Goal: Task Accomplishment & Management: Manage account settings

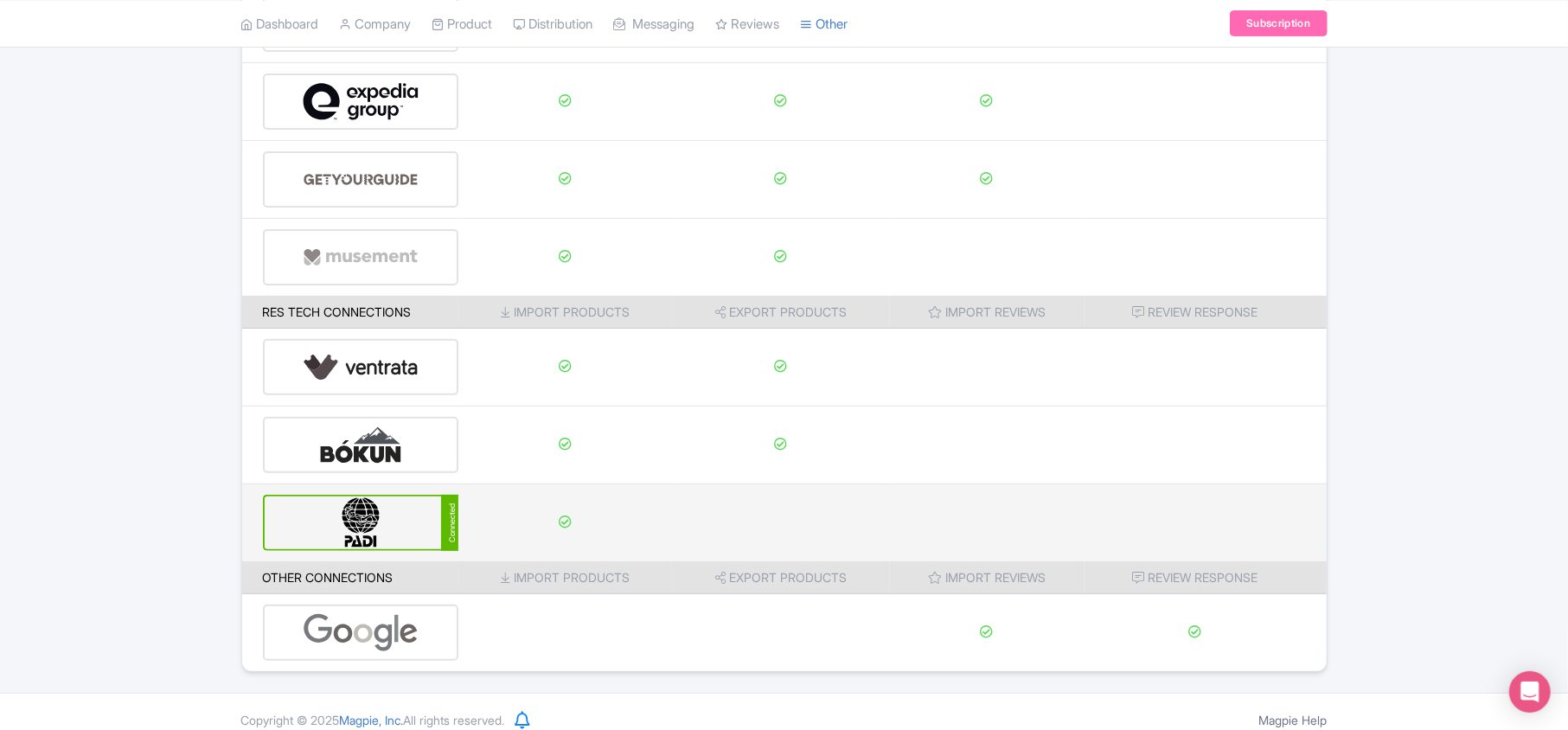
scroll to position [271, 0]
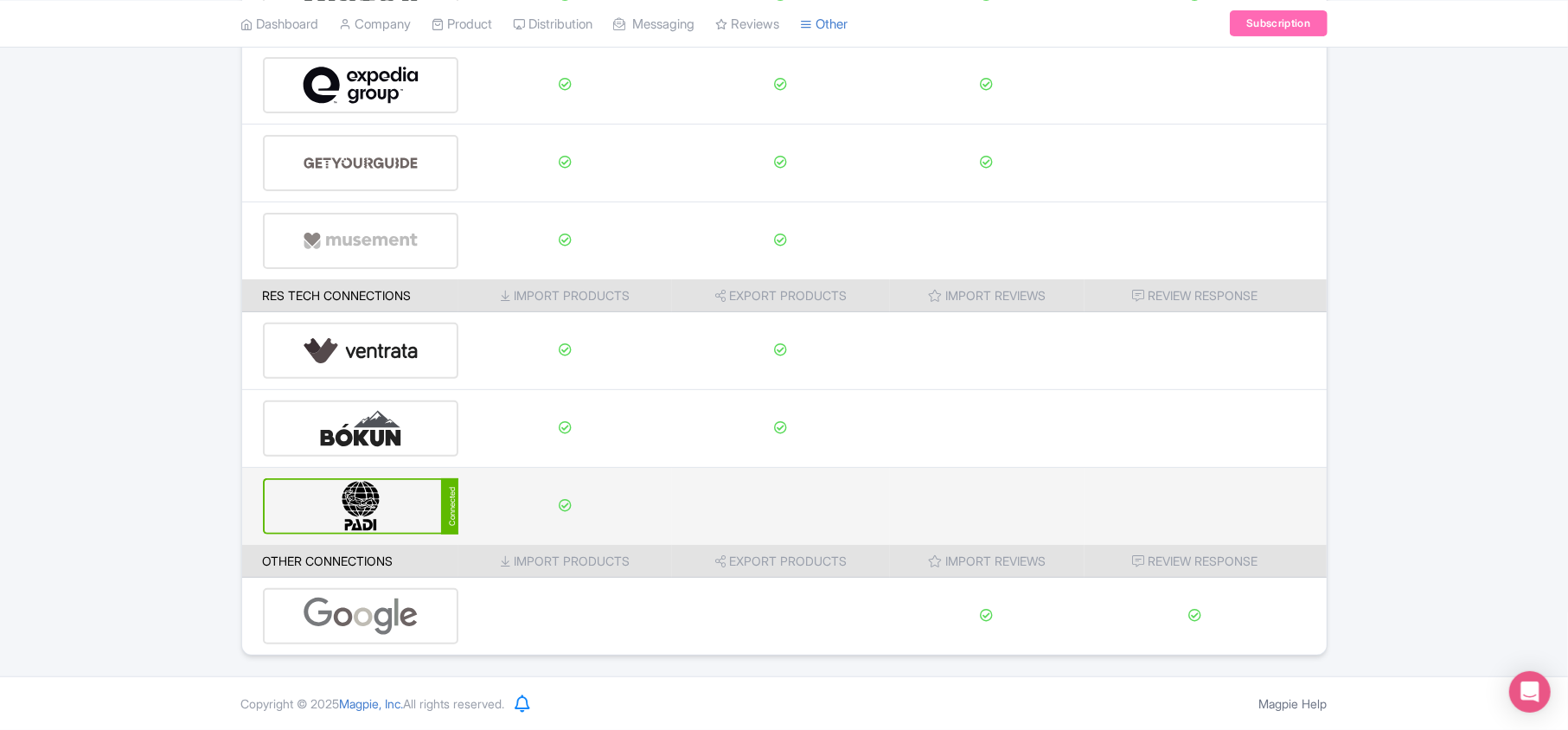
click at [370, 502] on img at bounding box center [361, 507] width 116 height 53
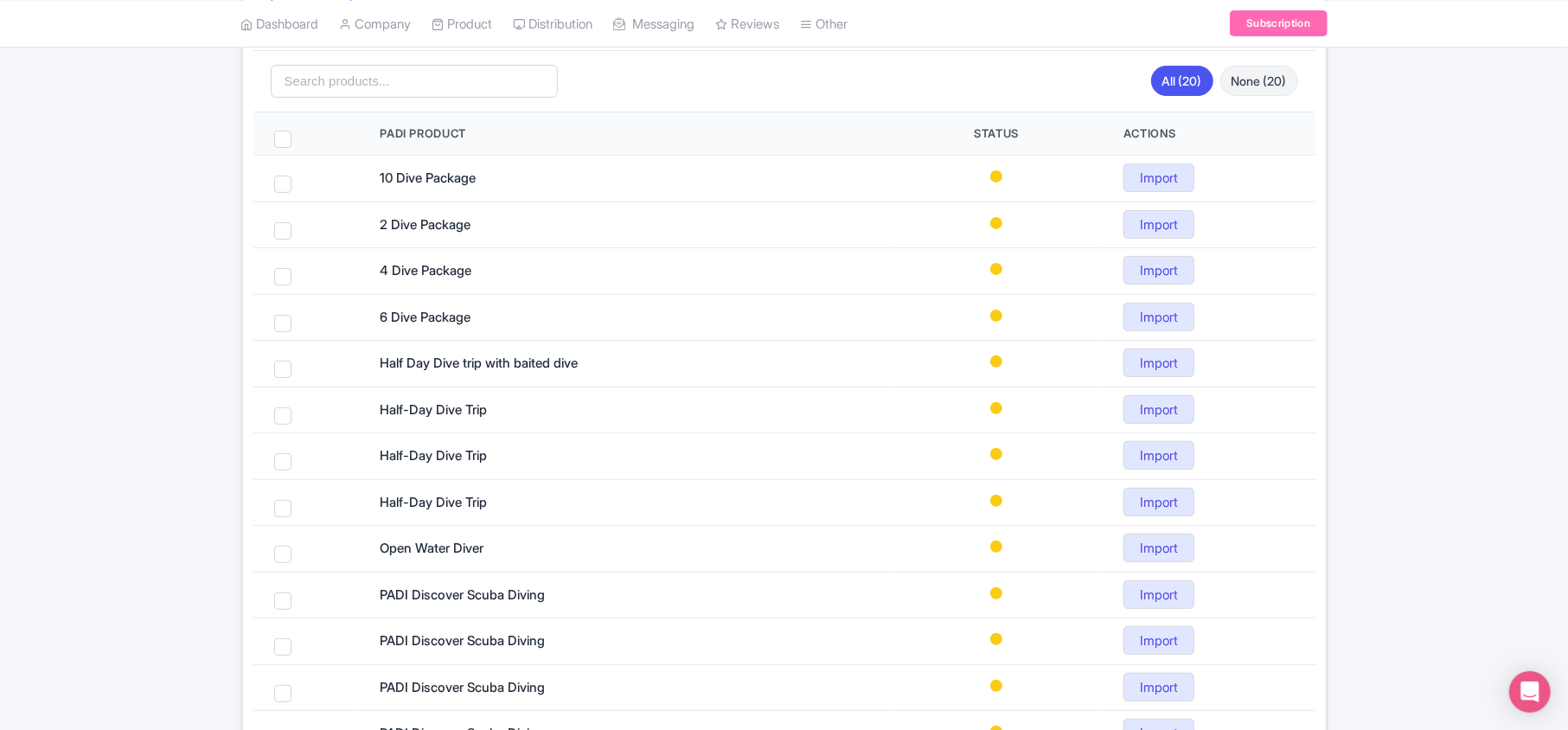
scroll to position [127, 0]
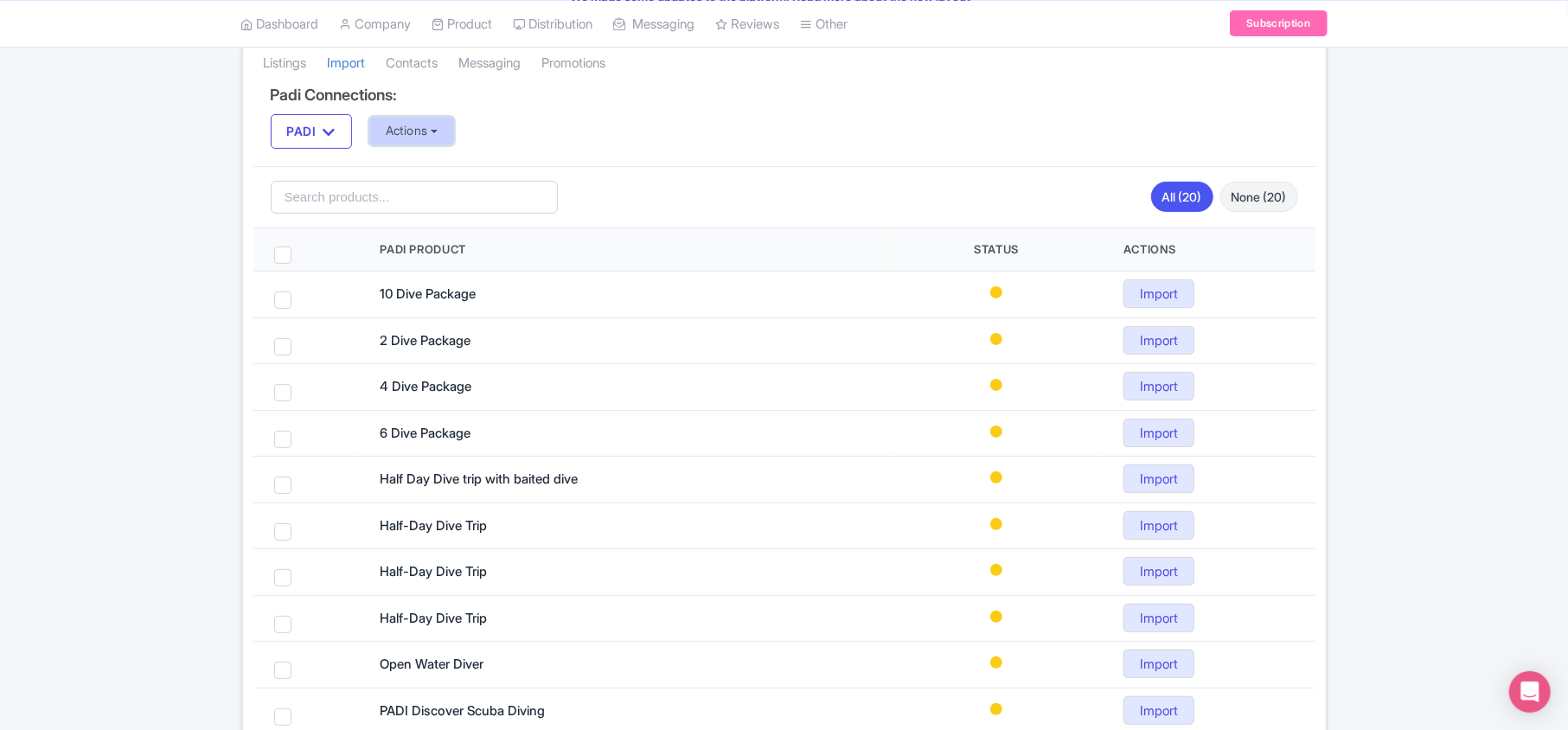
click at [412, 129] on button "Actions" at bounding box center [412, 130] width 85 height 28
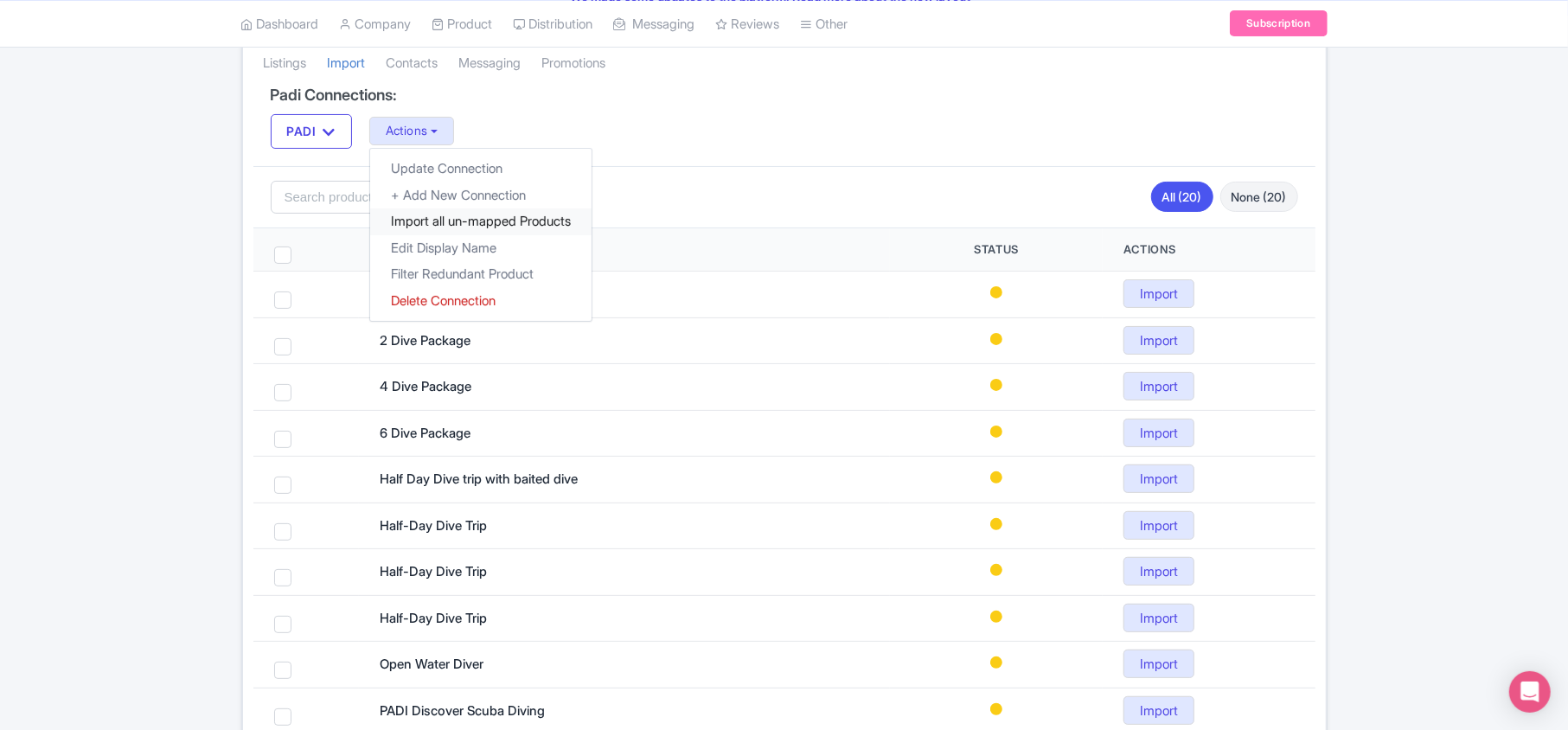
click at [419, 223] on link "Import all un-mapped Products" at bounding box center [480, 221] width 221 height 27
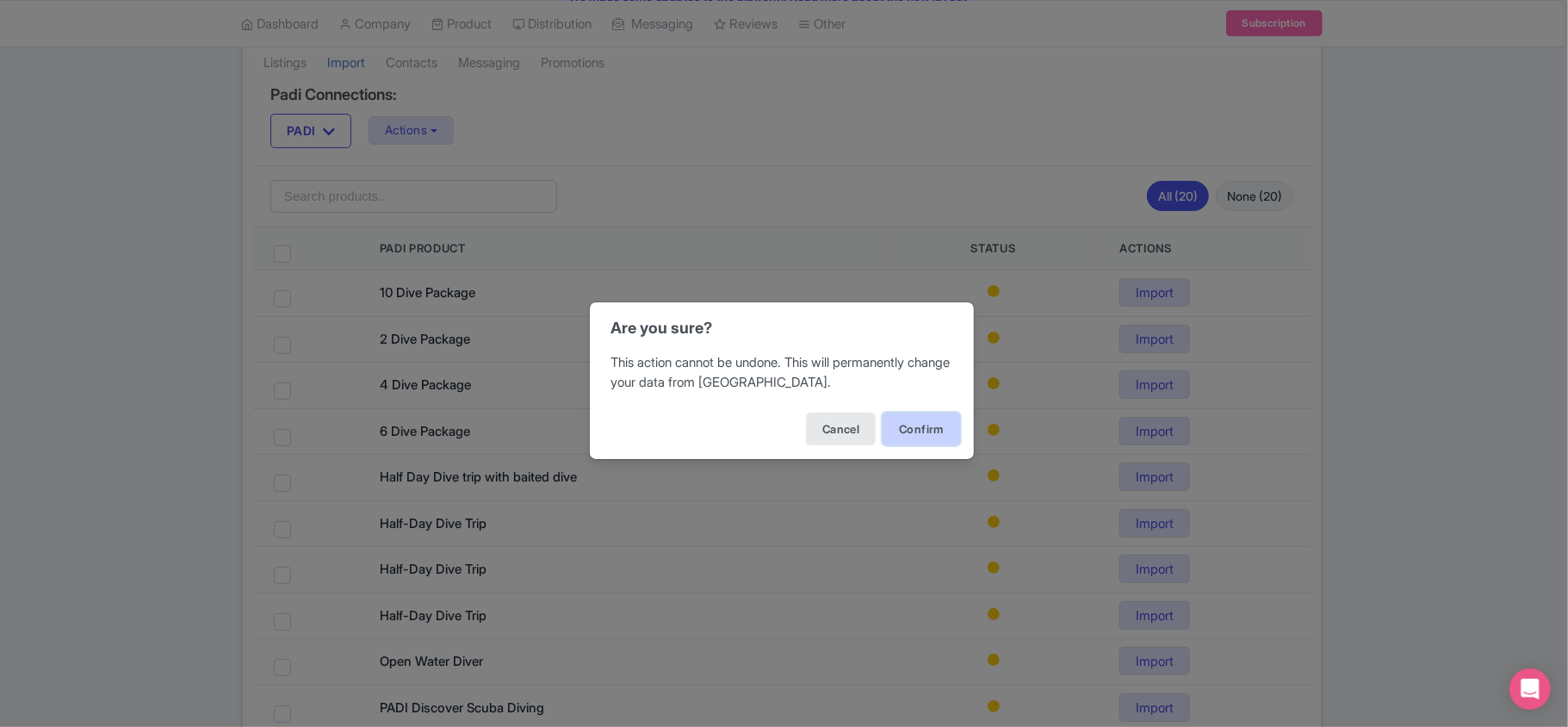
click at [929, 428] on button "Confirm" at bounding box center [921, 428] width 78 height 33
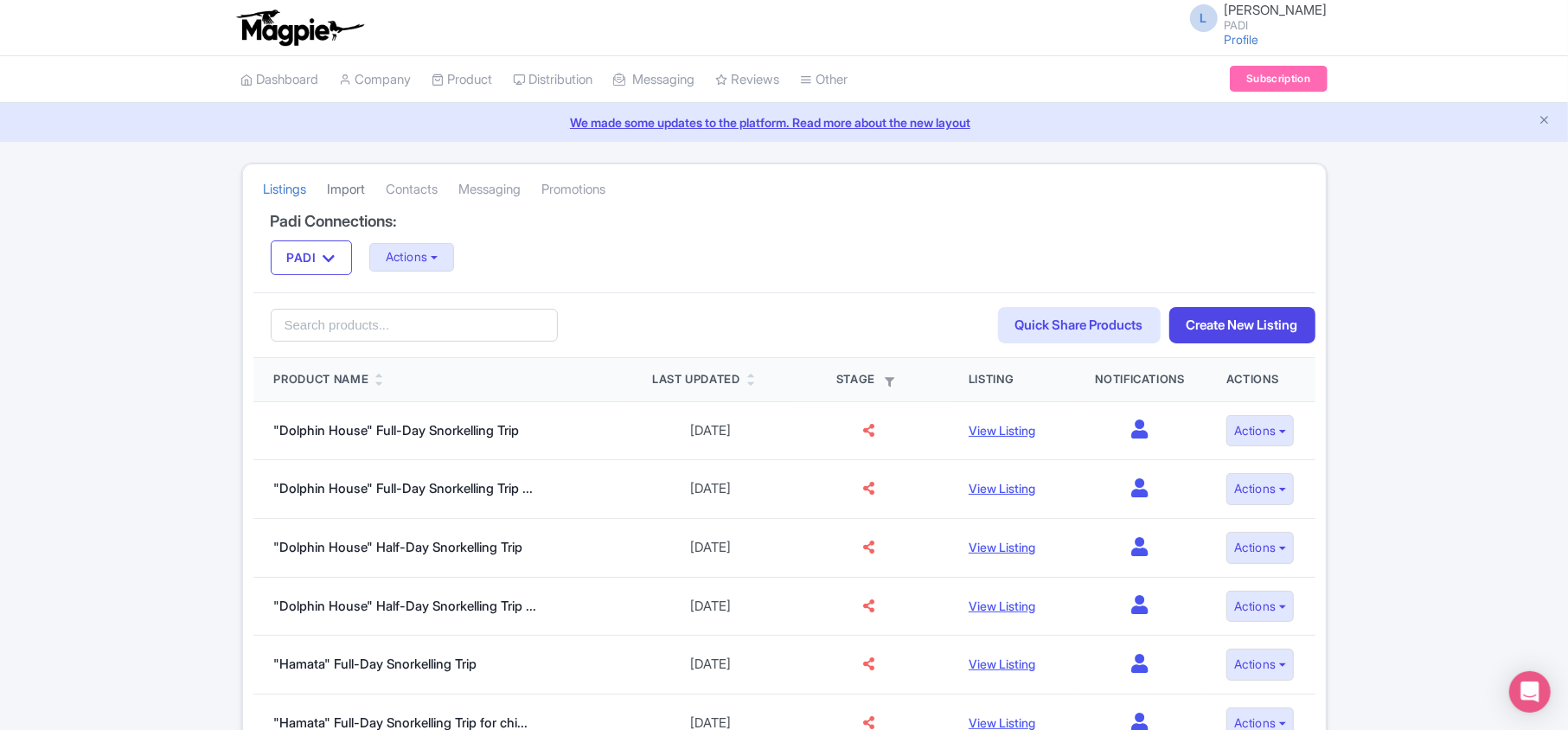
click at [340, 192] on link "Import" at bounding box center [346, 190] width 38 height 48
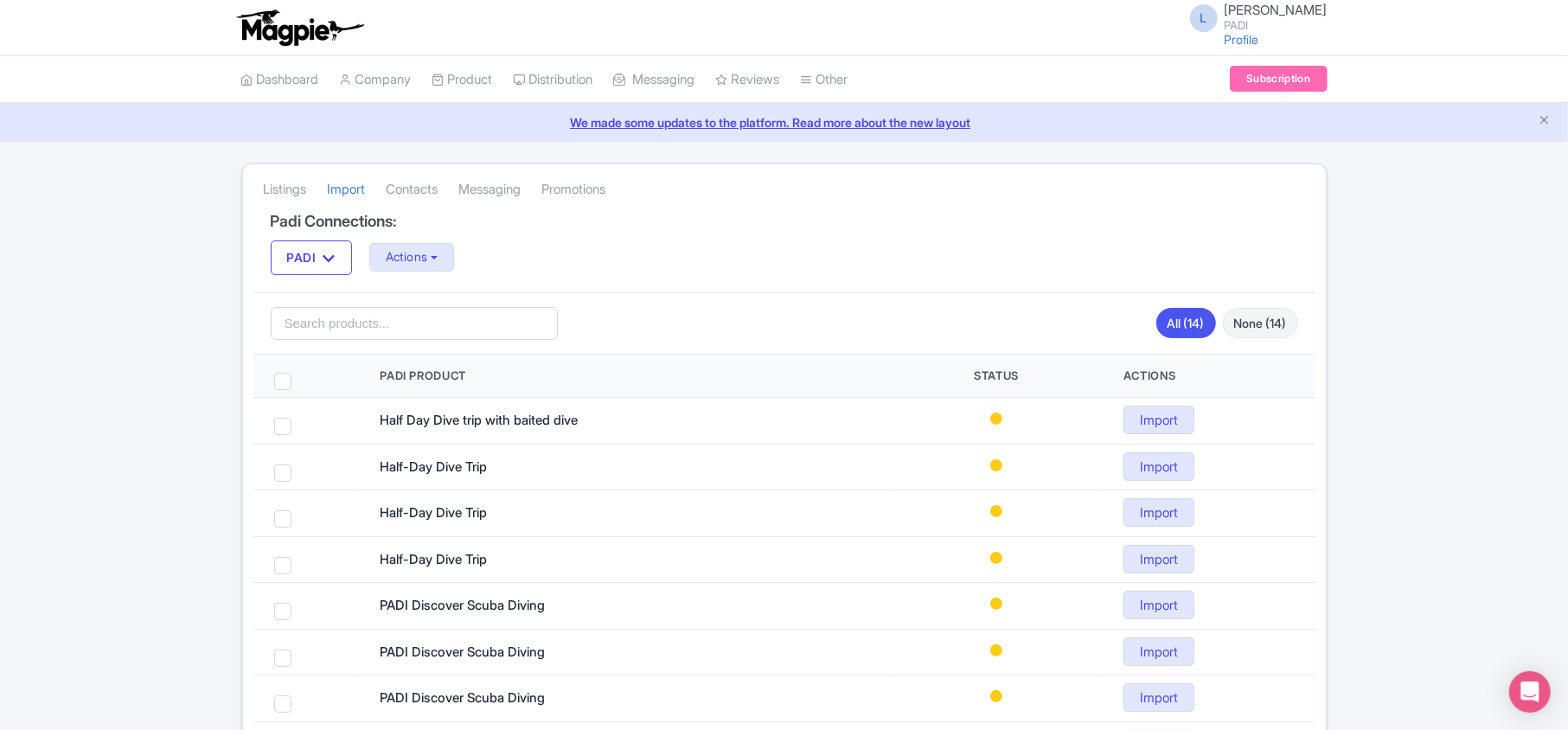
click at [1520, 264] on div "Listings Import Contacts Messaging Promotions Padi Connections: PADI PADI Actio…" at bounding box center [784, 616] width 1568 height 909
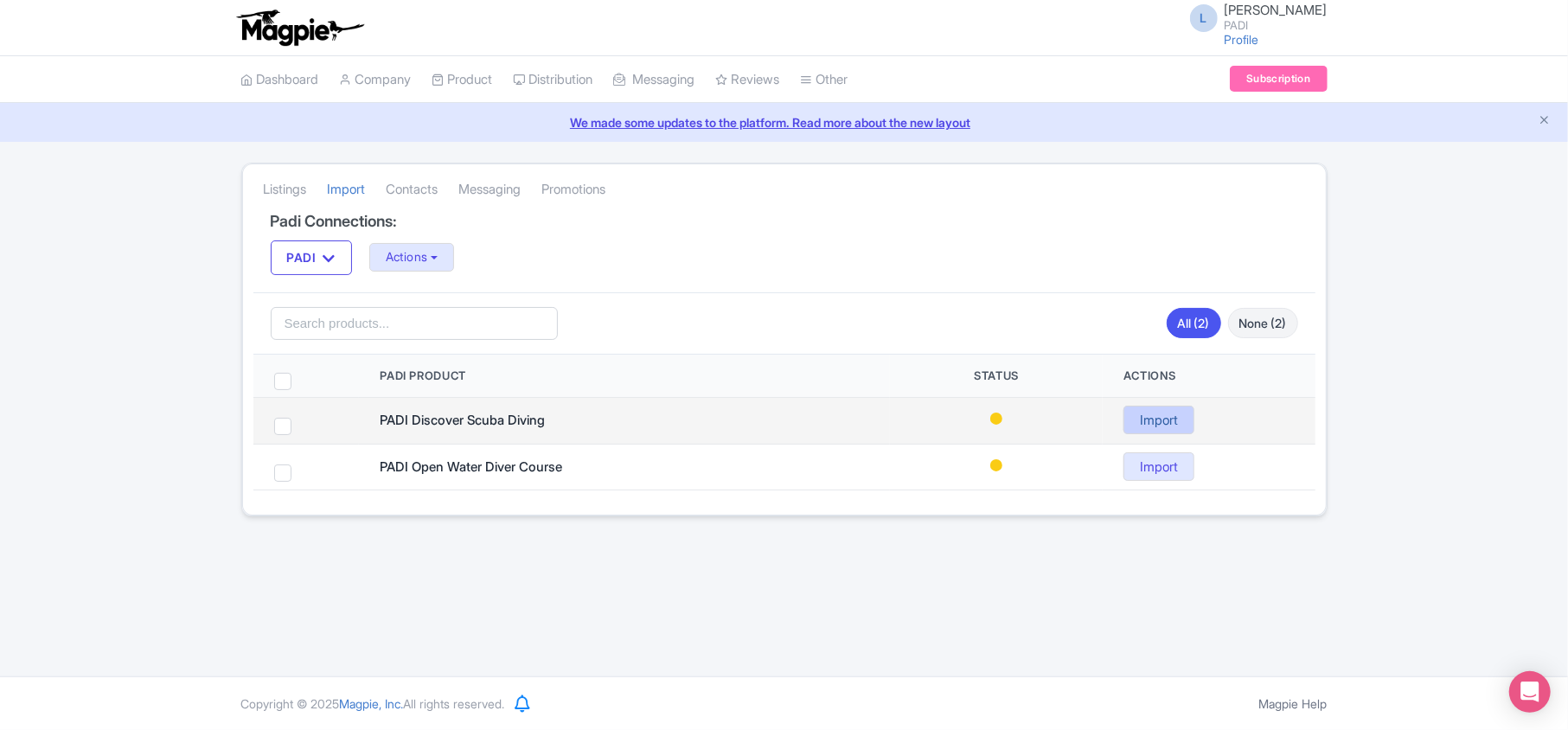
click at [1161, 418] on link "Import" at bounding box center [1159, 419] width 71 height 28
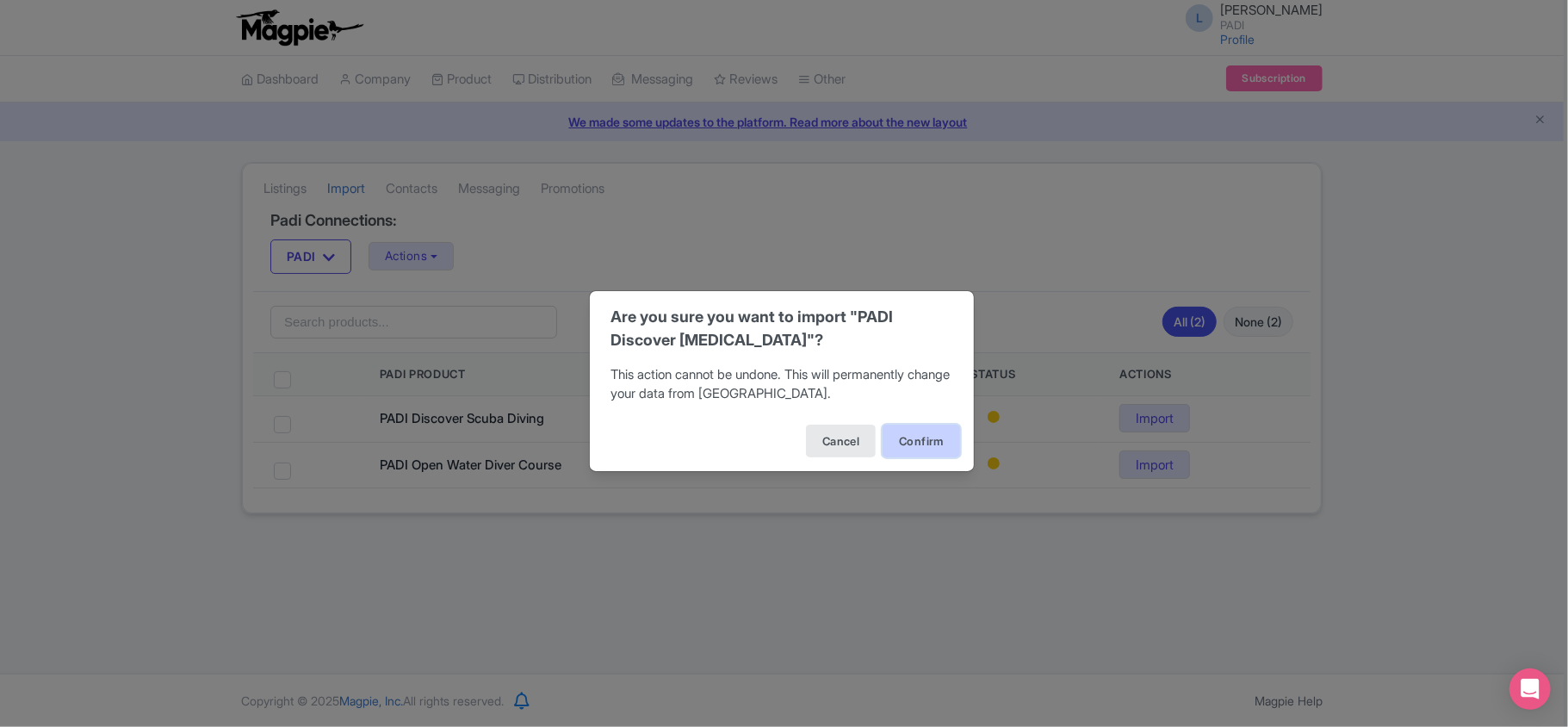
click at [930, 445] on button "Confirm" at bounding box center [921, 440] width 78 height 33
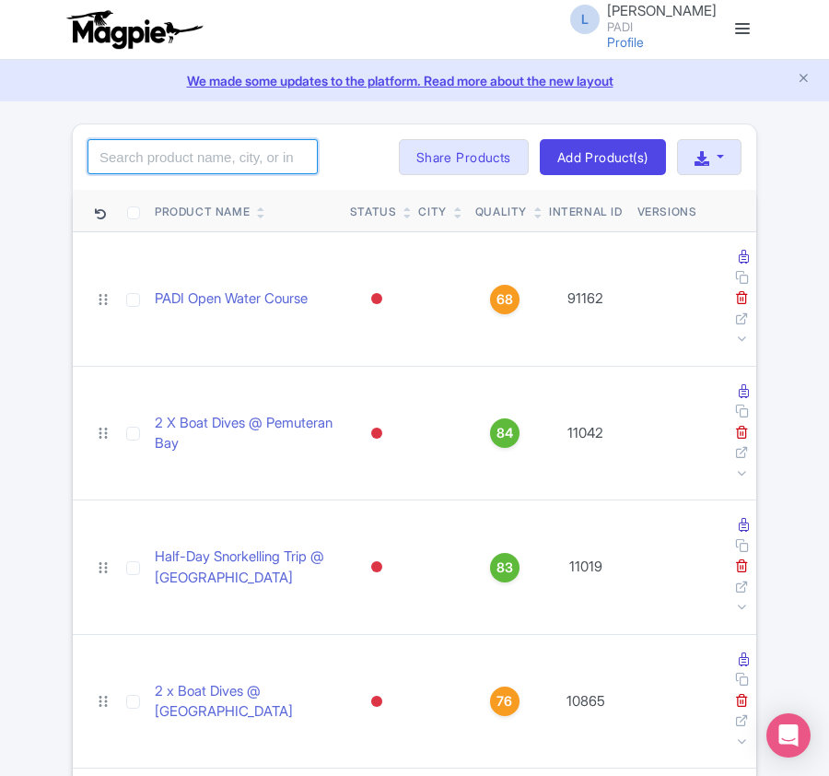
click at [160, 166] on input "search" at bounding box center [203, 156] width 230 height 35
paste input "109140"
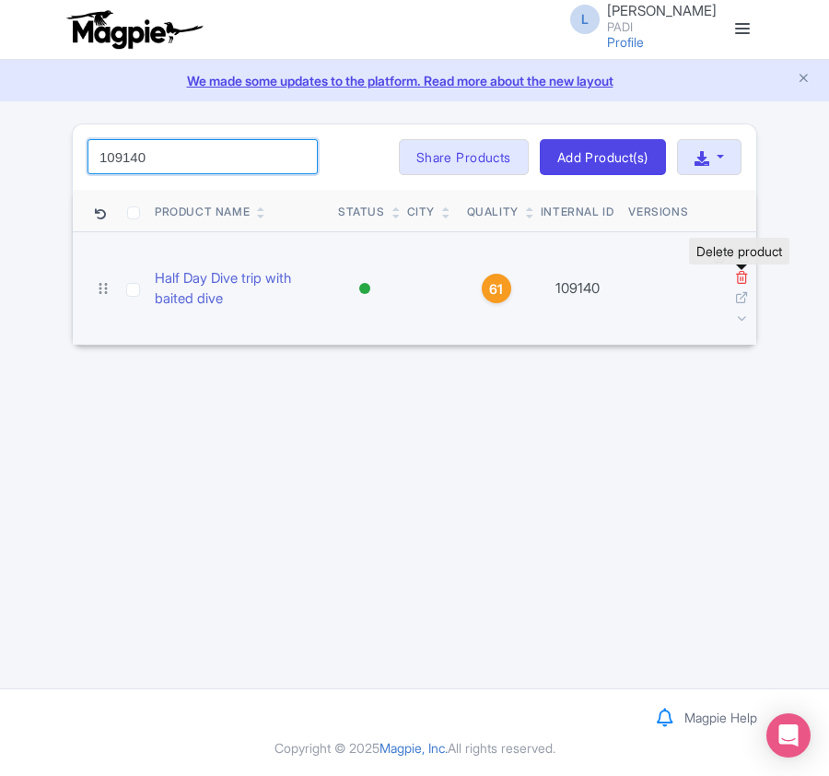
type input "109140"
click at [741, 284] on icon at bounding box center [742, 277] width 14 height 14
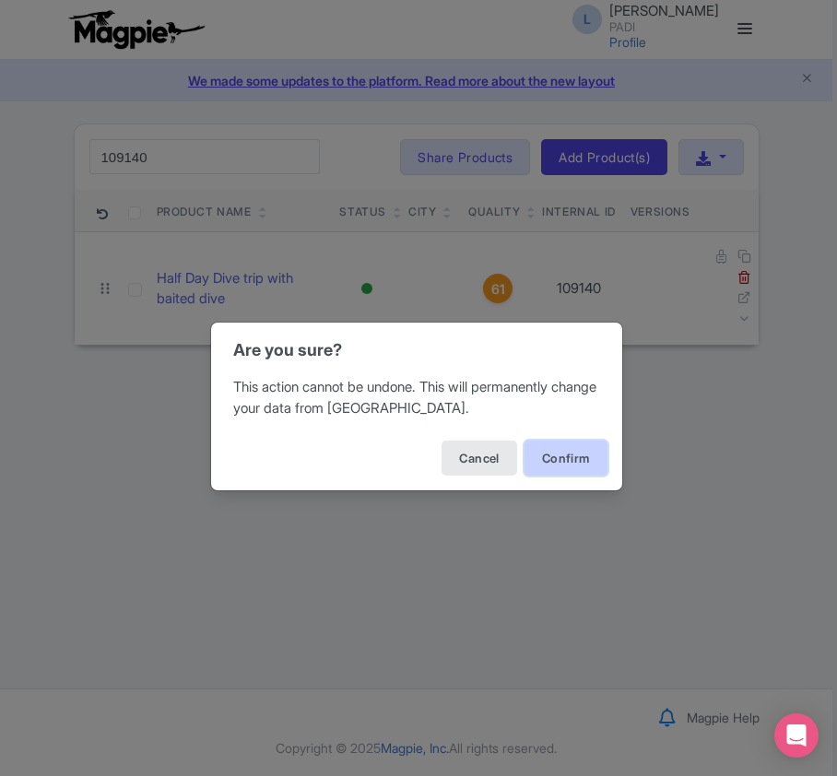
click at [562, 459] on button "Confirm" at bounding box center [565, 458] width 83 height 35
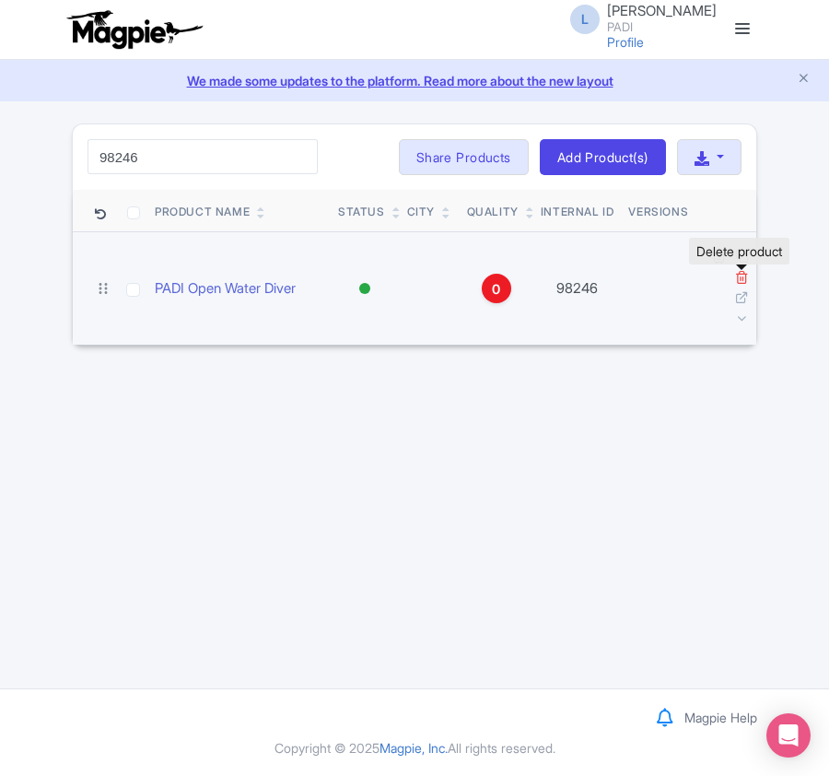
type input "98246"
click at [746, 277] on icon at bounding box center [742, 277] width 14 height 14
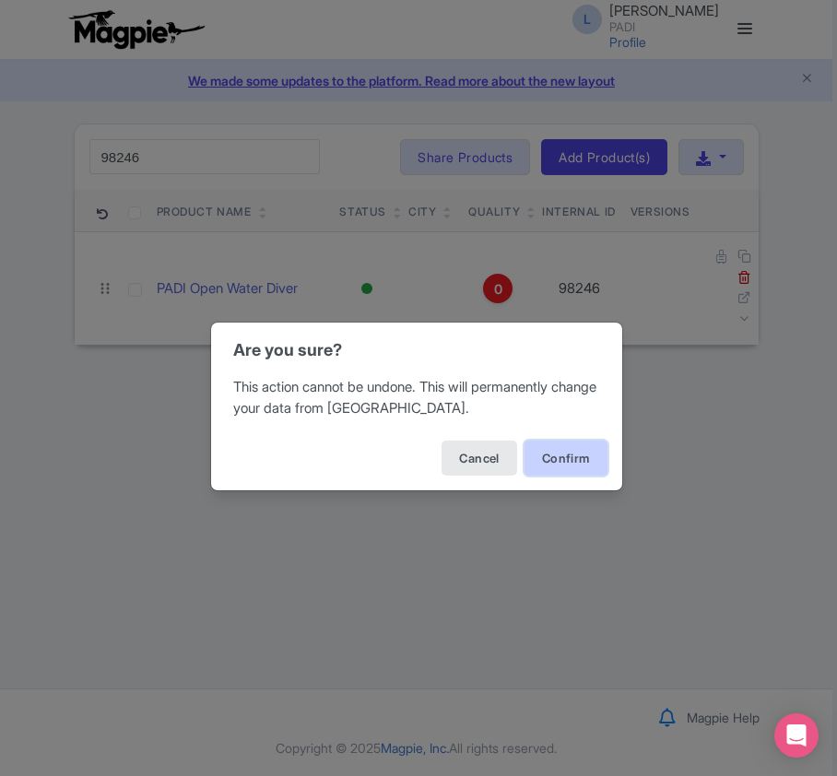
click at [557, 463] on button "Confirm" at bounding box center [565, 458] width 83 height 35
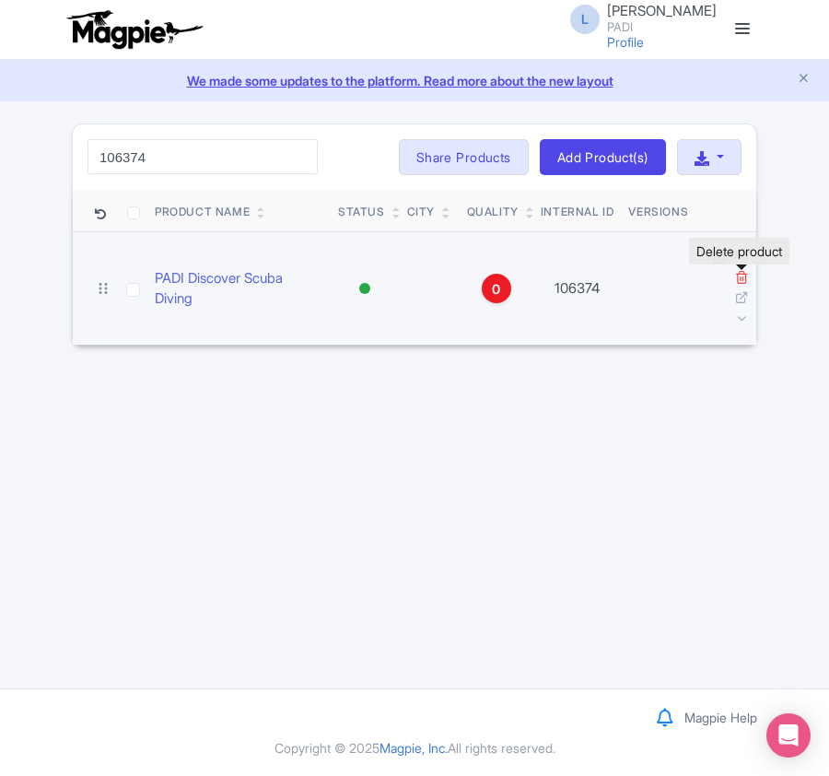
type input "106374"
click at [739, 277] on icon at bounding box center [742, 277] width 14 height 14
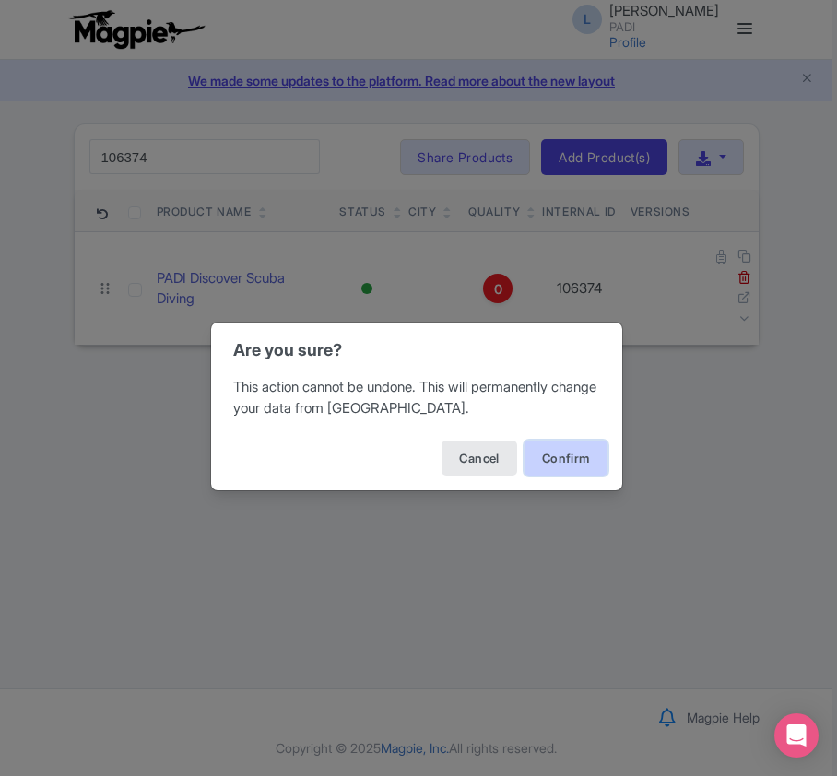
click at [564, 454] on button "Confirm" at bounding box center [565, 458] width 83 height 35
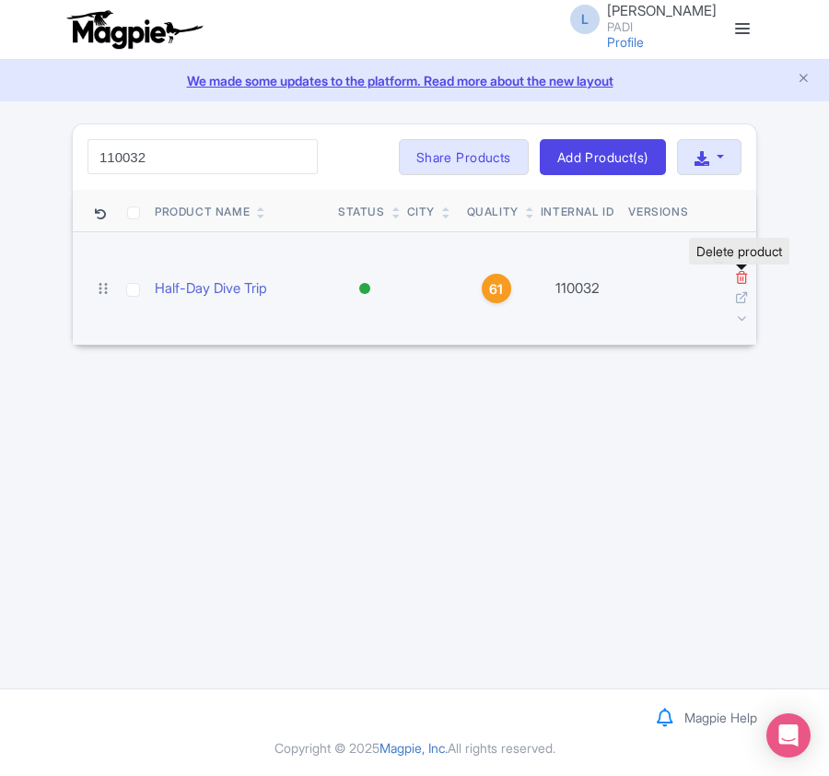
type input "110032"
click at [745, 278] on icon at bounding box center [742, 277] width 14 height 14
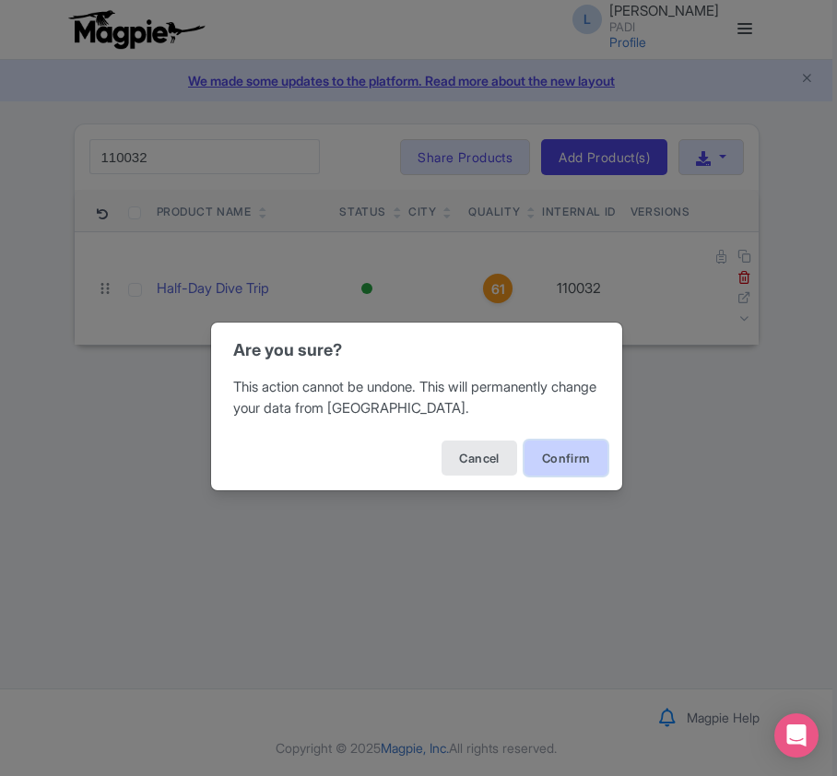
click at [550, 457] on button "Confirm" at bounding box center [565, 458] width 83 height 35
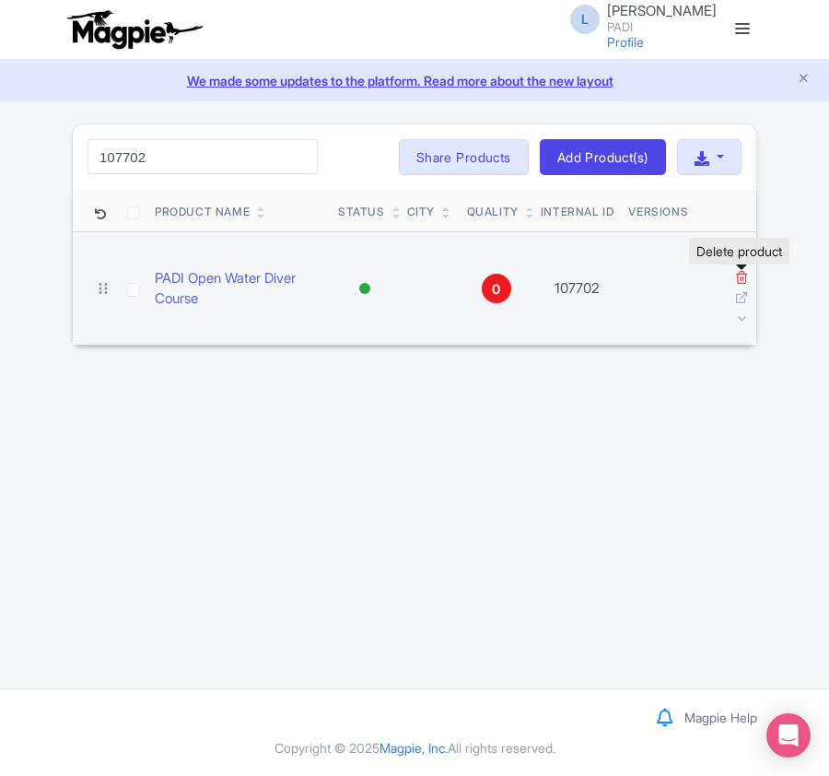
type input "107702"
click at [739, 277] on icon at bounding box center [742, 277] width 14 height 14
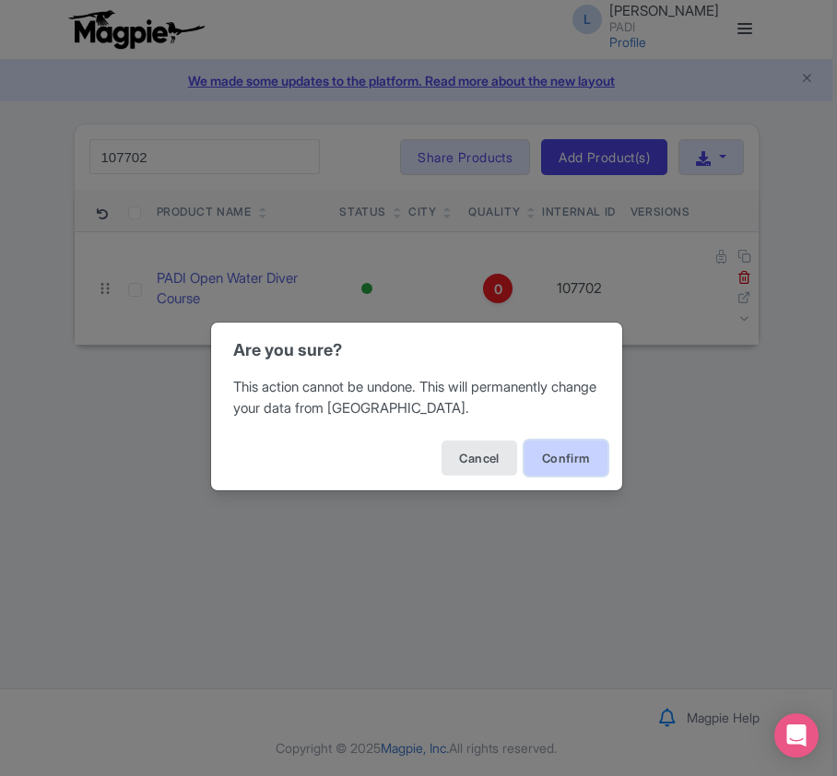
click at [555, 453] on button "Confirm" at bounding box center [565, 458] width 83 height 35
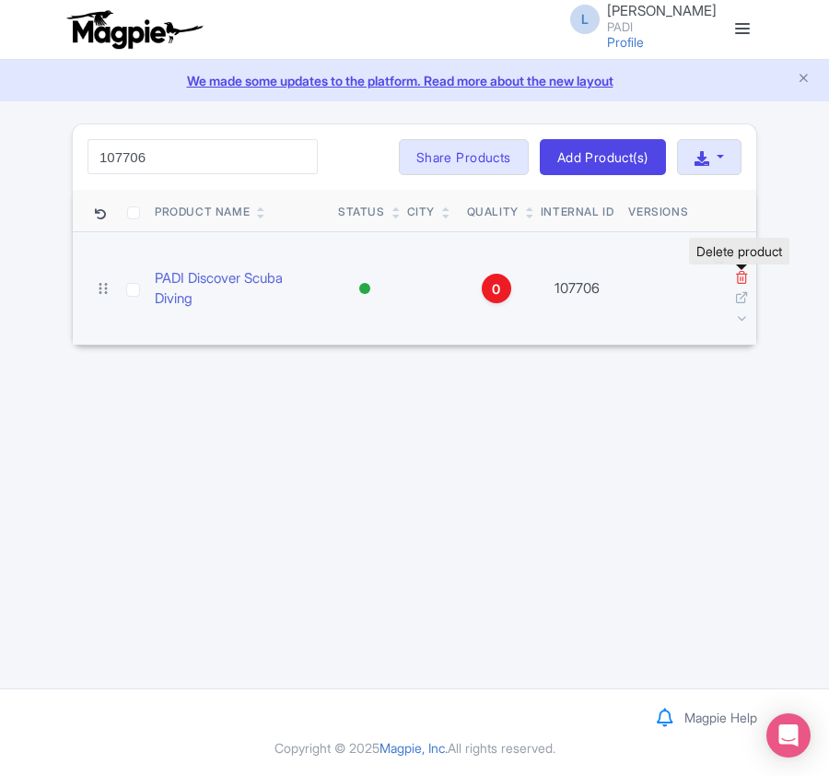
type input "107706"
click at [737, 278] on icon at bounding box center [742, 277] width 14 height 14
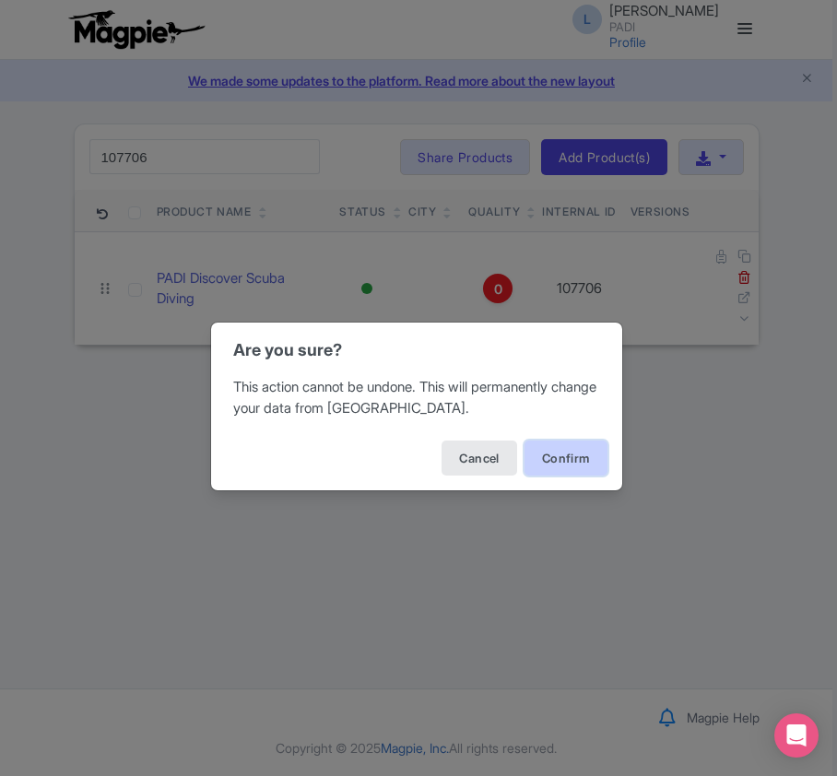
click at [573, 462] on button "Confirm" at bounding box center [565, 458] width 83 height 35
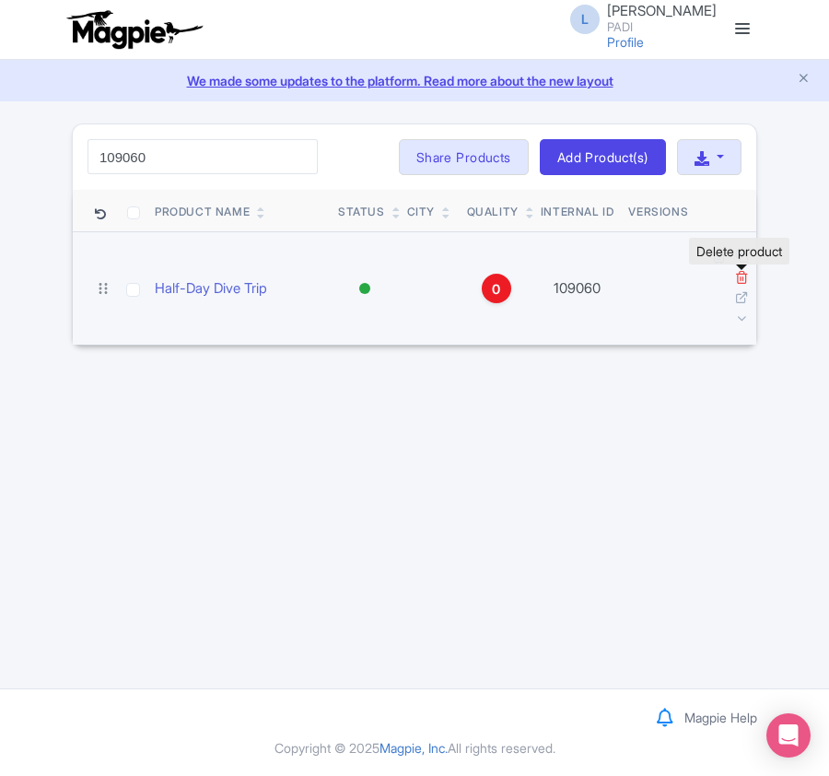
type input "109060"
click at [745, 276] on icon at bounding box center [742, 277] width 14 height 14
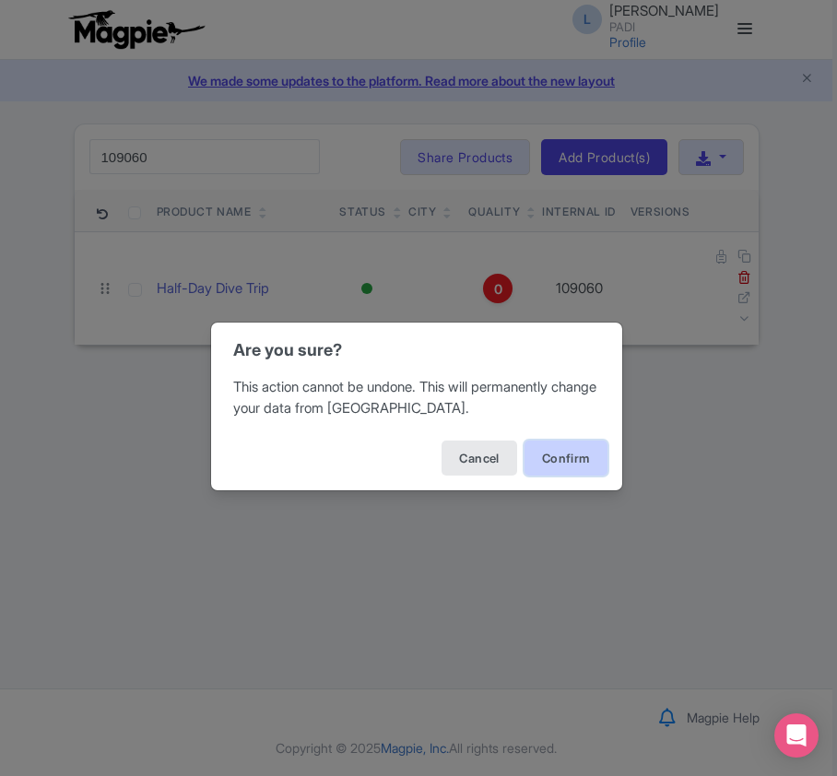
click at [570, 455] on button "Confirm" at bounding box center [565, 458] width 83 height 35
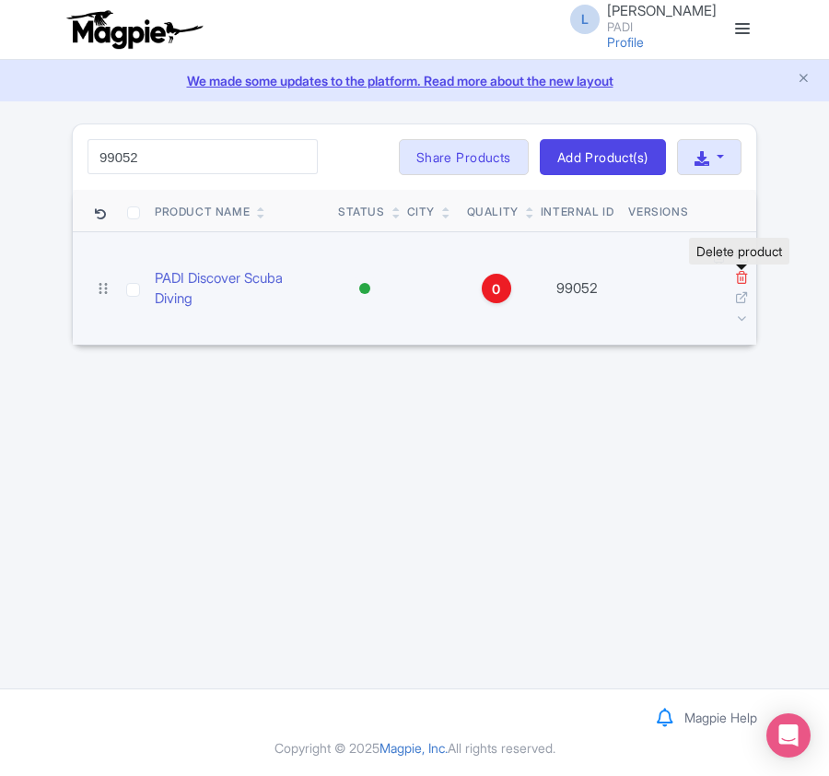
type input "99052"
click at [738, 280] on icon at bounding box center [742, 277] width 14 height 14
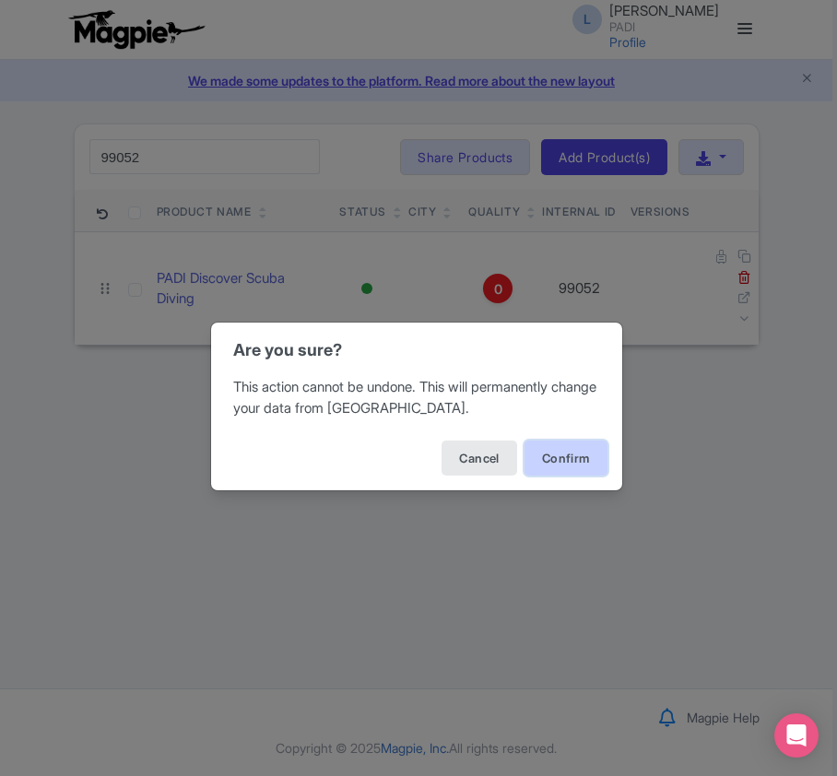
click at [547, 459] on button "Confirm" at bounding box center [565, 458] width 83 height 35
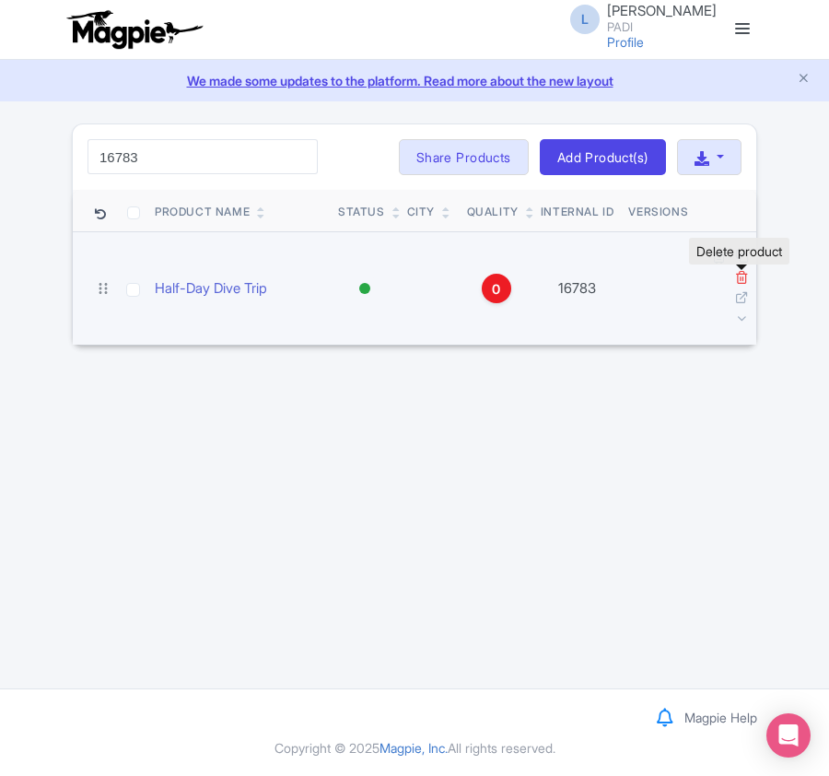
type input "16783"
click at [741, 277] on icon at bounding box center [742, 277] width 14 height 14
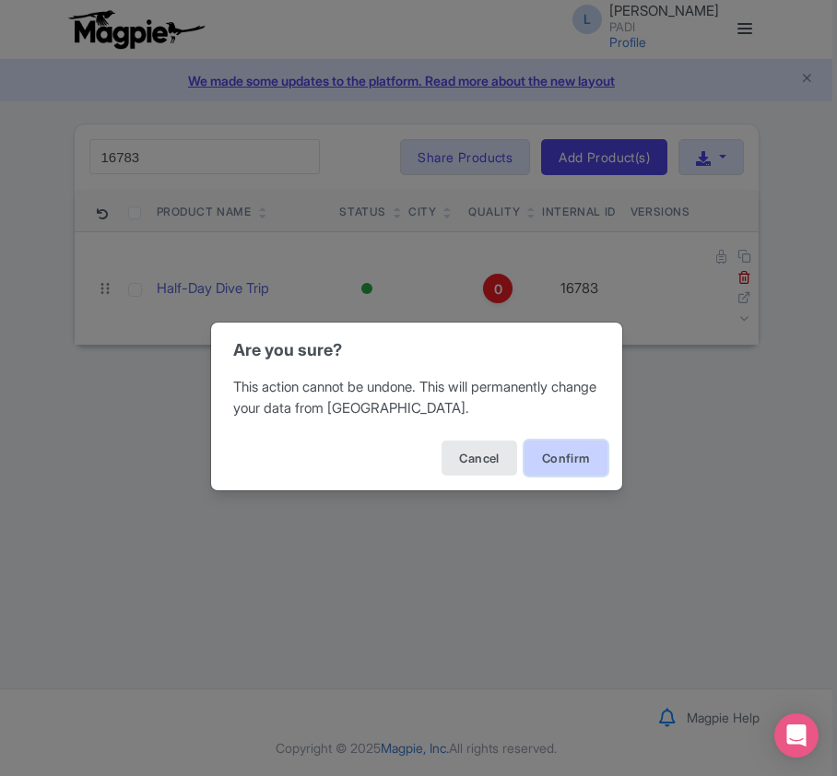
click at [551, 465] on button "Confirm" at bounding box center [565, 458] width 83 height 35
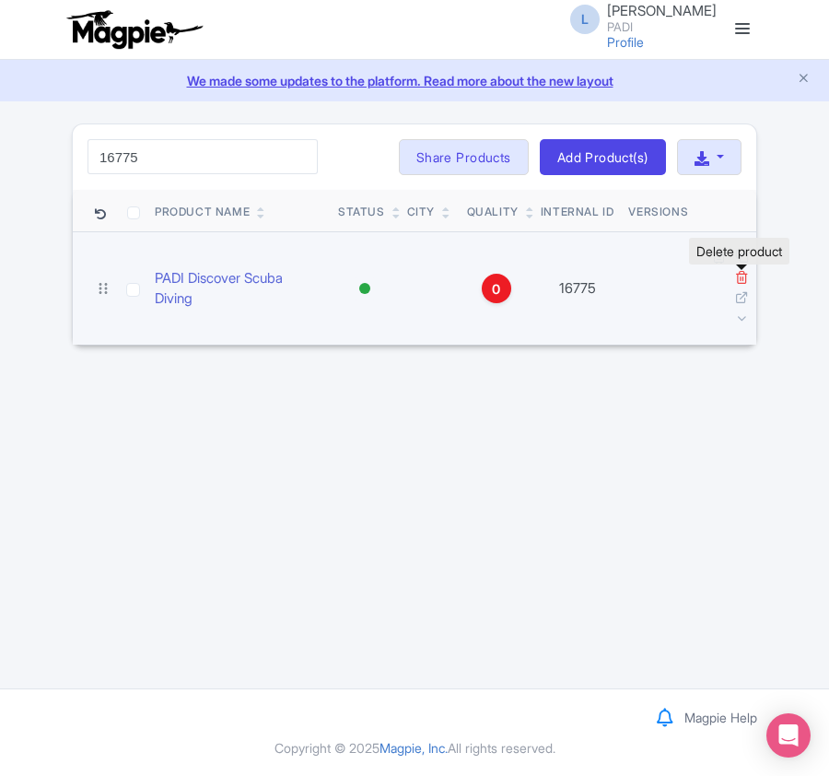
type input "16775"
click at [741, 277] on icon at bounding box center [742, 277] width 14 height 14
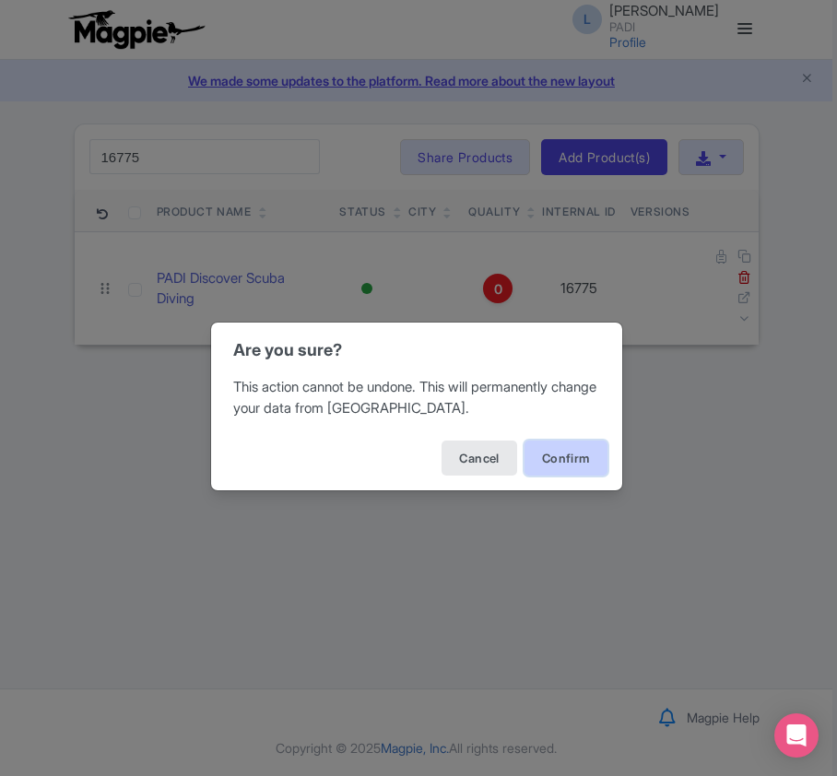
click at [547, 458] on button "Confirm" at bounding box center [565, 458] width 83 height 35
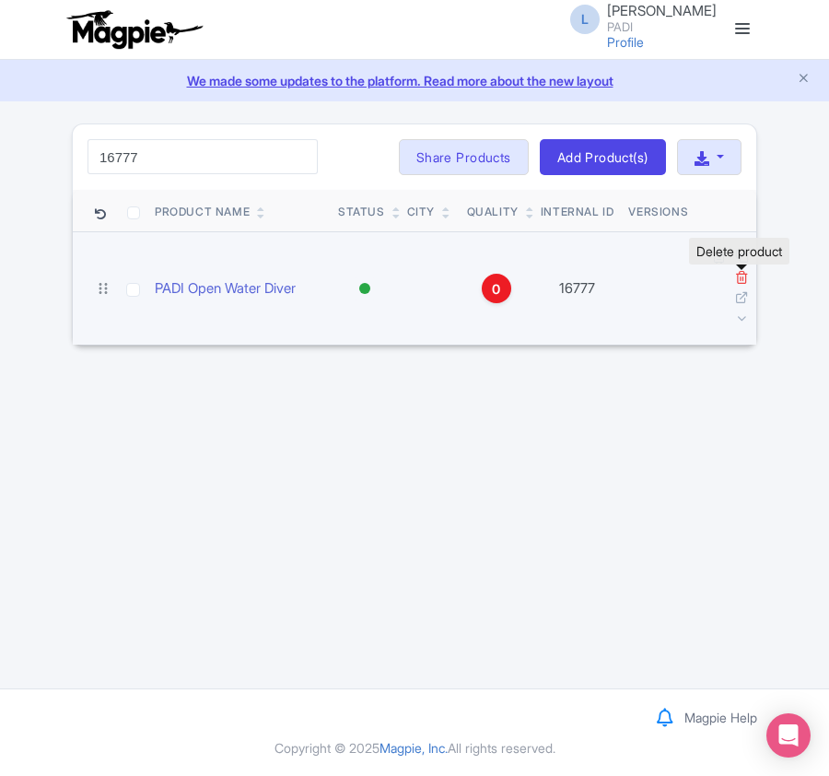
type input "16777"
click at [735, 277] on icon at bounding box center [742, 277] width 14 height 14
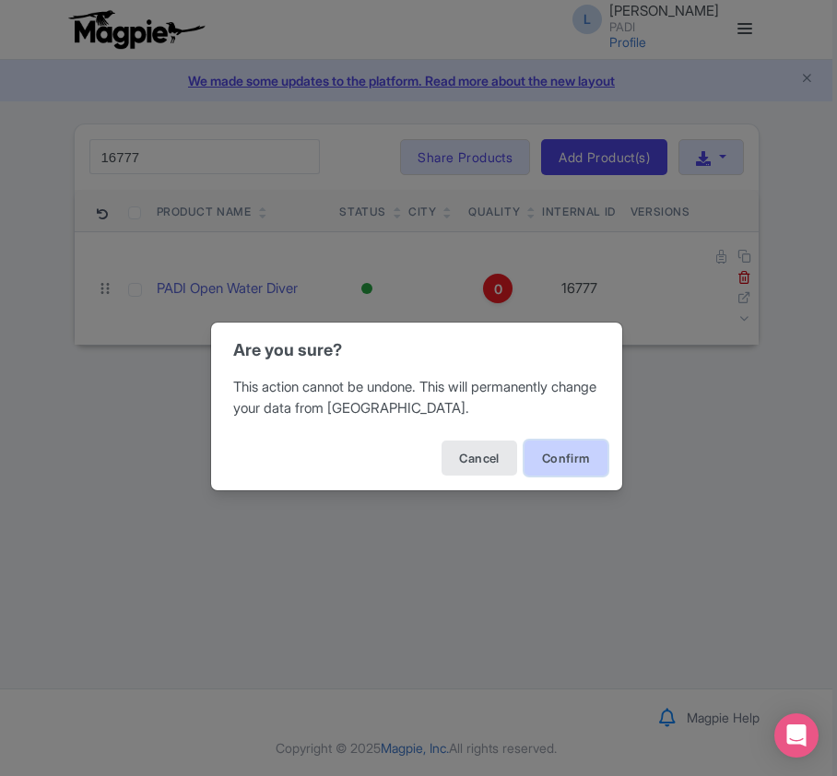
click at [557, 459] on button "Confirm" at bounding box center [565, 458] width 83 height 35
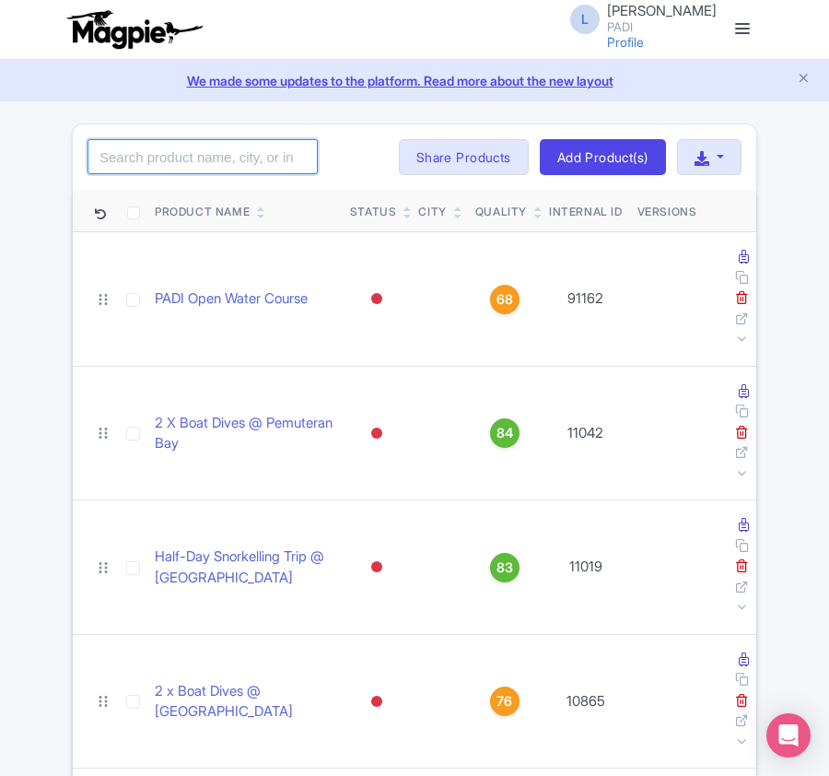
click at [188, 148] on input "search" at bounding box center [203, 156] width 230 height 35
paste input "99905"
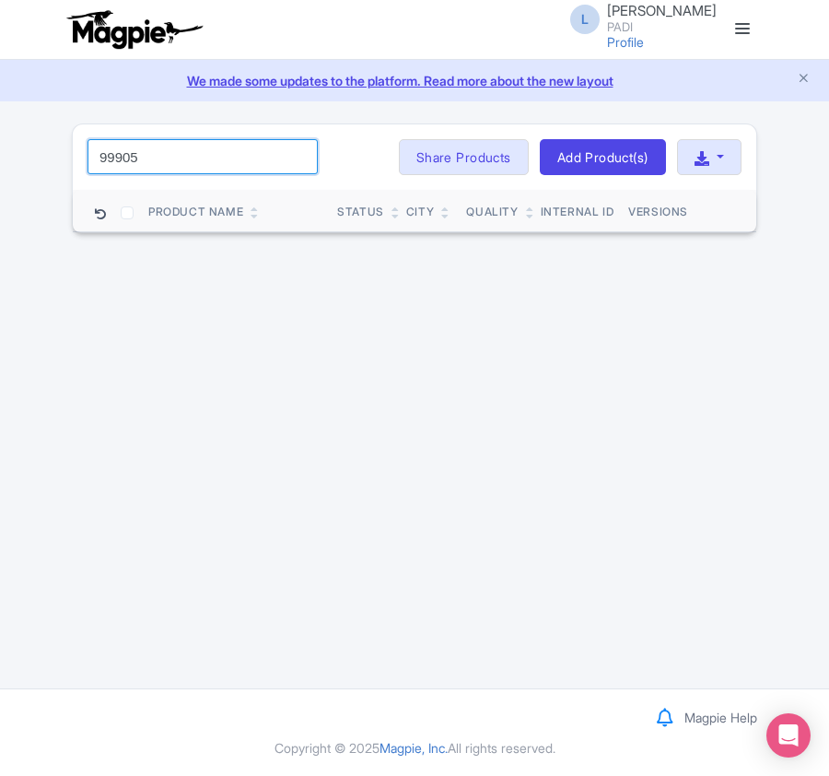
drag, startPoint x: 126, startPoint y: 151, endPoint x: 2, endPoint y: 149, distance: 124.4
click at [2, 149] on div "Success Product deleted successfully 99905 Search Bulk Actions Delete Add to Co…" at bounding box center [414, 179] width 829 height 111
paste input "3"
drag, startPoint x: 162, startPoint y: 148, endPoint x: -4, endPoint y: 127, distance: 167.2
click at [0, 127] on html "L Luca Novelli PADI Profile Users Settings Sign out Dashboard Company Product M…" at bounding box center [414, 388] width 829 height 776
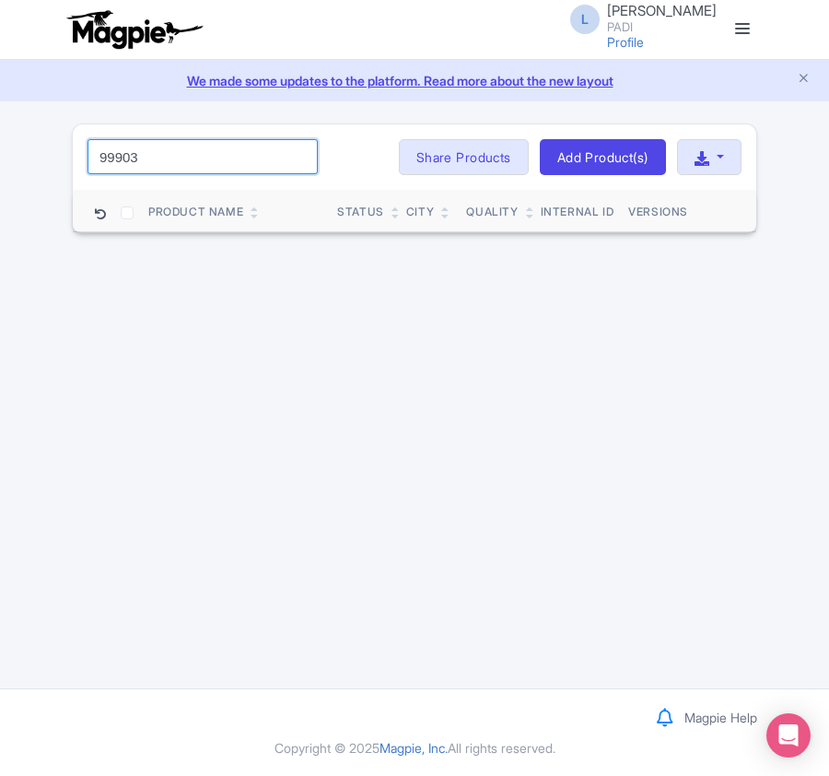
paste input "14262"
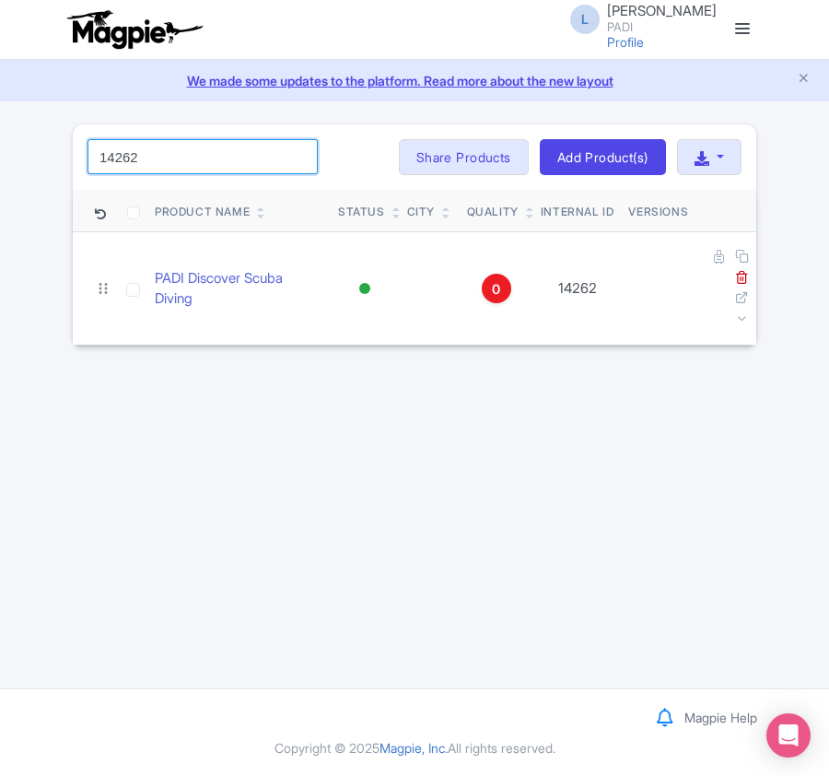
drag, startPoint x: 57, startPoint y: 145, endPoint x: -52, endPoint y: 145, distance: 108.8
click at [0, 145] on html "L Luca Novelli PADI Profile Users Settings Sign out Dashboard Company Product M…" at bounding box center [414, 388] width 829 height 776
paste input "02"
drag, startPoint x: 152, startPoint y: 145, endPoint x: -88, endPoint y: 145, distance: 240.6
click at [0, 145] on html "L Luca Novelli PADI Profile Users Settings Sign out Dashboard Company Product M…" at bounding box center [414, 388] width 829 height 776
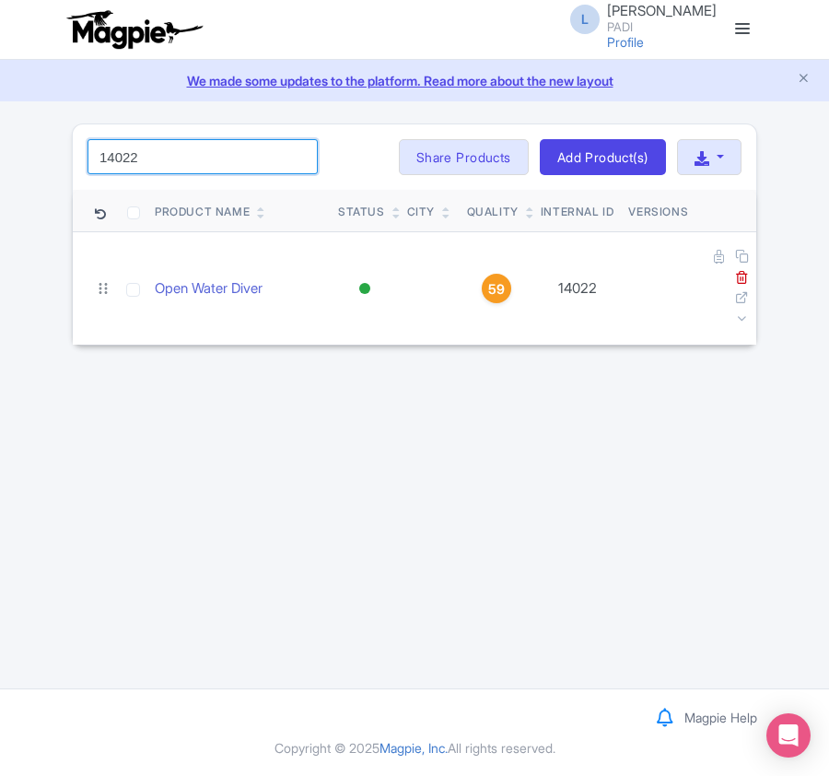
paste input "1325"
drag, startPoint x: 175, startPoint y: 140, endPoint x: 1, endPoint y: 140, distance: 174.2
click at [1, 140] on div "Success Product deleted successfully 11325 Search Bulk Actions Delete Add to Co…" at bounding box center [414, 235] width 829 height 223
paste input "88"
drag, startPoint x: 162, startPoint y: 157, endPoint x: -88, endPoint y: 135, distance: 250.7
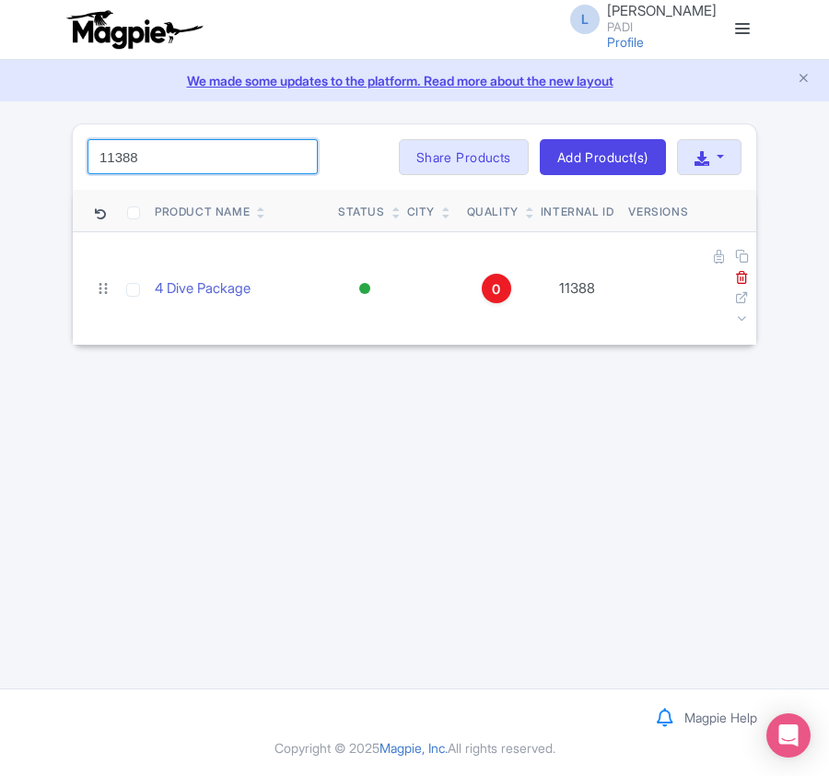
click at [0, 135] on html "L Luca Novelli PADI Profile Users Settings Sign out Dashboard Company Product M…" at bounding box center [414, 388] width 829 height 776
paste input "9"
drag, startPoint x: 138, startPoint y: 159, endPoint x: 57, endPoint y: 162, distance: 81.2
click at [57, 162] on div "Success Product deleted successfully 11389 Search Bulk Actions Delete Add to Co…" at bounding box center [414, 235] width 829 height 223
paste input "90"
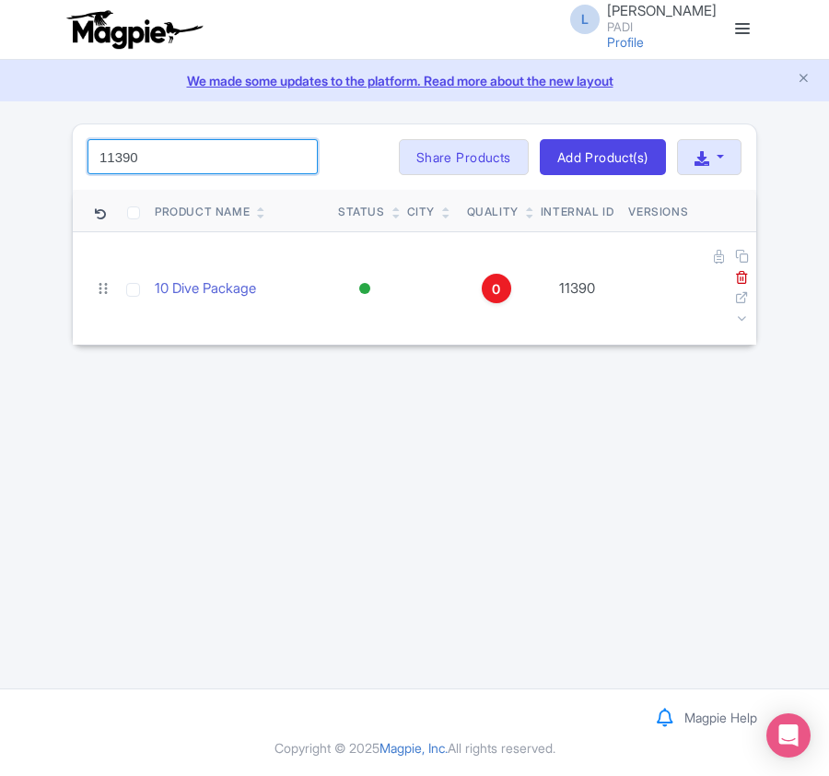
drag, startPoint x: 162, startPoint y: 153, endPoint x: -101, endPoint y: 155, distance: 263.6
click at [0, 155] on html "L Luca Novelli PADI Profile Users Settings Sign out Dashboard Company Product M…" at bounding box center [414, 388] width 829 height 776
paste input "06374"
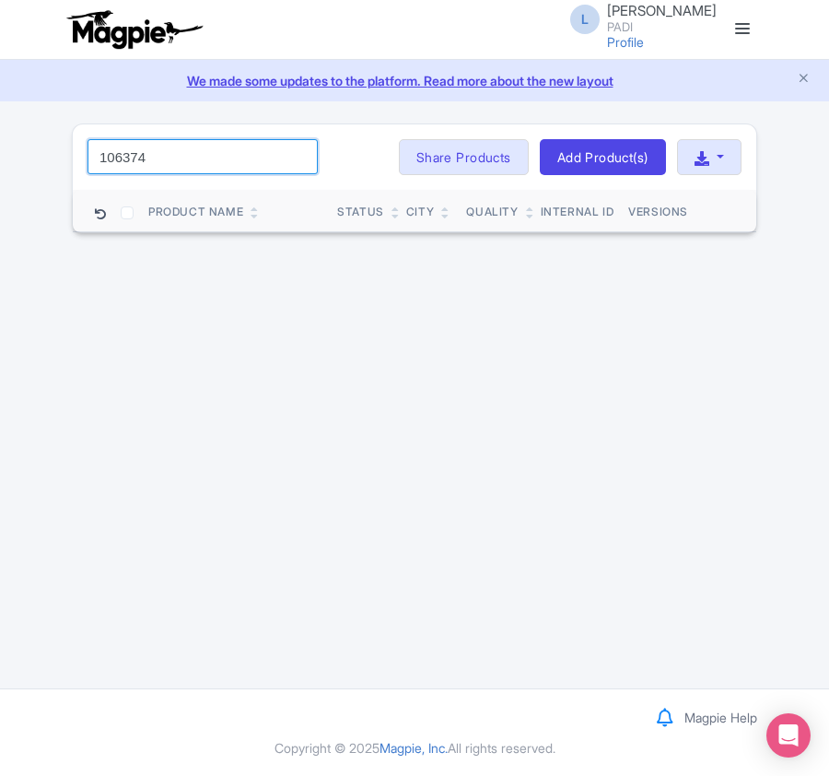
type input "106374"
click at [302, 156] on input "106374" at bounding box center [203, 156] width 230 height 35
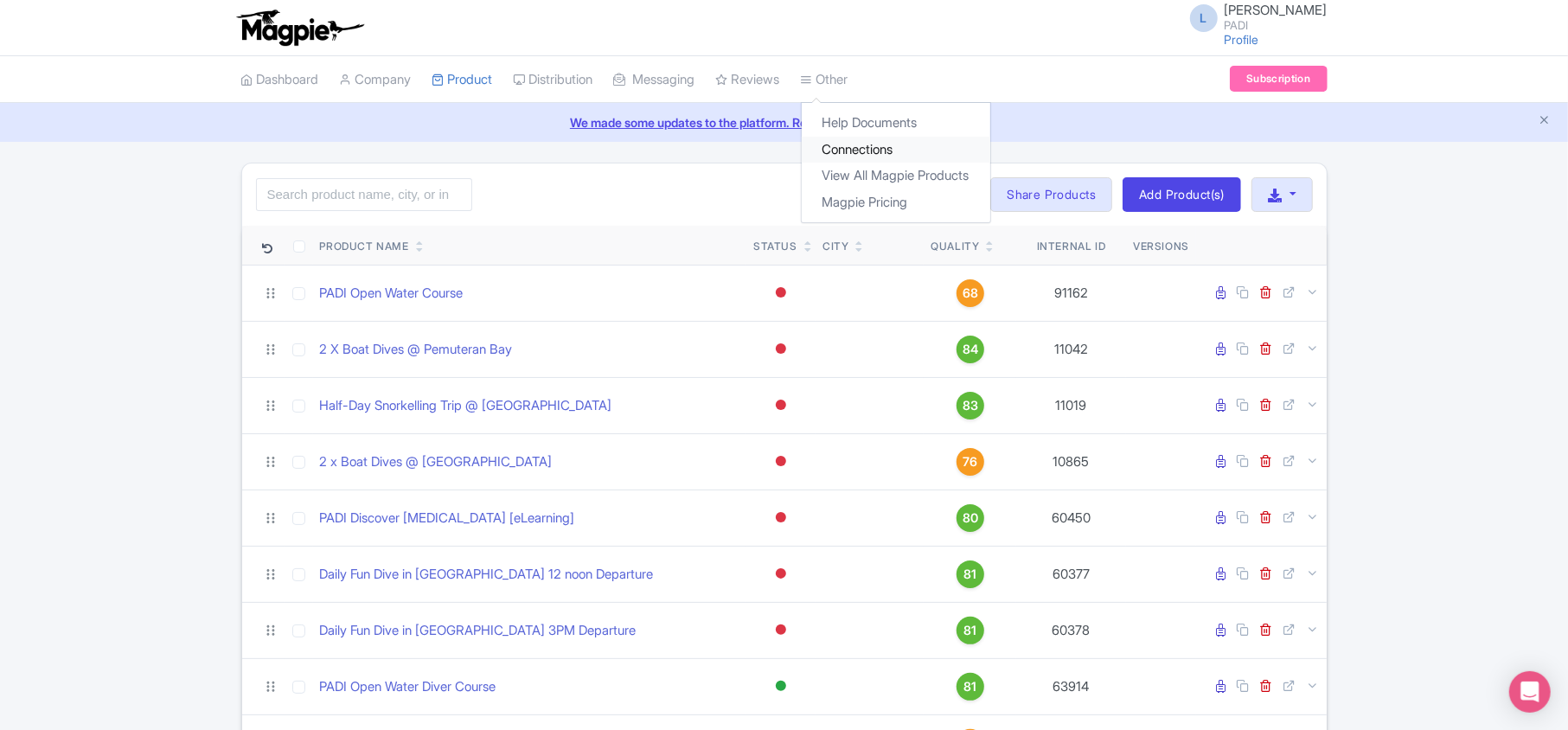
click at [778, 150] on link "Connections" at bounding box center [895, 150] width 189 height 27
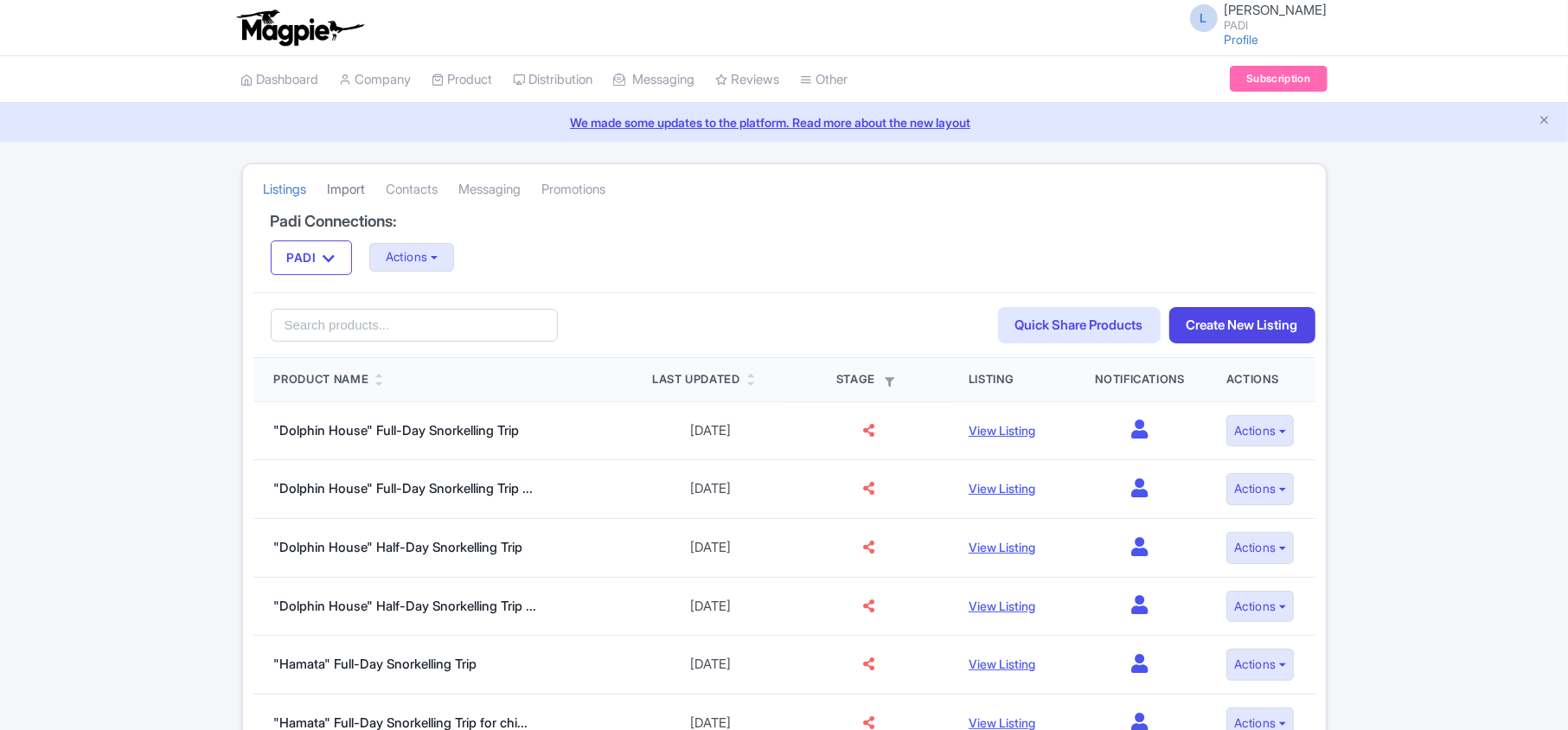
click at [333, 193] on link "Import" at bounding box center [346, 190] width 38 height 48
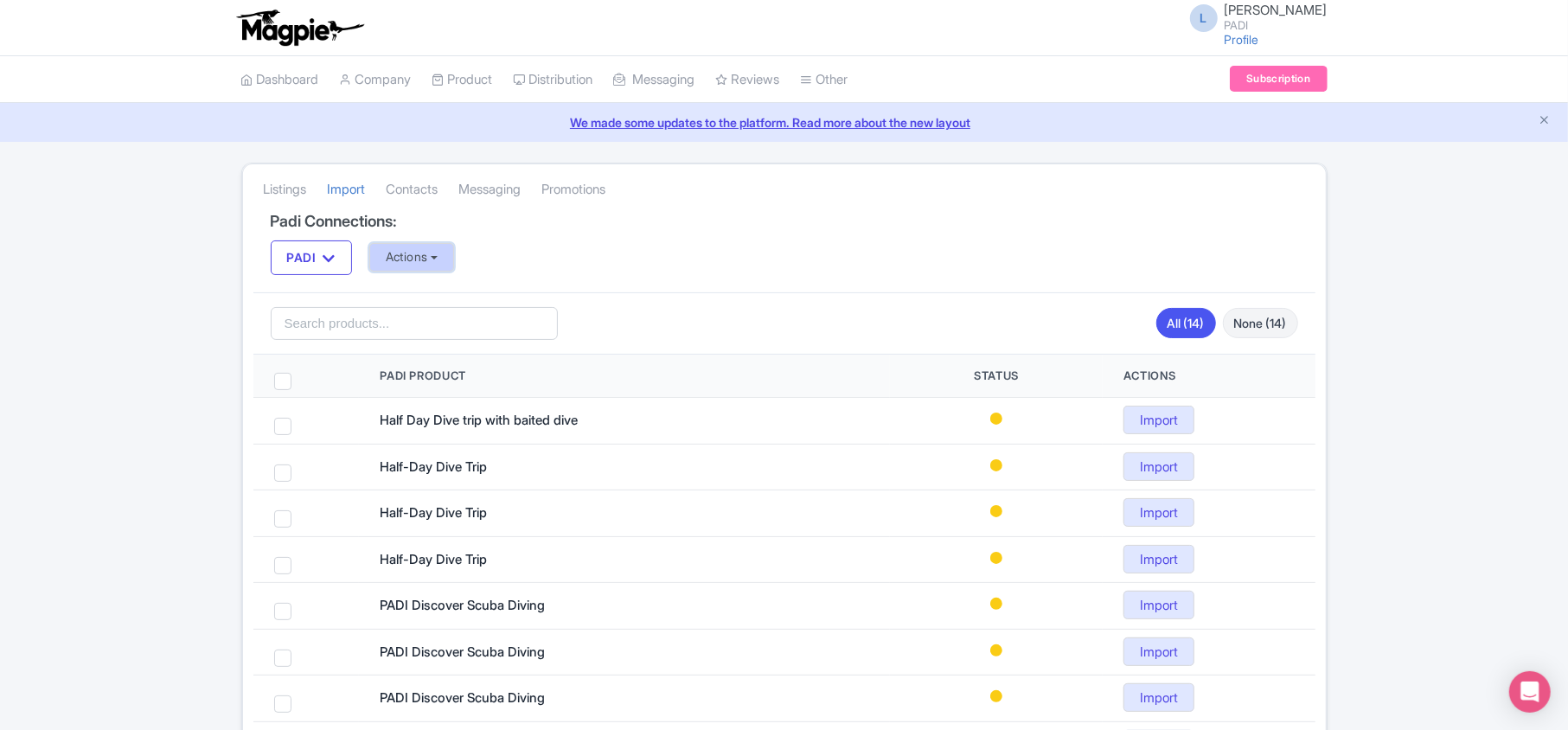
click at [419, 263] on button "Actions" at bounding box center [412, 257] width 85 height 28
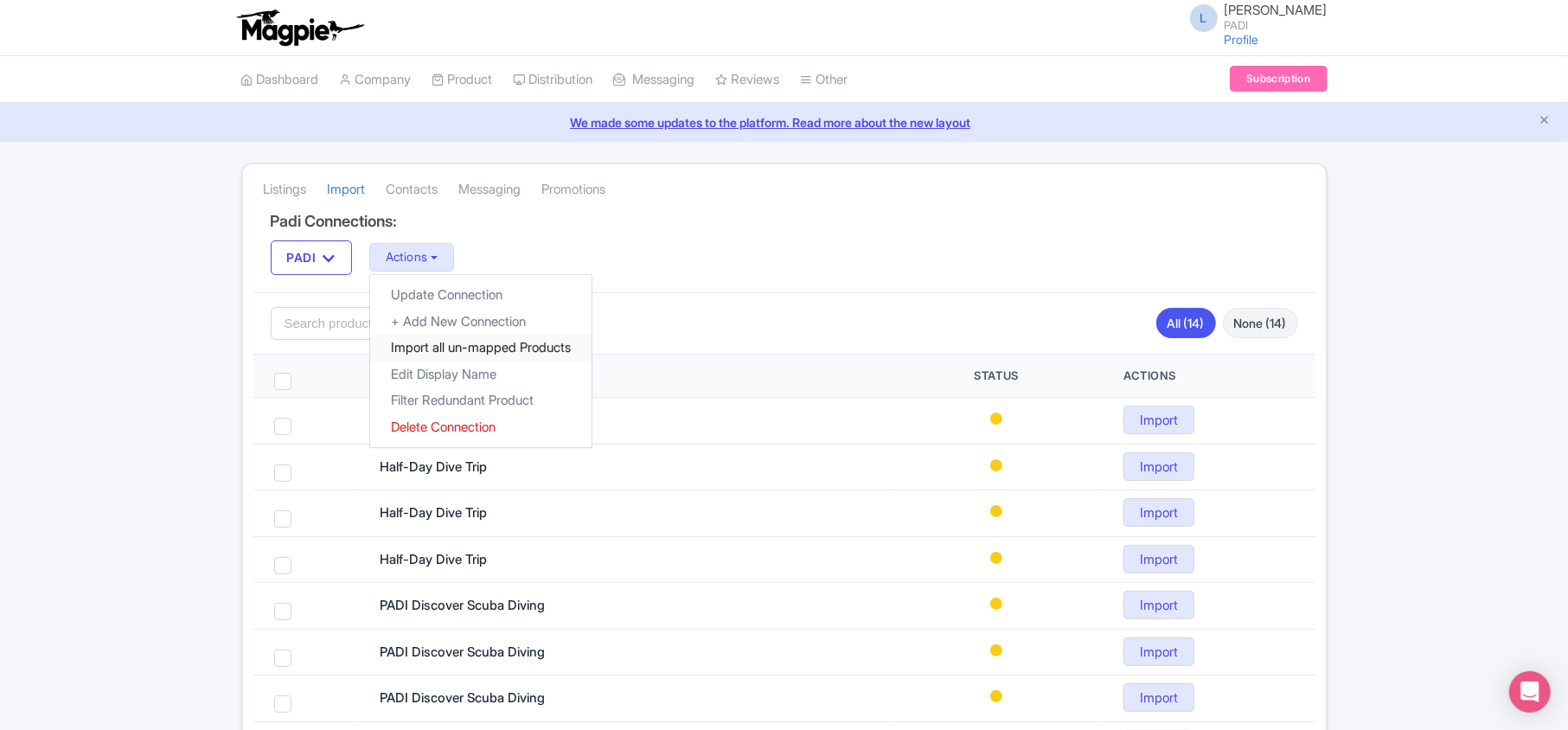
click at [430, 347] on link "Import all un-mapped Products" at bounding box center [480, 348] width 221 height 27
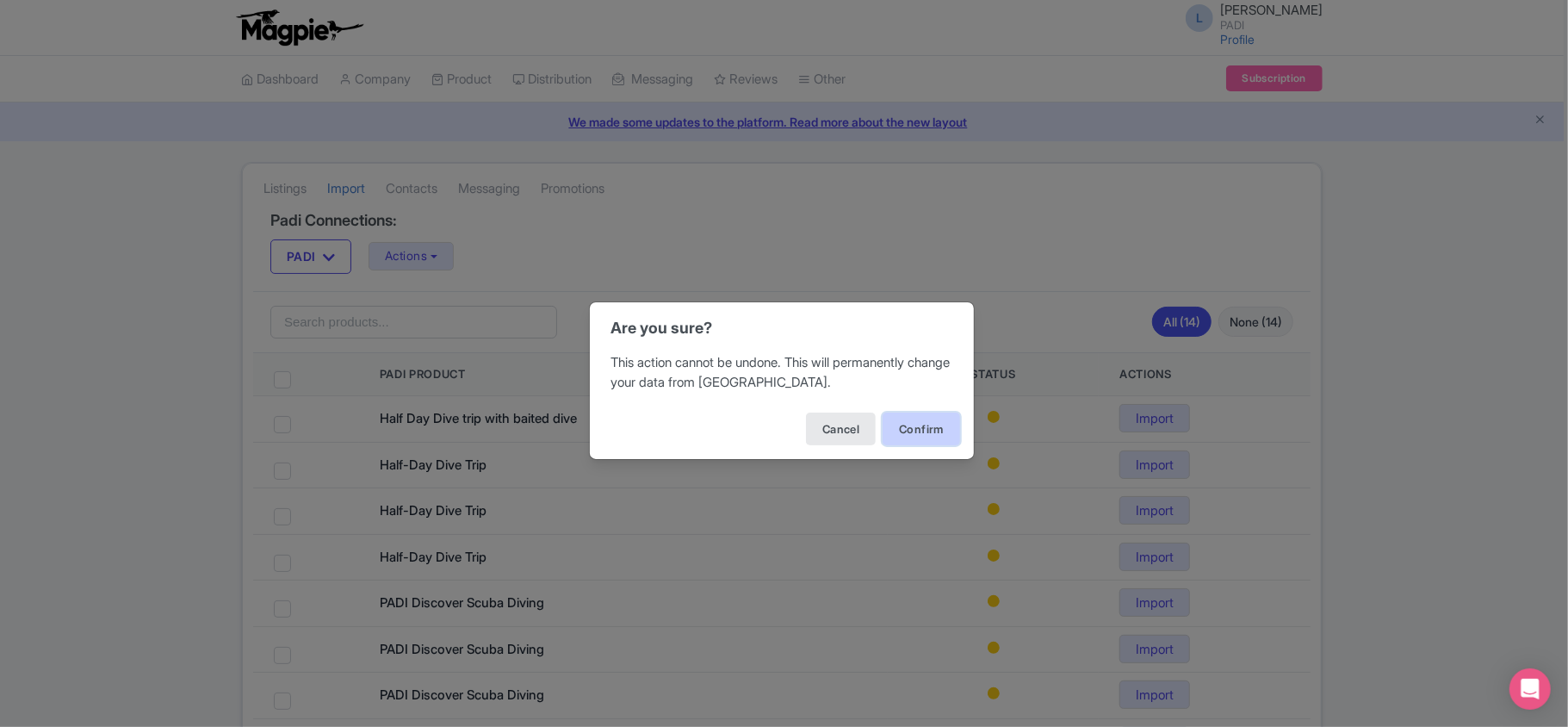
click at [932, 418] on button "Confirm" at bounding box center [921, 428] width 78 height 33
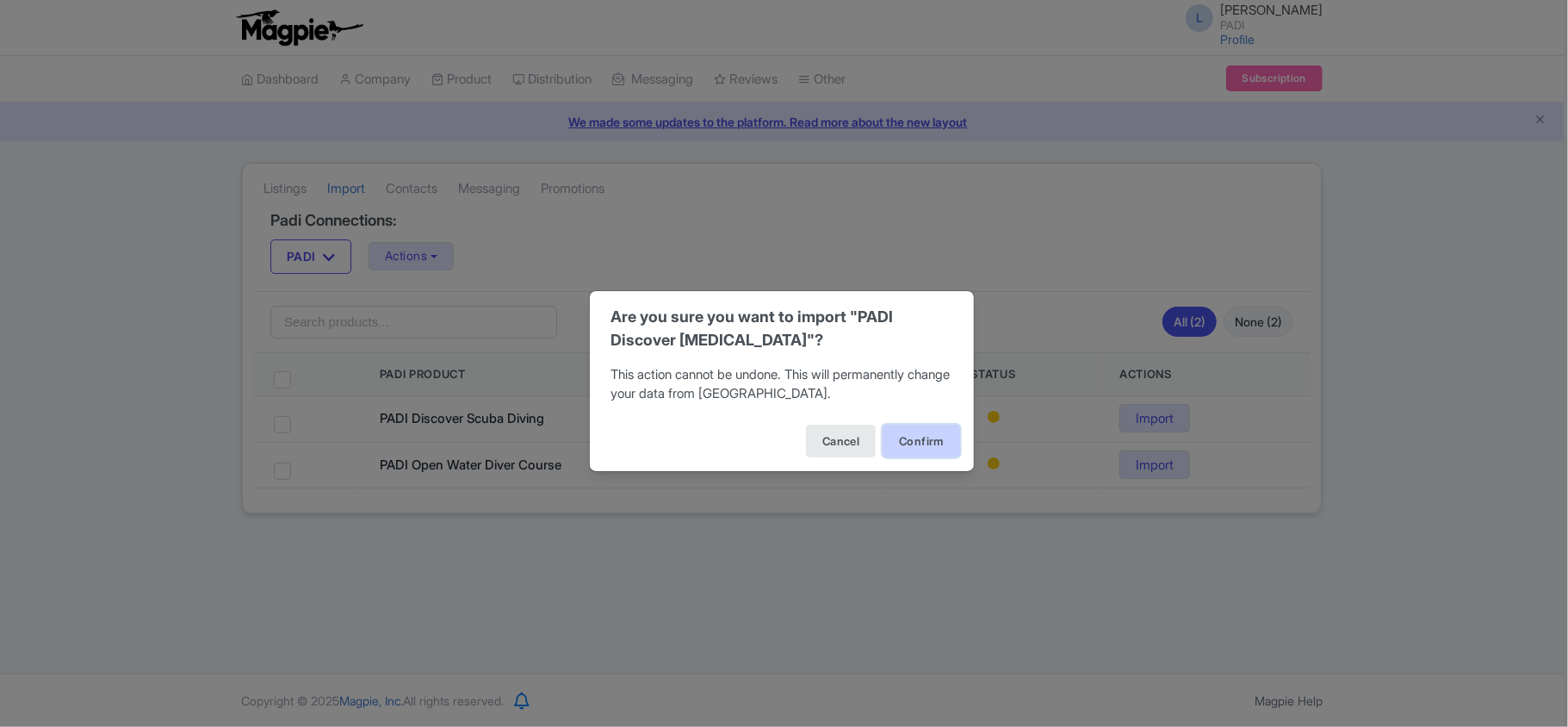
click at [938, 442] on button "Confirm" at bounding box center [921, 440] width 78 height 33
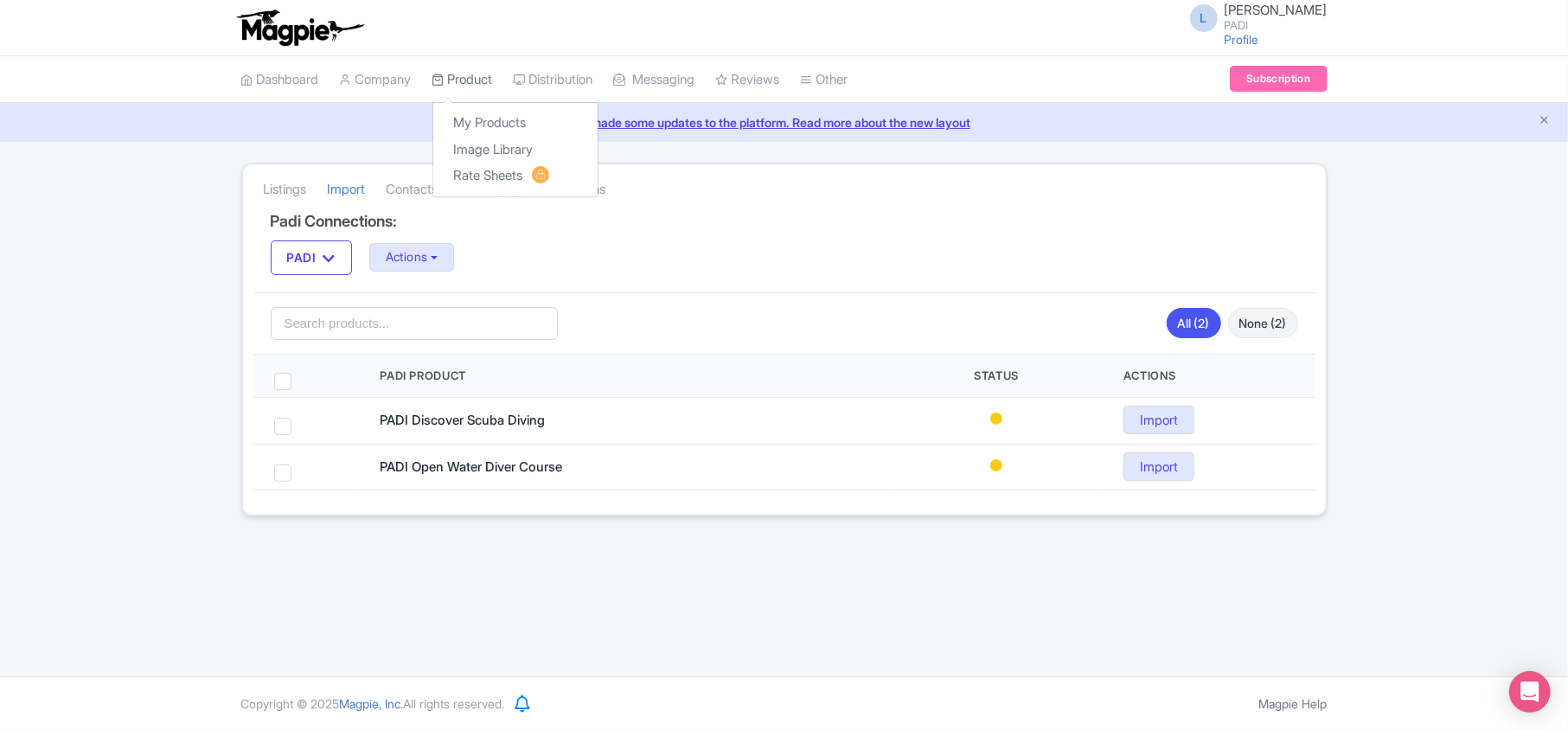
click at [458, 70] on link "Product" at bounding box center [463, 80] width 61 height 48
click at [484, 126] on link "My Products" at bounding box center [515, 123] width 164 height 27
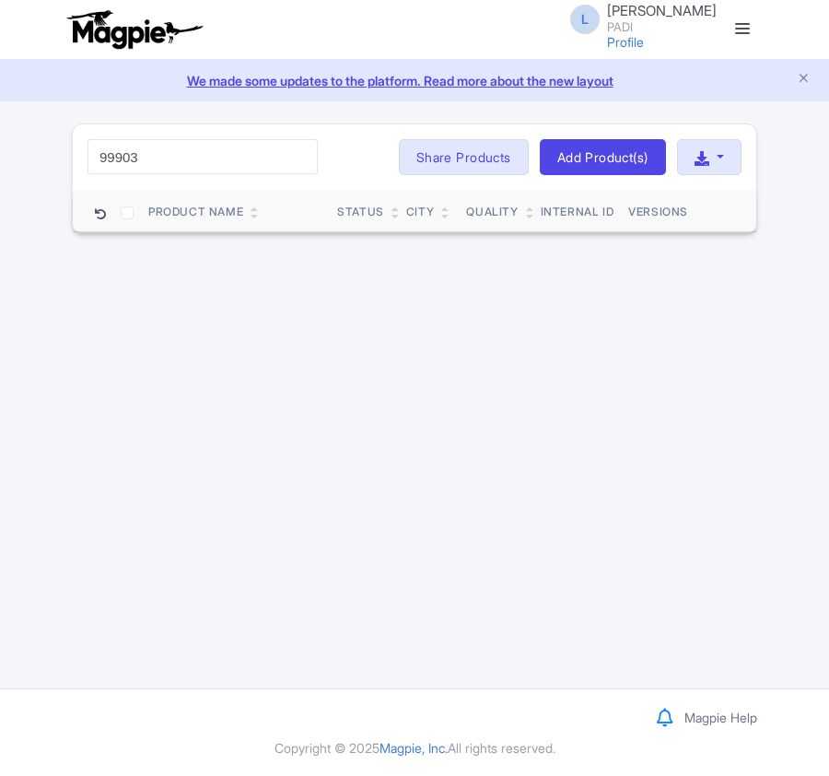
click at [0, 146] on html "L [PERSON_NAME] PADI Profile Users Settings Sign out Dashboard Company Product …" at bounding box center [414, 388] width 829 height 776
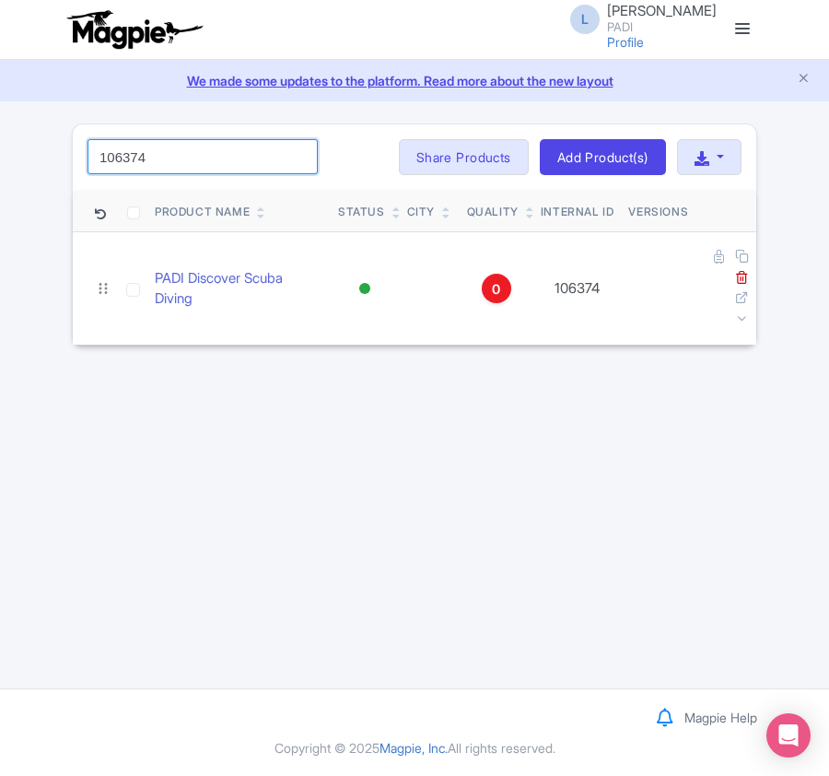
drag, startPoint x: 168, startPoint y: 157, endPoint x: -70, endPoint y: 145, distance: 238.1
click at [0, 145] on html "L [PERSON_NAME] PADI Profile Users Settings Sign out Dashboard Company Product …" at bounding box center [414, 388] width 829 height 776
paste input "9140"
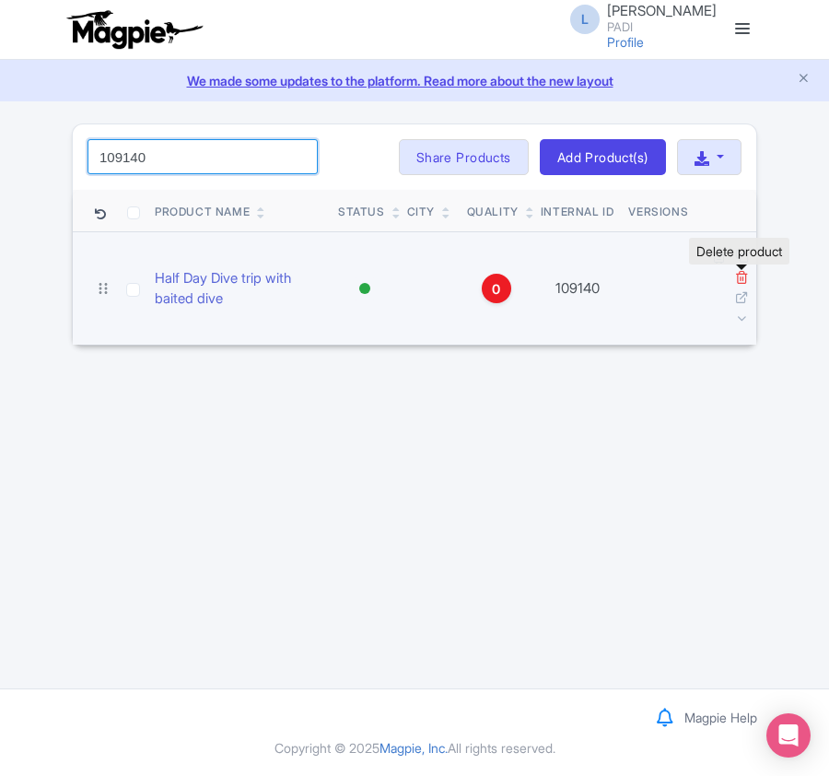
type input "109140"
click at [739, 278] on icon at bounding box center [742, 277] width 14 height 14
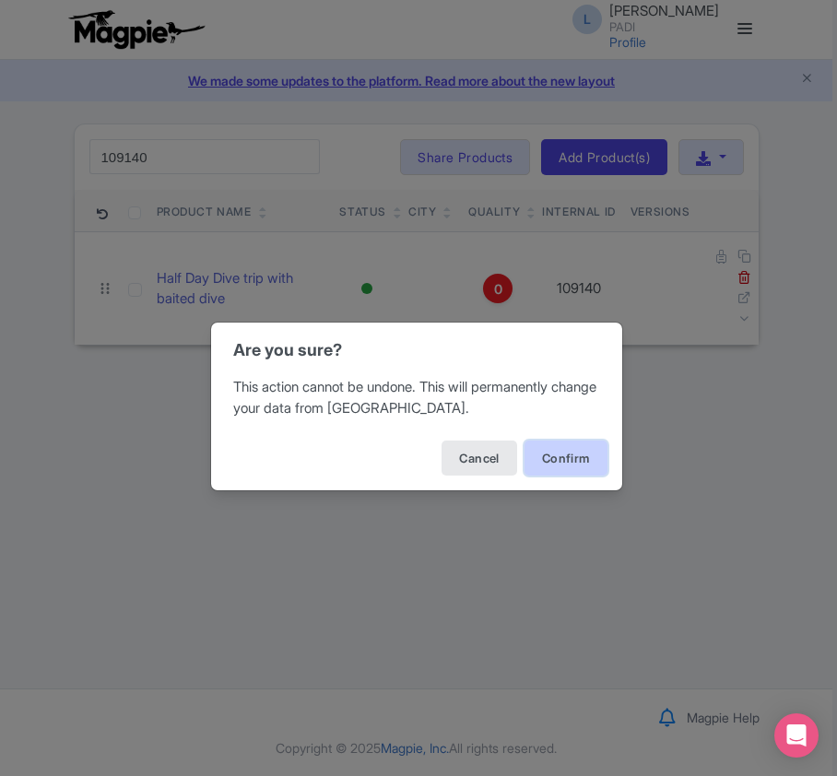
click at [559, 457] on button "Confirm" at bounding box center [565, 458] width 83 height 35
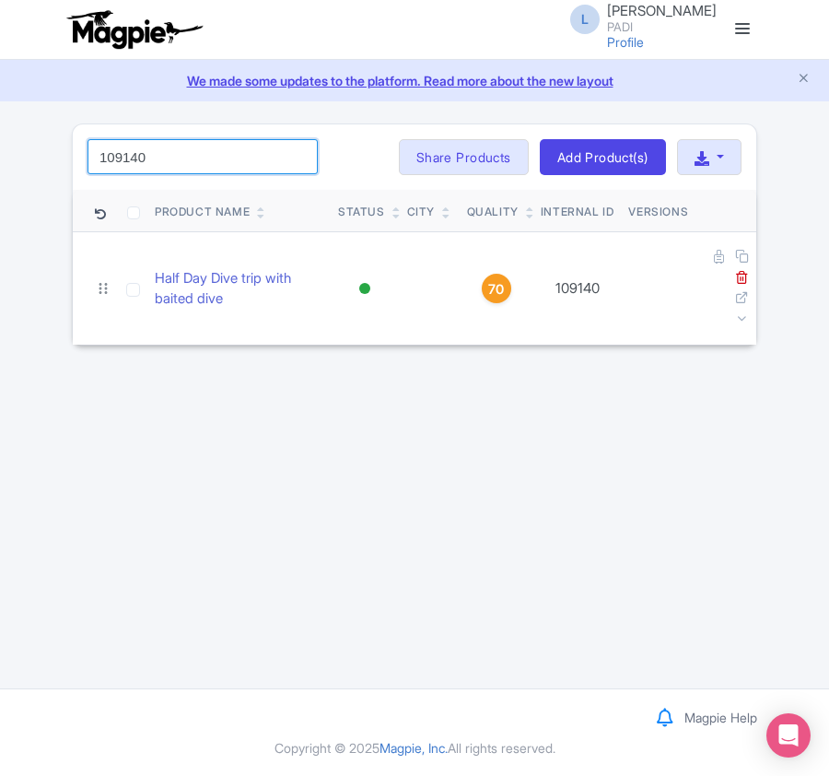
drag, startPoint x: 167, startPoint y: 157, endPoint x: 26, endPoint y: 159, distance: 141.0
click at [26, 159] on div "109140 Search Bulk Actions [GEOGRAPHIC_DATA] Add to Collection Share Products A…" at bounding box center [414, 235] width 829 height 223
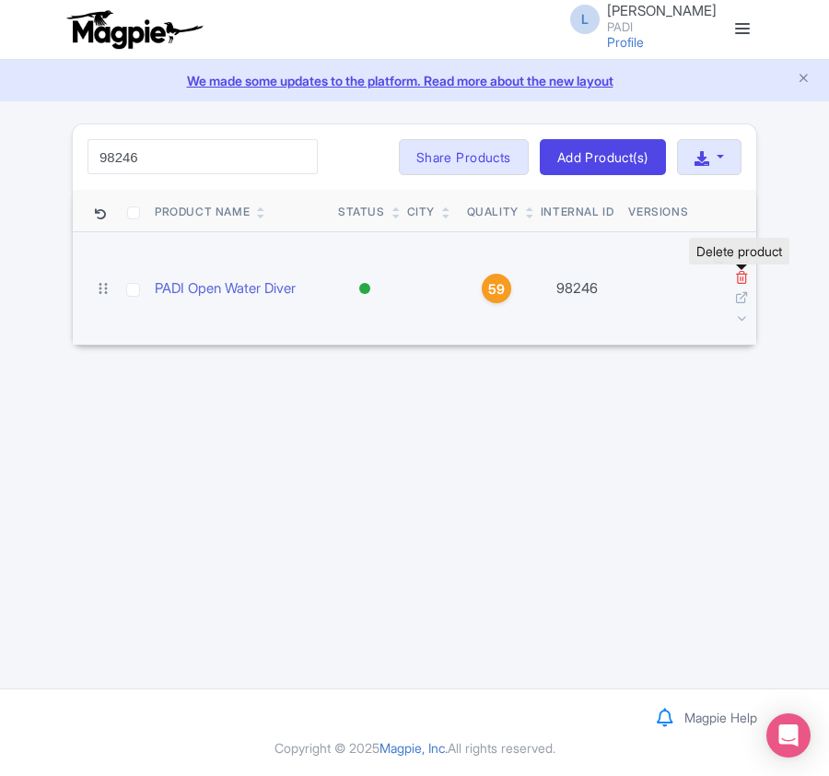
type input "98246"
click at [739, 280] on icon at bounding box center [742, 277] width 14 height 14
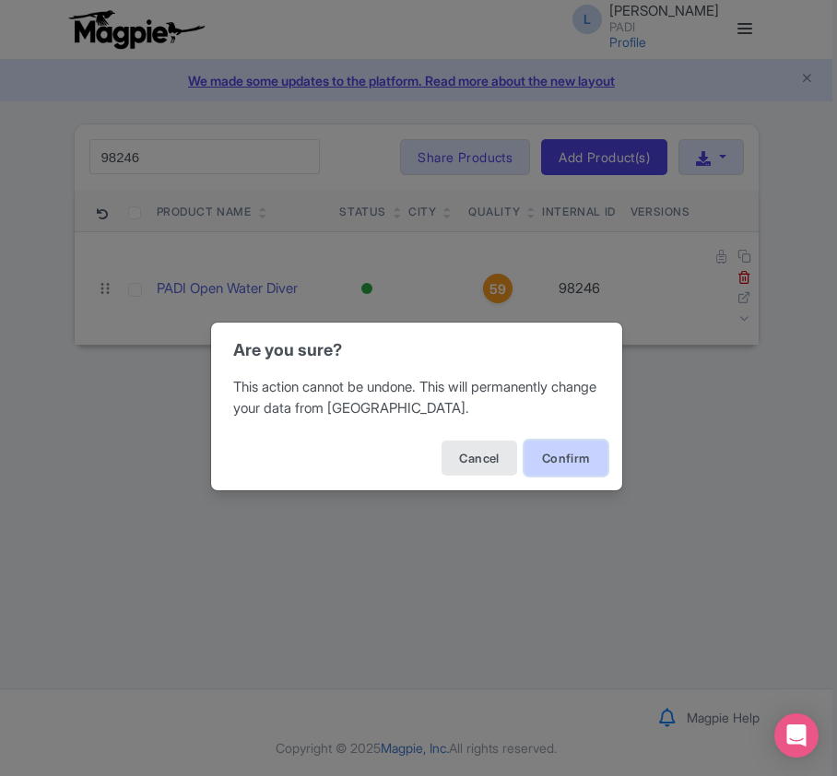
click at [580, 459] on button "Confirm" at bounding box center [565, 458] width 83 height 35
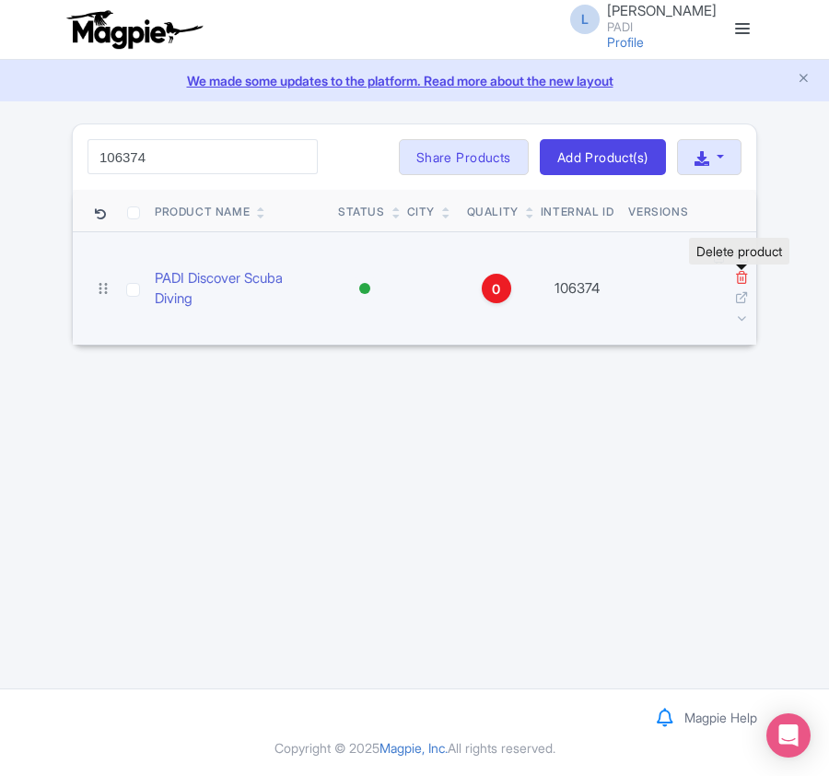
type input "106374"
click at [746, 278] on icon at bounding box center [742, 277] width 14 height 14
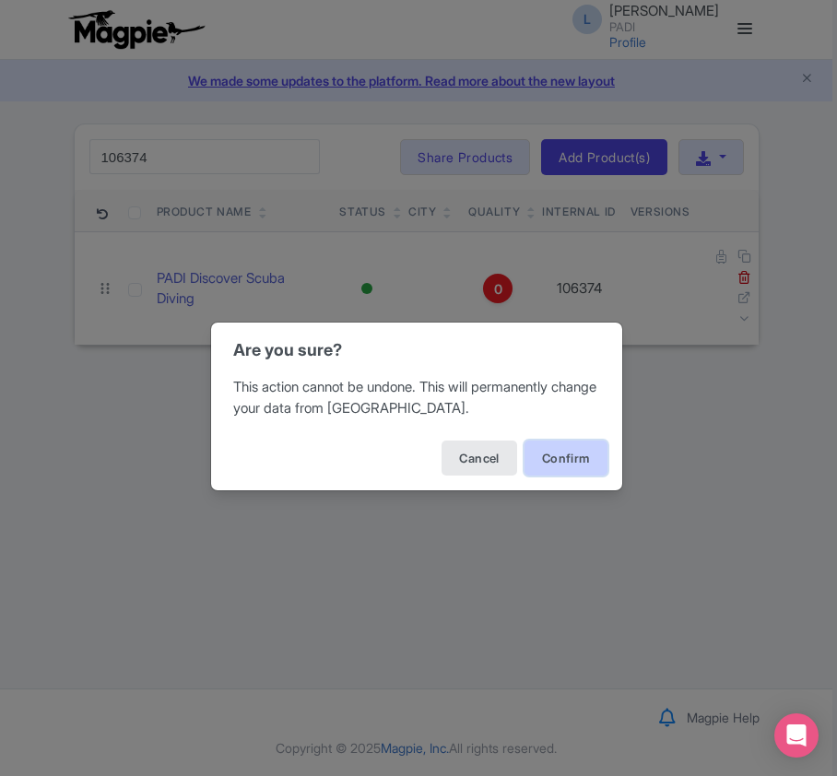
click at [580, 458] on button "Confirm" at bounding box center [565, 458] width 83 height 35
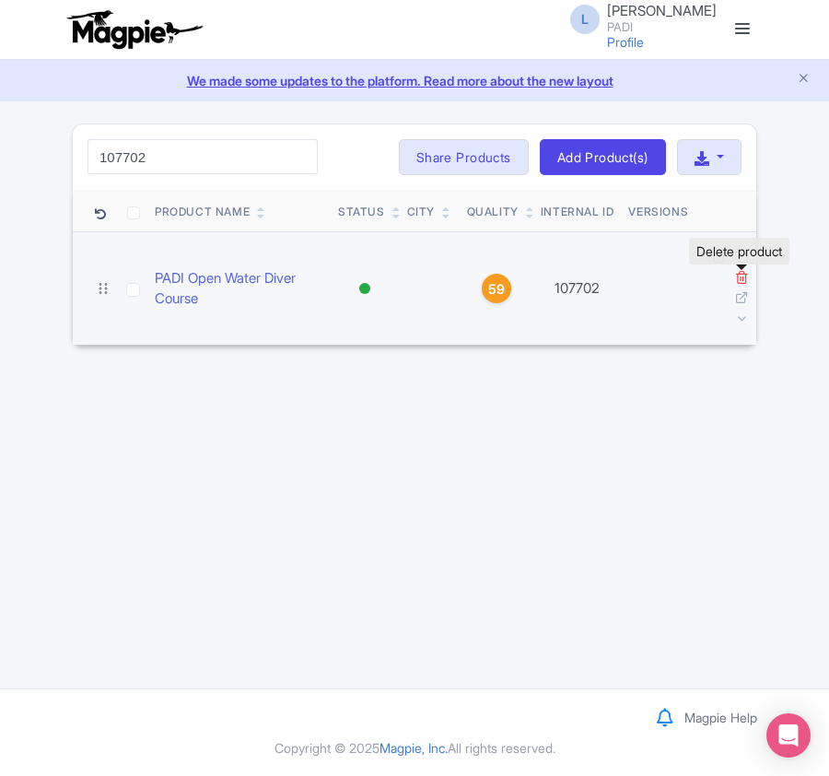
type input "107702"
click at [741, 281] on icon at bounding box center [742, 277] width 14 height 14
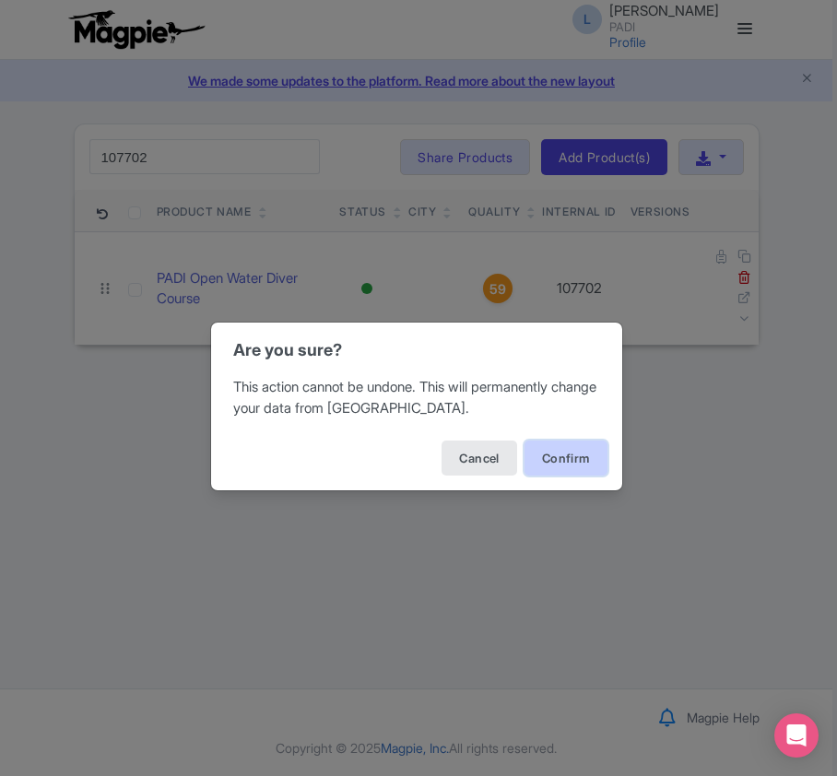
click at [558, 455] on button "Confirm" at bounding box center [565, 458] width 83 height 35
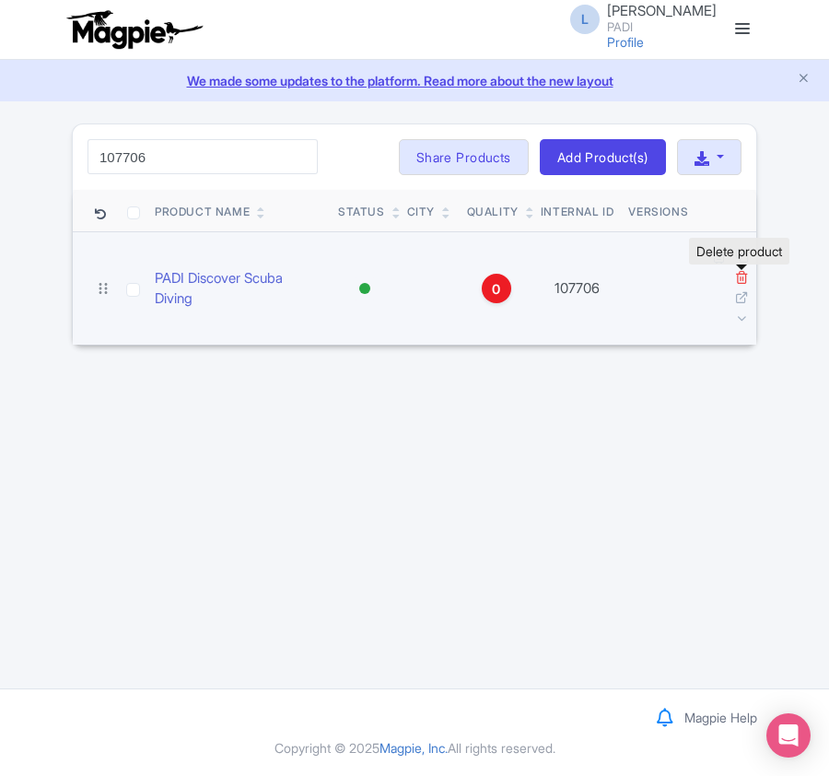
type input "107706"
click at [746, 281] on icon at bounding box center [742, 277] width 14 height 14
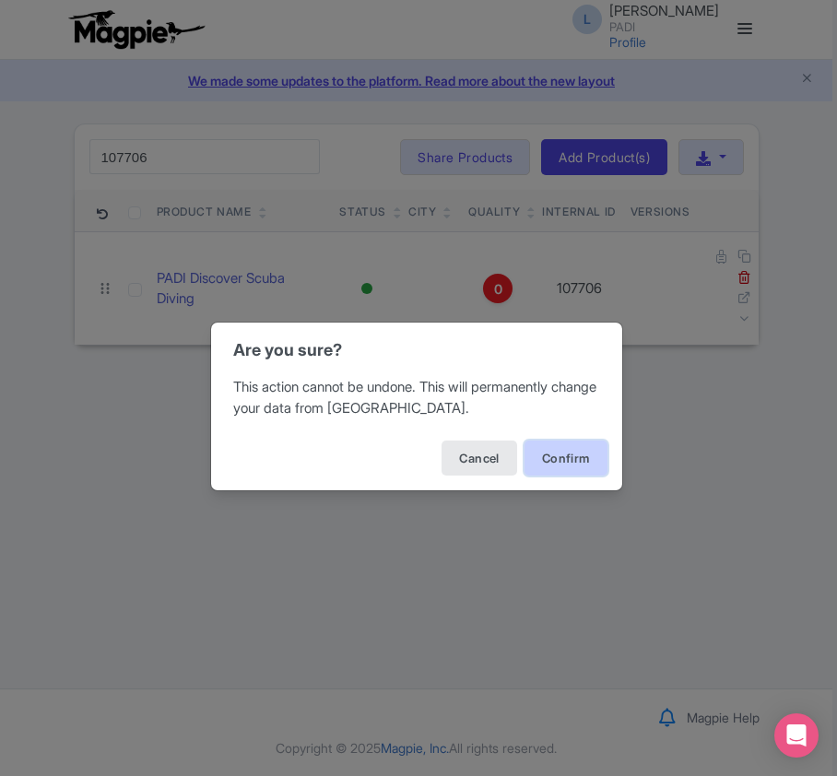
click at [559, 443] on button "Confirm" at bounding box center [565, 458] width 83 height 35
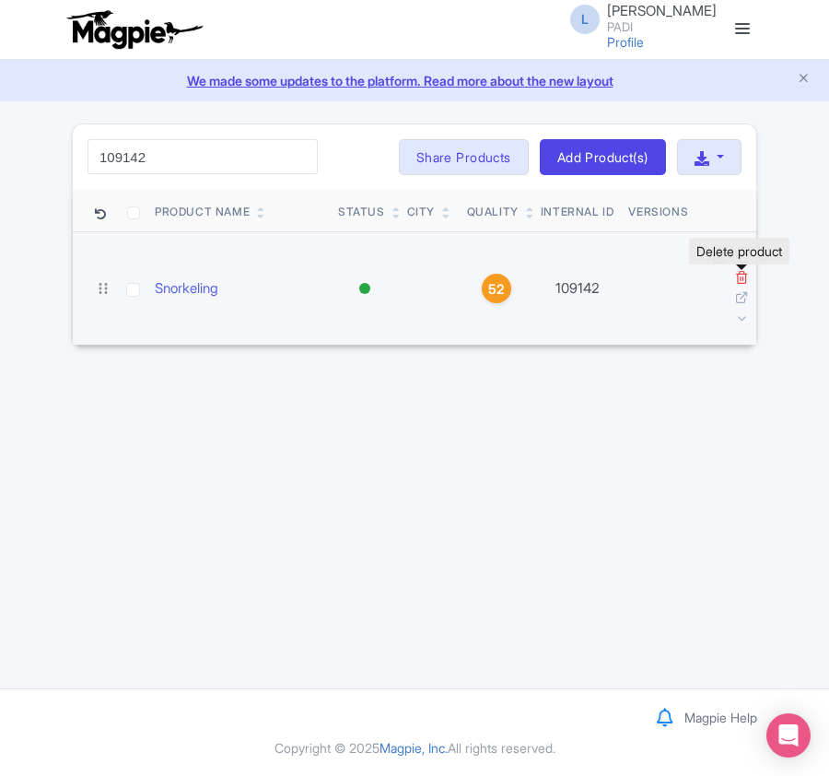
type input "109142"
click at [737, 278] on icon at bounding box center [742, 277] width 14 height 14
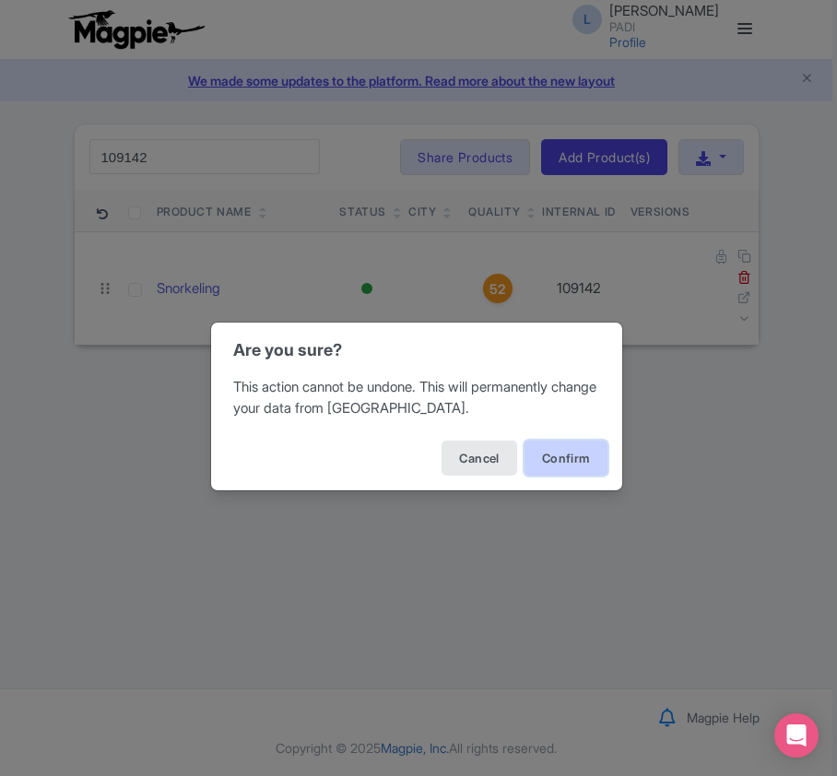
click at [547, 455] on button "Confirm" at bounding box center [565, 458] width 83 height 35
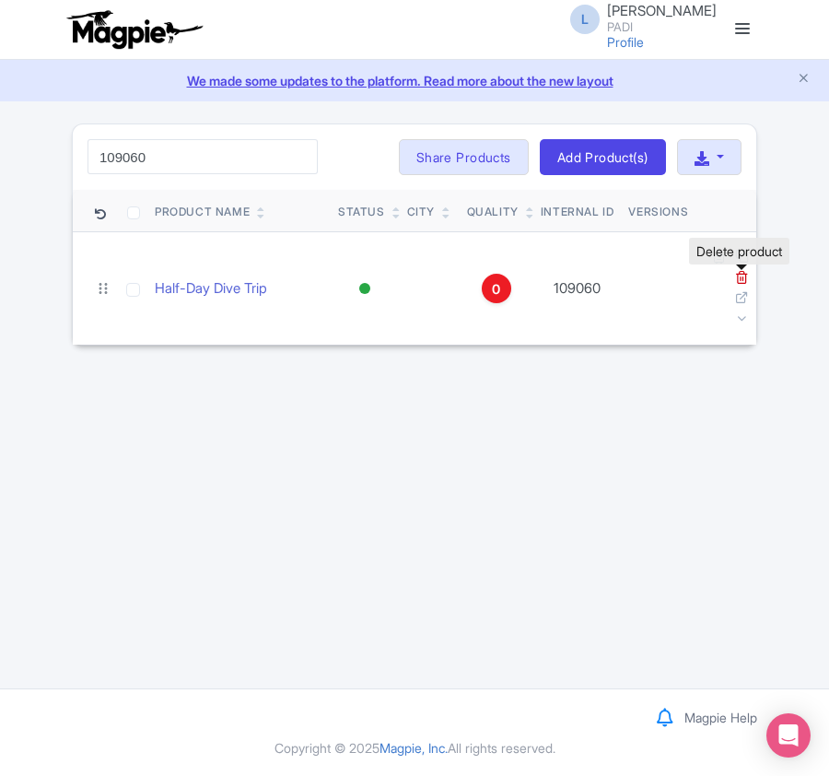
type input "109060"
click at [745, 282] on icon at bounding box center [742, 277] width 14 height 14
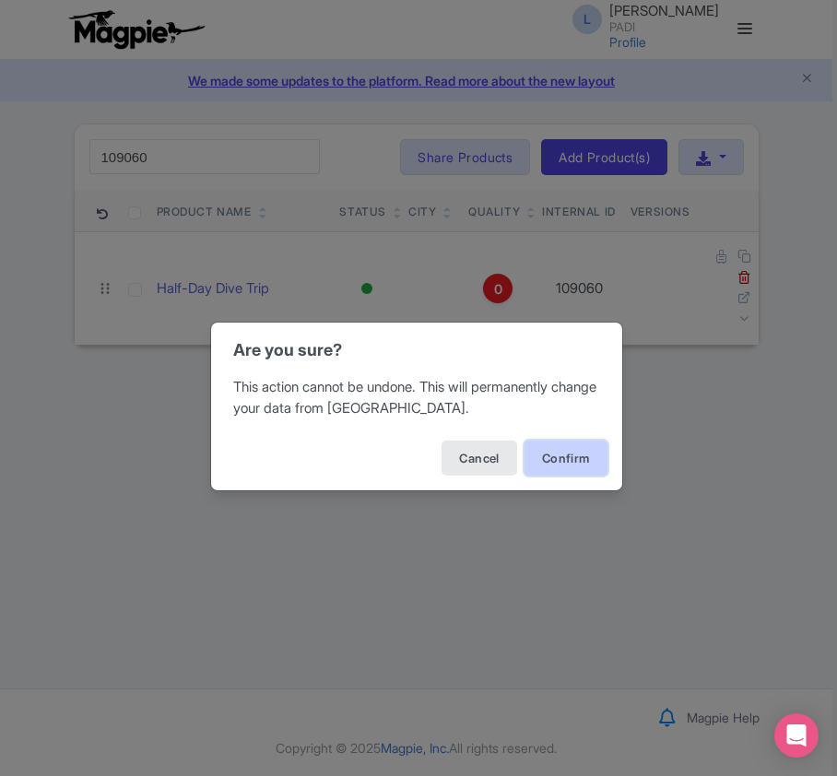
click at [565, 453] on button "Confirm" at bounding box center [565, 458] width 83 height 35
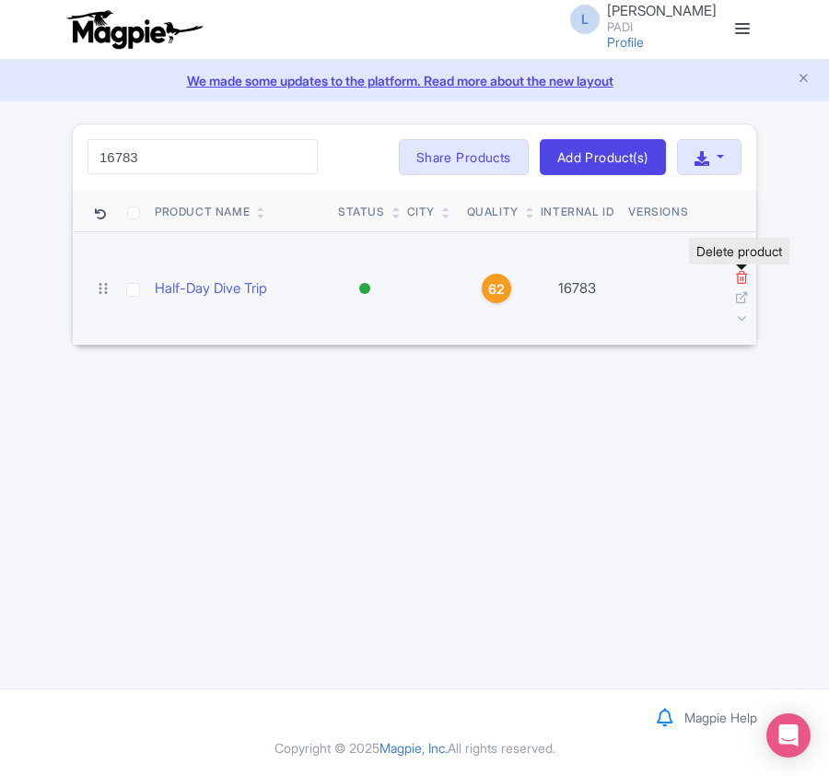
type input "16783"
click at [739, 280] on icon at bounding box center [742, 277] width 14 height 14
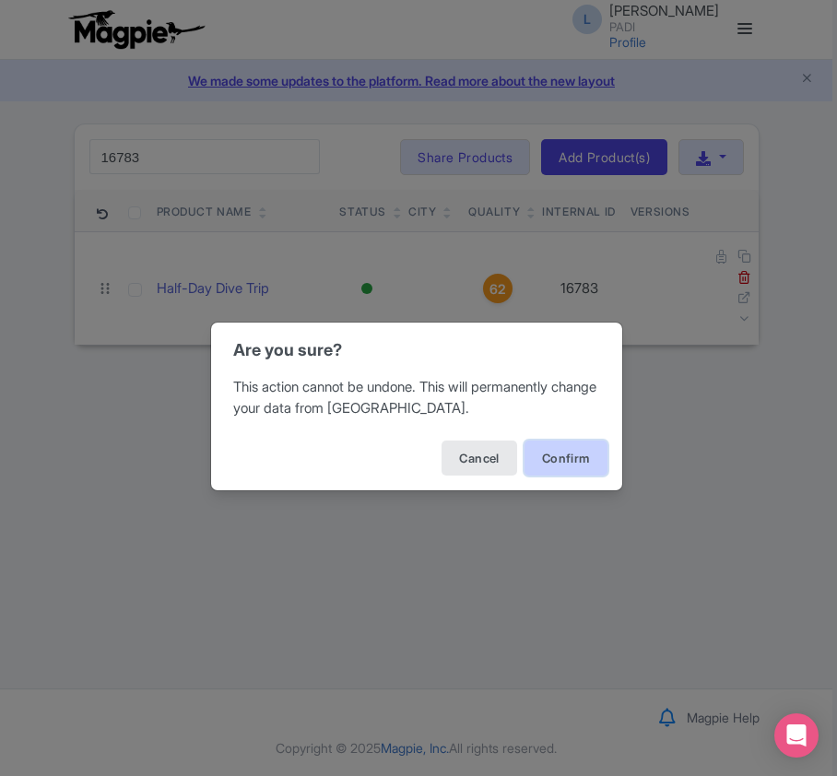
click at [571, 455] on button "Confirm" at bounding box center [565, 458] width 83 height 35
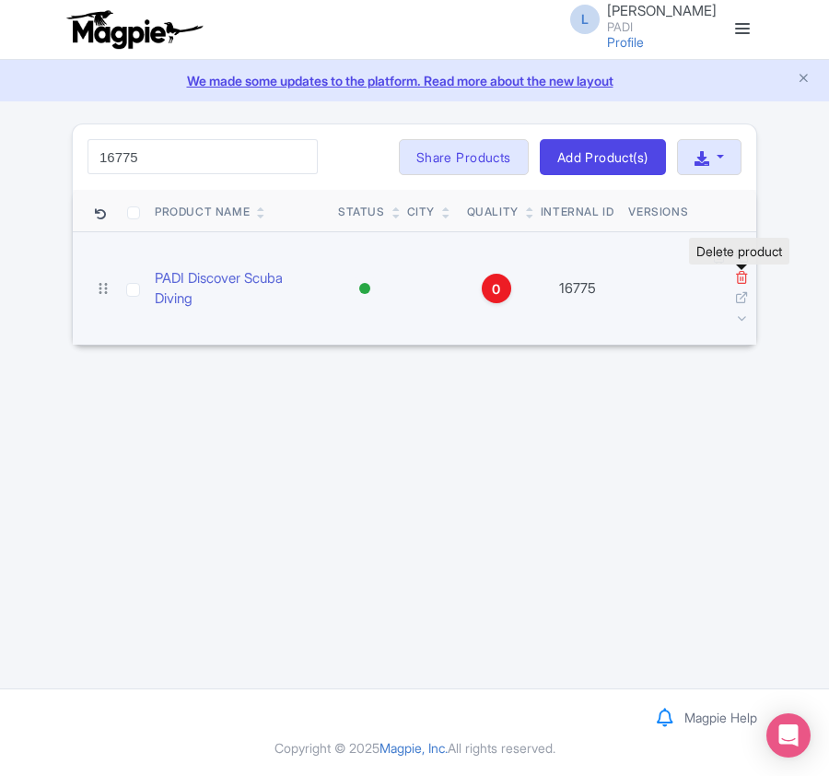
type input "16775"
click at [738, 277] on icon at bounding box center [742, 277] width 14 height 14
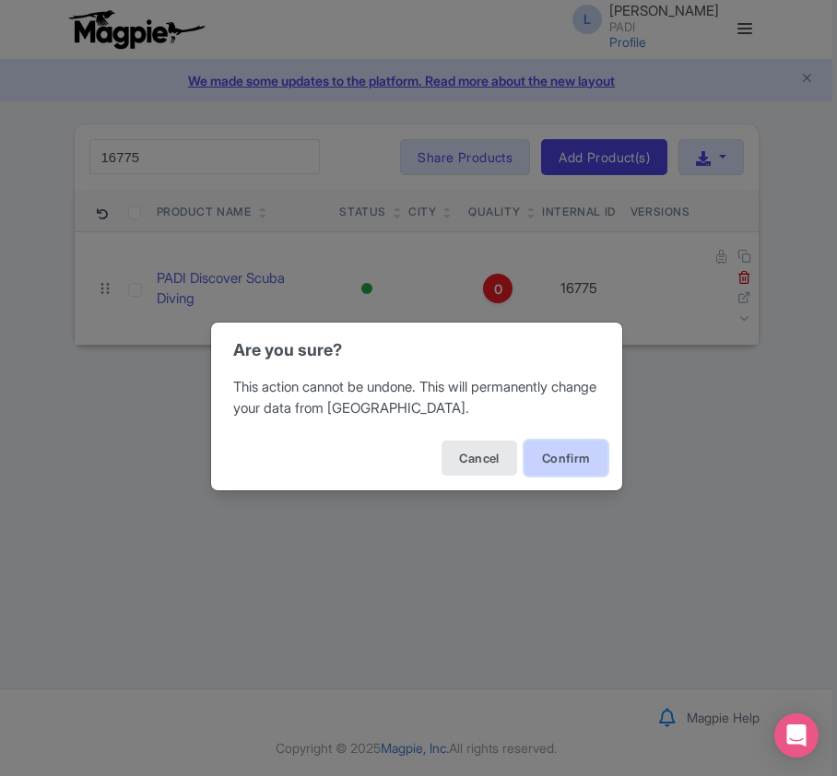
click at [568, 455] on button "Confirm" at bounding box center [565, 458] width 83 height 35
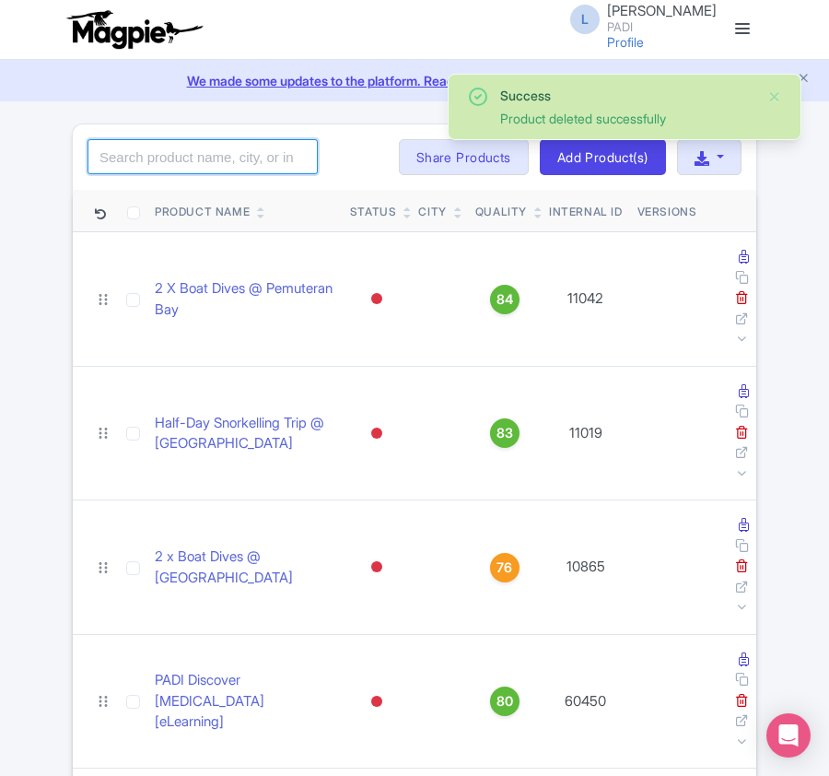
click at [170, 163] on input "search" at bounding box center [203, 156] width 230 height 35
paste input "16777"
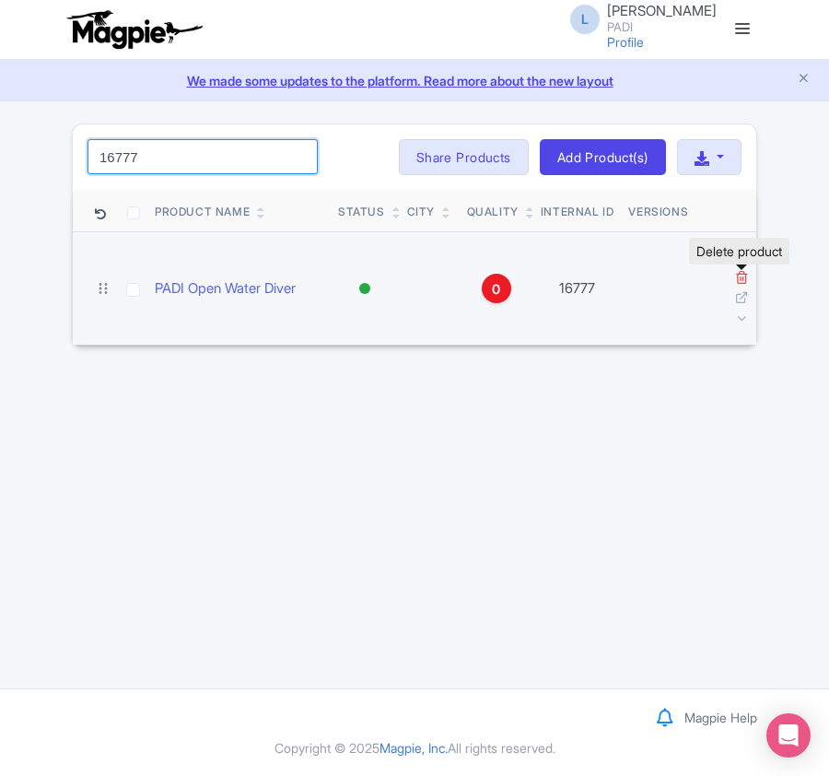
type input "16777"
click at [745, 274] on icon at bounding box center [742, 277] width 14 height 14
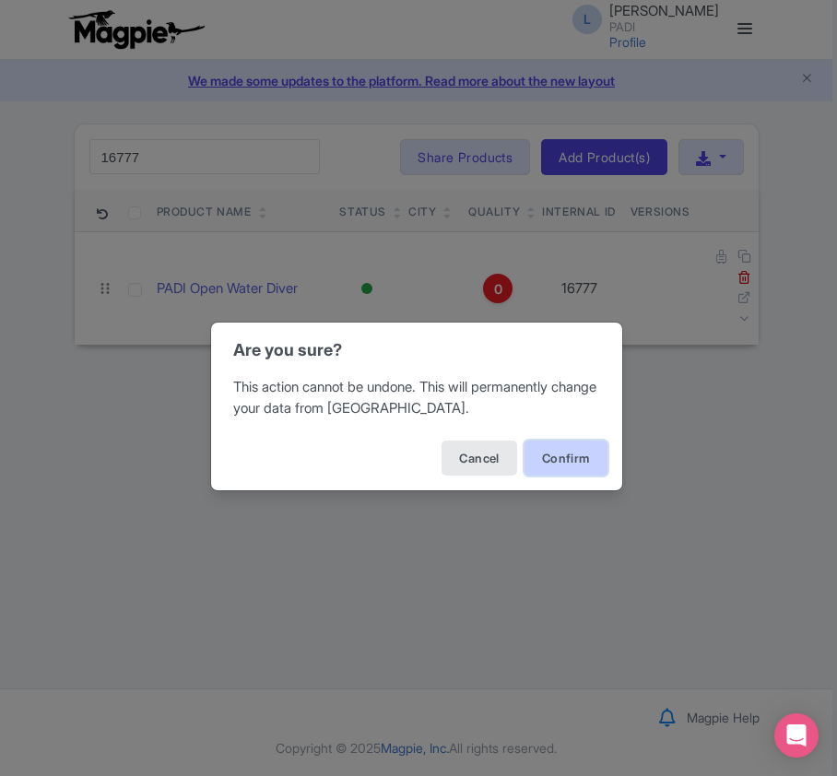
click at [551, 458] on button "Confirm" at bounding box center [565, 458] width 83 height 35
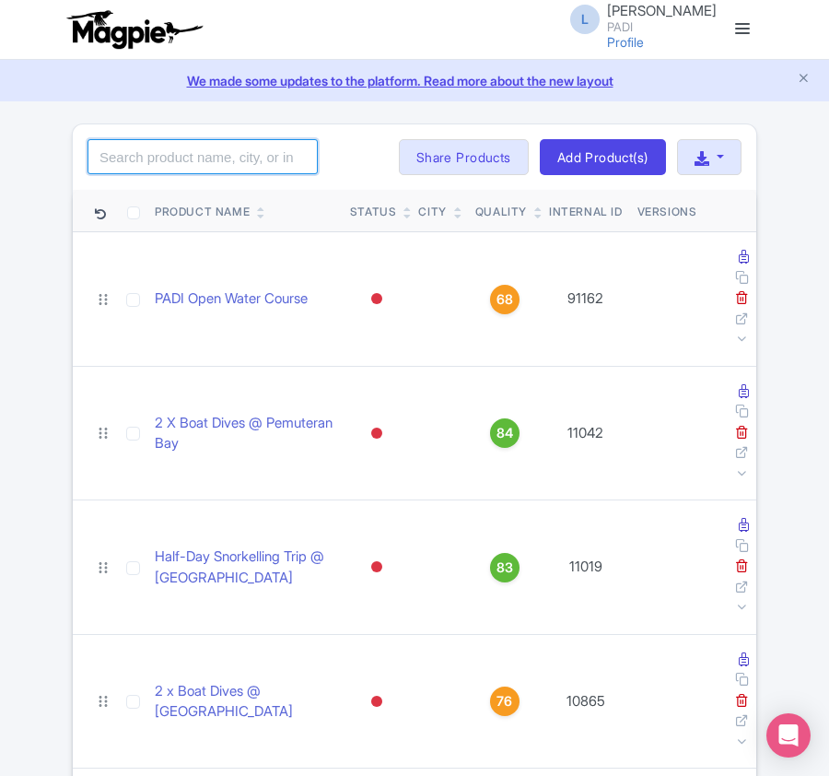
click at [107, 148] on input "search" at bounding box center [203, 156] width 230 height 35
paste input "106374"
type input "106374"
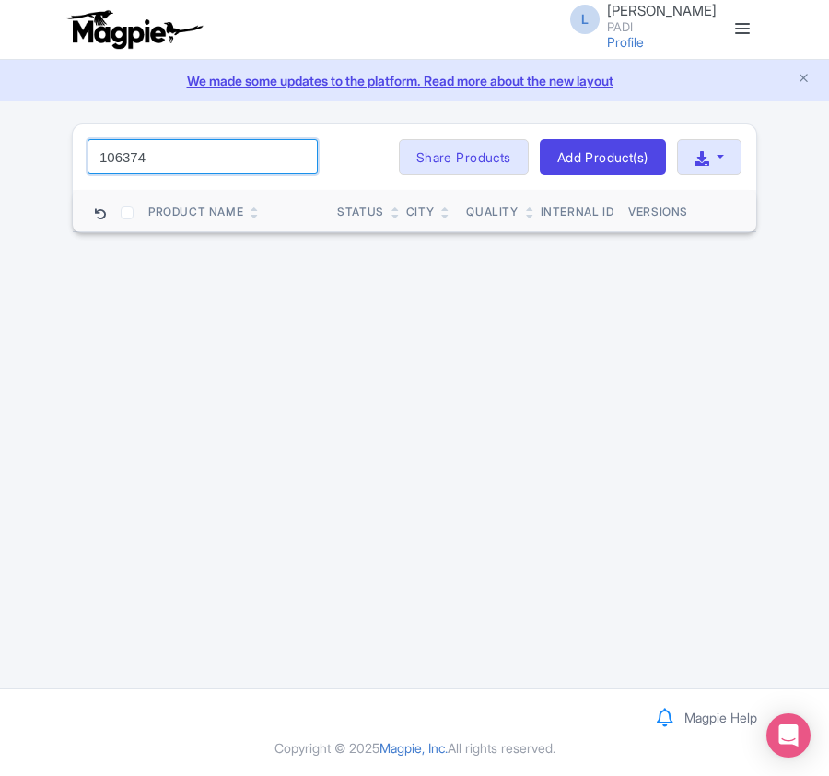
drag, startPoint x: 148, startPoint y: 152, endPoint x: -31, endPoint y: 164, distance: 180.1
click at [0, 164] on html "L Luca Novelli PADI Profile Users Settings Sign out Dashboard Company Product M…" at bounding box center [414, 388] width 829 height 776
click at [297, 159] on input "106374" at bounding box center [203, 156] width 230 height 35
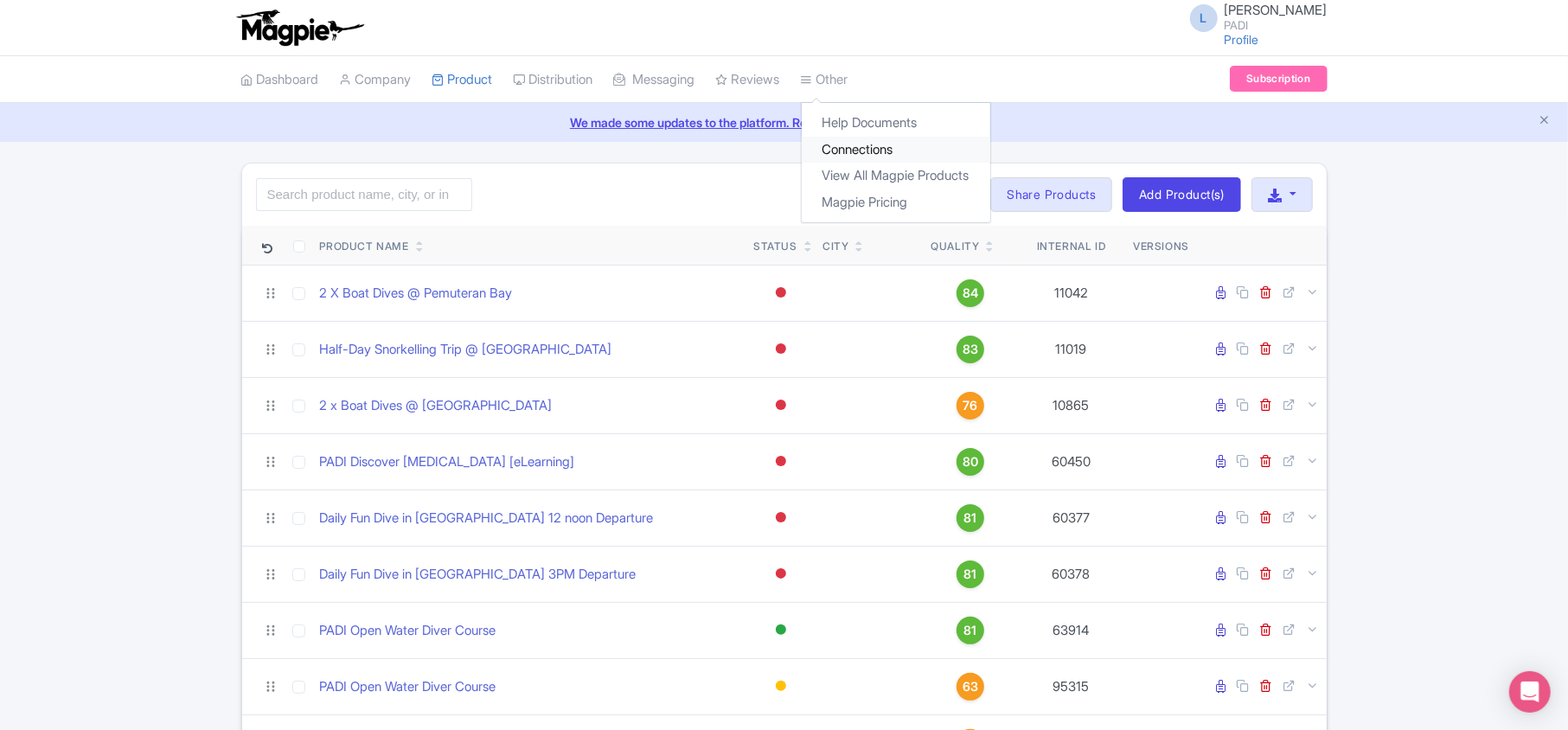
click at [778, 150] on link "Connections" at bounding box center [895, 150] width 189 height 27
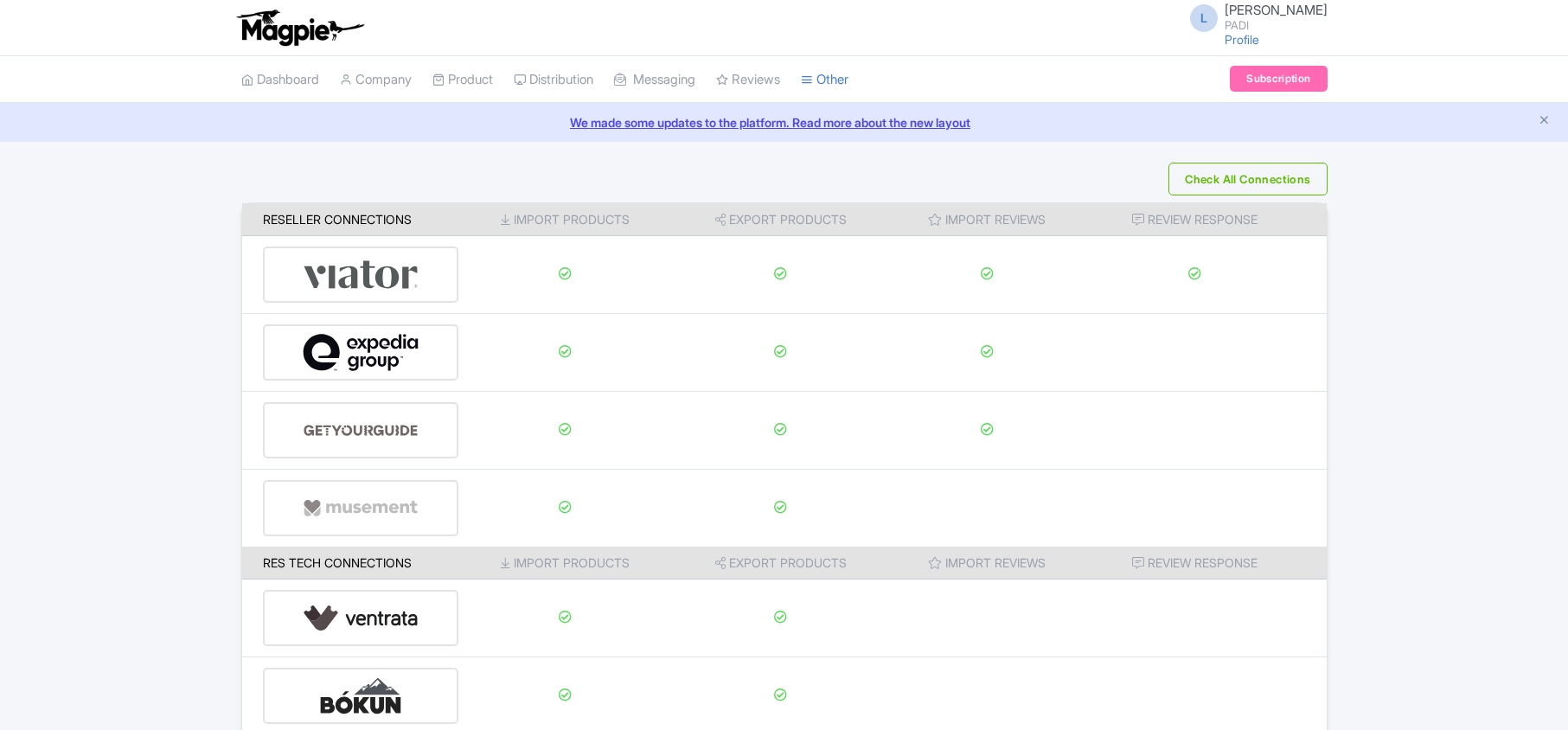
scroll to position [271, 0]
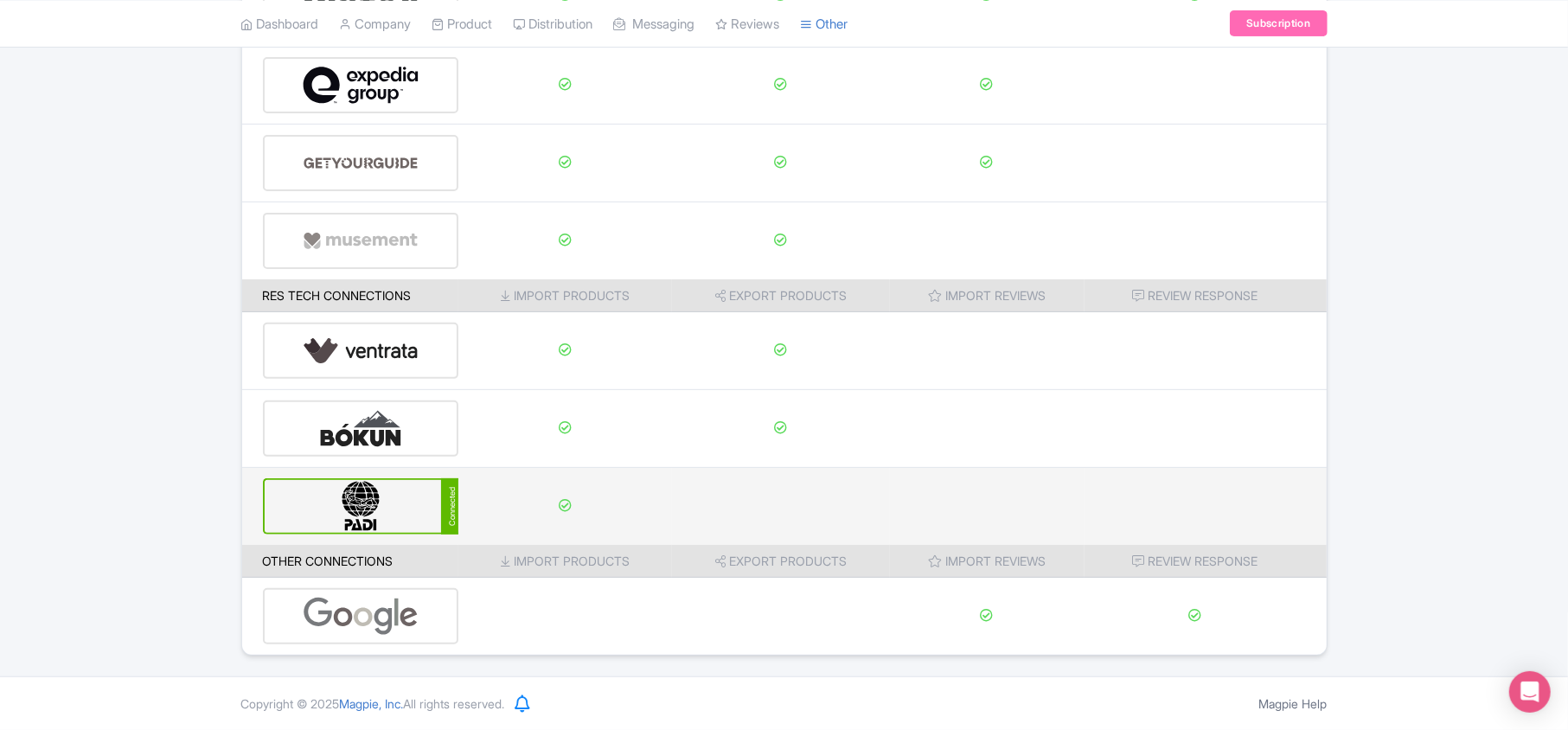
click at [371, 507] on img at bounding box center [361, 507] width 116 height 53
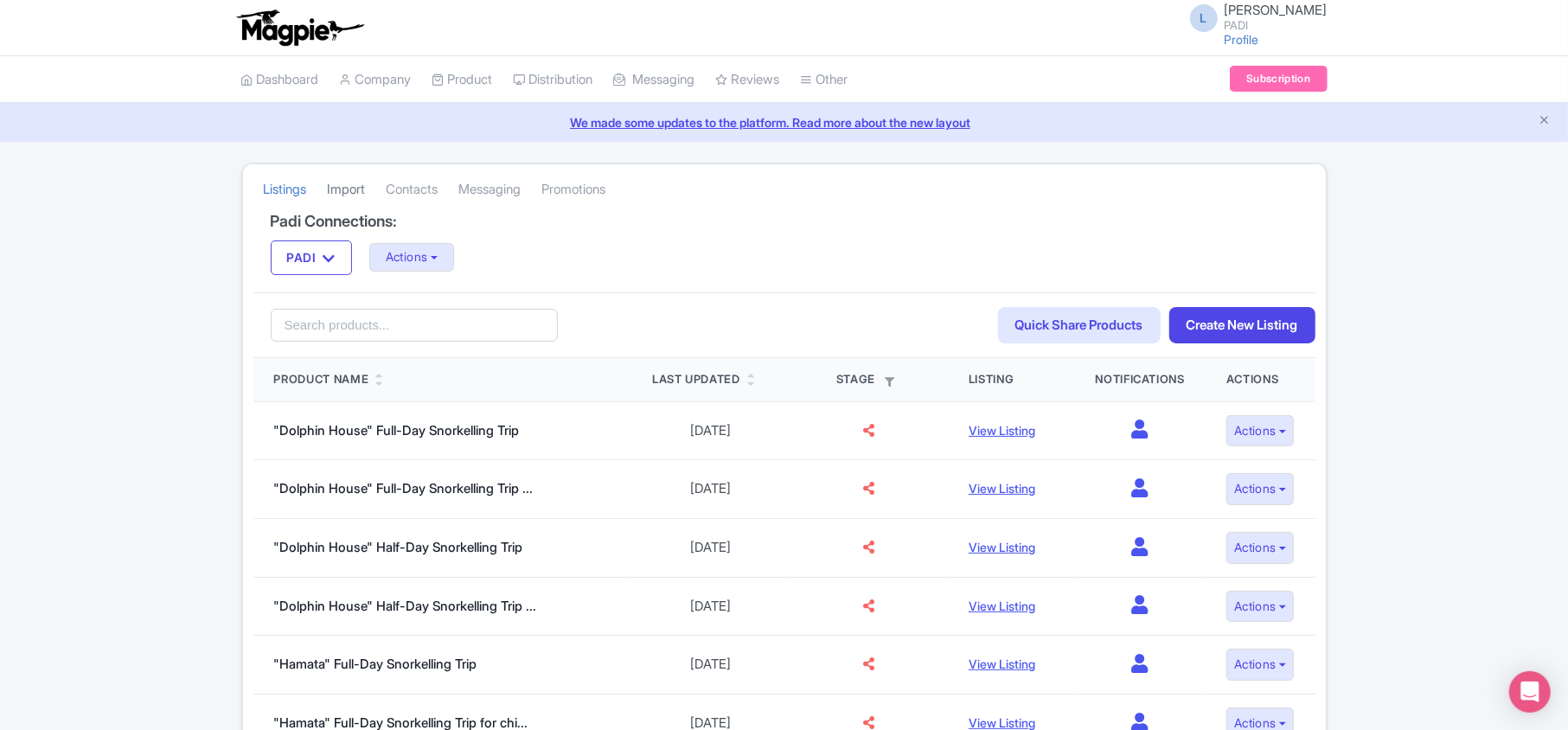
click at [366, 187] on link "Import" at bounding box center [346, 190] width 38 height 48
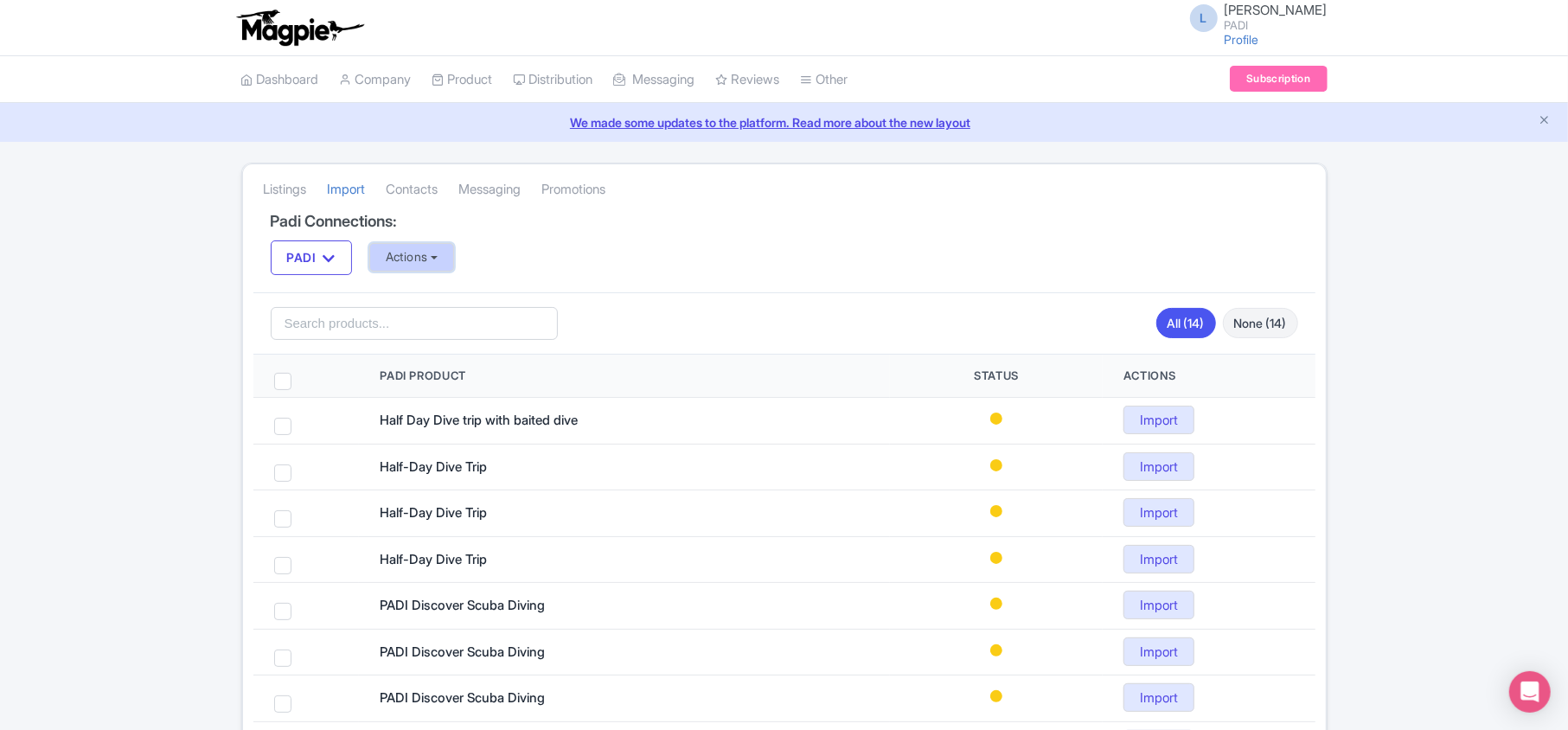
click at [423, 247] on button "Actions" at bounding box center [412, 257] width 85 height 28
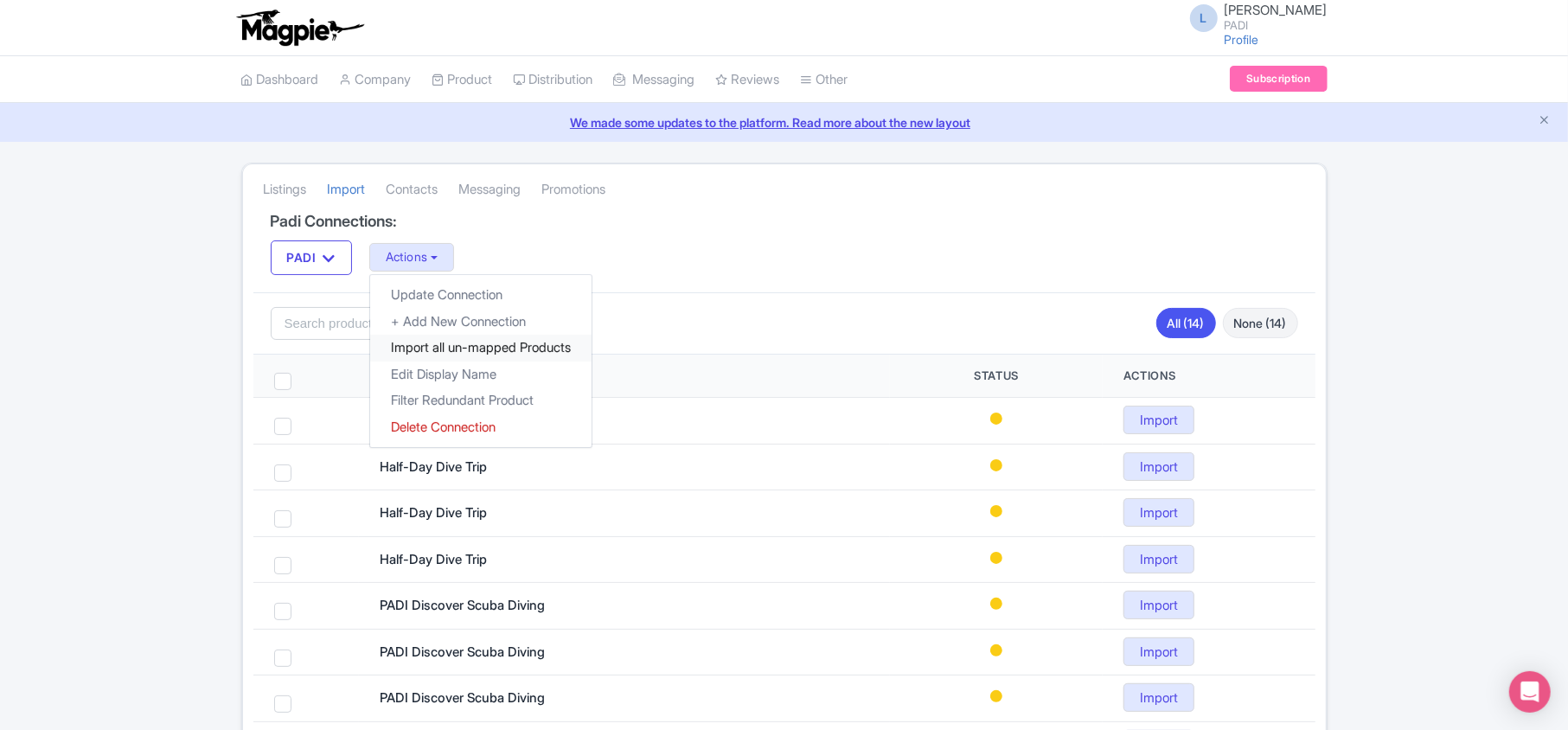
click at [440, 348] on link "Import all un-mapped Products" at bounding box center [480, 348] width 221 height 27
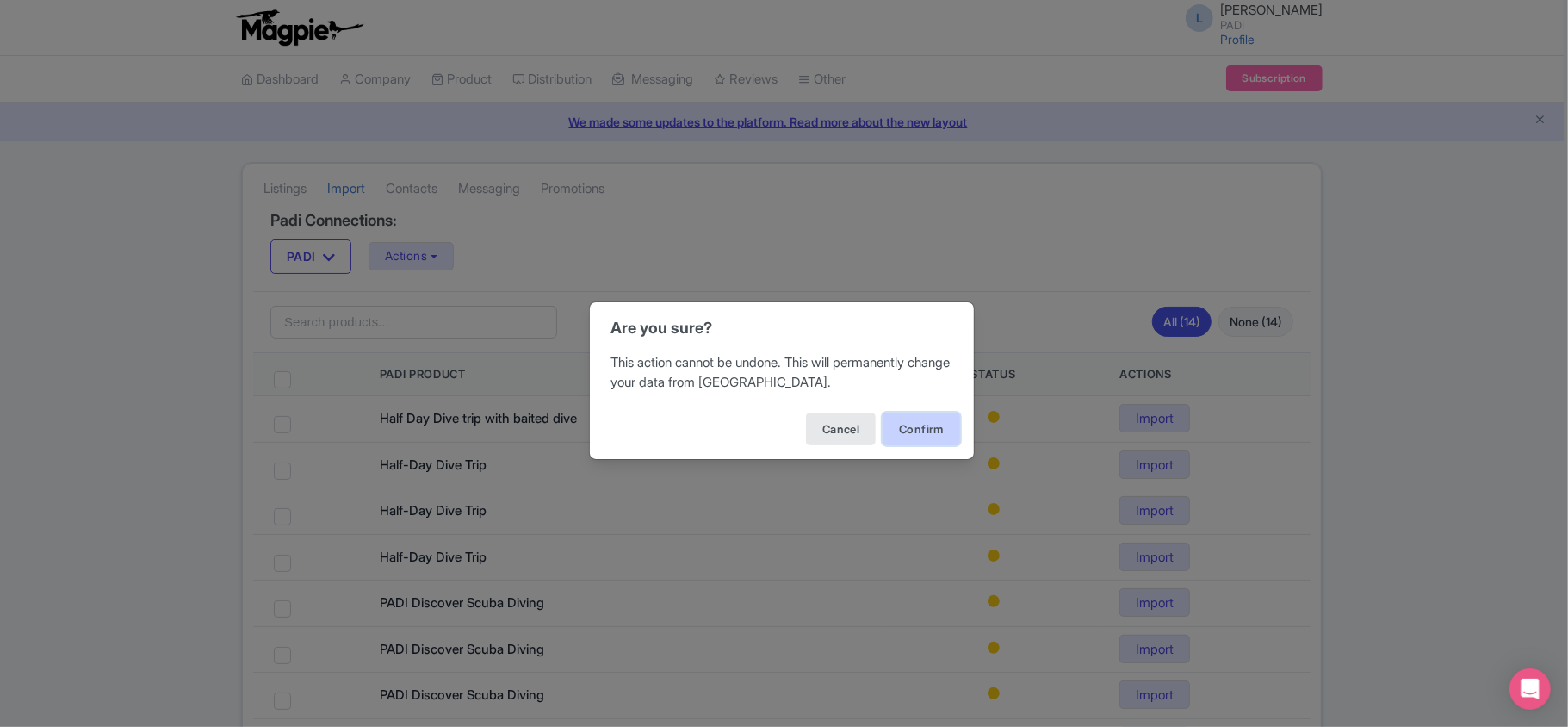
click at [932, 421] on button "Confirm" at bounding box center [921, 428] width 78 height 33
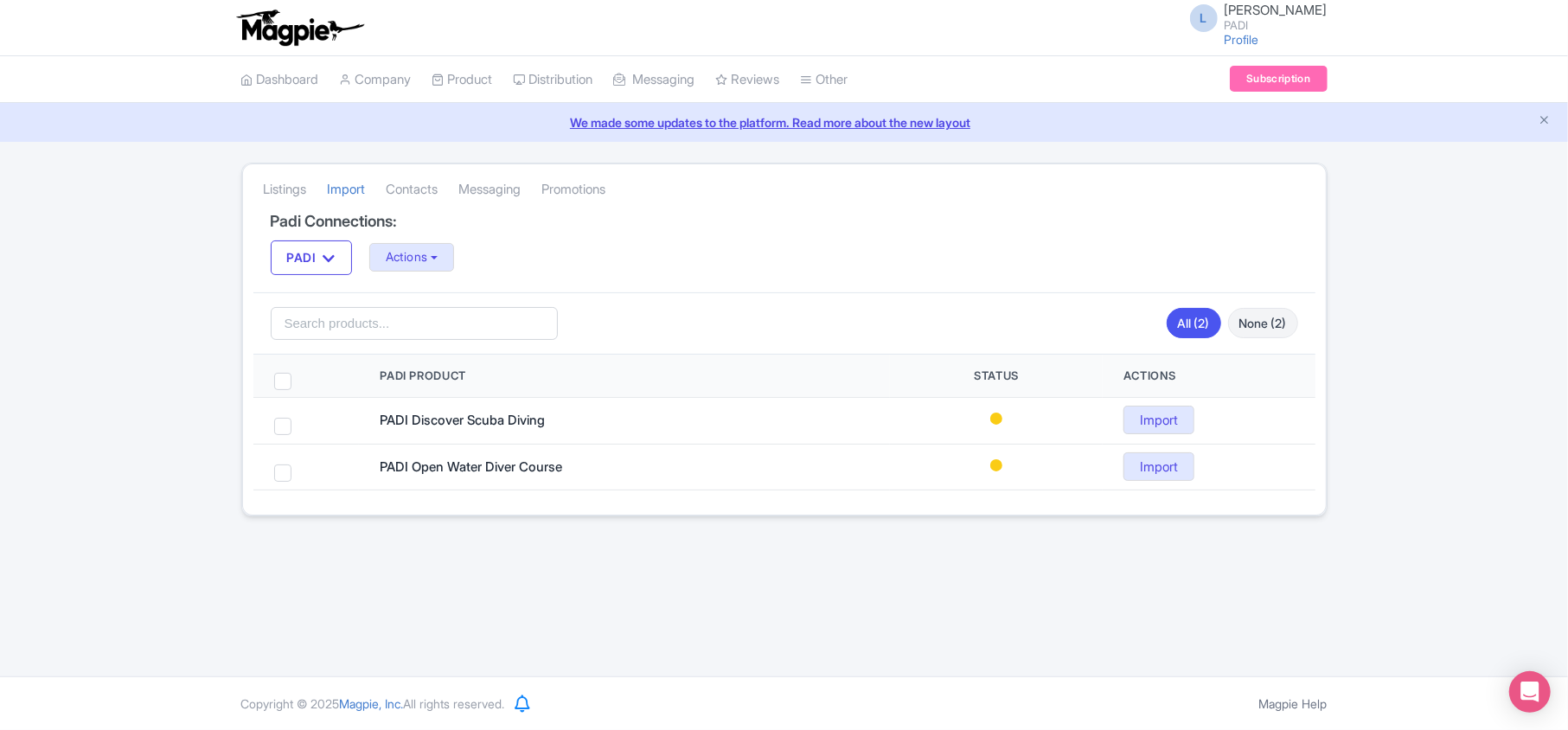
click at [1152, 419] on link "Import" at bounding box center [1159, 419] width 71 height 28
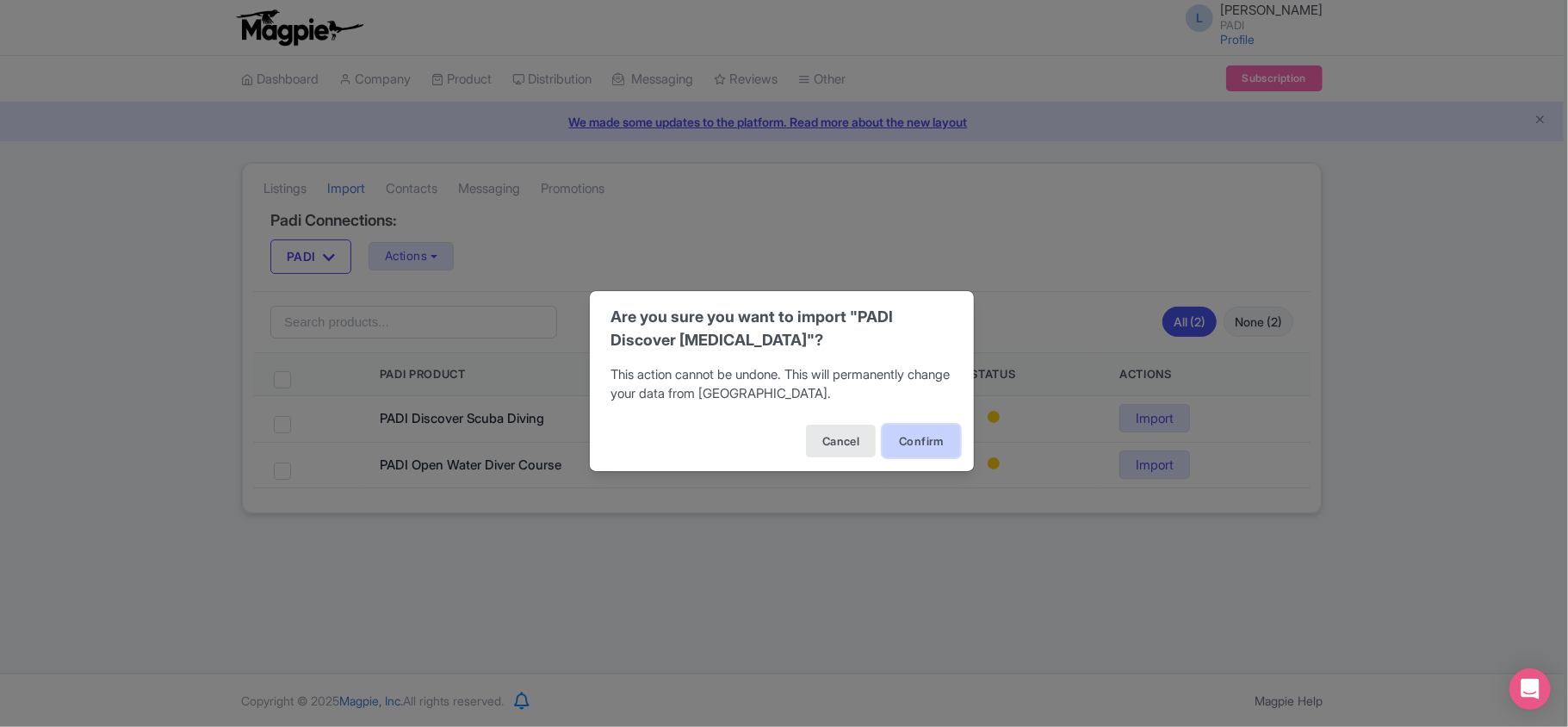
click at [904, 438] on button "Confirm" at bounding box center [921, 440] width 78 height 33
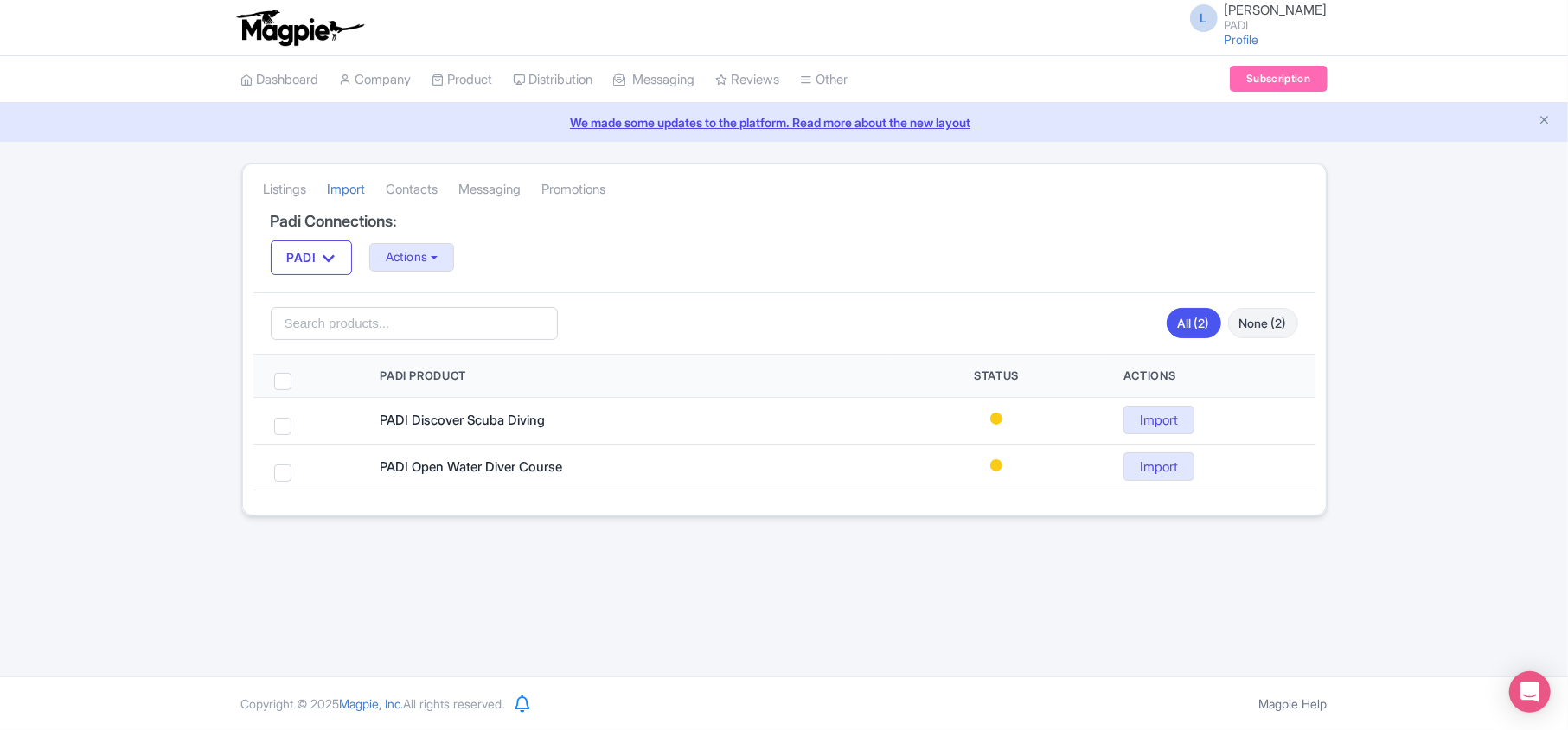
click at [1438, 142] on div "We made some updates to the platform. Read more about the new layout" at bounding box center [784, 122] width 1568 height 38
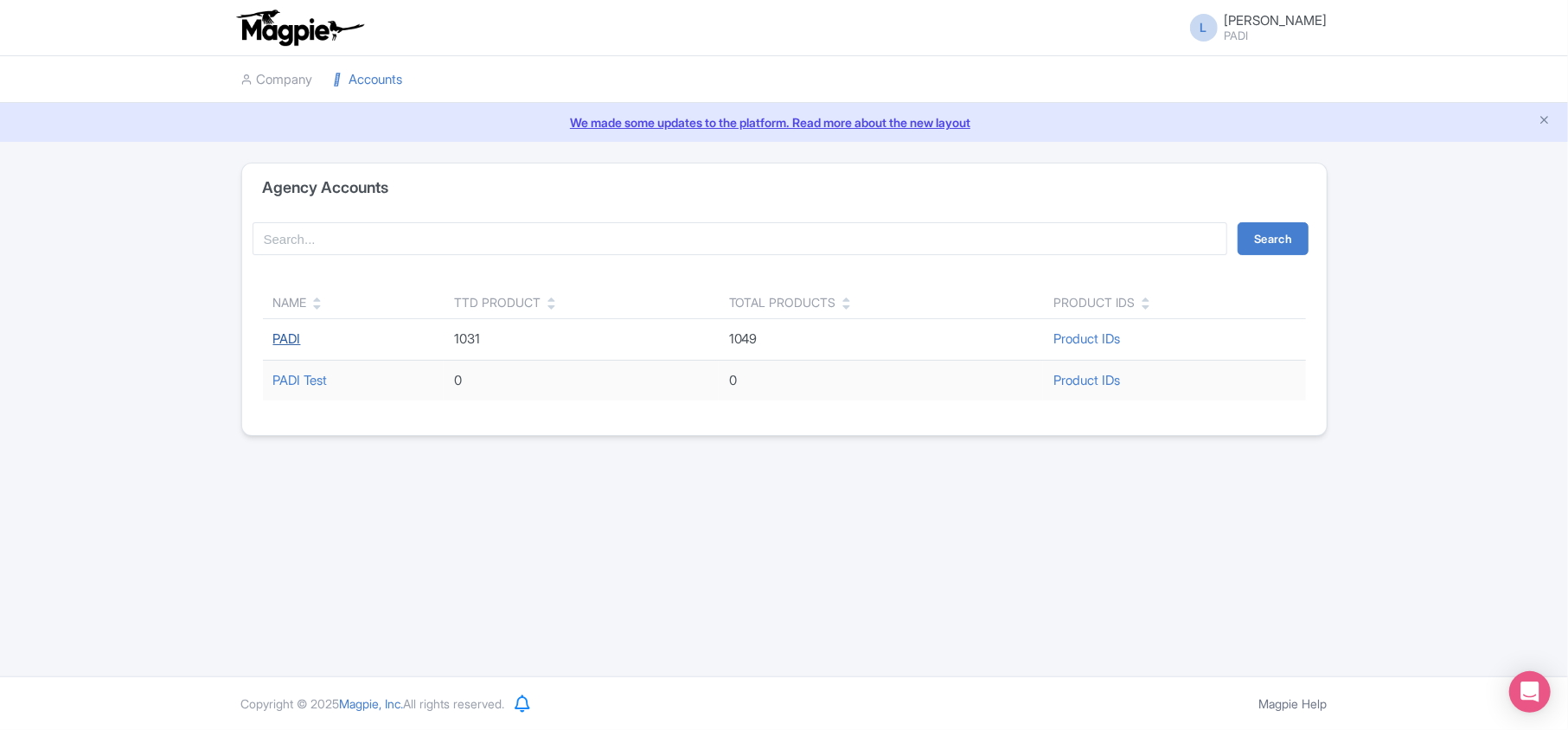
click at [285, 337] on link "PADI" at bounding box center [286, 339] width 27 height 17
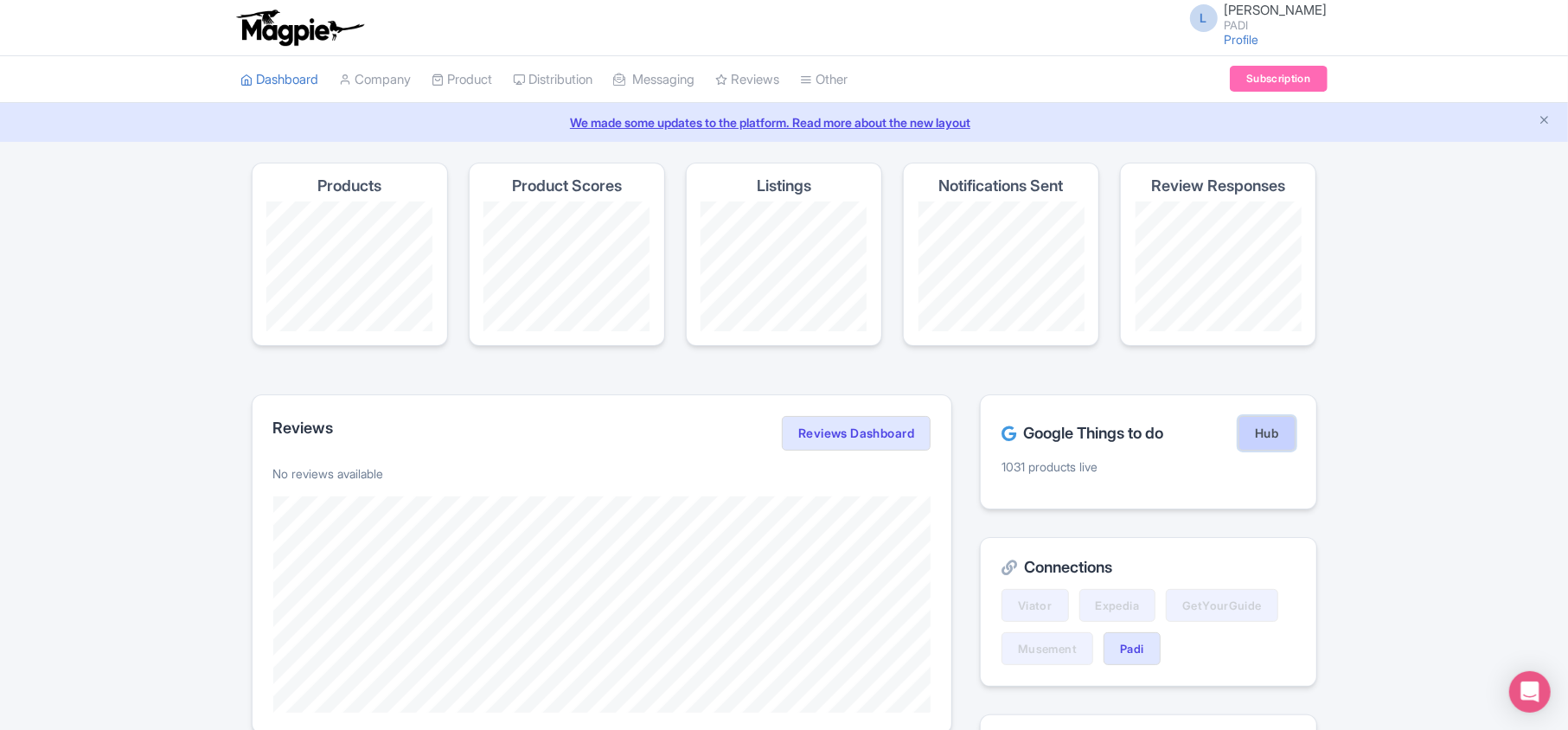
click at [1271, 436] on link "Hub" at bounding box center [1267, 433] width 56 height 35
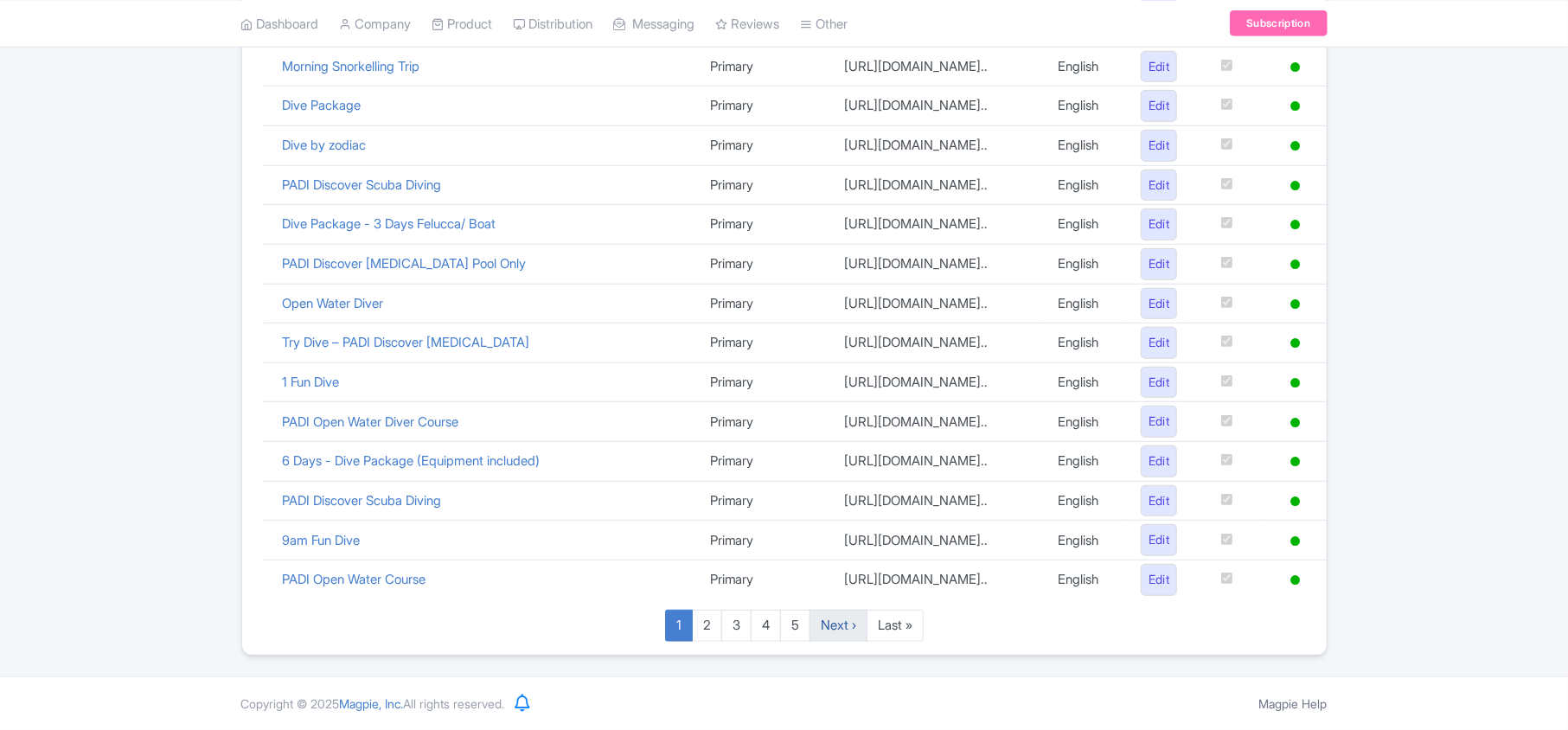
scroll to position [1194, 0]
click at [889, 624] on link "Last »" at bounding box center [895, 626] width 57 height 32
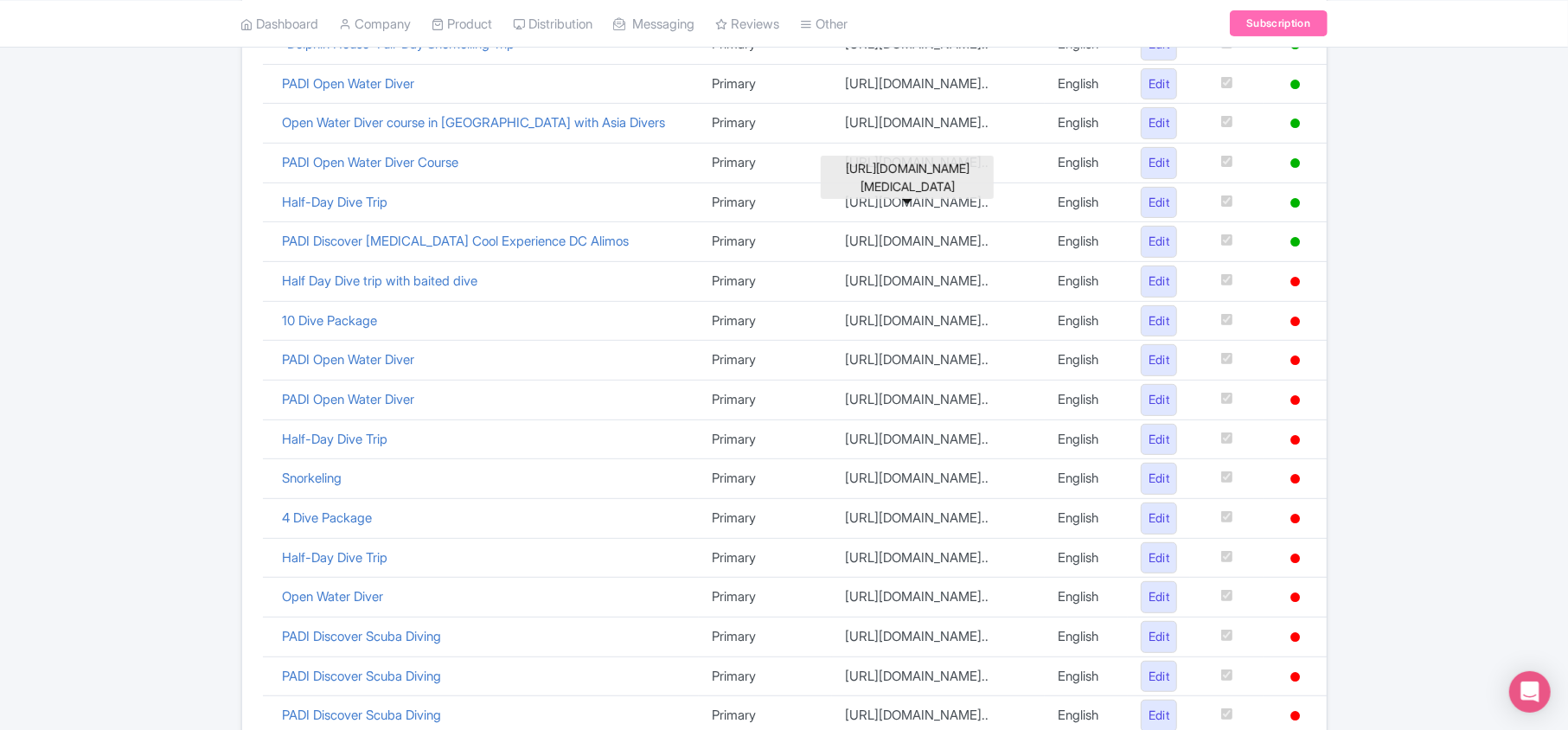
scroll to position [578, 0]
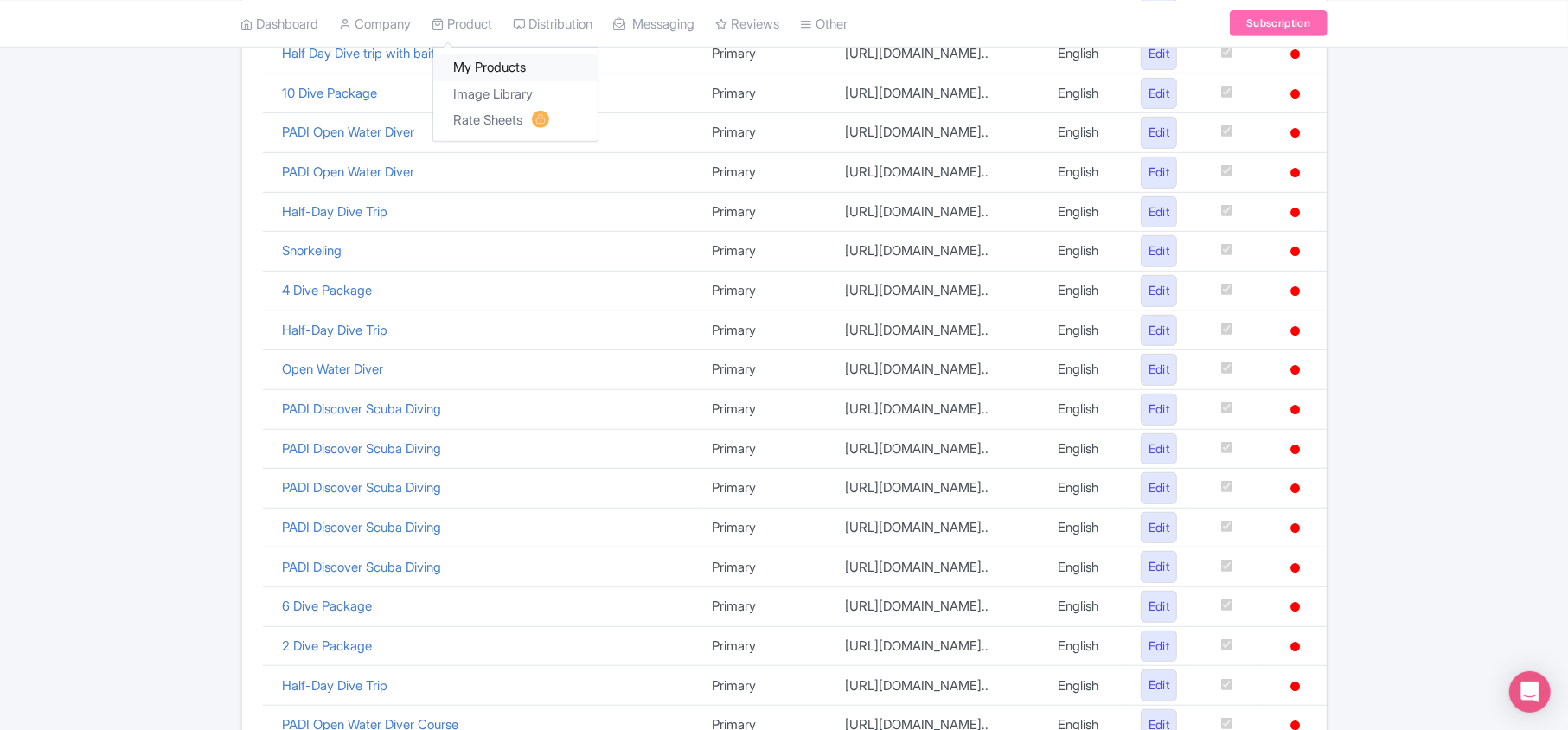
click at [470, 64] on link "My Products" at bounding box center [515, 68] width 164 height 27
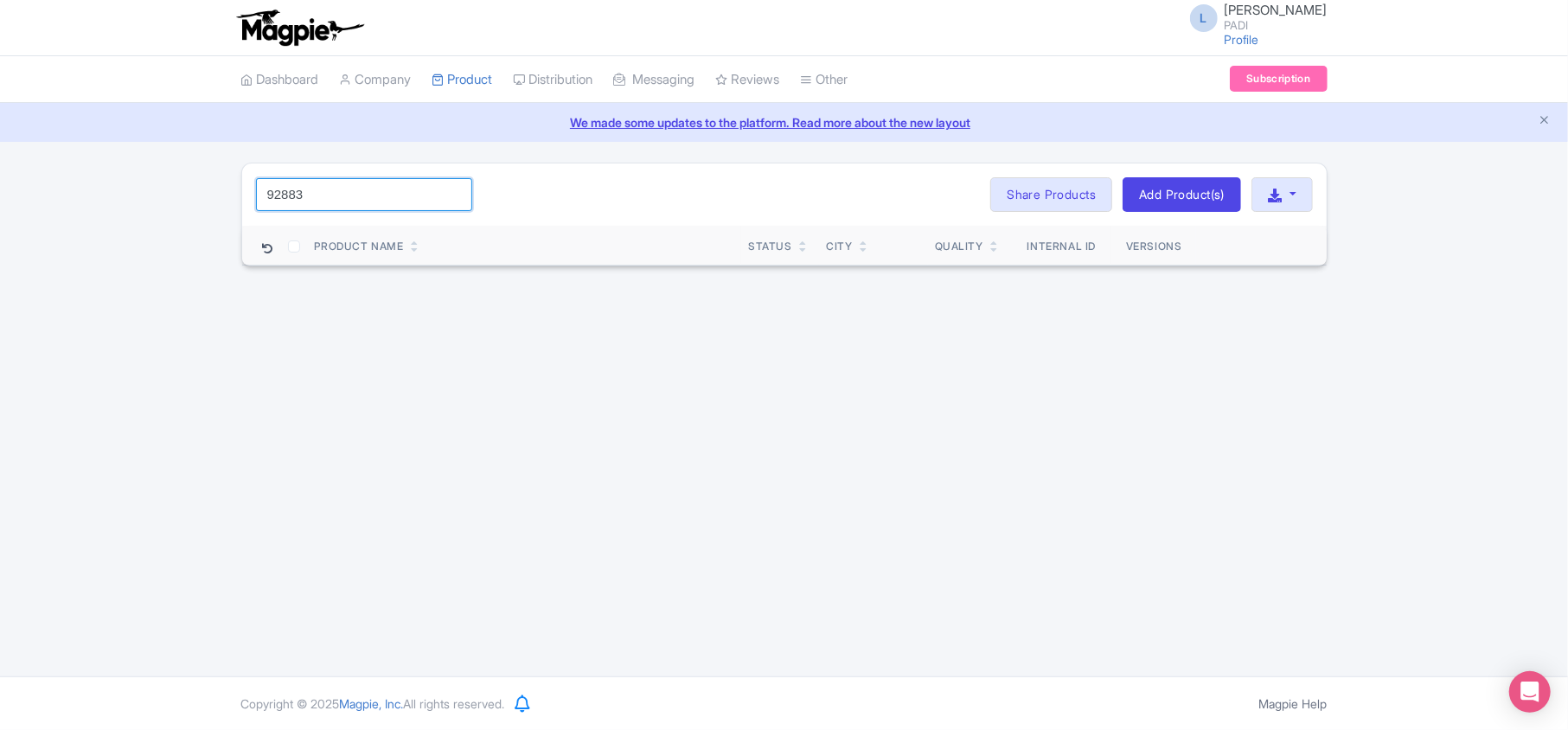
drag, startPoint x: 341, startPoint y: 192, endPoint x: 150, endPoint y: 207, distance: 191.6
click at [150, 207] on div "92883 Search Bulk Actions Delete Add to Collection Share Products Add to Collec…" at bounding box center [784, 214] width 1568 height 104
paste input "110032"
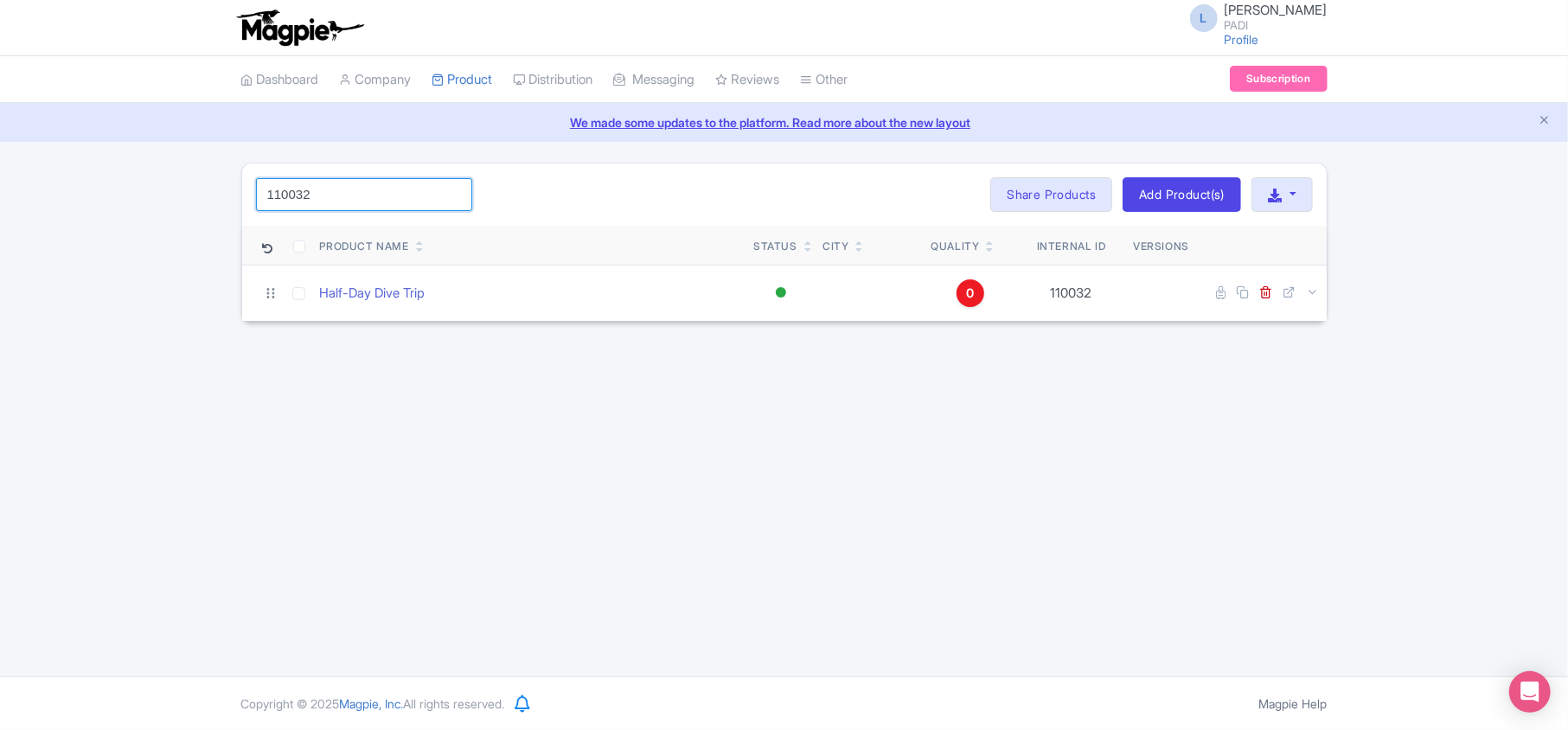
drag, startPoint x: 329, startPoint y: 197, endPoint x: 66, endPoint y: 173, distance: 264.1
click at [66, 173] on div "110032 Search Bulk Actions Delete Add to Collection Share Products Add to Colle…" at bounding box center [784, 242] width 1568 height 160
paste input "77516"
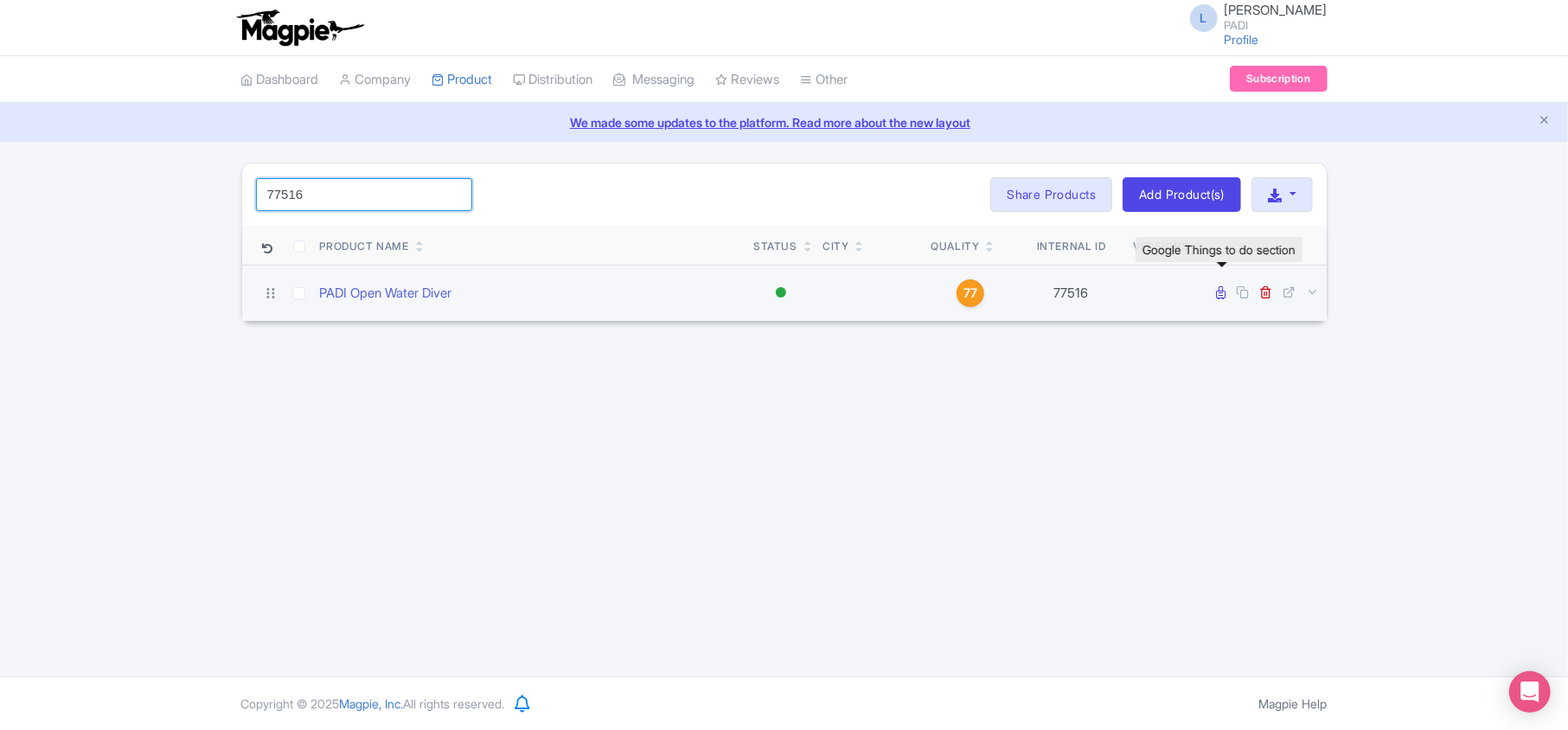
type input "77516"
click at [1218, 294] on icon at bounding box center [1222, 293] width 9 height 13
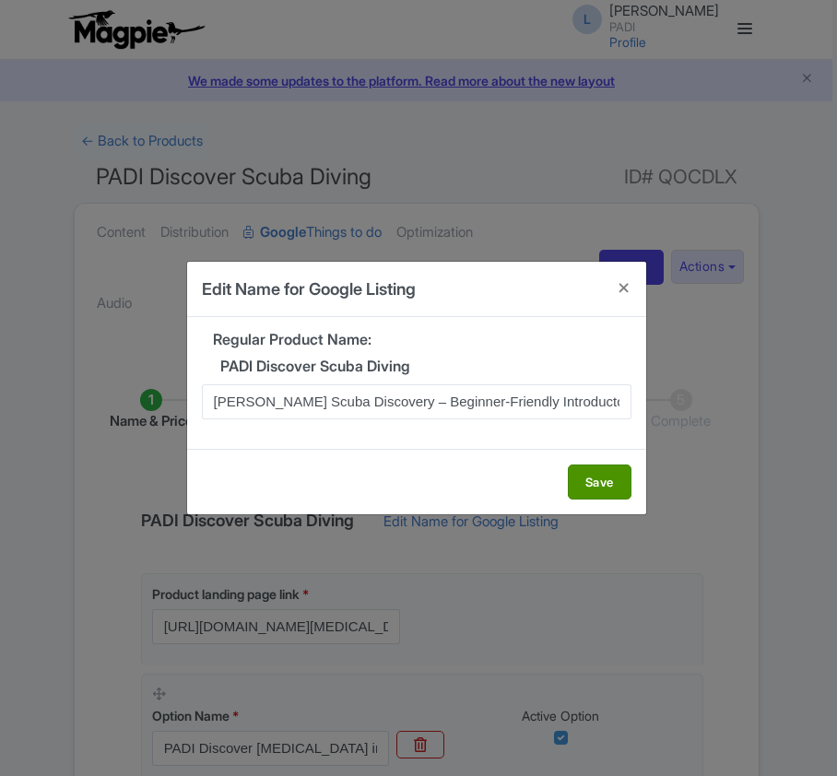
scroll to position [0, 34]
type input "Taormina Scuba Discovery – Beginner-Friendly Introductory Experience"
click at [590, 492] on button "Save" at bounding box center [600, 482] width 64 height 35
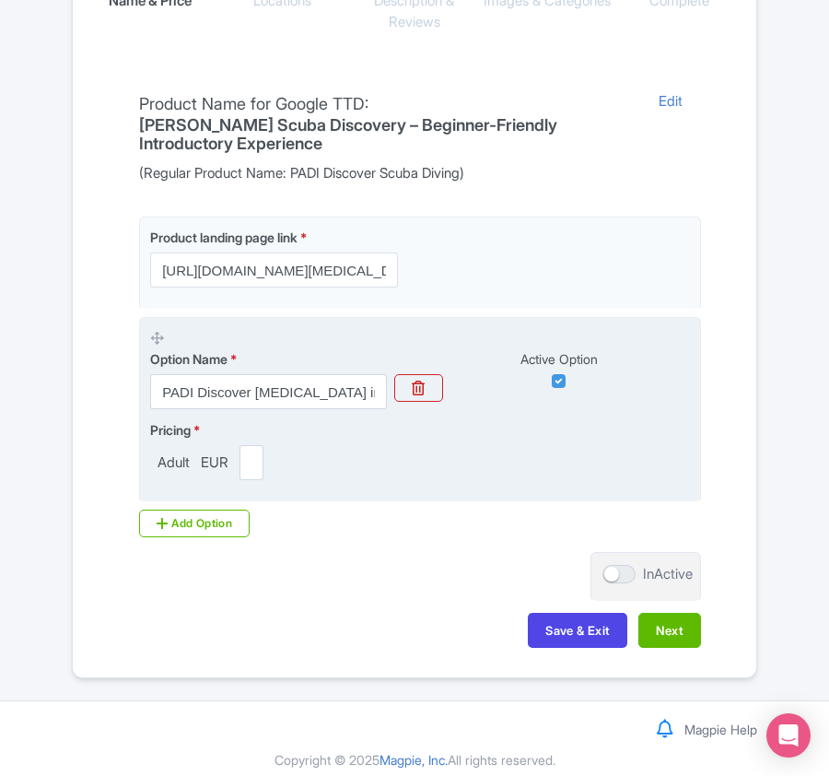
scroll to position [436, 0]
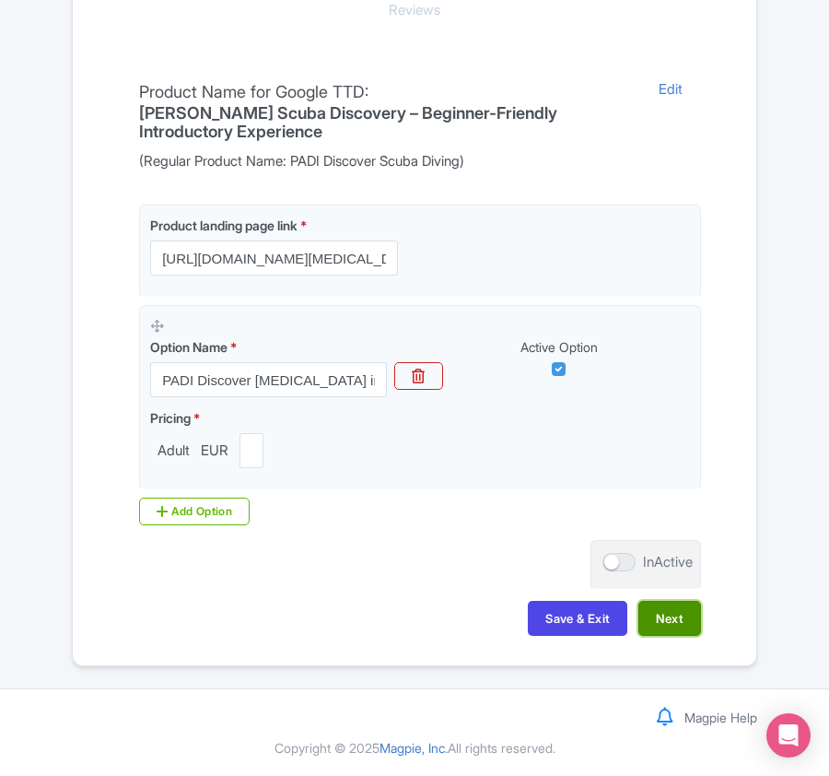
click at [671, 616] on button "Next" at bounding box center [670, 618] width 63 height 35
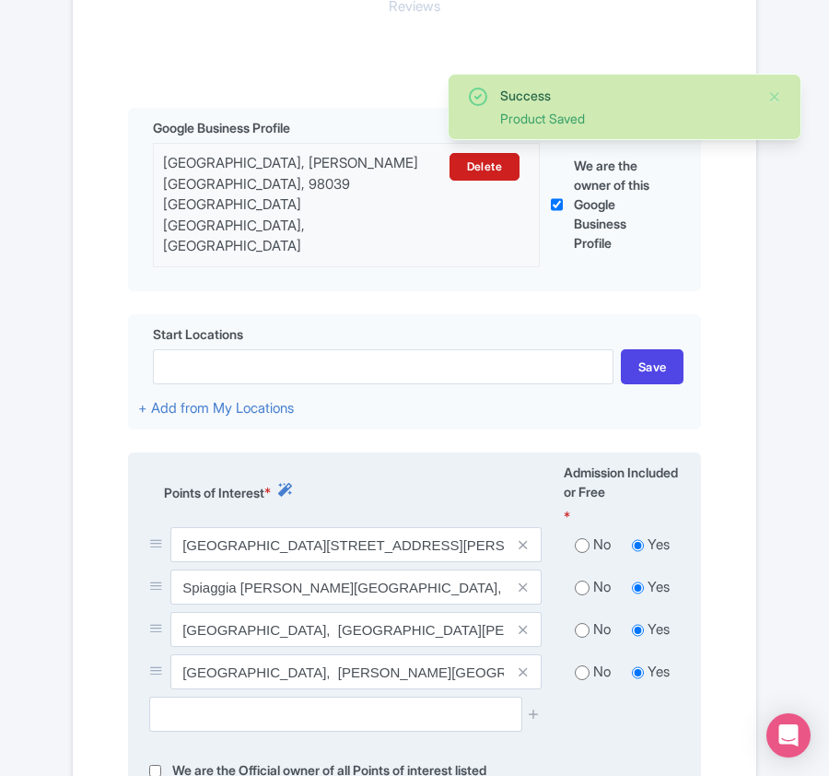
click at [583, 536] on input "radio" at bounding box center [582, 545] width 15 height 18
radio input "true"
click at [583, 579] on input "radio" at bounding box center [582, 588] width 15 height 18
radio input "true"
click at [576, 621] on input "radio" at bounding box center [582, 630] width 15 height 18
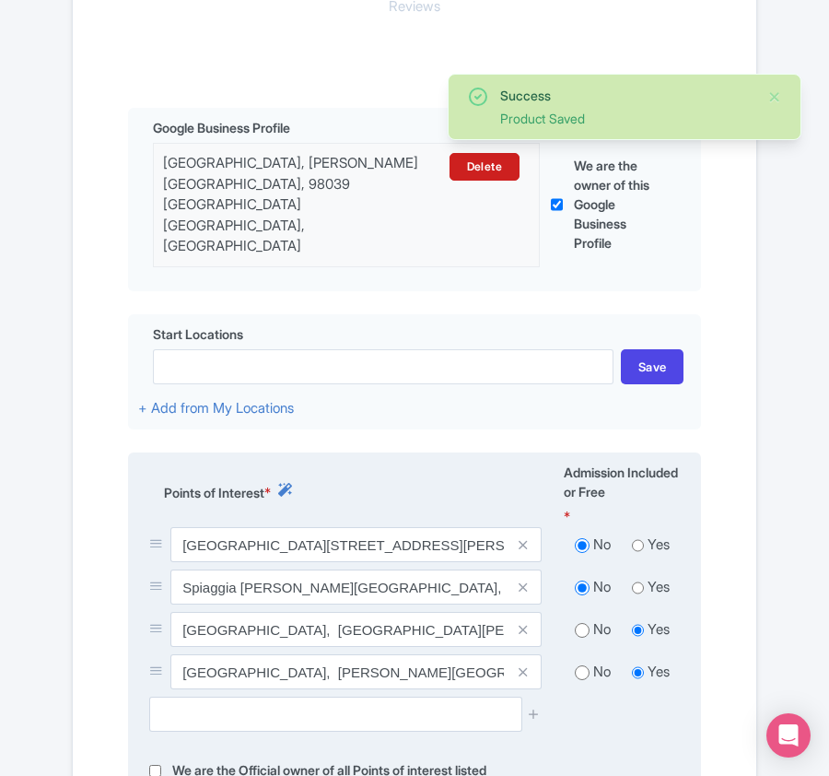
radio input "true"
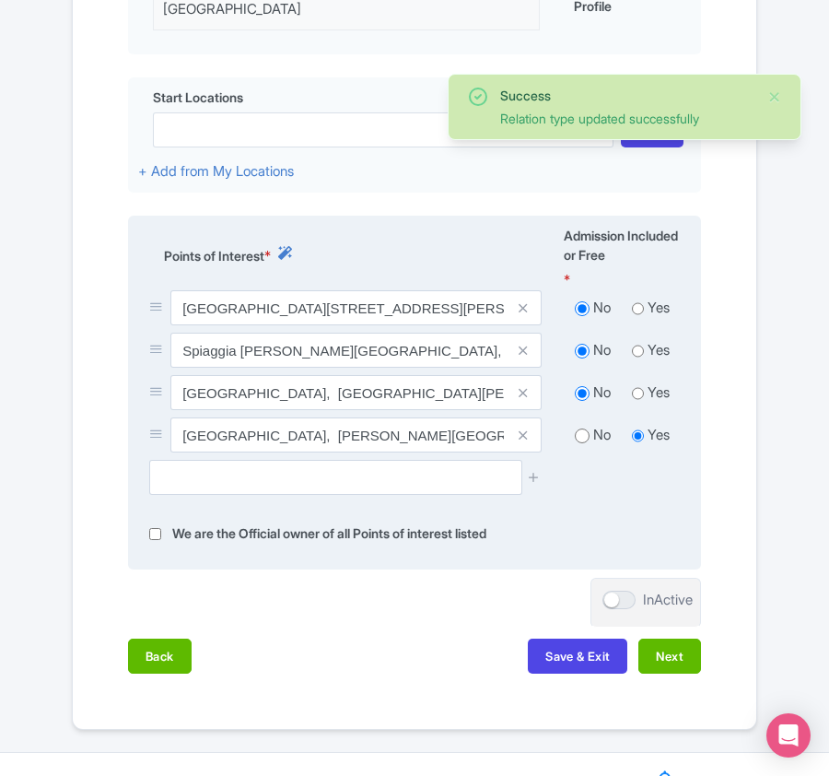
scroll to position [682, 0]
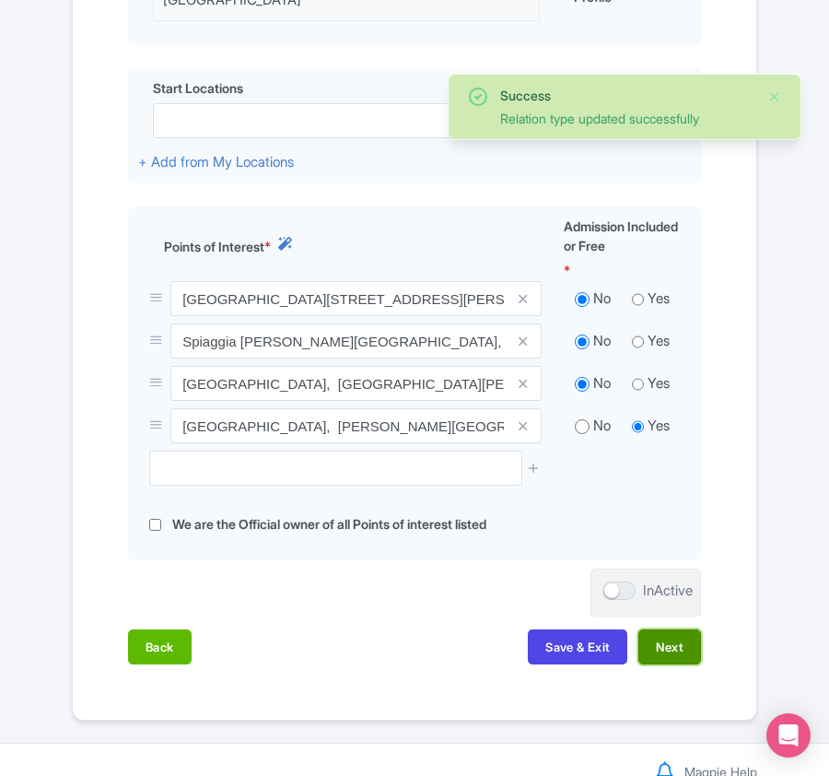
click at [669, 629] on button "Next" at bounding box center [670, 646] width 63 height 35
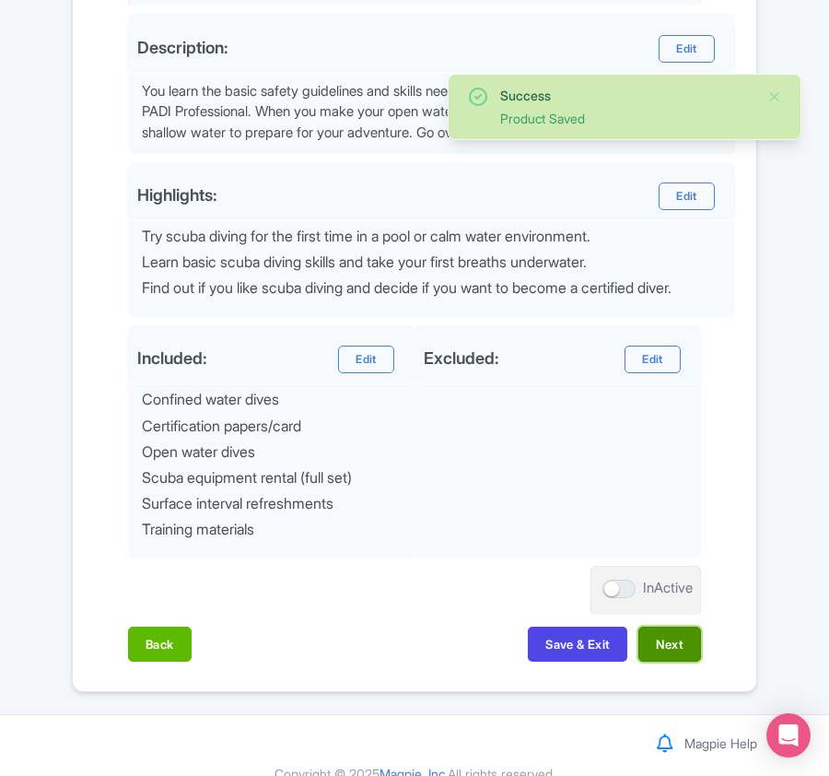
click at [667, 653] on button "Next" at bounding box center [670, 644] width 63 height 35
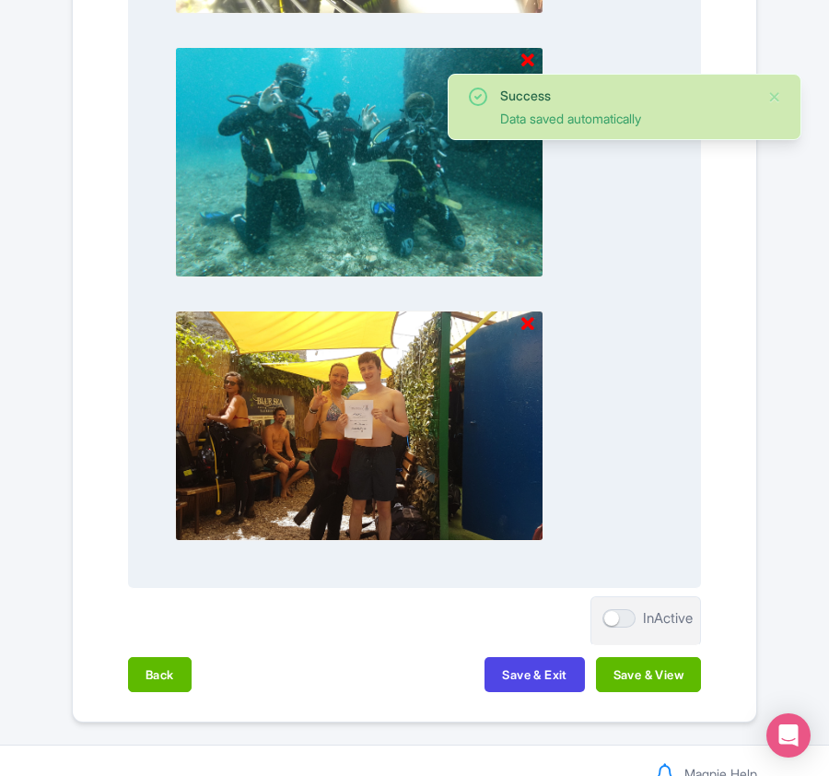
scroll to position [1945, 0]
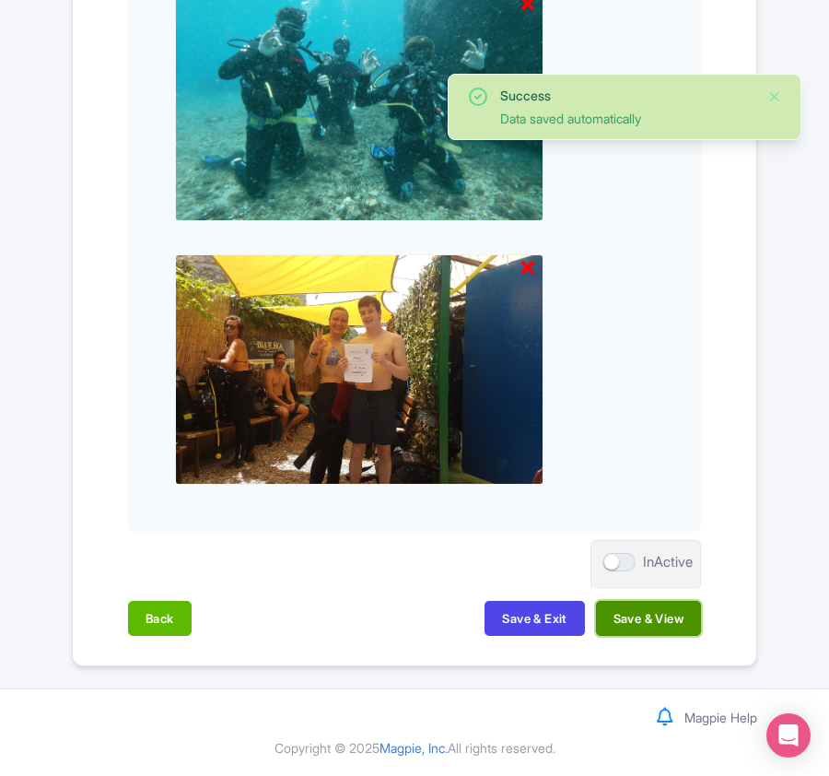
click at [657, 620] on button "Save & View" at bounding box center [648, 618] width 105 height 35
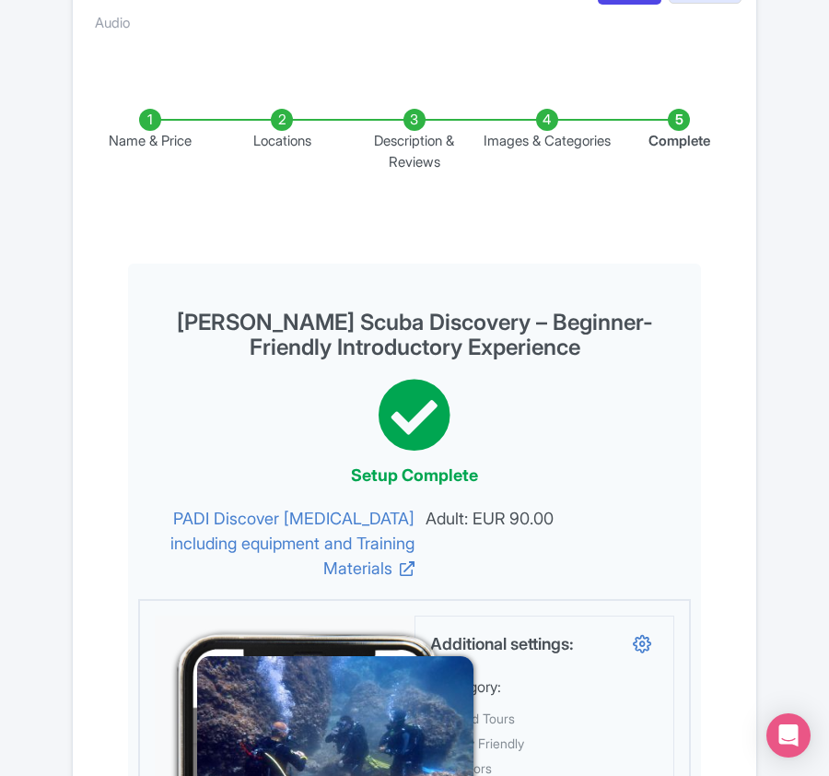
scroll to position [0, 0]
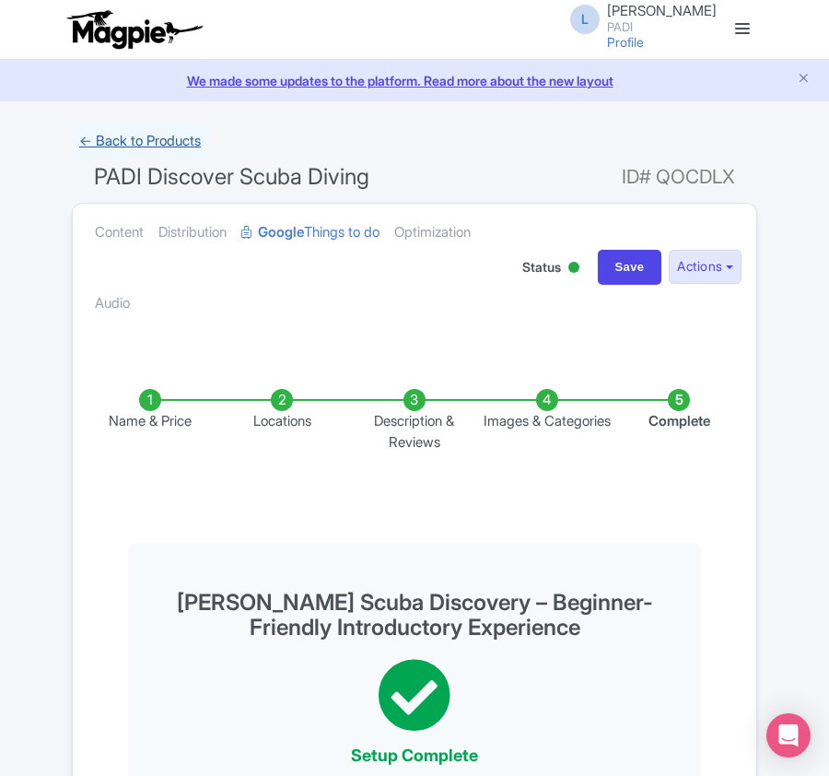
click at [109, 141] on link "← Back to Products" at bounding box center [140, 142] width 136 height 36
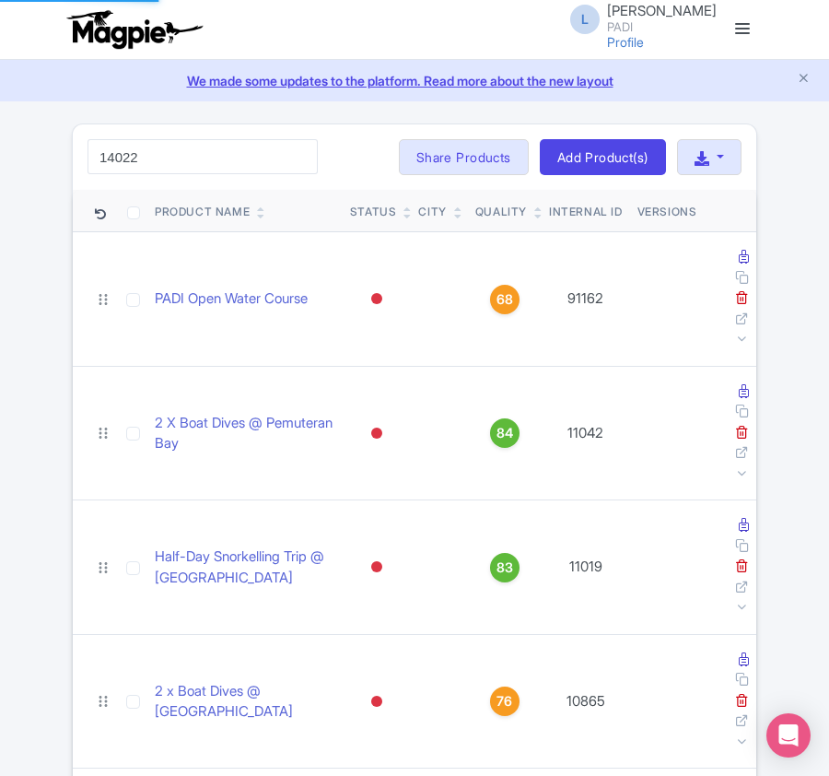
type input "14022"
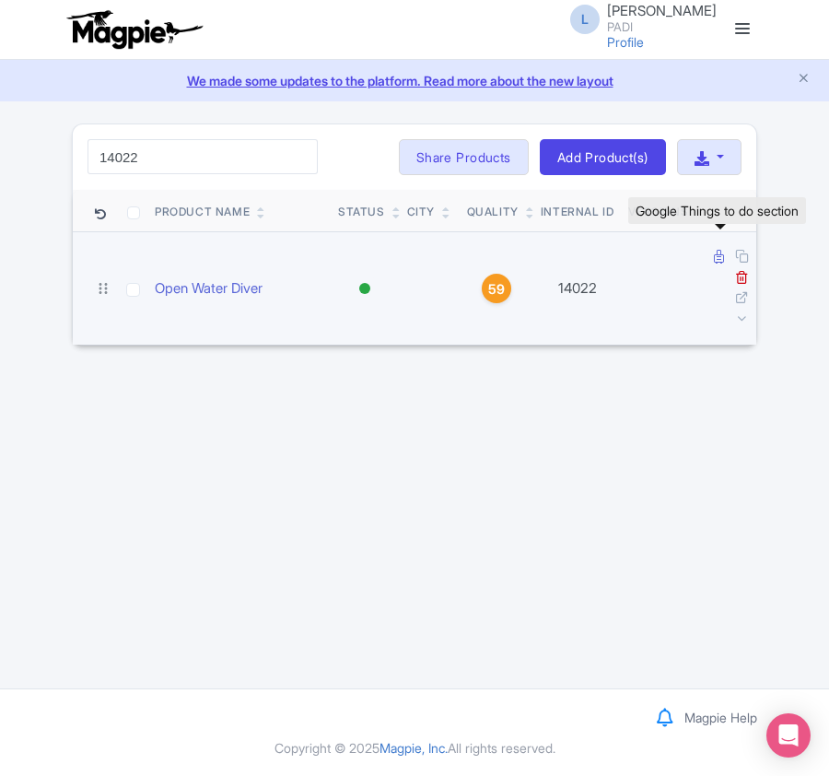
click at [720, 258] on icon at bounding box center [719, 257] width 10 height 14
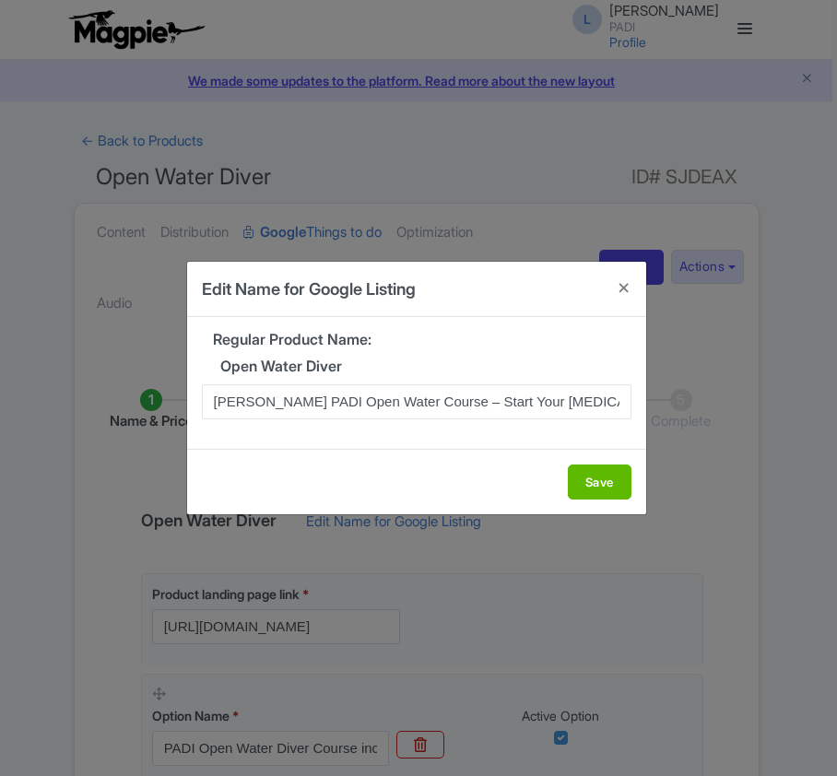
scroll to position [0, 68]
type input "Taormina PADI Open Water Course – Start Your Scuba Diving Journey Today"
click at [601, 481] on button "Save" at bounding box center [600, 482] width 64 height 35
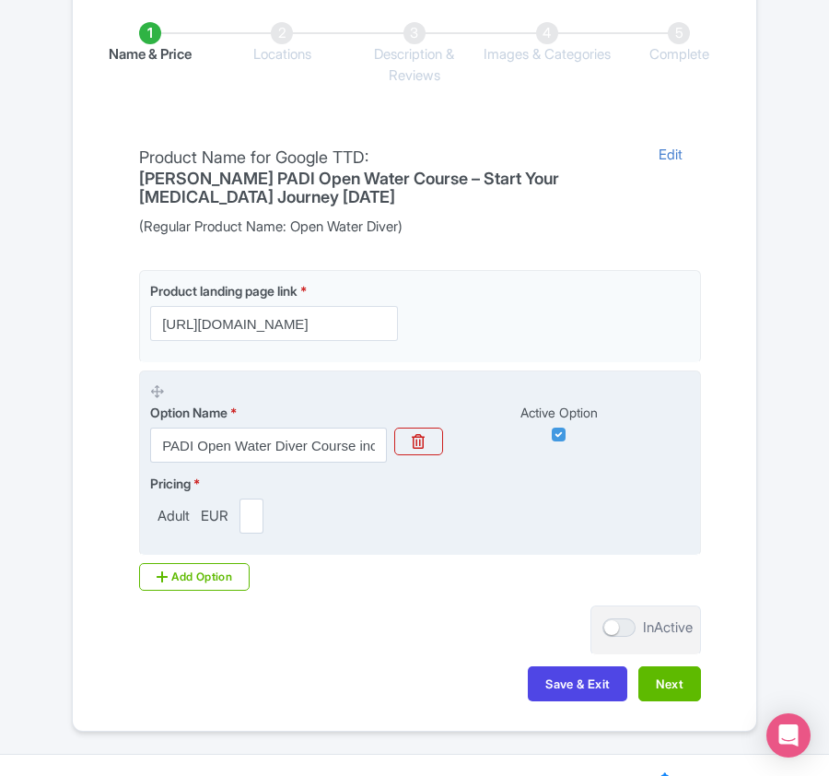
scroll to position [436, 0]
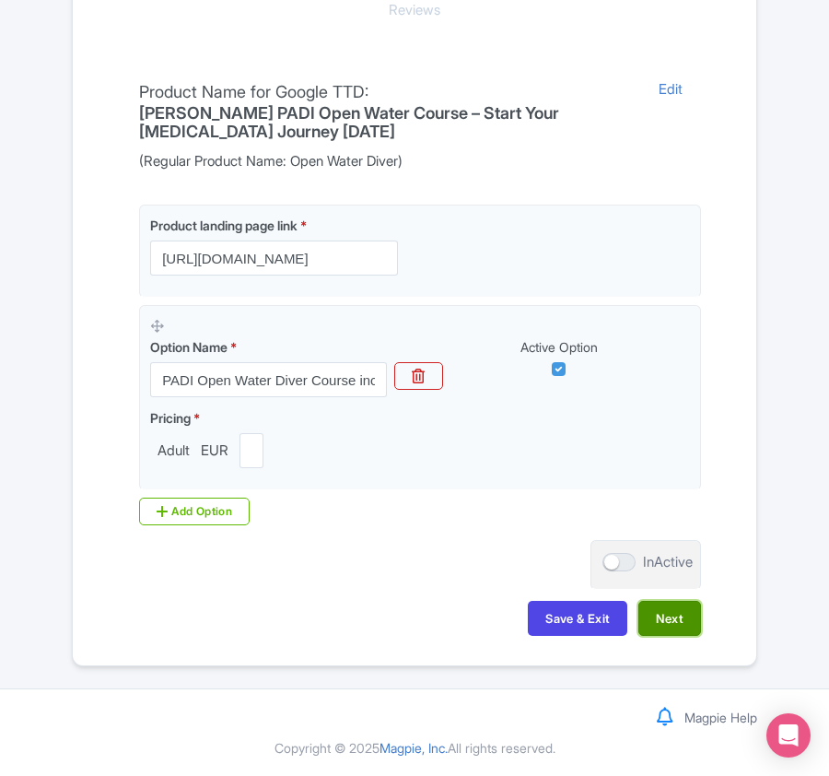
click at [665, 627] on button "Next" at bounding box center [670, 618] width 63 height 35
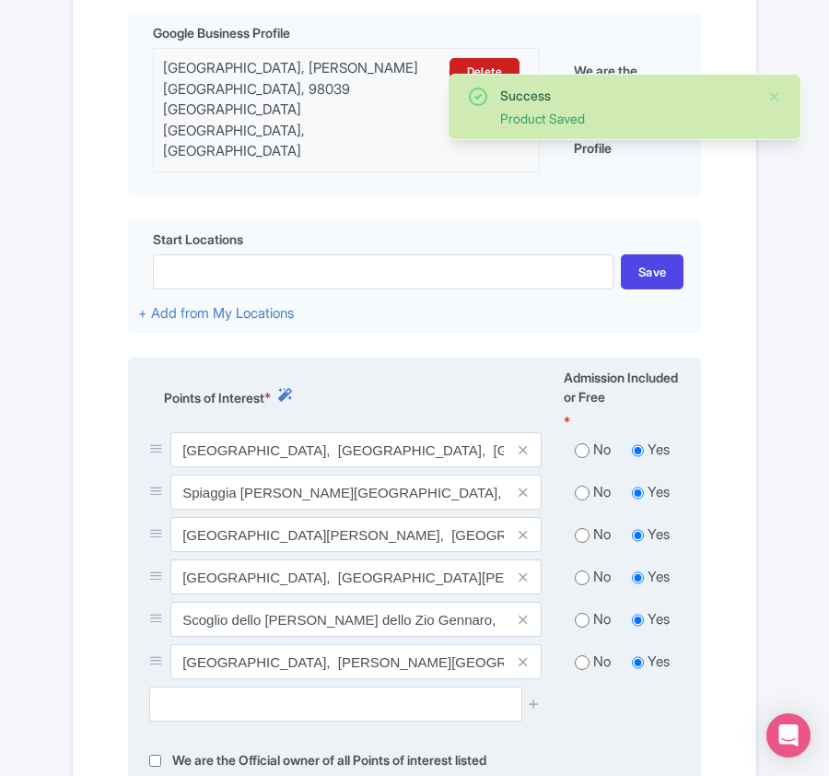
scroll to position [559, 0]
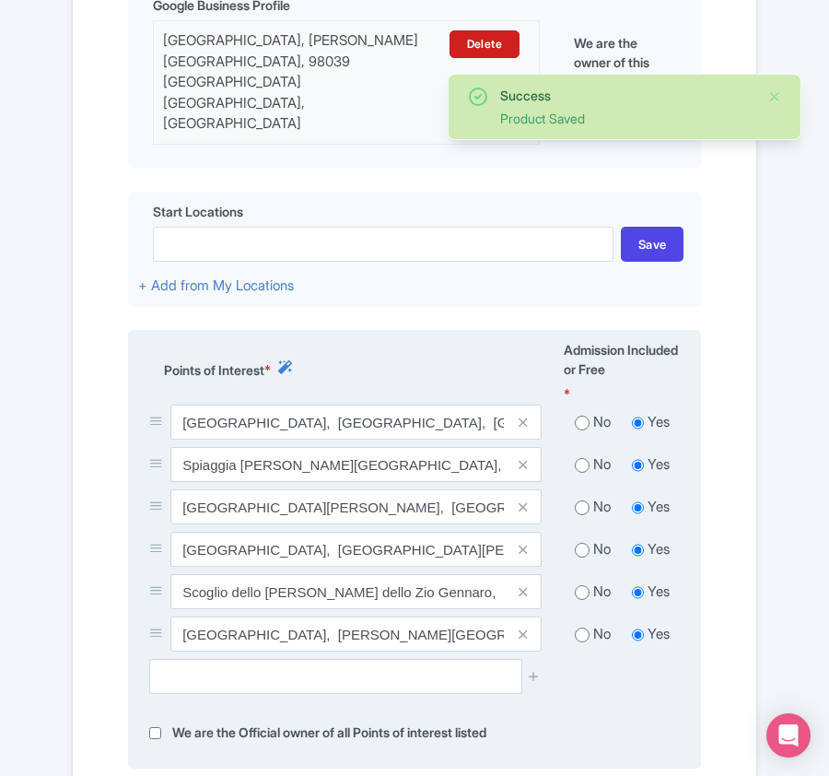
click at [583, 414] on input "radio" at bounding box center [582, 423] width 15 height 18
radio input "true"
click at [583, 456] on input "radio" at bounding box center [582, 465] width 15 height 18
radio input "true"
click at [583, 499] on input "radio" at bounding box center [582, 508] width 15 height 18
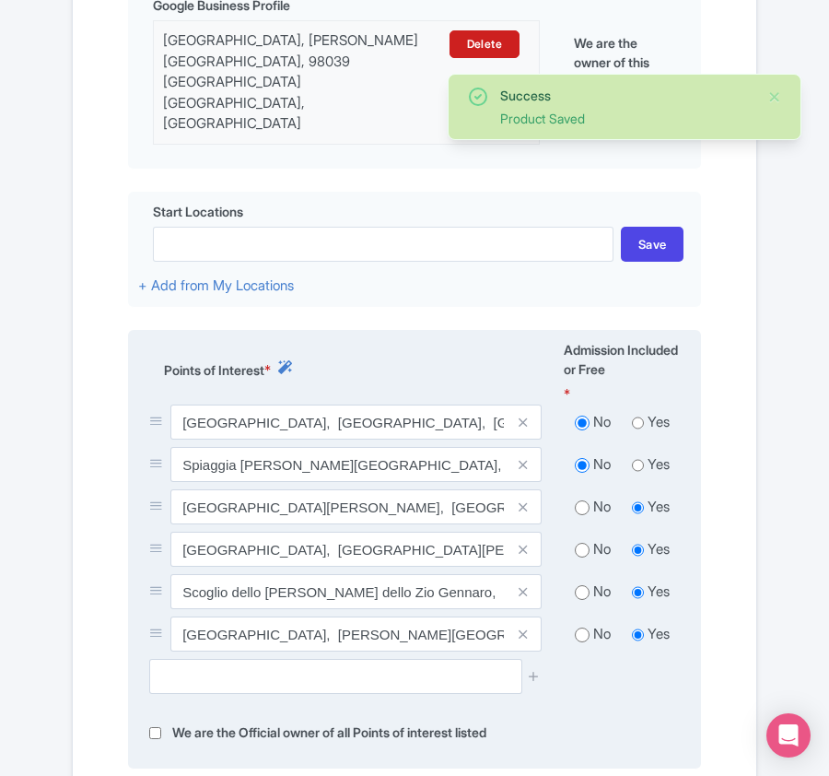
radio input "true"
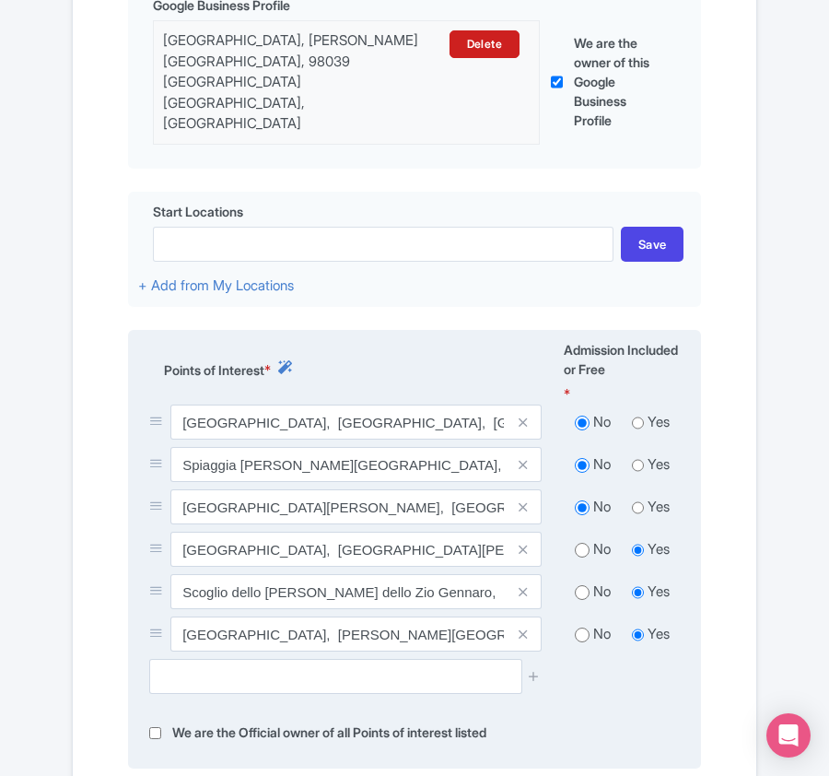
click at [575, 541] on input "radio" at bounding box center [582, 550] width 15 height 18
radio input "true"
click at [581, 583] on input "radio" at bounding box center [582, 592] width 15 height 18
radio input "true"
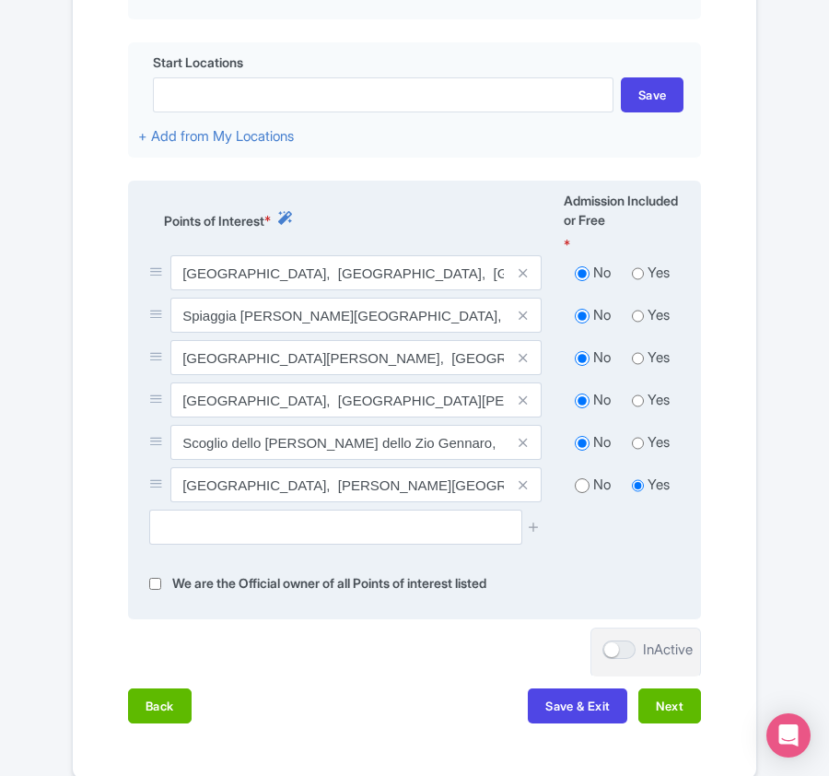
scroll to position [801, 0]
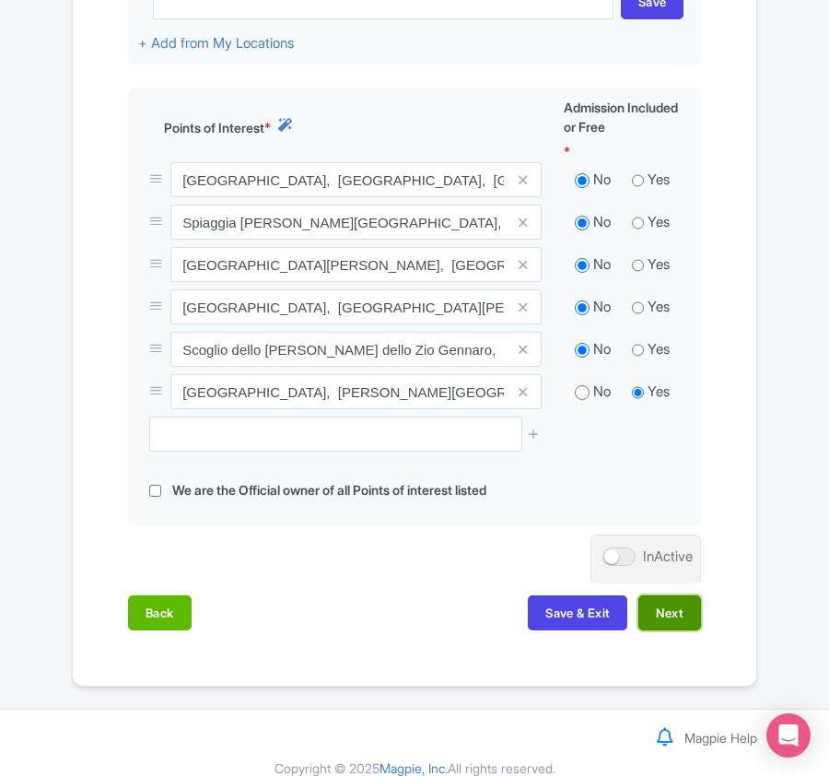
click at [683, 595] on button "Next" at bounding box center [670, 612] width 63 height 35
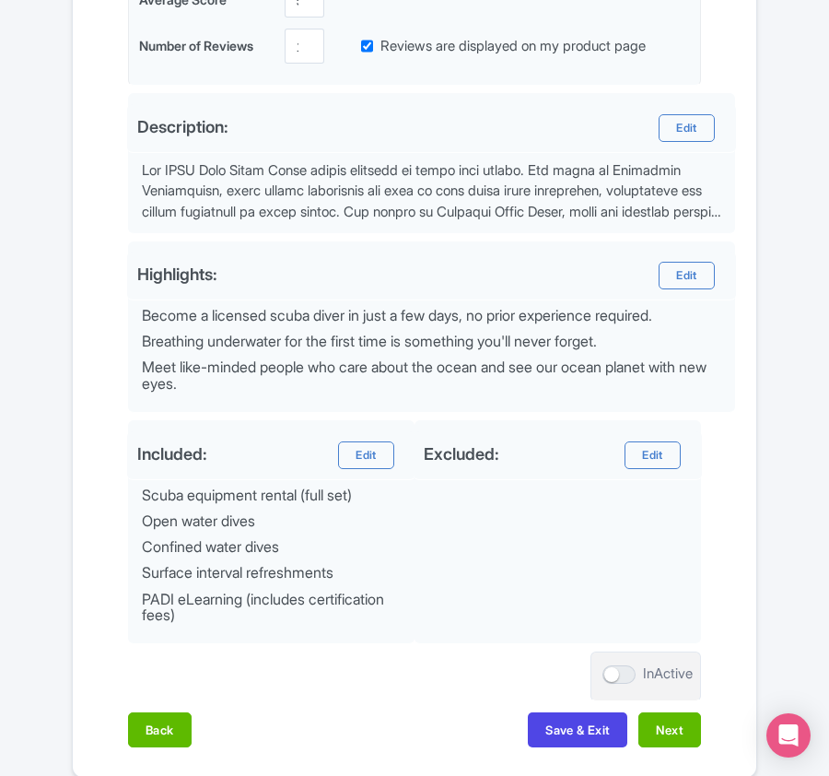
scroll to position [720, 0]
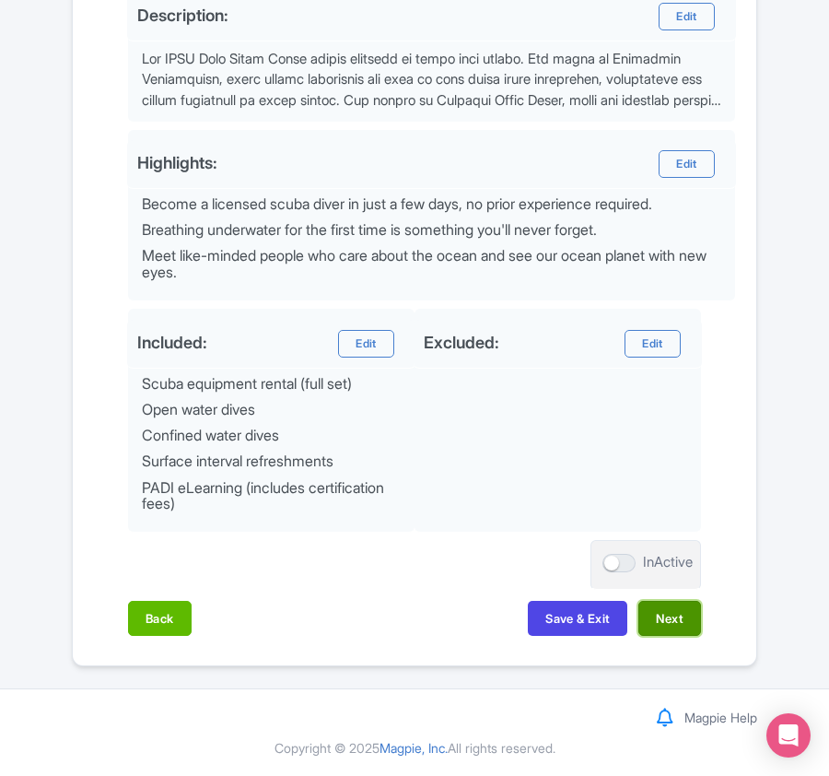
click at [653, 621] on button "Next" at bounding box center [670, 618] width 63 height 35
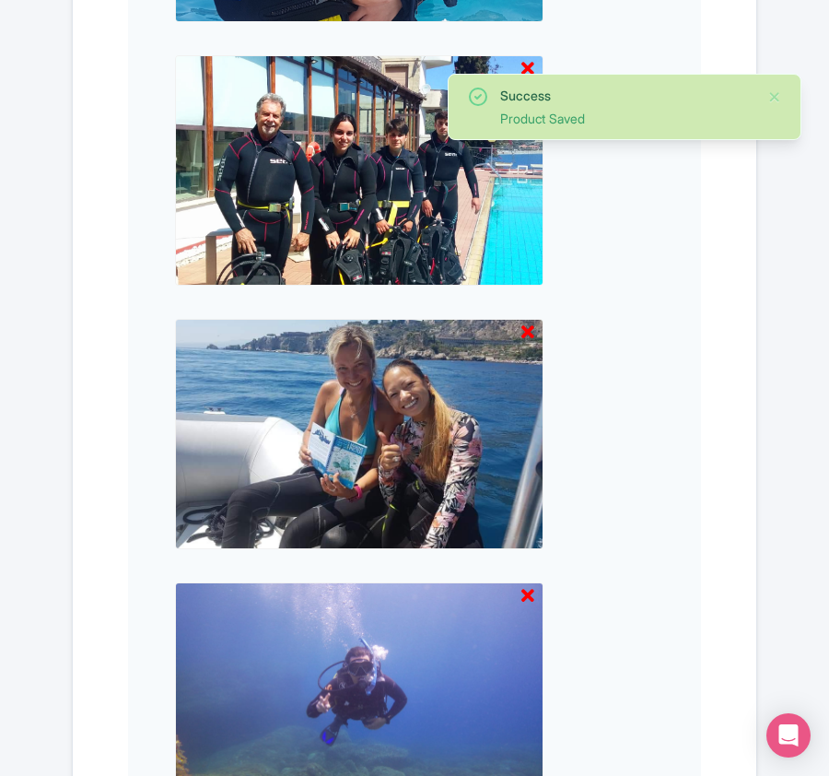
scroll to position [3263, 0]
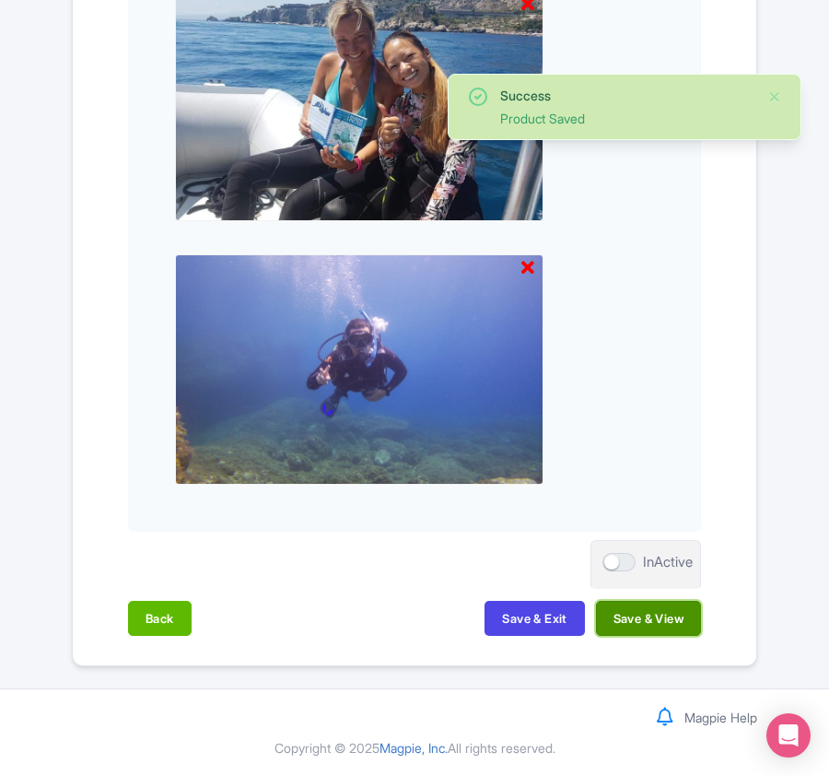
click at [653, 620] on button "Save & View" at bounding box center [648, 618] width 105 height 35
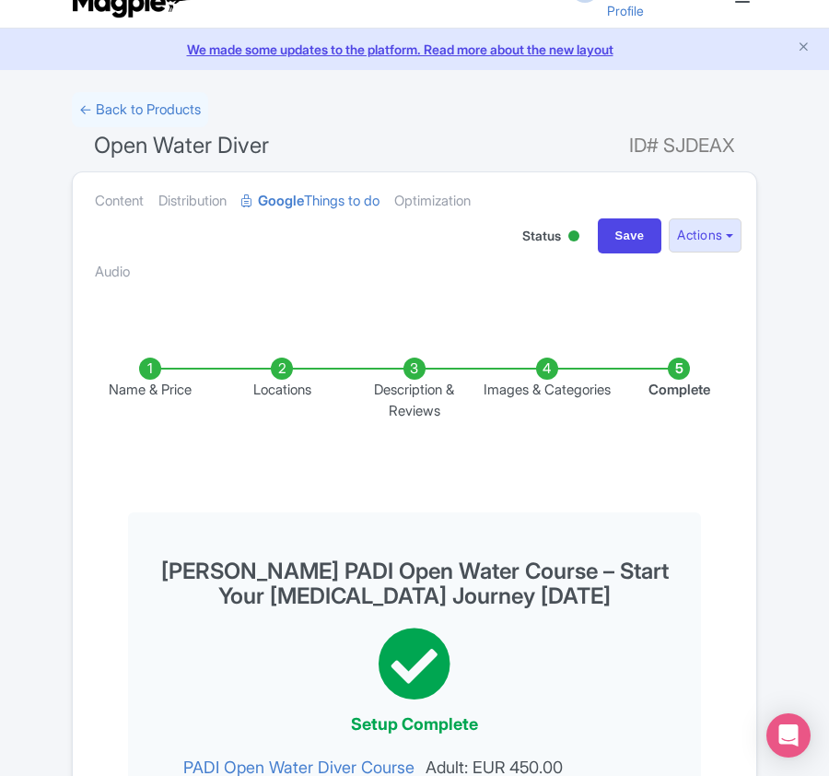
scroll to position [0, 0]
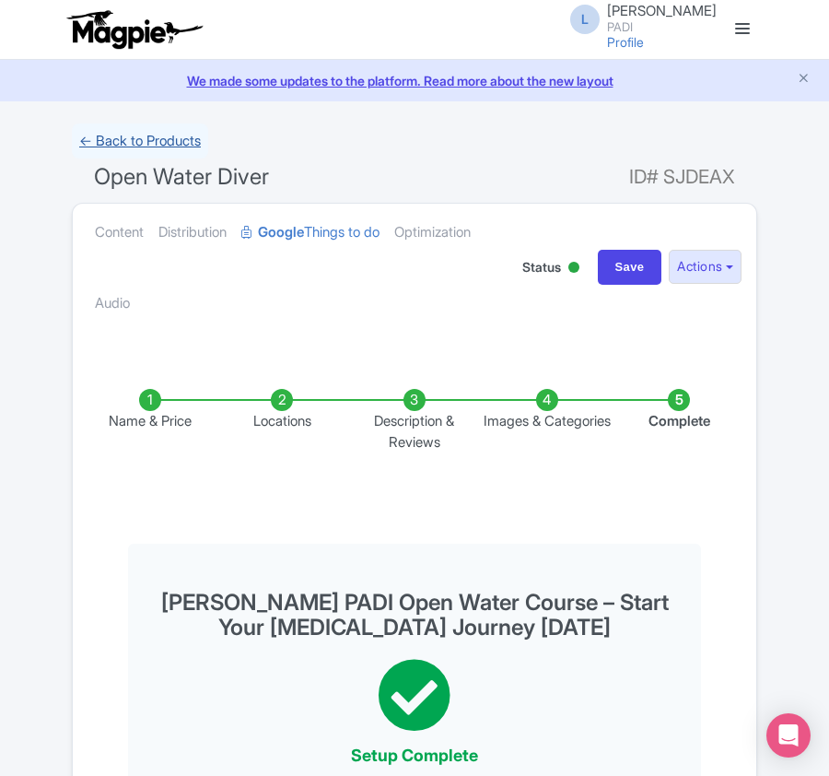
click at [120, 135] on link "← Back to Products" at bounding box center [140, 142] width 136 height 36
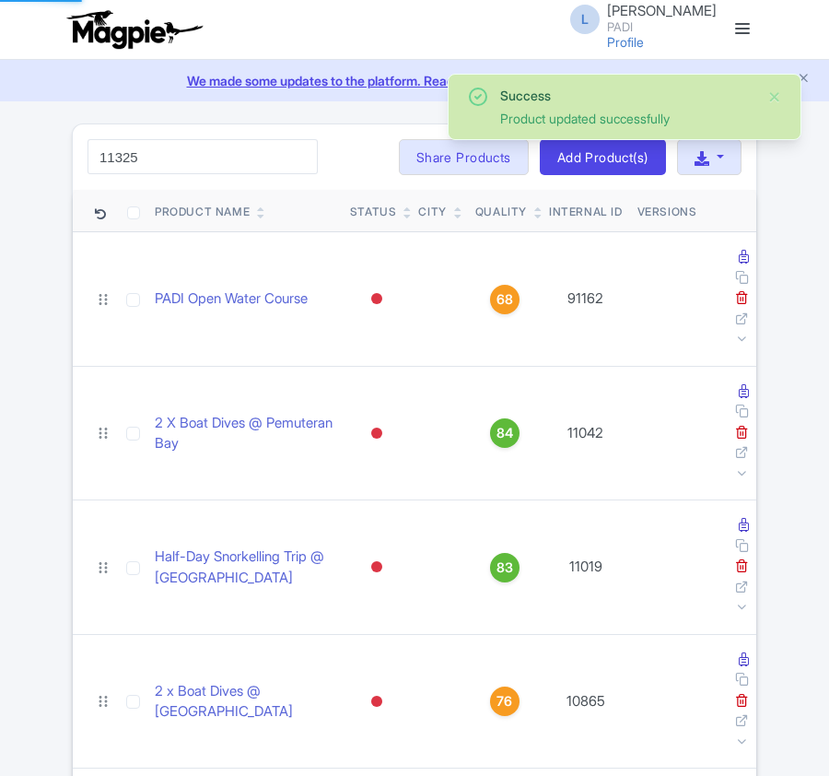
type input "11325"
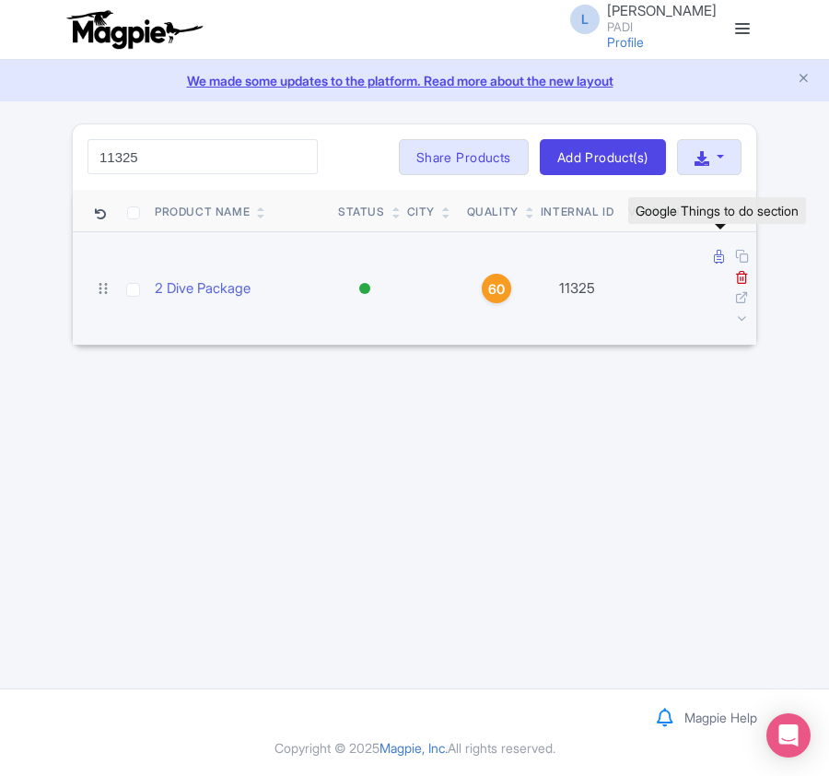
click at [715, 263] on icon at bounding box center [719, 257] width 10 height 14
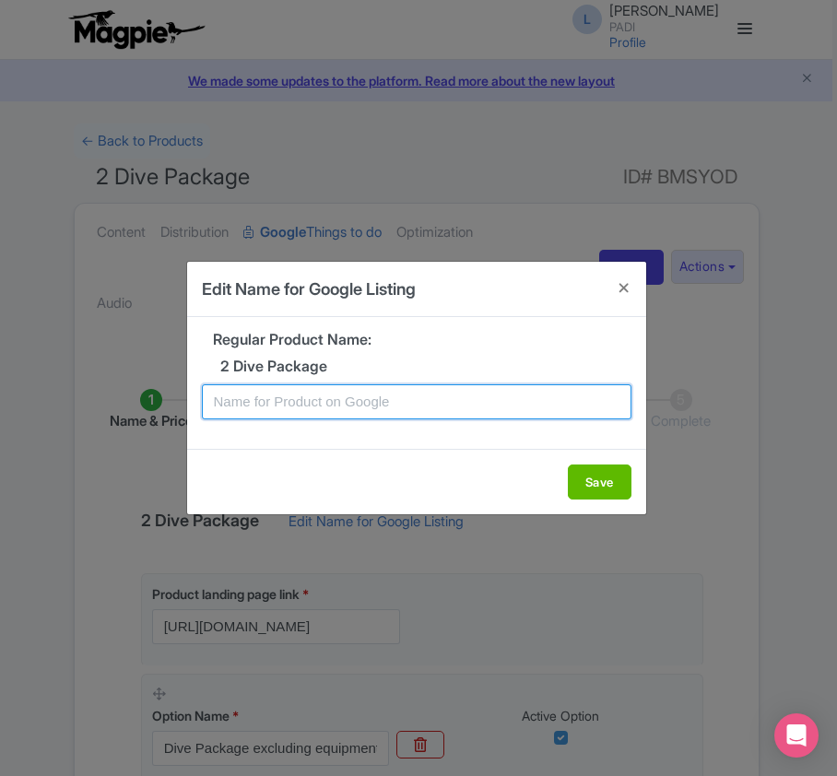
click at [365, 398] on input "text" at bounding box center [416, 401] width 429 height 35
paste input "Malta Two Tank Dive Package – Scenic Underwater Excursion for Certified Divers"
type input "Malta Two Tank Dive Package – Scenic Underwater Excursion for Certified Divers"
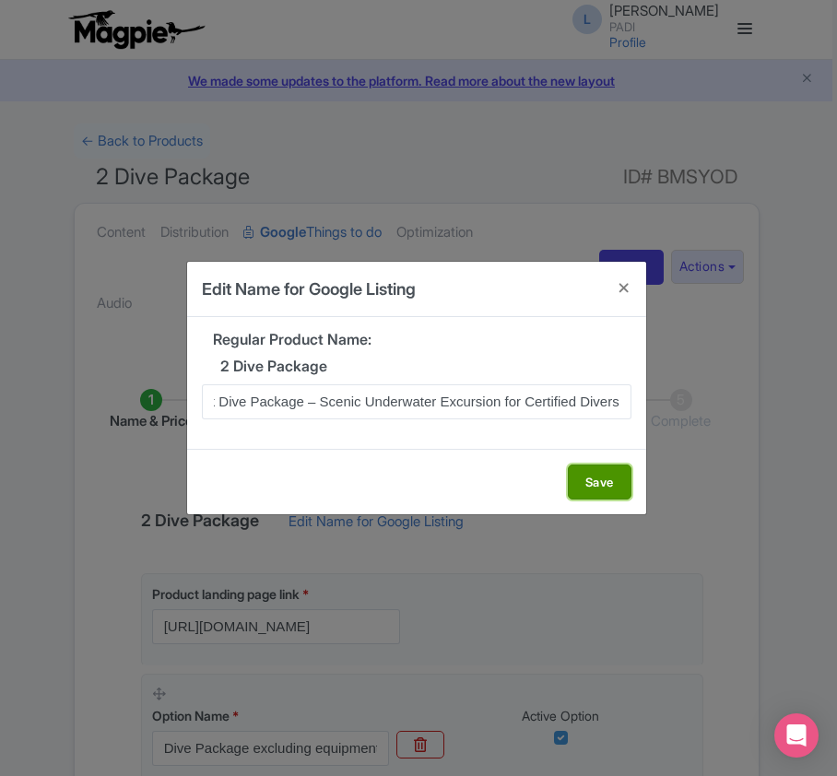
click at [599, 483] on button "Save" at bounding box center [600, 482] width 64 height 35
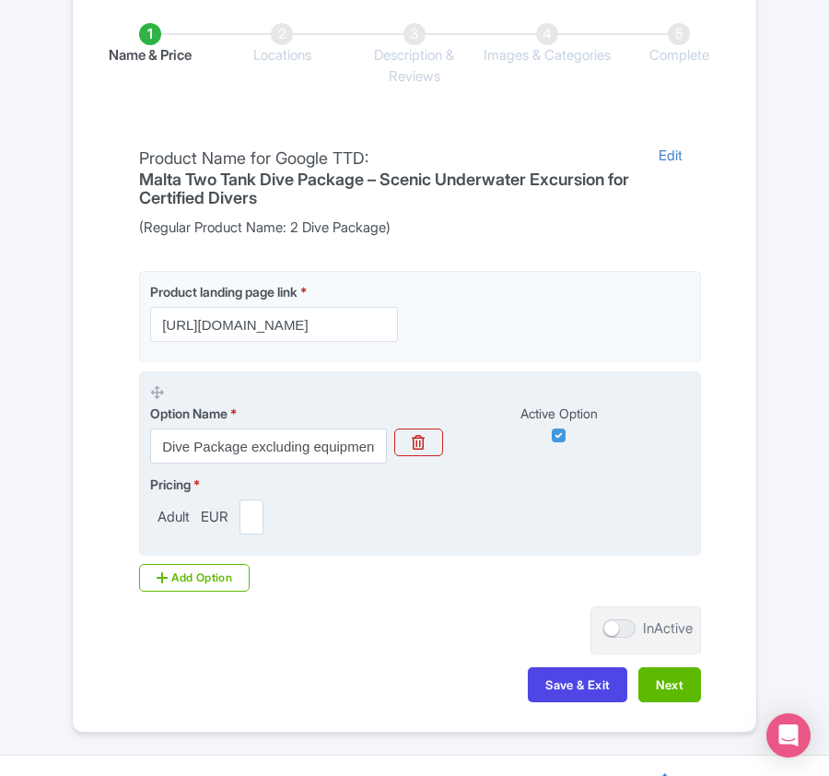
scroll to position [369, 0]
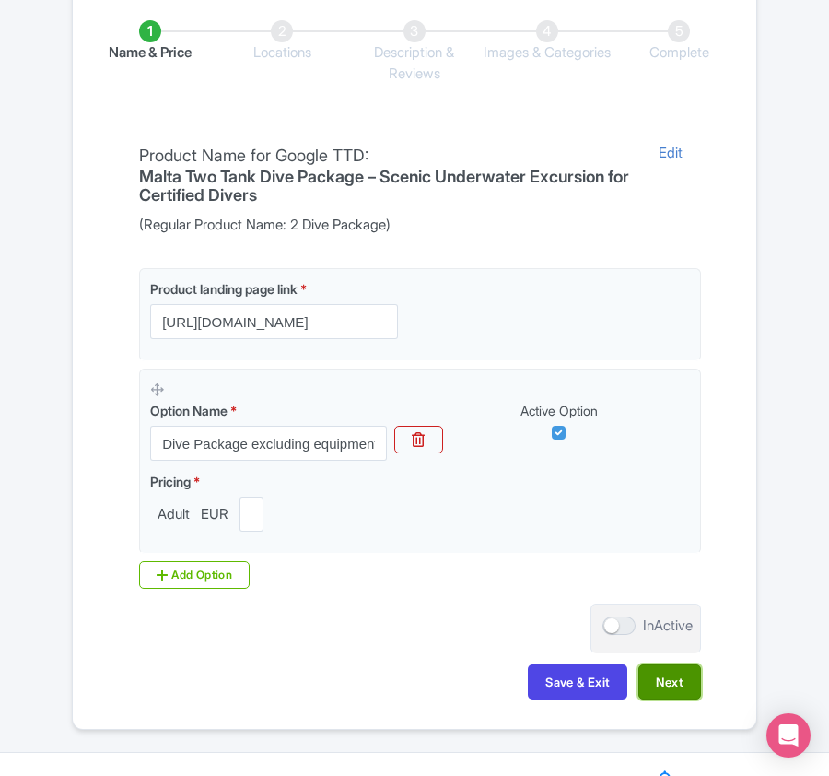
click at [672, 686] on button "Next" at bounding box center [670, 682] width 63 height 35
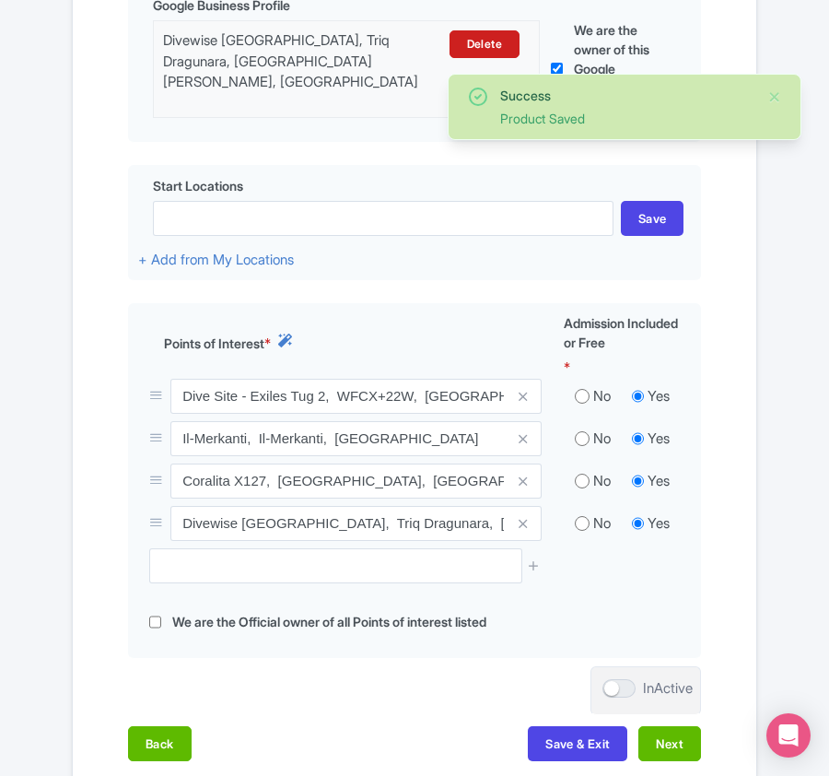
scroll to position [716, 0]
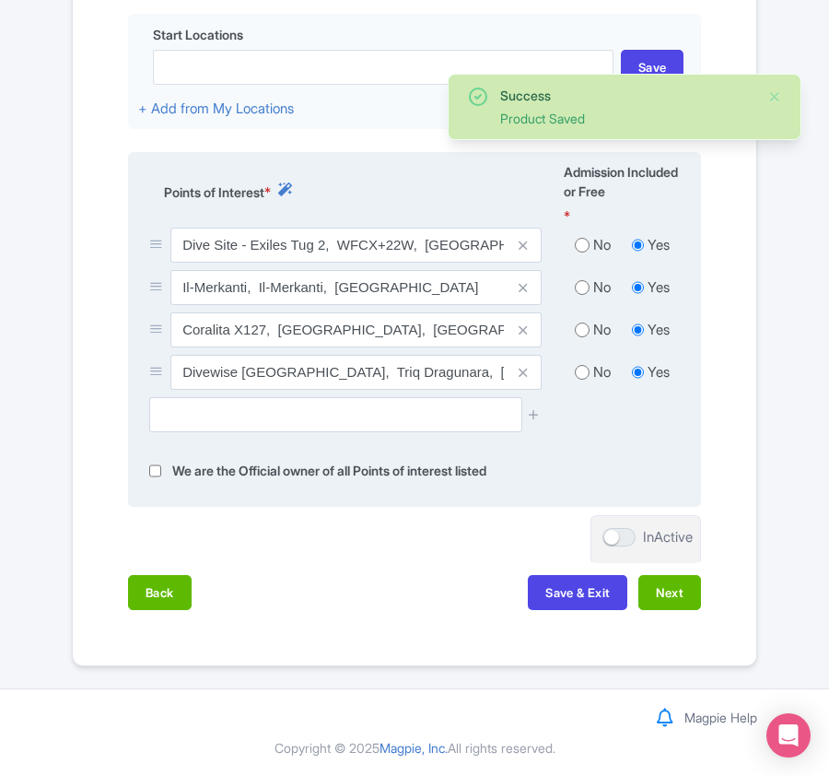
click at [581, 236] on input "radio" at bounding box center [582, 245] width 15 height 18
radio input "true"
click at [584, 280] on input "radio" at bounding box center [582, 287] width 15 height 18
radio input "true"
click at [581, 323] on input "radio" at bounding box center [582, 330] width 15 height 18
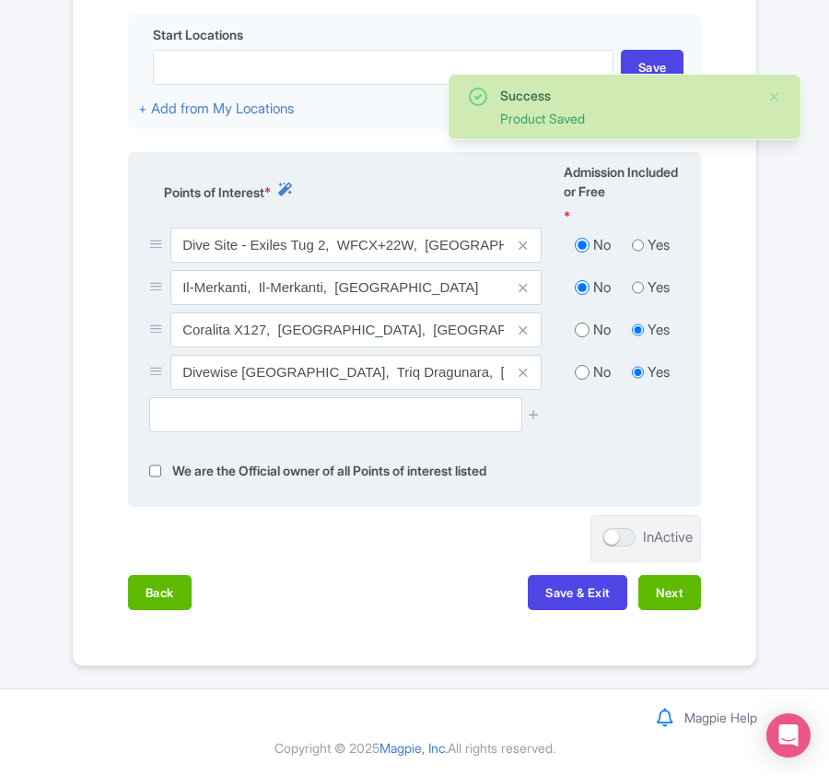
radio input "true"
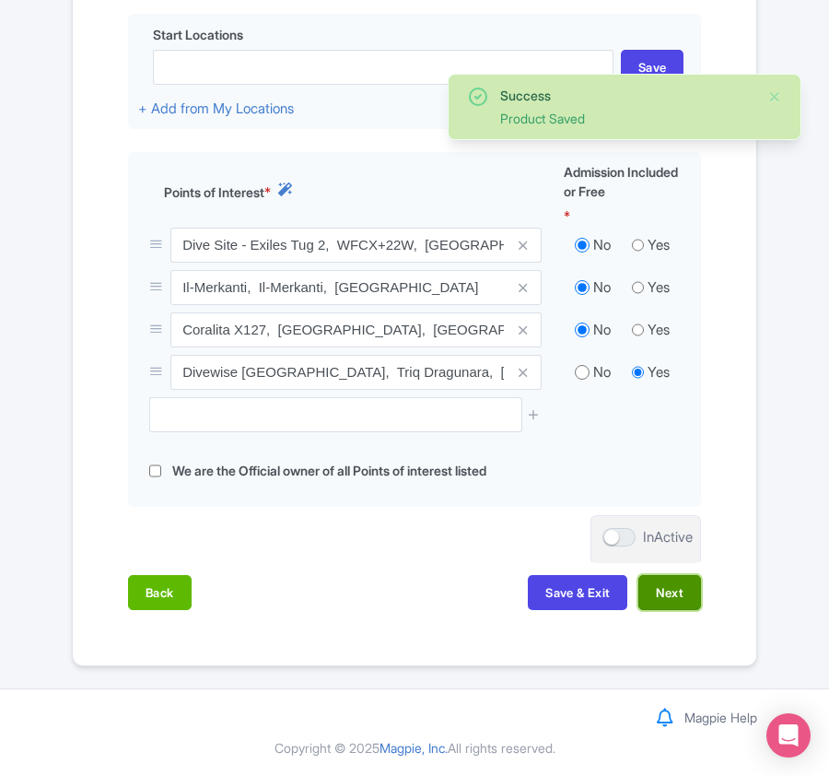
click at [678, 595] on button "Next" at bounding box center [670, 592] width 63 height 35
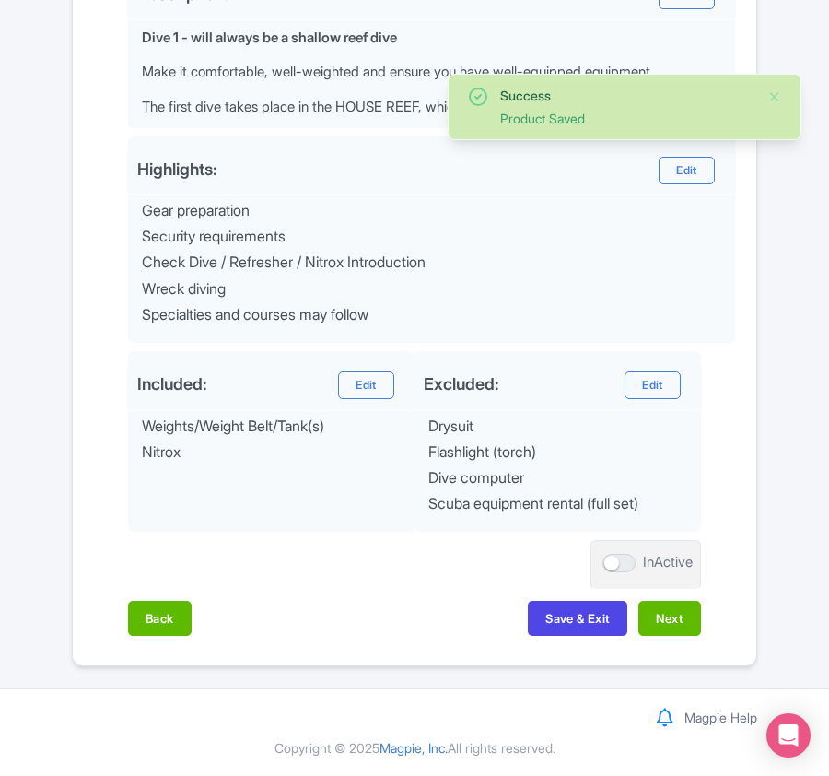
scroll to position [742, 0]
click at [671, 619] on button "Next" at bounding box center [670, 618] width 63 height 35
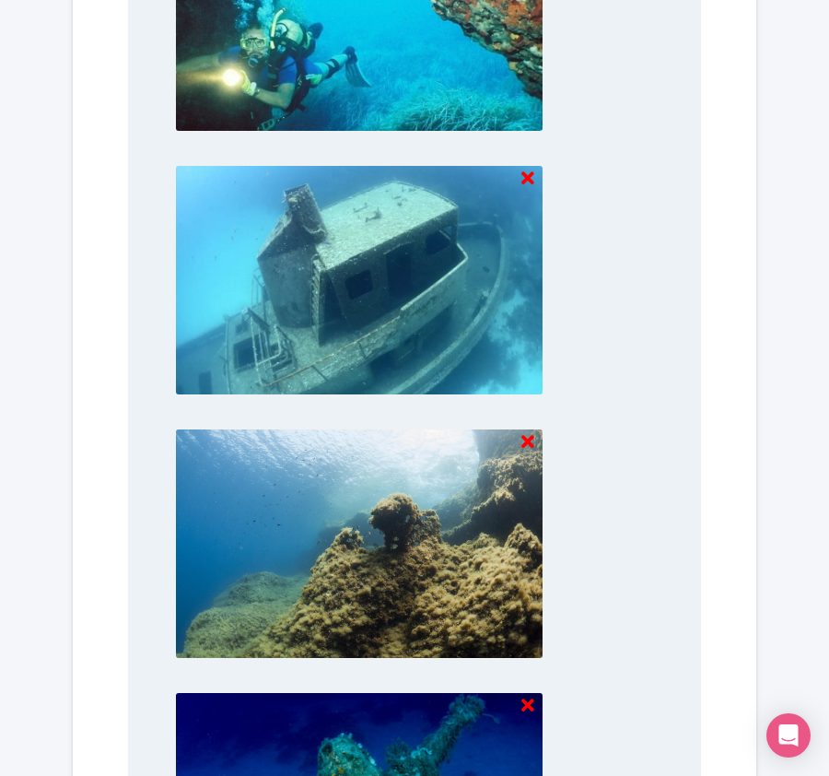
scroll to position [1921, 0]
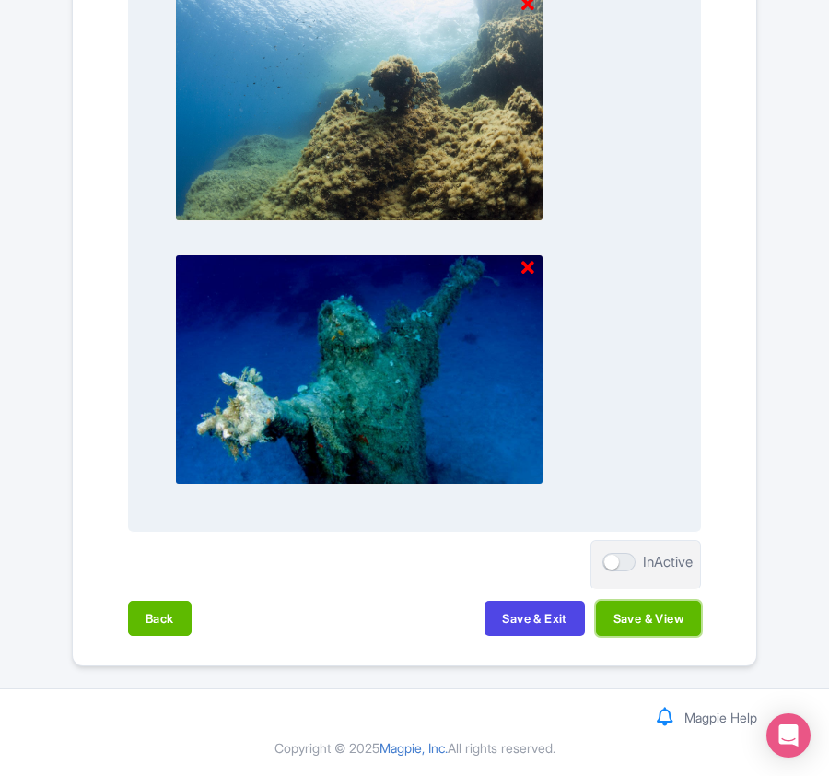
click at [669, 618] on button "Save & View" at bounding box center [648, 618] width 105 height 35
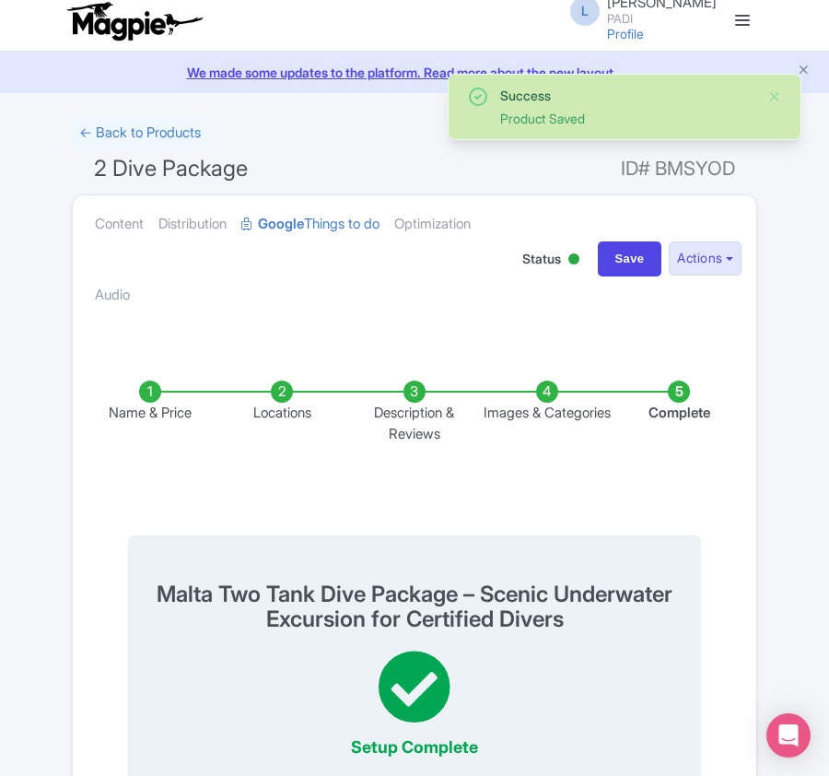
scroll to position [0, 0]
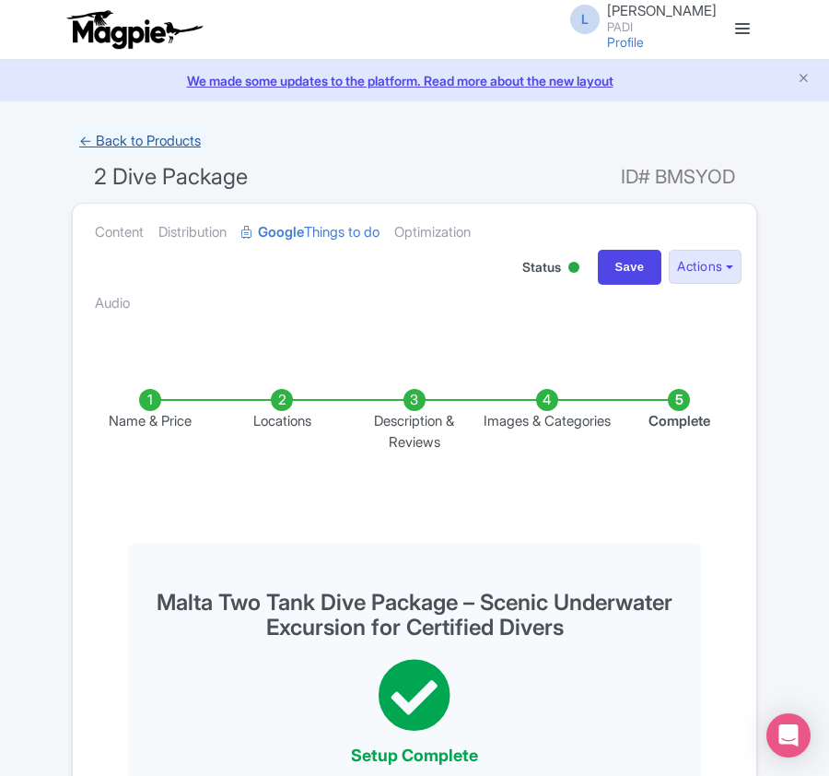
click at [116, 141] on link "← Back to Products" at bounding box center [140, 142] width 136 height 36
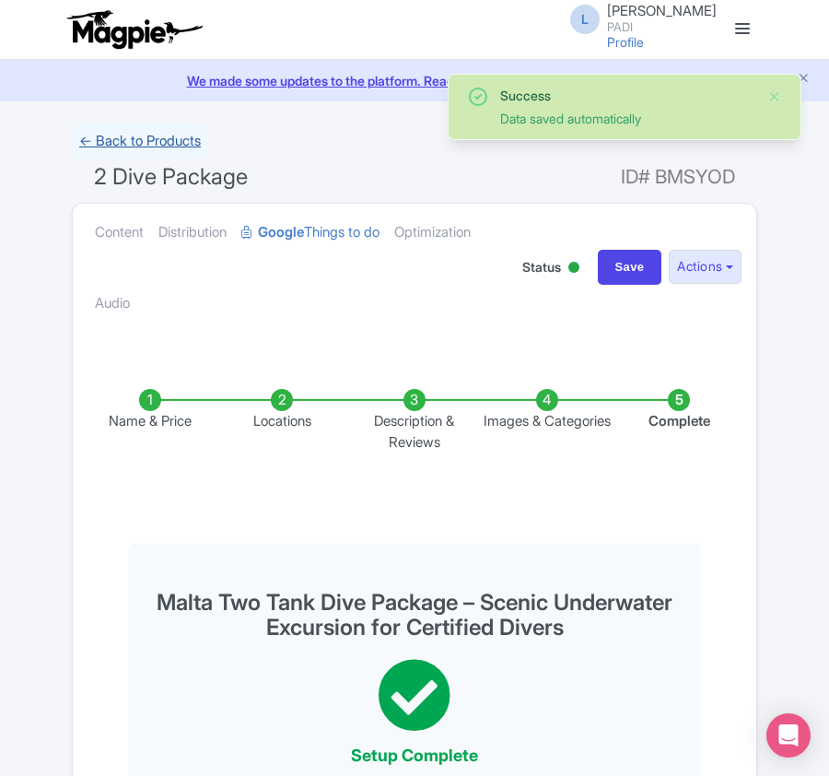
click at [131, 138] on link "← Back to Products" at bounding box center [140, 142] width 136 height 36
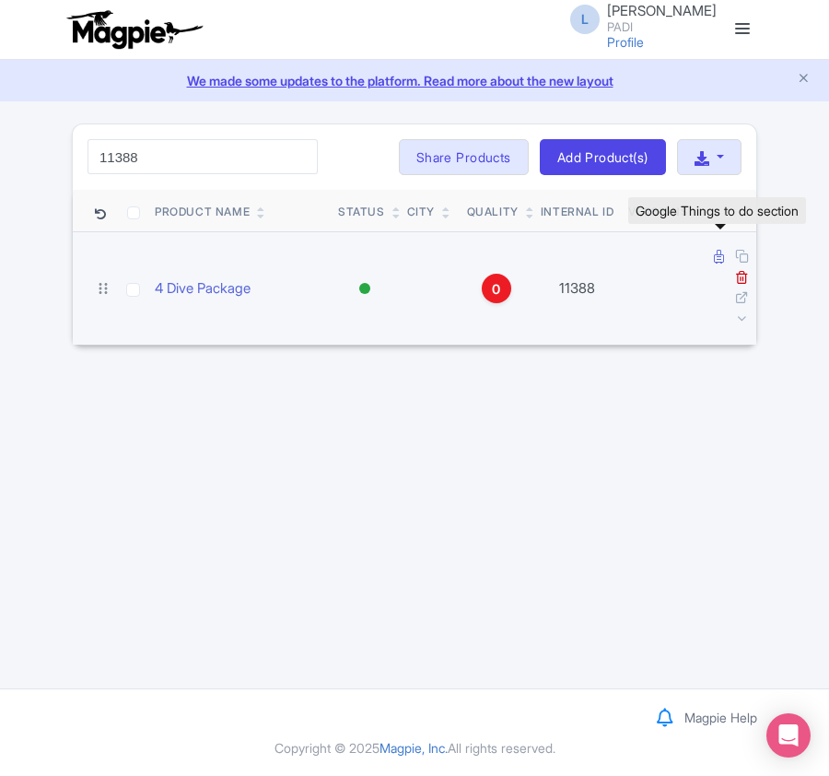
type input "11388"
click at [716, 256] on icon at bounding box center [719, 257] width 10 height 14
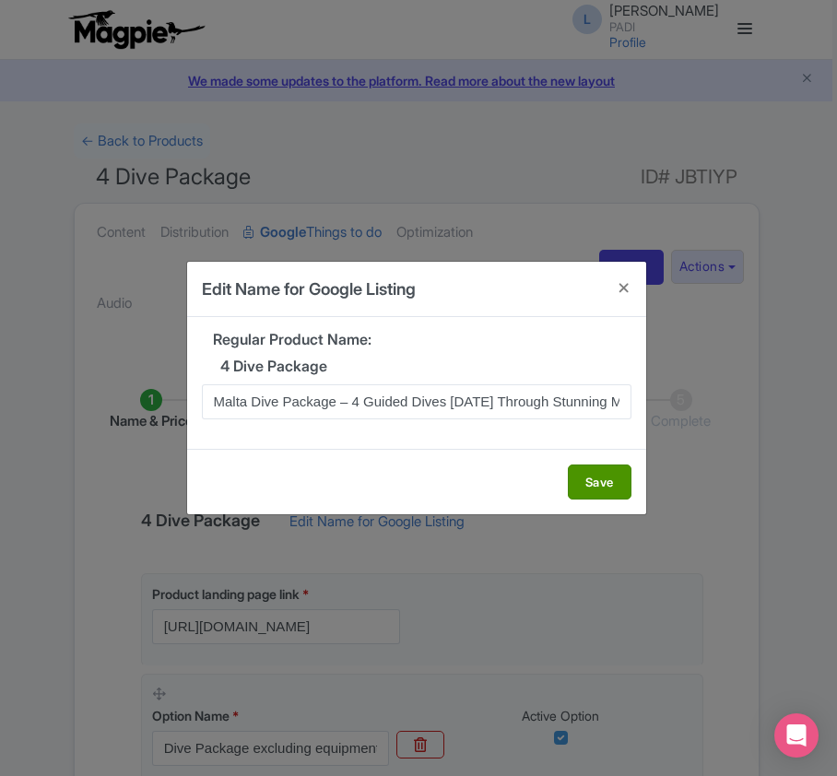
scroll to position [0, 85]
type input "Malta Dive Package – 4 Guided Dives [DATE] Through Stunning Marine Sites"
click at [592, 477] on button "Save" at bounding box center [600, 482] width 64 height 35
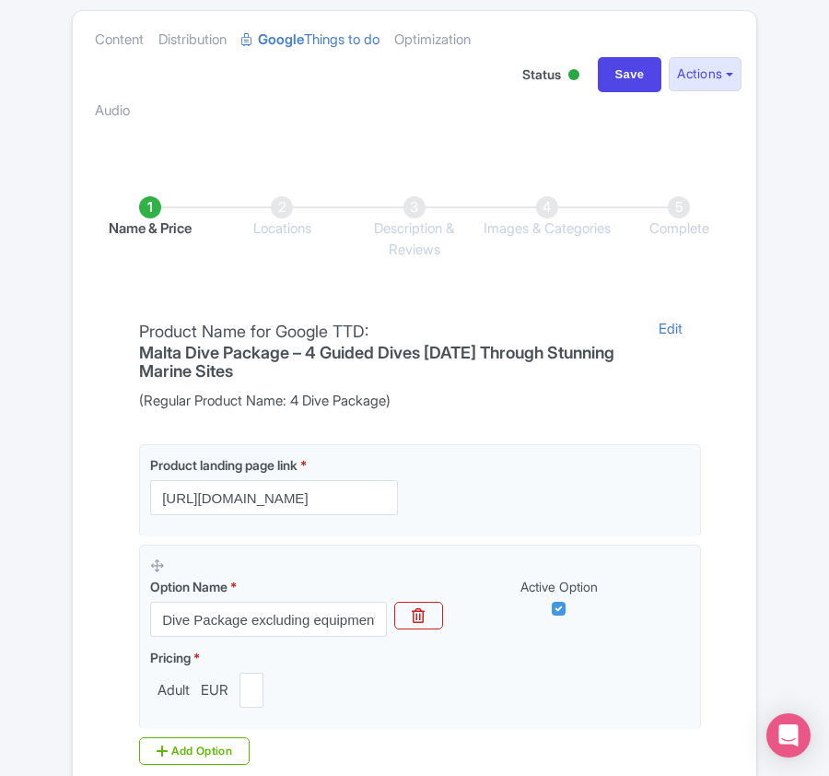
scroll to position [436, 0]
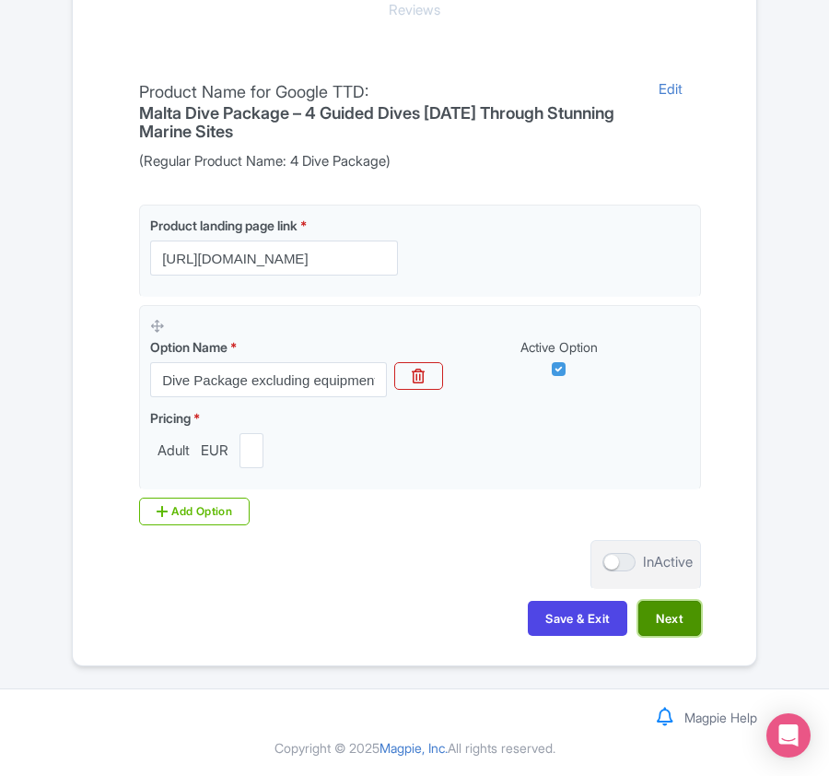
click at [658, 610] on button "Next" at bounding box center [670, 618] width 63 height 35
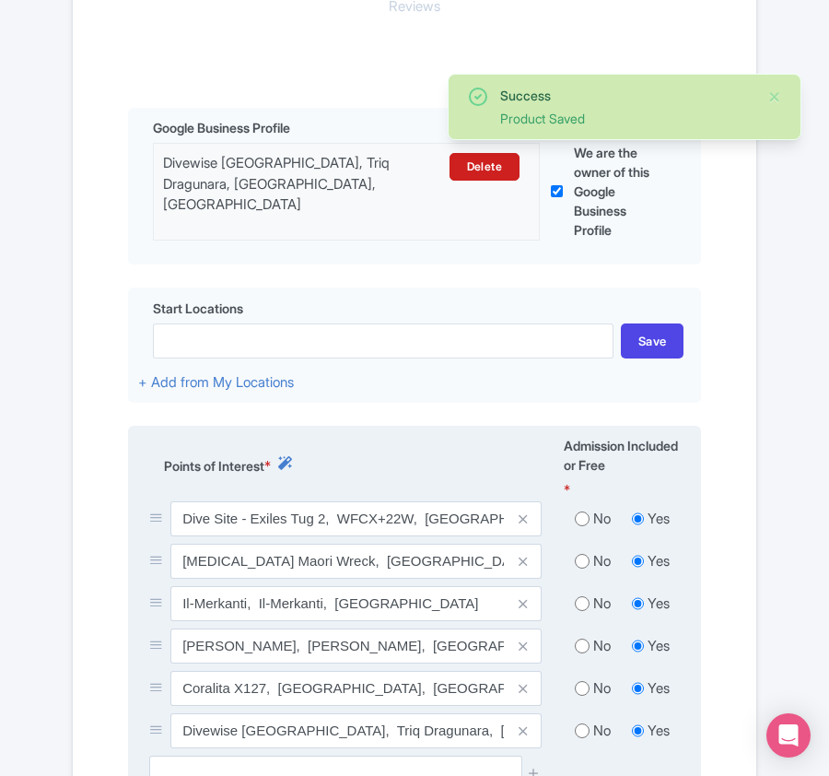
click at [583, 522] on input "radio" at bounding box center [582, 519] width 15 height 18
radio input "true"
click at [580, 570] on input "radio" at bounding box center [582, 561] width 15 height 18
radio input "true"
click at [579, 606] on input "radio" at bounding box center [582, 603] width 15 height 18
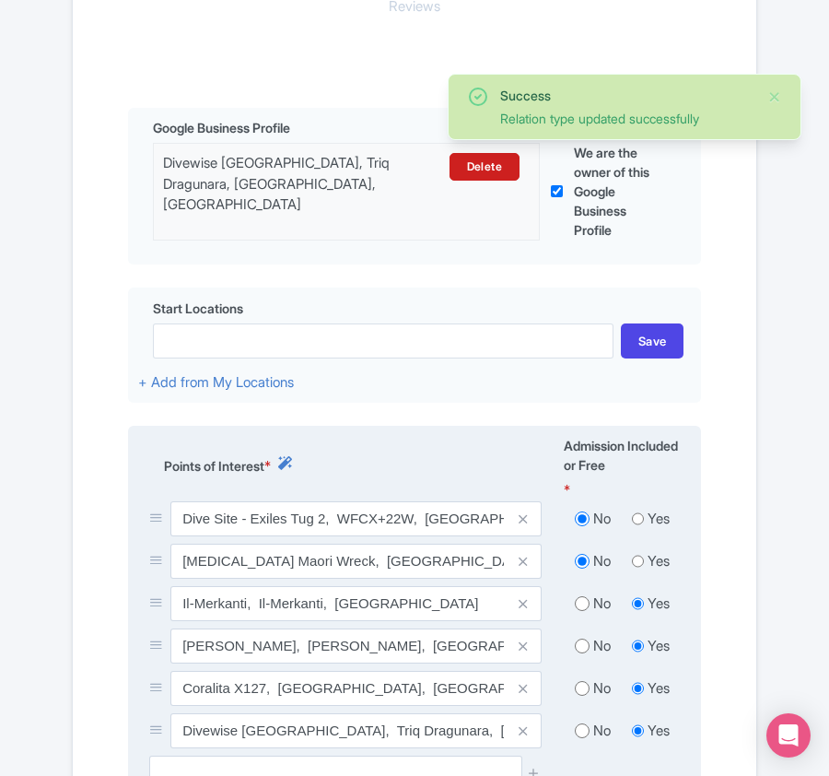
radio input "true"
click at [577, 653] on input "radio" at bounding box center [582, 646] width 15 height 18
radio input "true"
click at [577, 690] on input "radio" at bounding box center [582, 688] width 15 height 18
radio input "true"
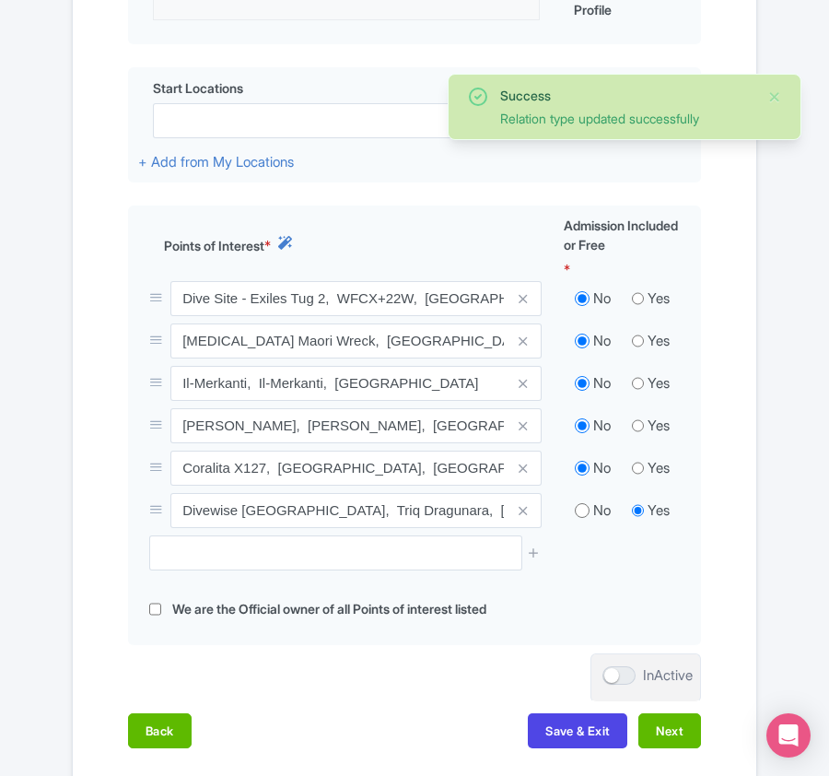
scroll to position [801, 0]
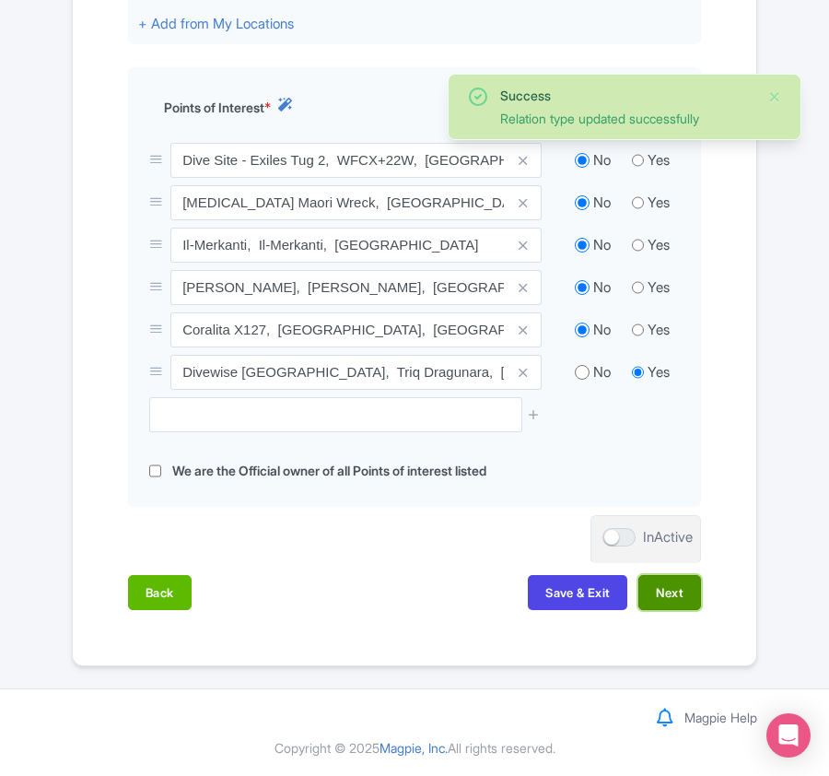
click at [671, 576] on button "Next" at bounding box center [670, 592] width 63 height 35
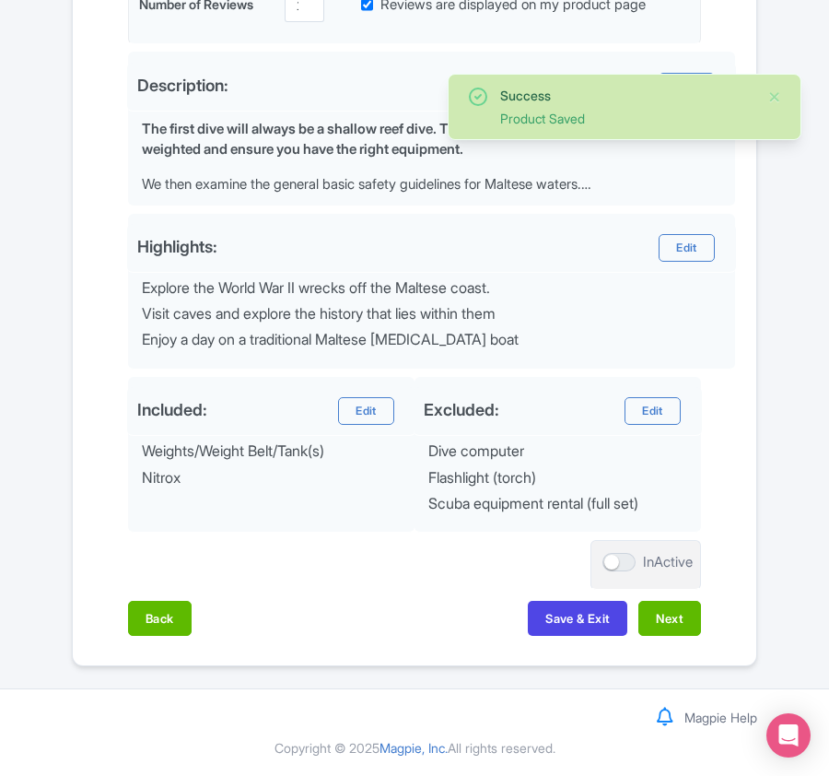
scroll to position [650, 0]
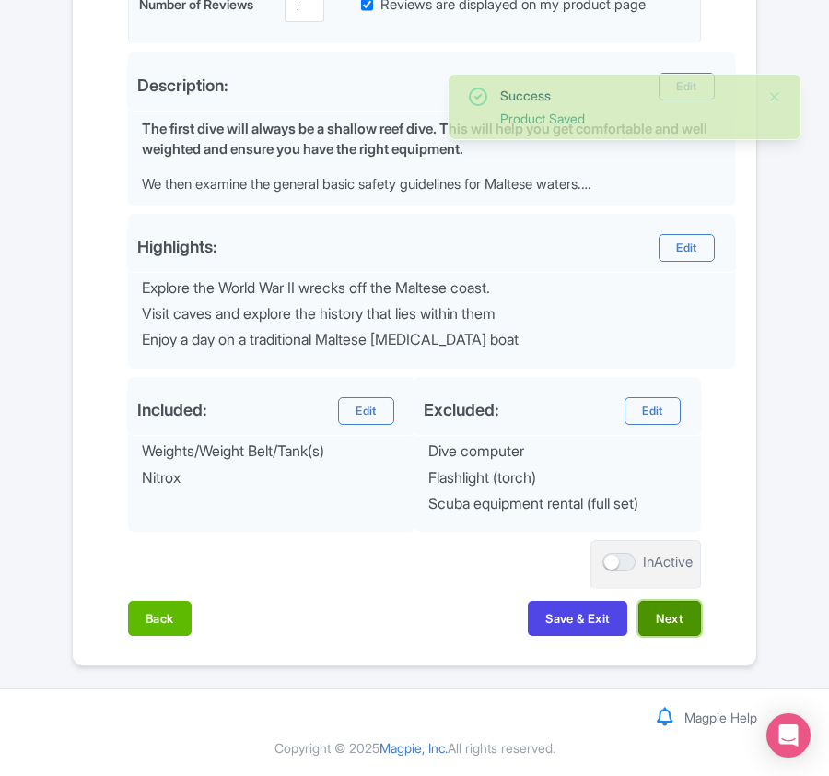
click at [665, 605] on button "Next" at bounding box center [670, 618] width 63 height 35
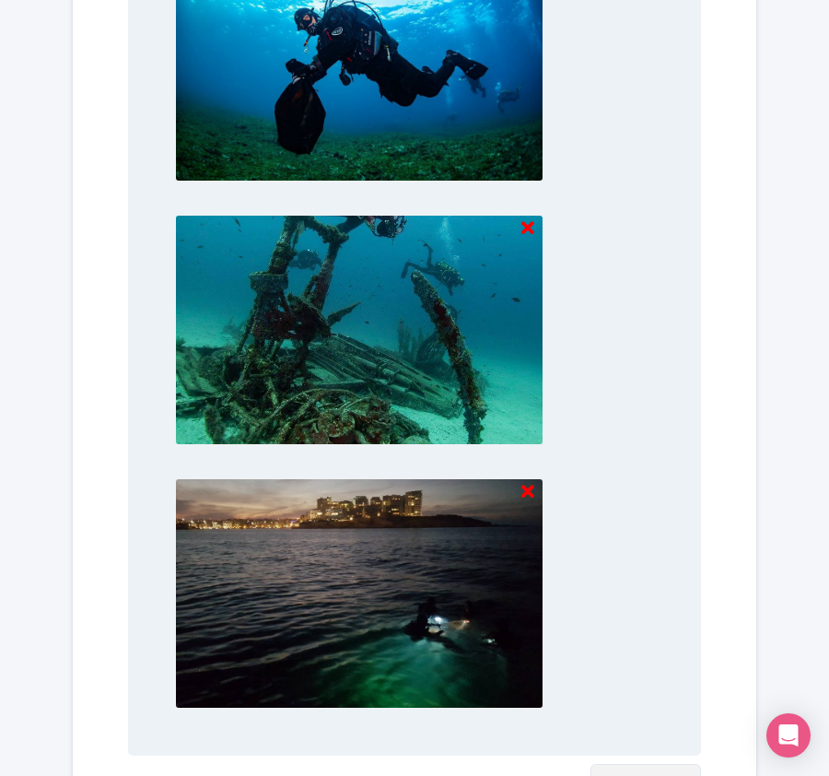
scroll to position [1921, 0]
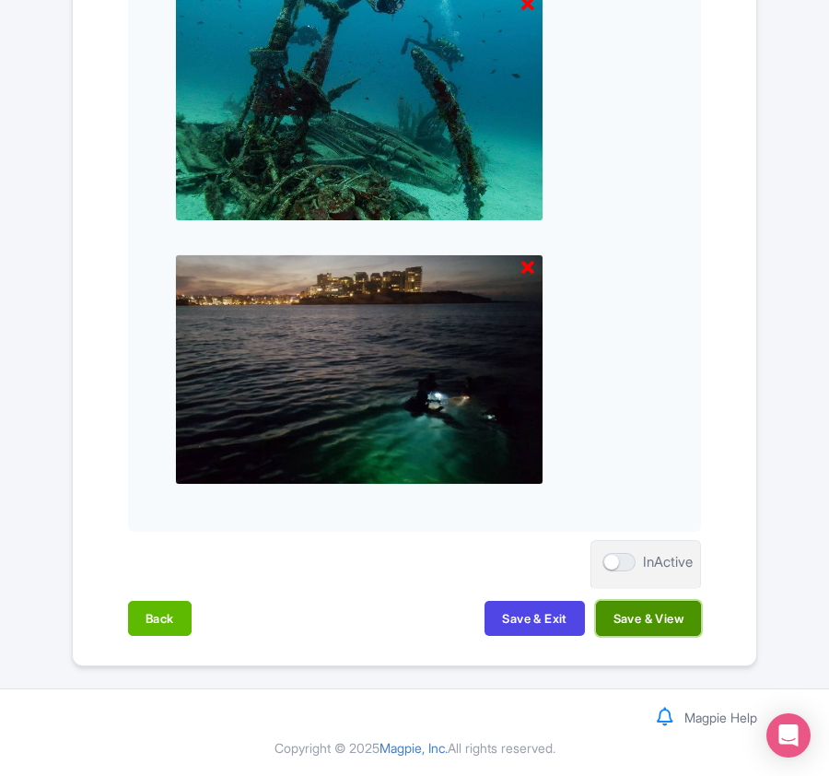
click at [662, 617] on button "Save & View" at bounding box center [648, 618] width 105 height 35
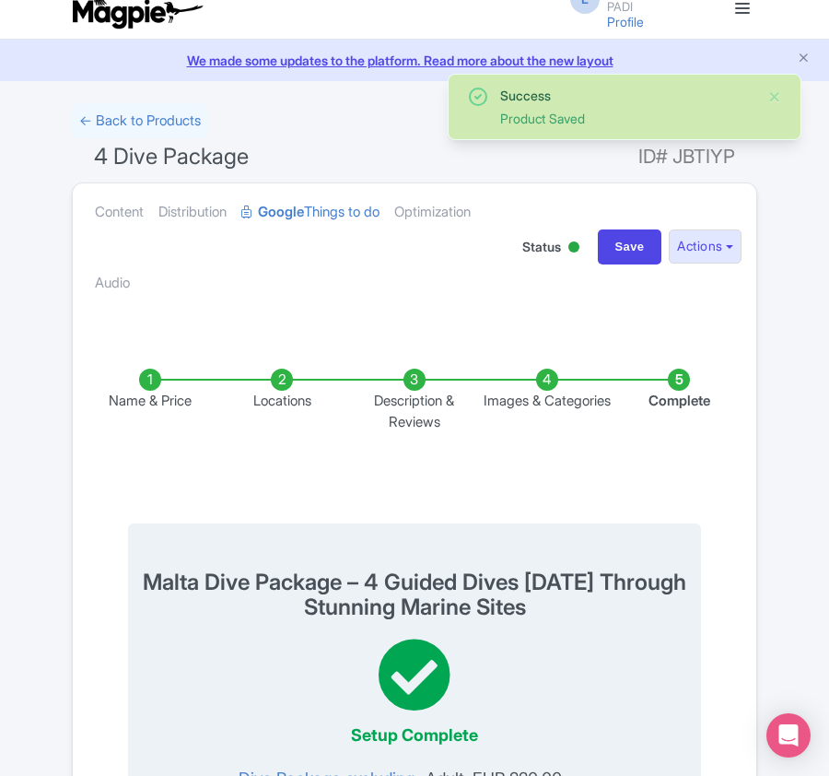
scroll to position [0, 0]
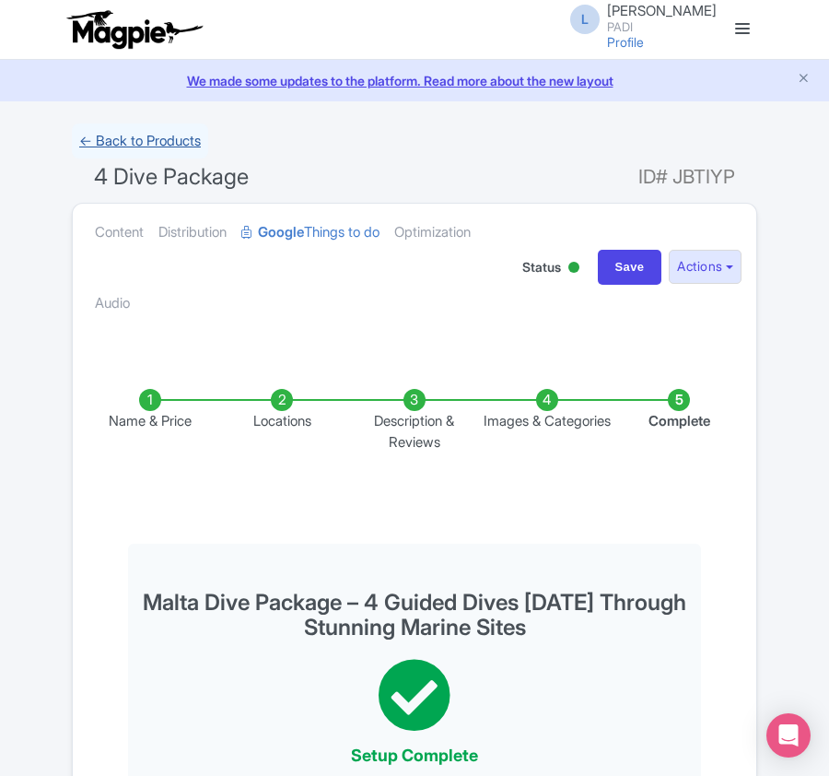
click at [120, 138] on link "← Back to Products" at bounding box center [140, 142] width 136 height 36
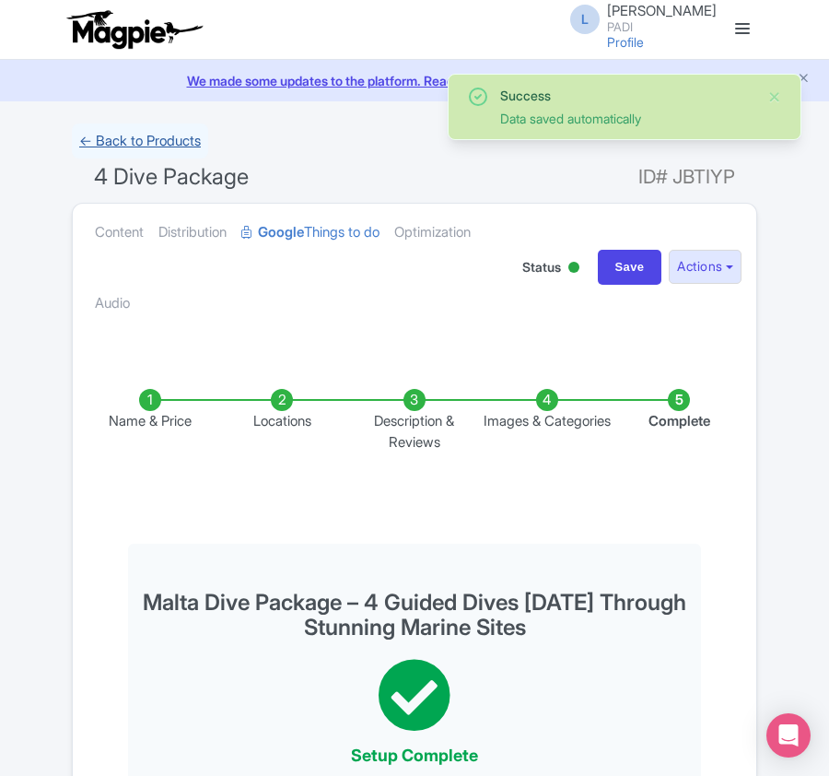
click at [107, 140] on link "← Back to Products" at bounding box center [140, 142] width 136 height 36
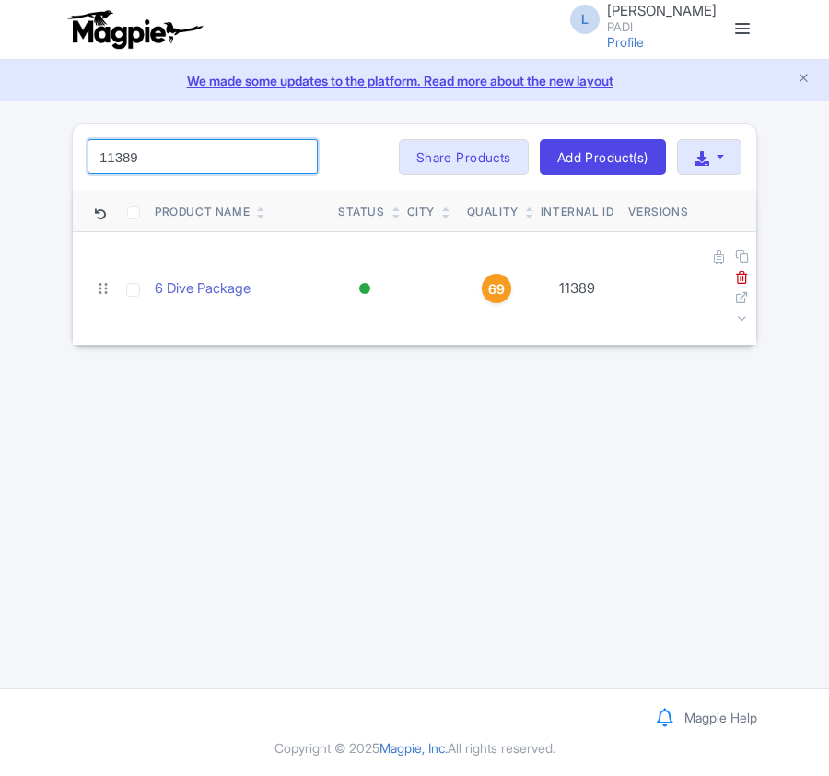
drag, startPoint x: 142, startPoint y: 157, endPoint x: -61, endPoint y: 149, distance: 202.9
click at [0, 149] on html "L [PERSON_NAME] PADI Profile Users Settings Sign out Dashboard Company Product …" at bounding box center [414, 388] width 829 height 776
paste input "8"
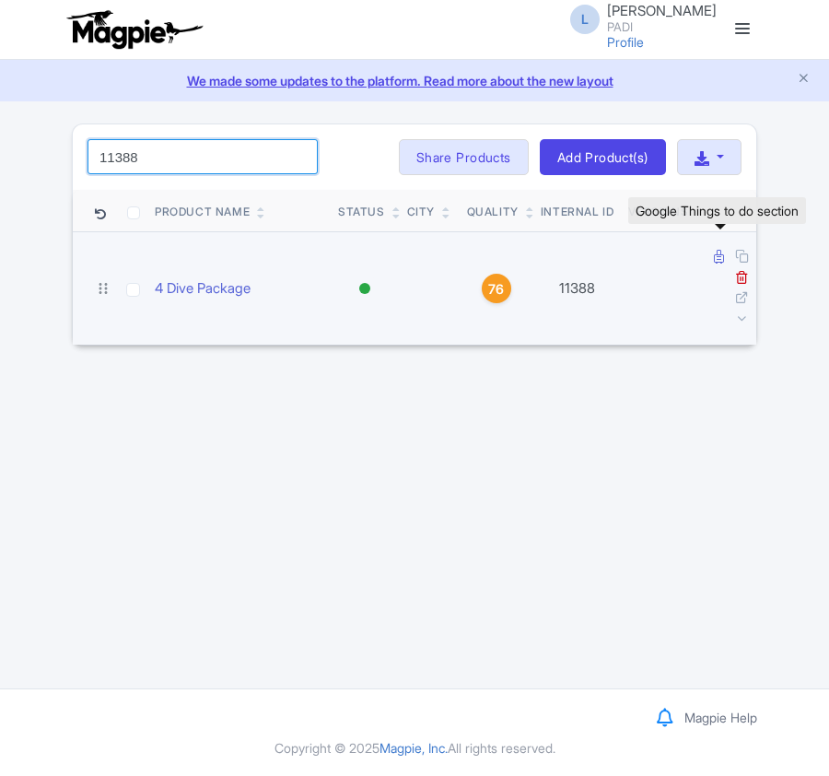
type input "11388"
click at [714, 258] on icon at bounding box center [719, 257] width 10 height 14
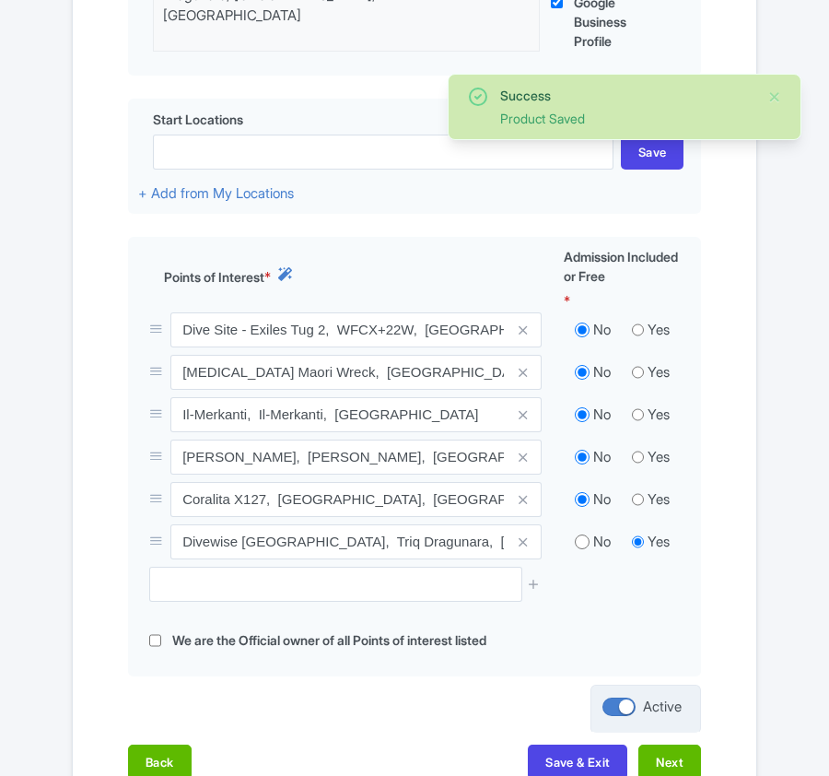
scroll to position [801, 0]
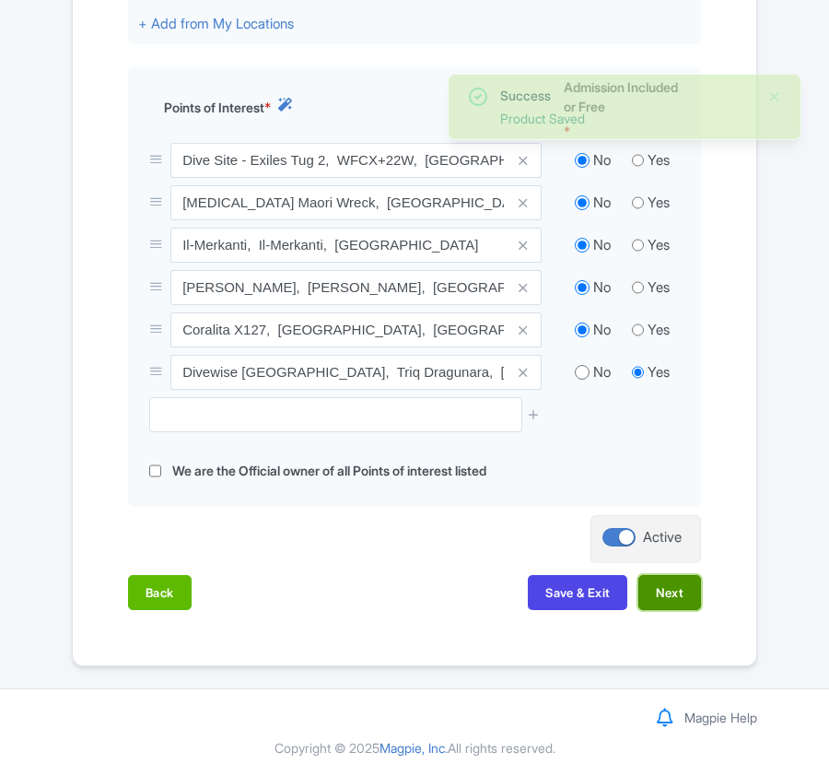
click at [673, 579] on button "Next" at bounding box center [670, 592] width 63 height 35
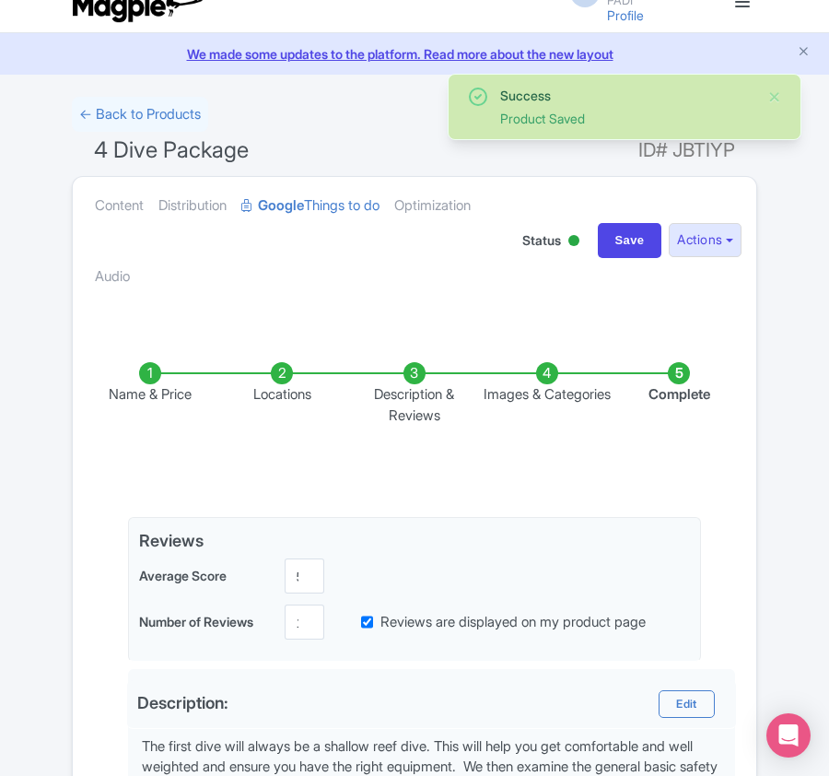
scroll to position [22, 0]
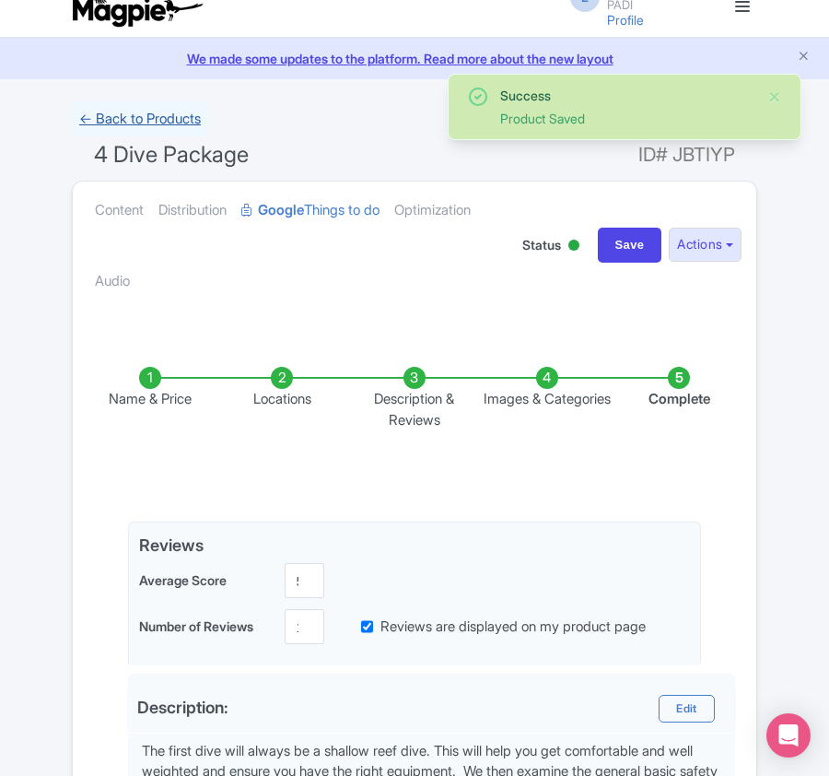
click at [134, 111] on link "← Back to Products" at bounding box center [140, 119] width 136 height 36
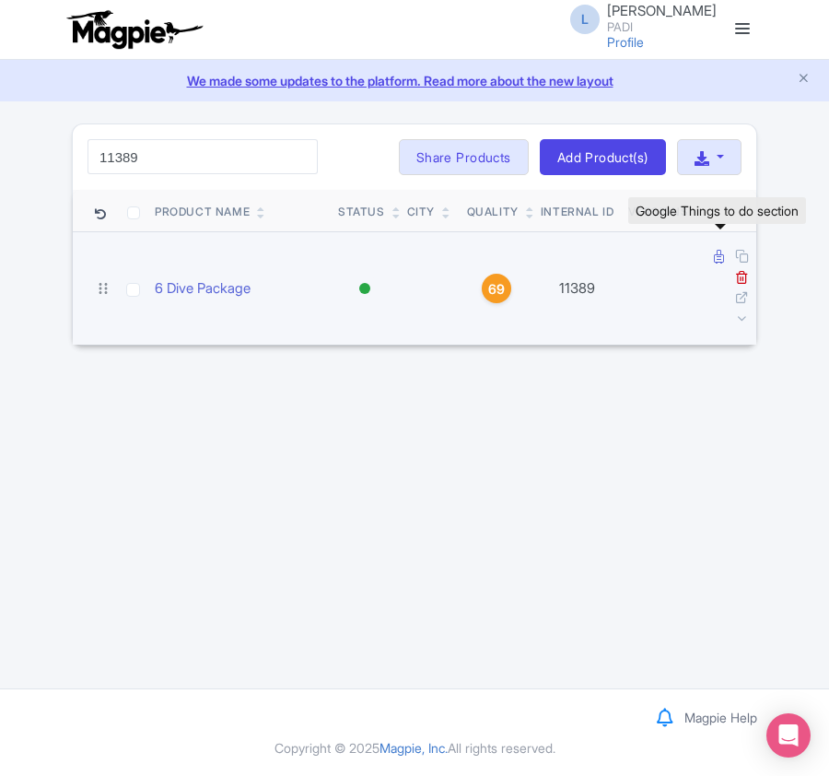
type input "11389"
click at [716, 258] on icon at bounding box center [719, 257] width 10 height 14
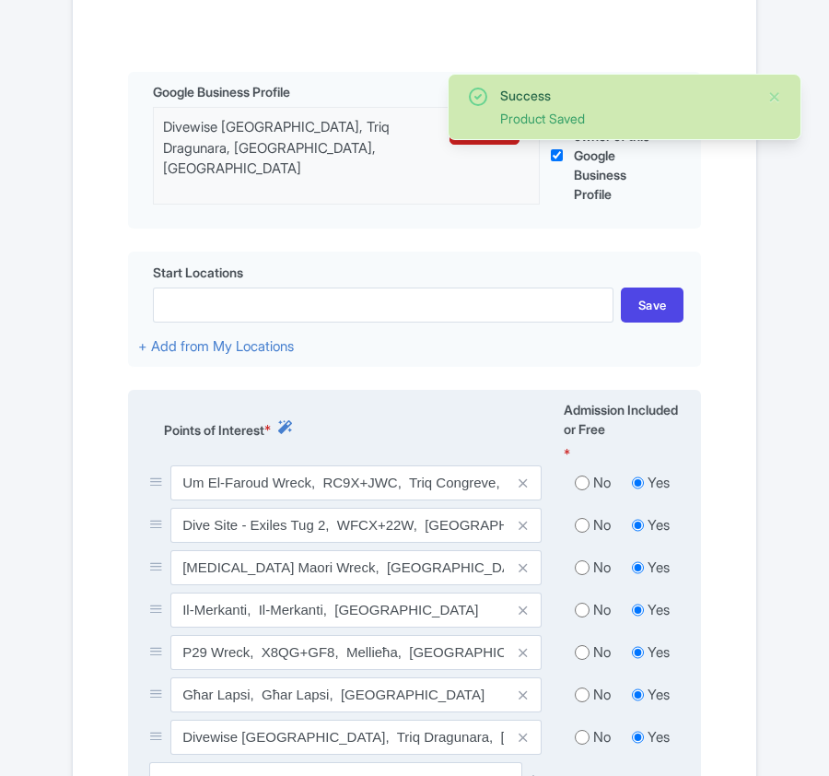
scroll to position [614, 0]
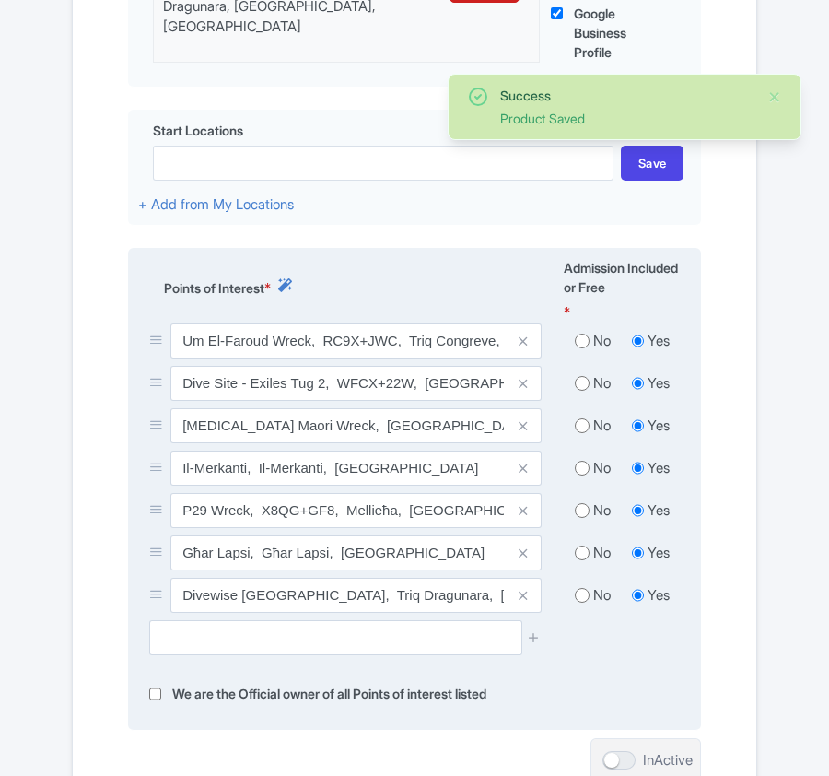
click at [584, 345] on input "radio" at bounding box center [582, 341] width 15 height 18
radio input "true"
click at [583, 392] on input "radio" at bounding box center [582, 383] width 15 height 18
radio input "true"
click at [583, 432] on input "radio" at bounding box center [582, 426] width 15 height 18
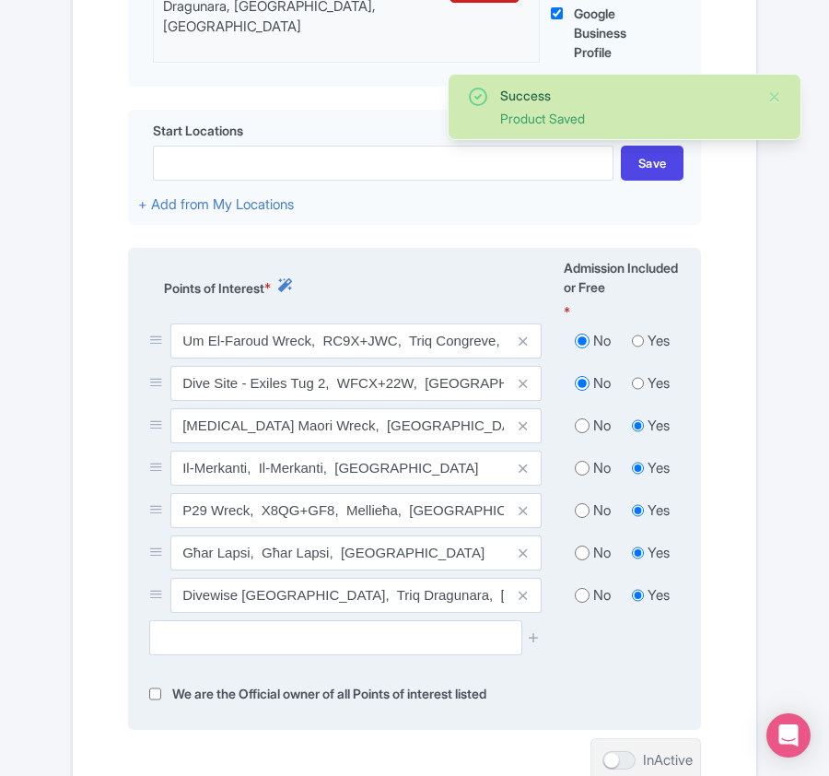
radio input "true"
click at [582, 470] on input "radio" at bounding box center [582, 468] width 15 height 18
radio input "true"
click at [582, 517] on input "radio" at bounding box center [582, 510] width 15 height 18
radio input "true"
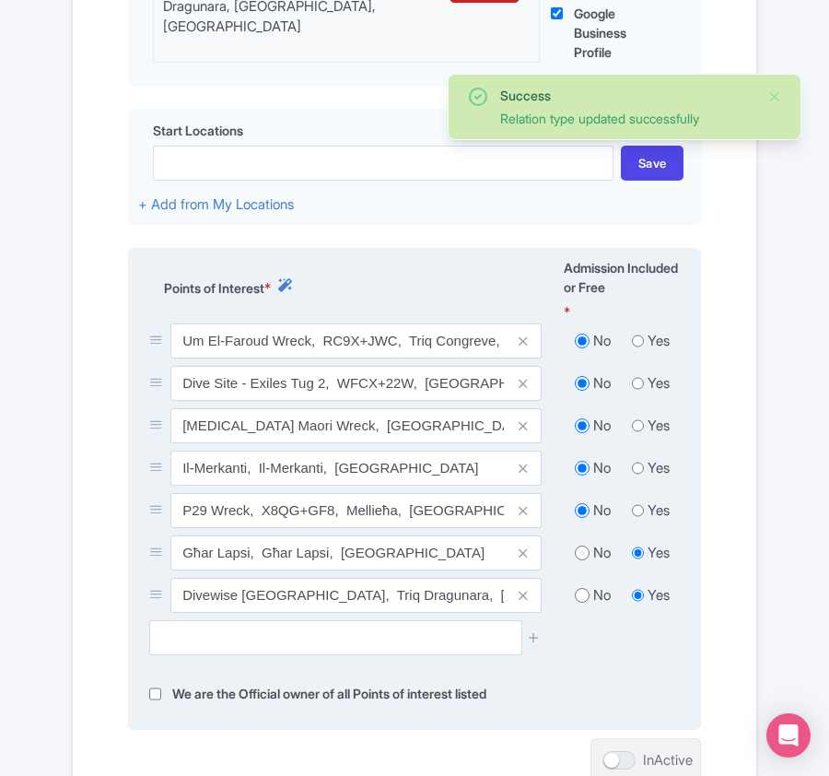
click at [582, 557] on input "radio" at bounding box center [582, 553] width 15 height 18
radio input "true"
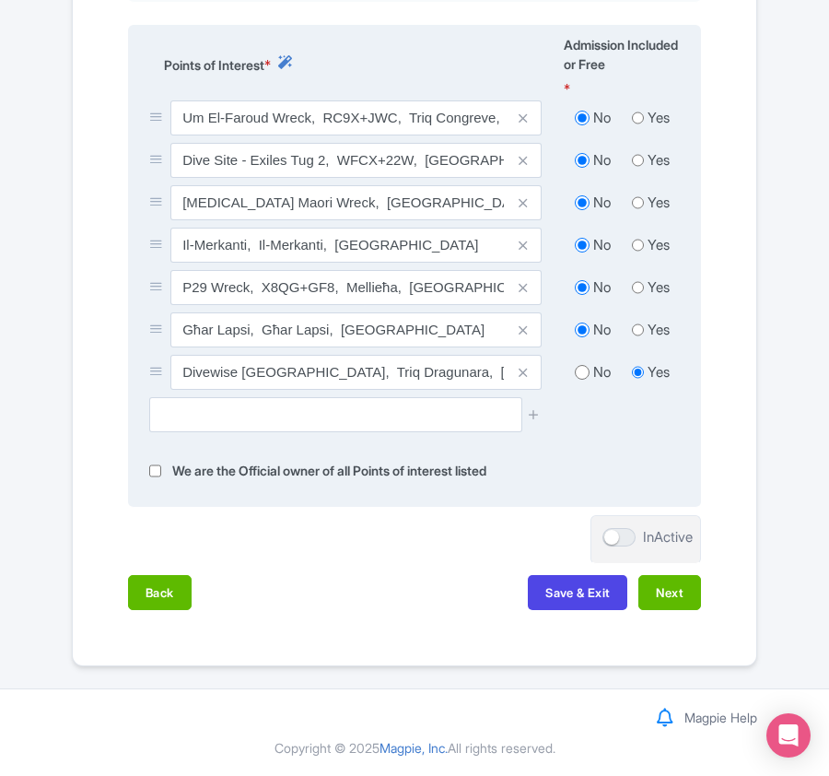
scroll to position [842, 0]
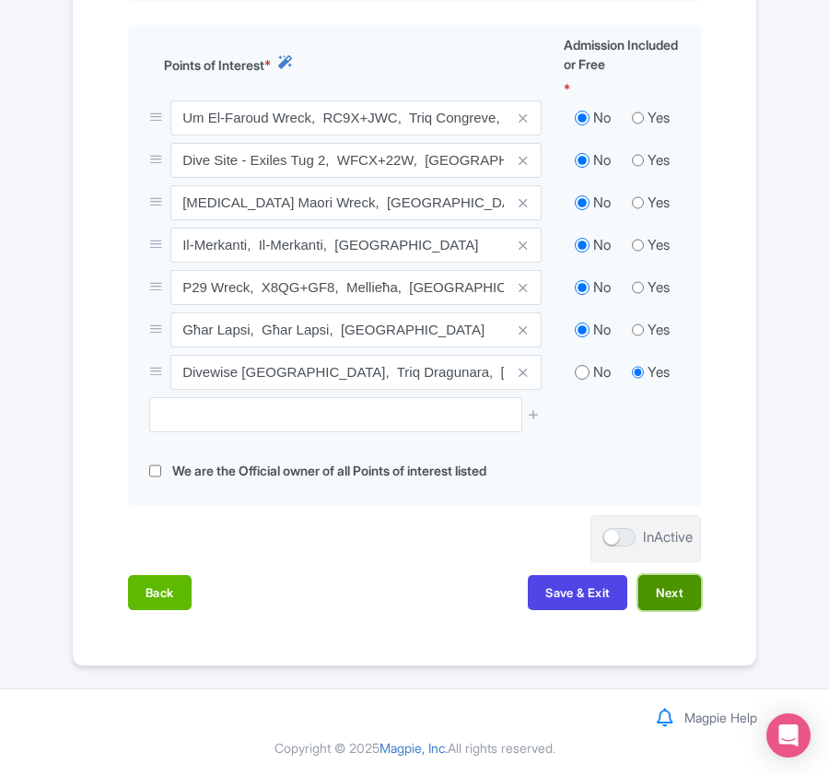
click at [668, 597] on button "Next" at bounding box center [670, 592] width 63 height 35
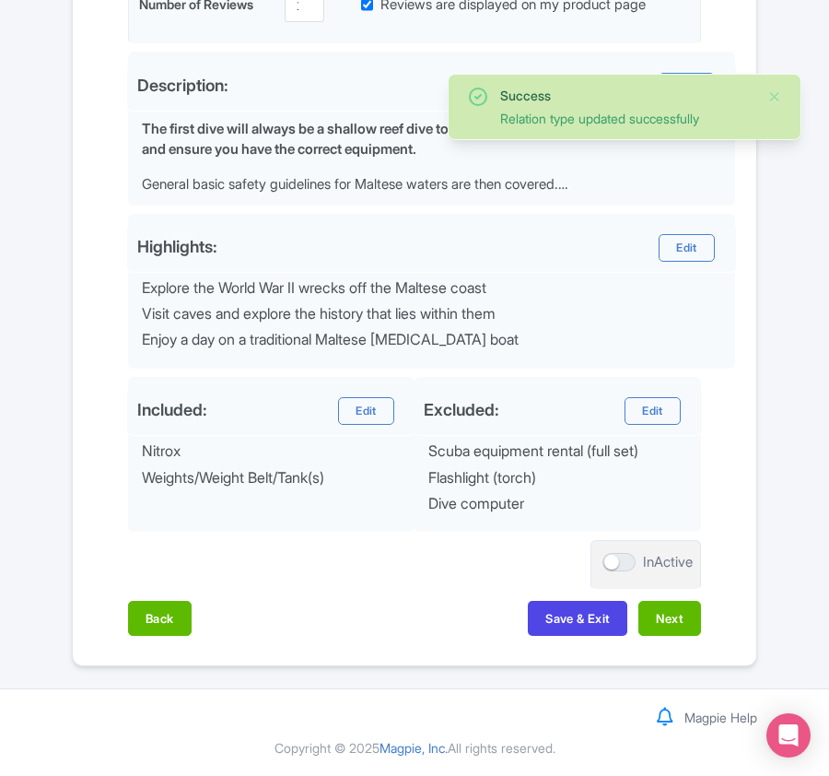
scroll to position [650, 0]
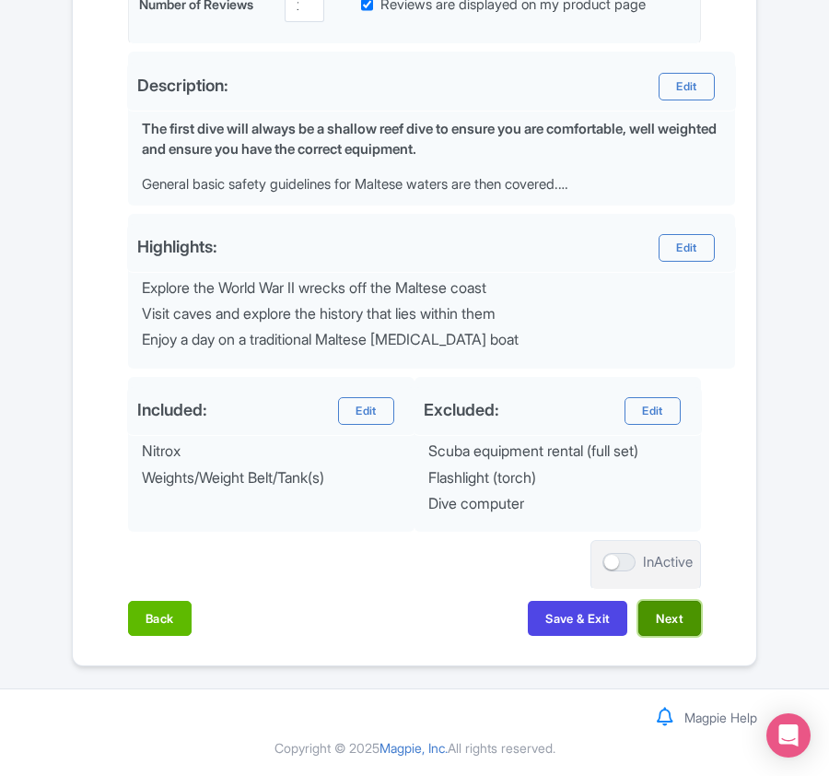
click at [671, 624] on button "Next" at bounding box center [670, 618] width 63 height 35
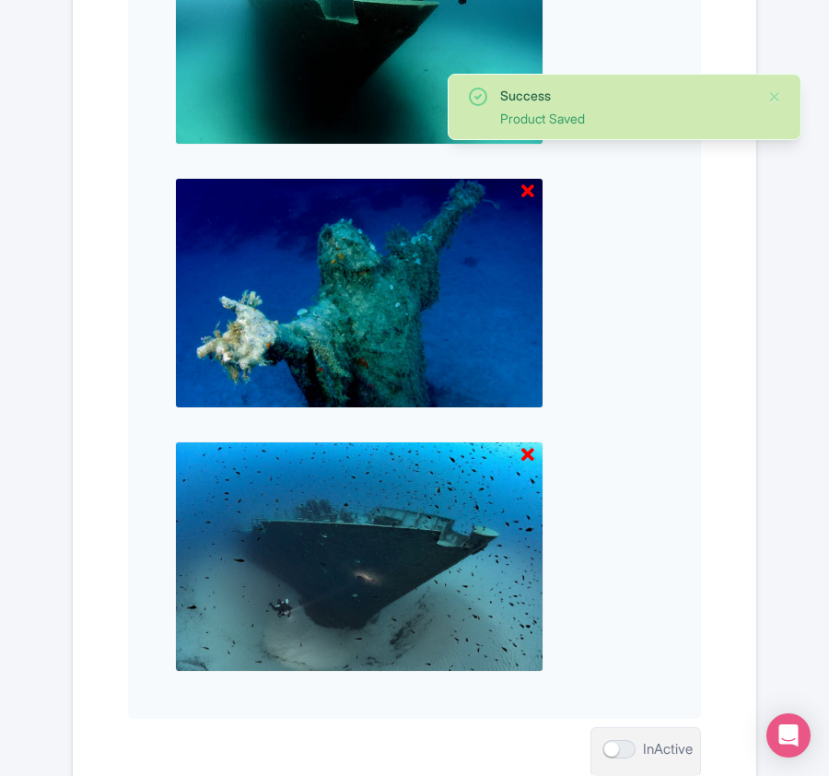
scroll to position [1921, 0]
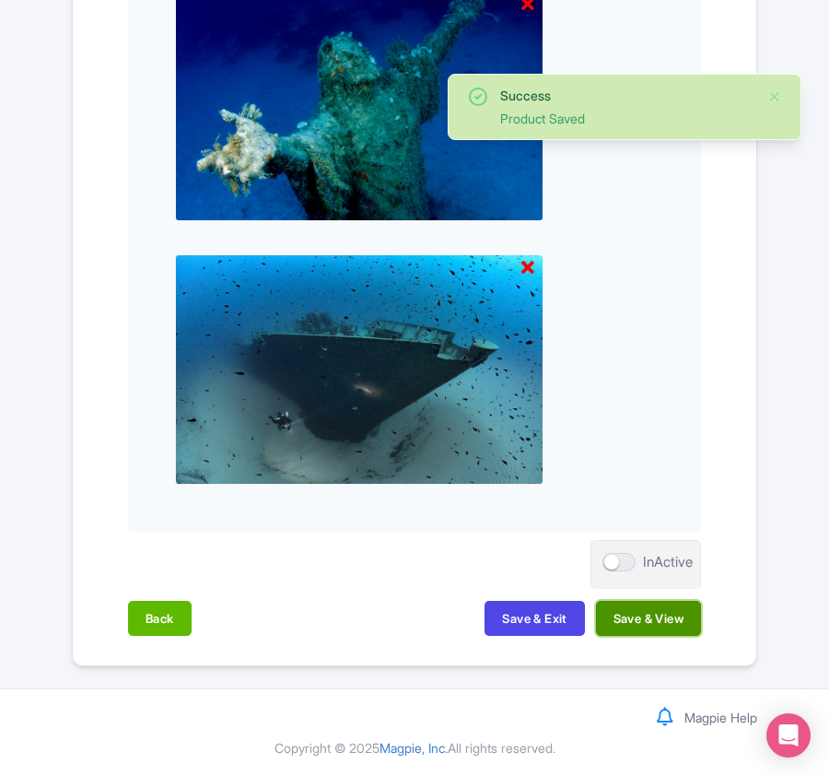
click at [669, 618] on button "Save & View" at bounding box center [648, 618] width 105 height 35
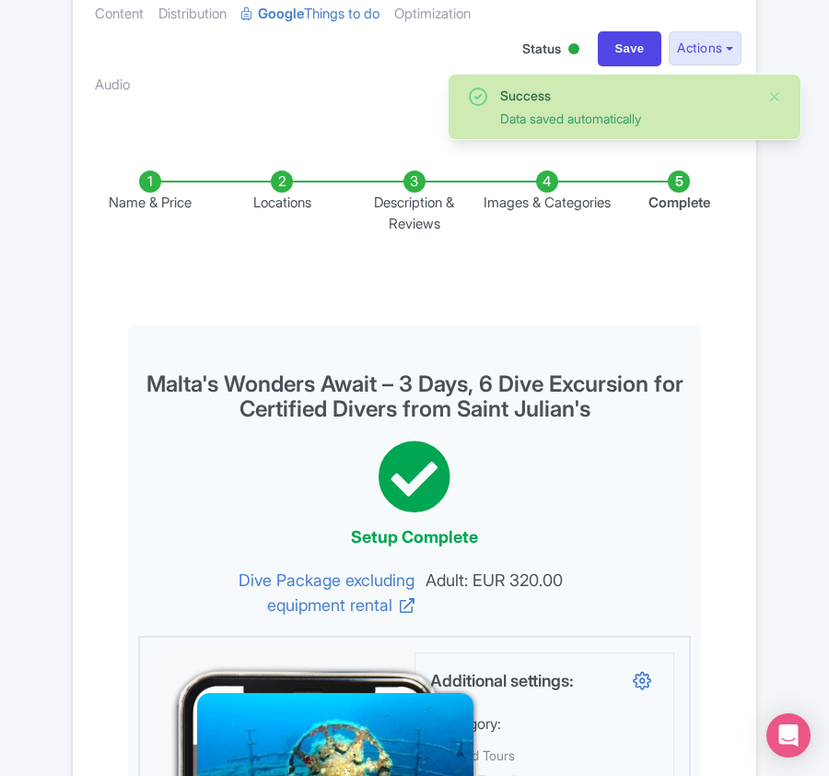
scroll to position [0, 0]
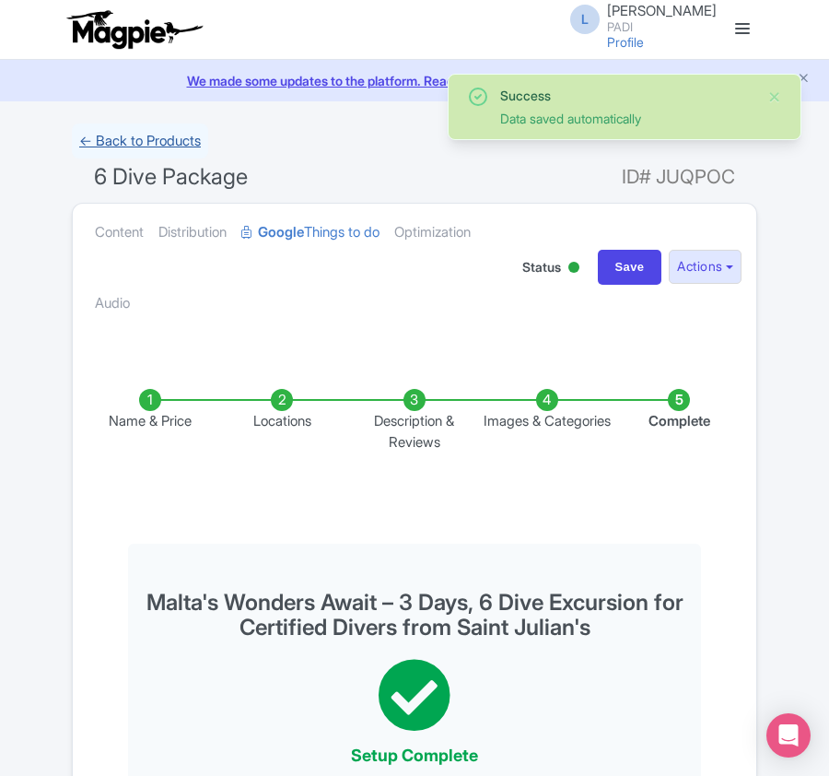
click at [104, 142] on link "← Back to Products" at bounding box center [140, 142] width 136 height 36
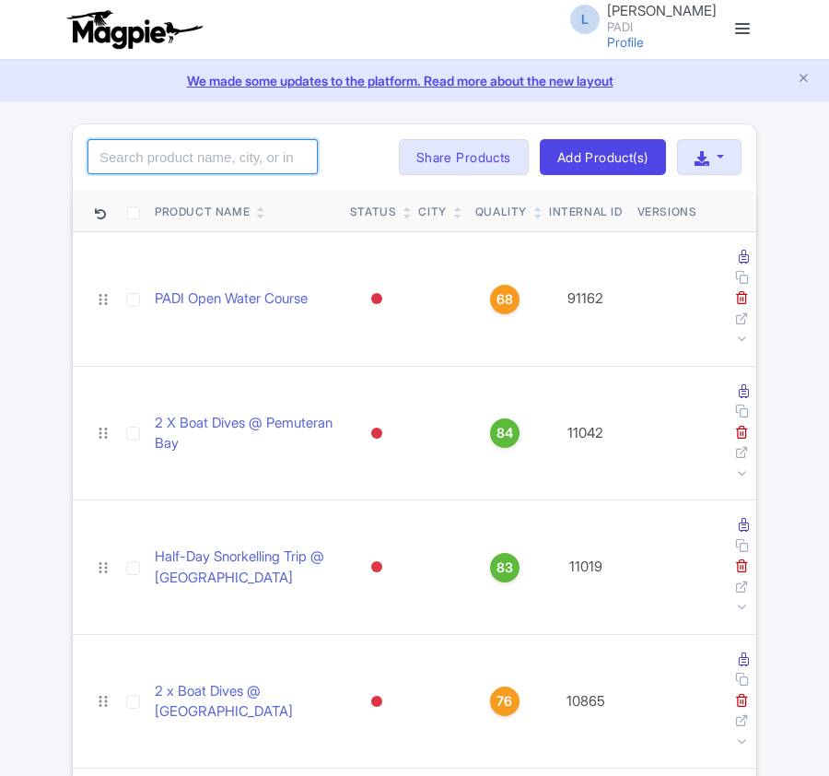
click at [177, 159] on input "search" at bounding box center [203, 156] width 230 height 35
paste input "11390"
type input "11390"
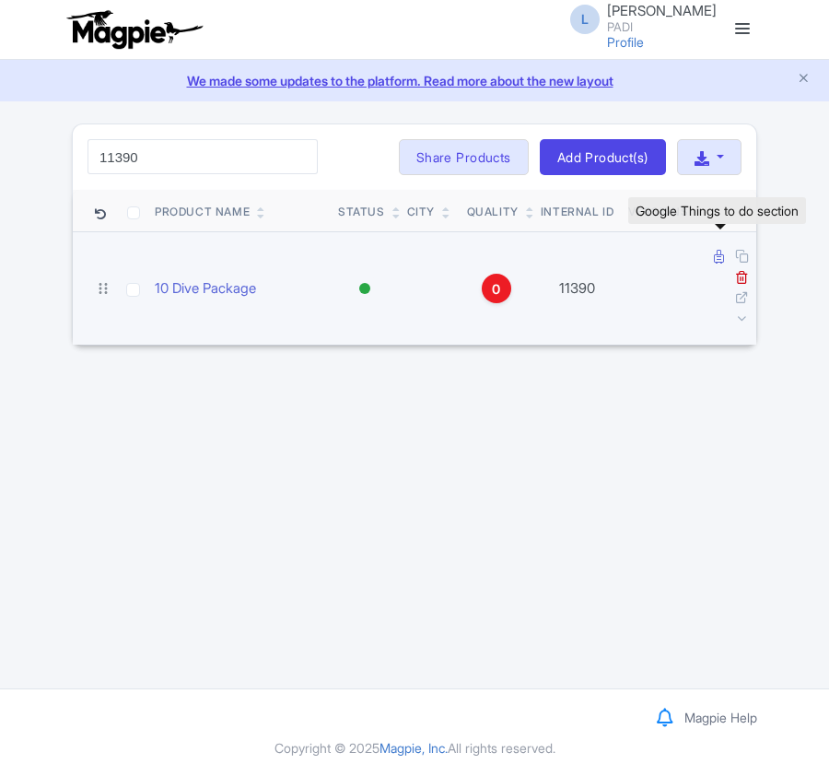
click at [715, 259] on icon at bounding box center [719, 257] width 10 height 14
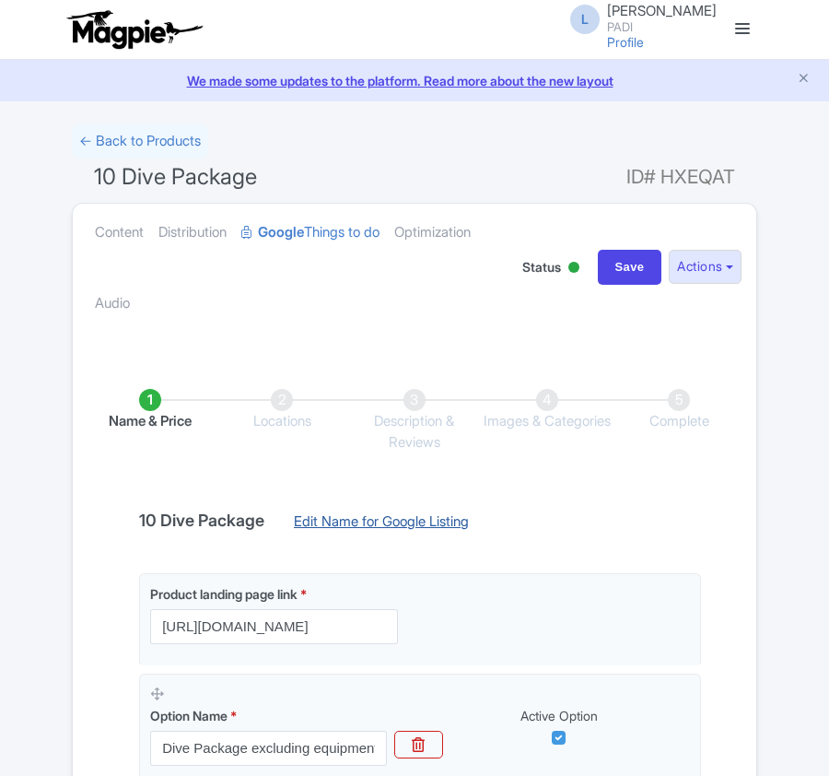
click at [370, 524] on link "Edit Name for Google Listing" at bounding box center [382, 526] width 212 height 29
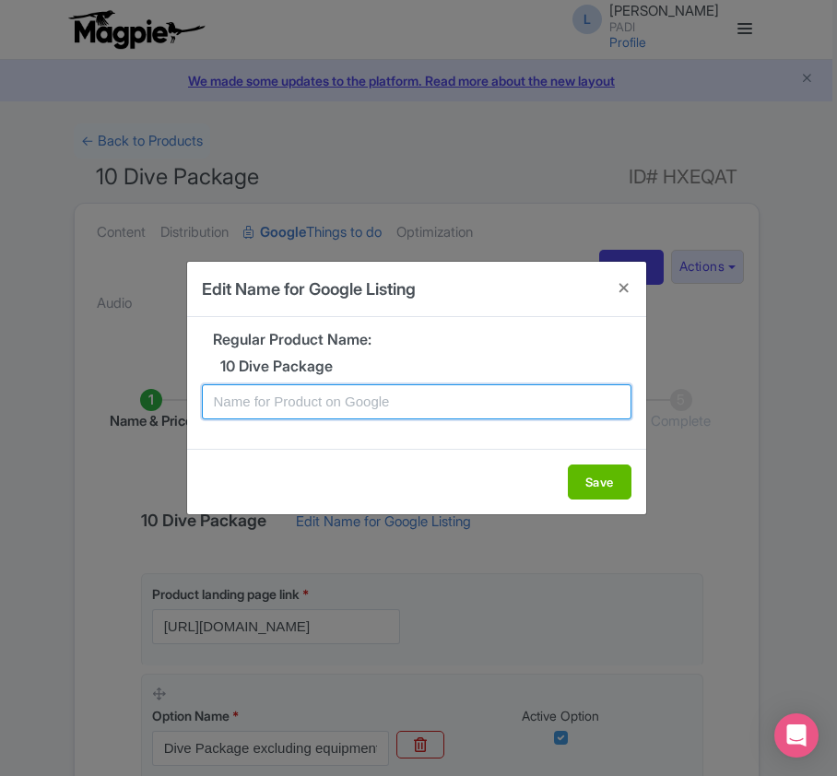
click at [335, 404] on input "text" at bounding box center [416, 401] width 429 height 35
paste input "Malta Extreme Dive Package – 10 Guided Dives [DATE] Through Stunning Marine Sit…"
type input "Malta Extreme Dive Package – 10 Guided Dives [DATE] Through Stunning Marine Sit…"
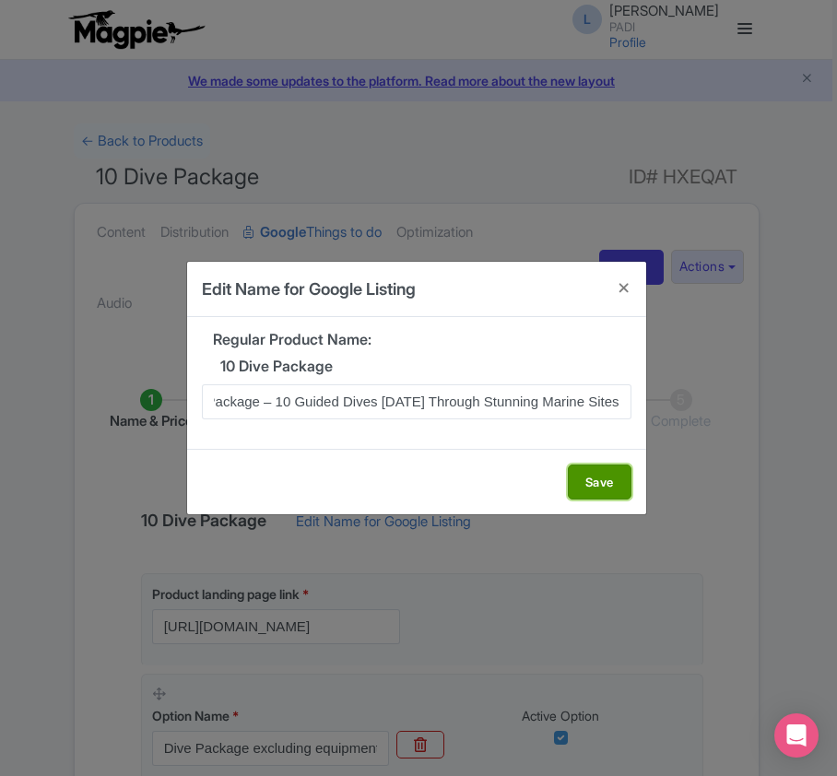
click at [584, 485] on button "Save" at bounding box center [600, 482] width 64 height 35
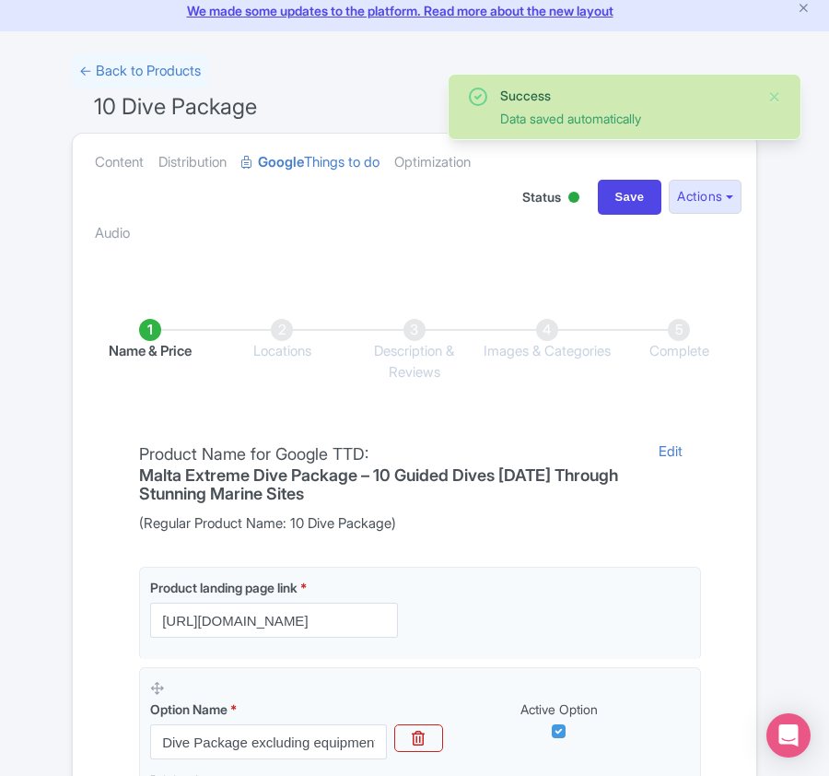
scroll to position [369, 0]
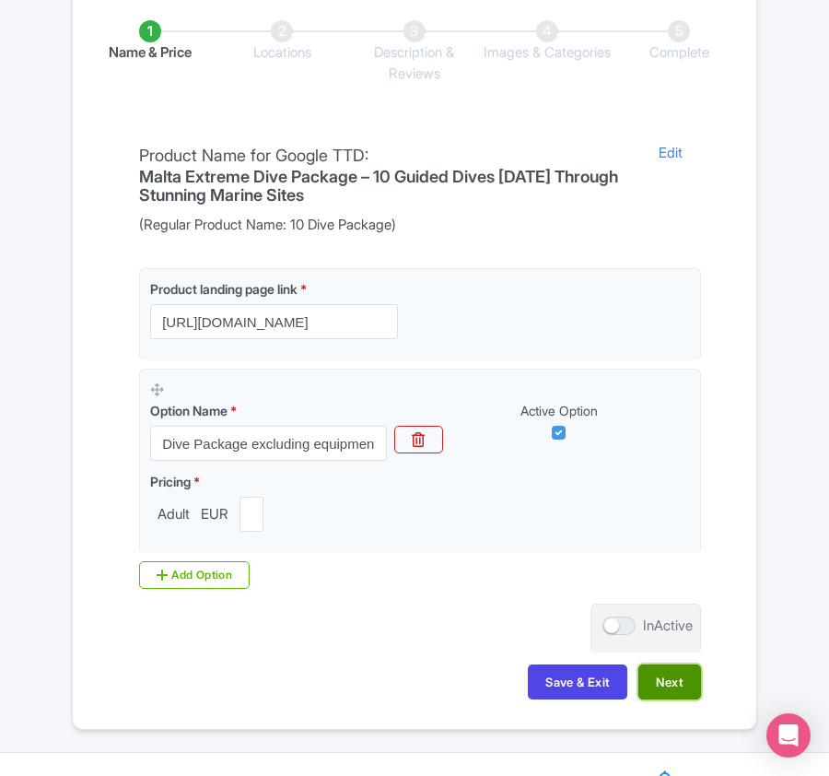
click at [667, 699] on button "Next" at bounding box center [670, 682] width 63 height 35
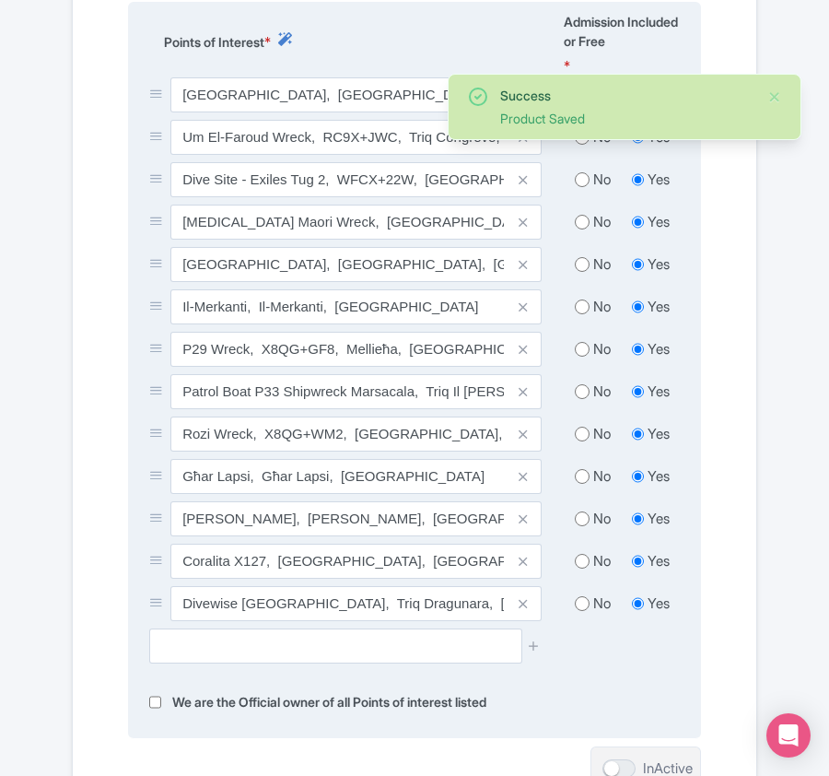
scroll to position [614, 0]
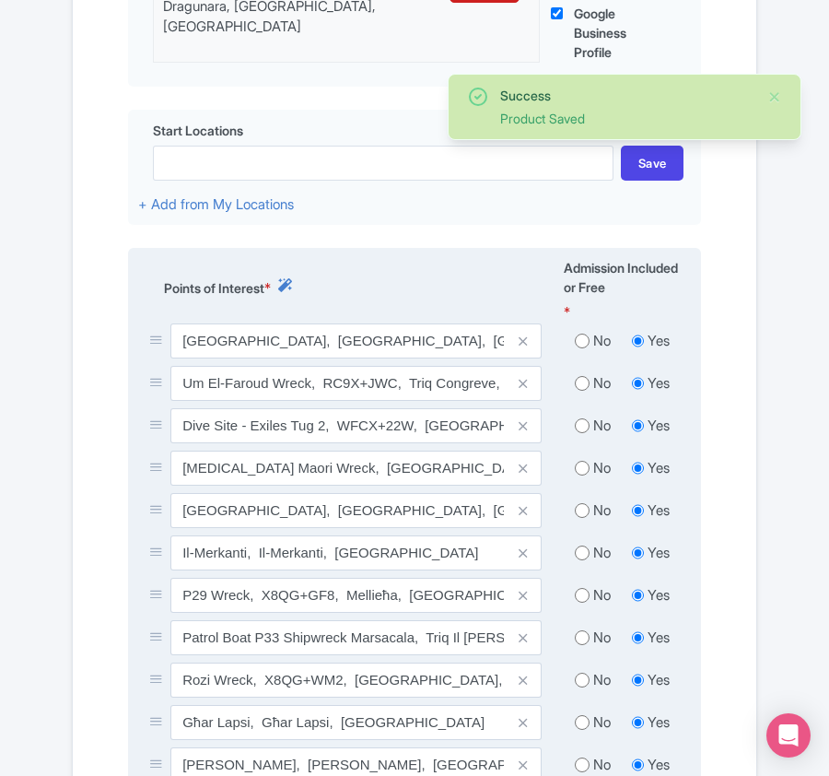
click at [580, 336] on input "radio" at bounding box center [582, 341] width 15 height 18
radio input "true"
click at [584, 384] on input "radio" at bounding box center [582, 383] width 15 height 18
radio input "true"
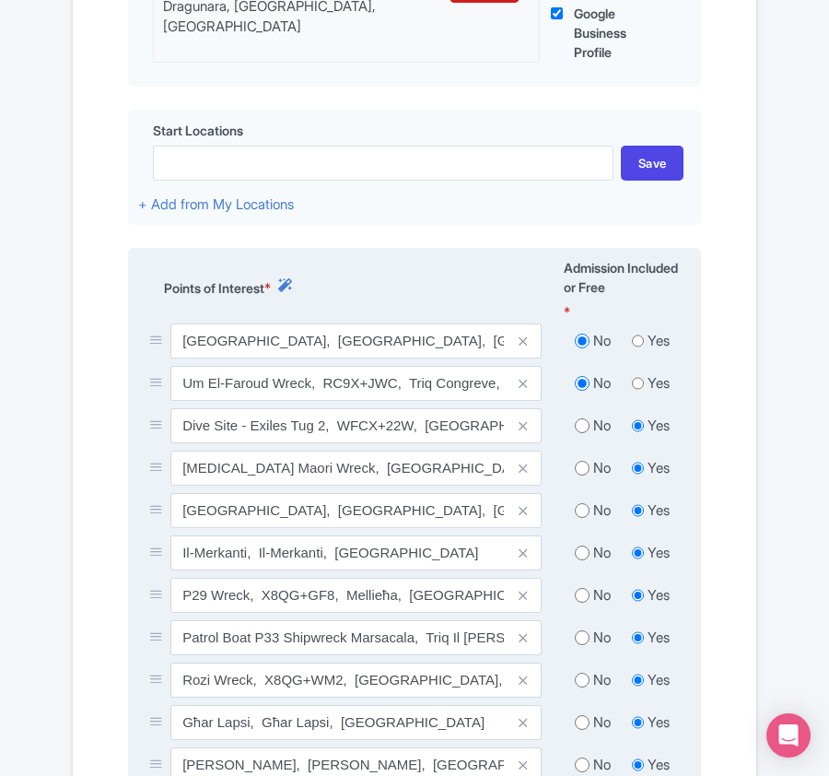
click at [579, 425] on input "radio" at bounding box center [582, 426] width 15 height 18
radio input "true"
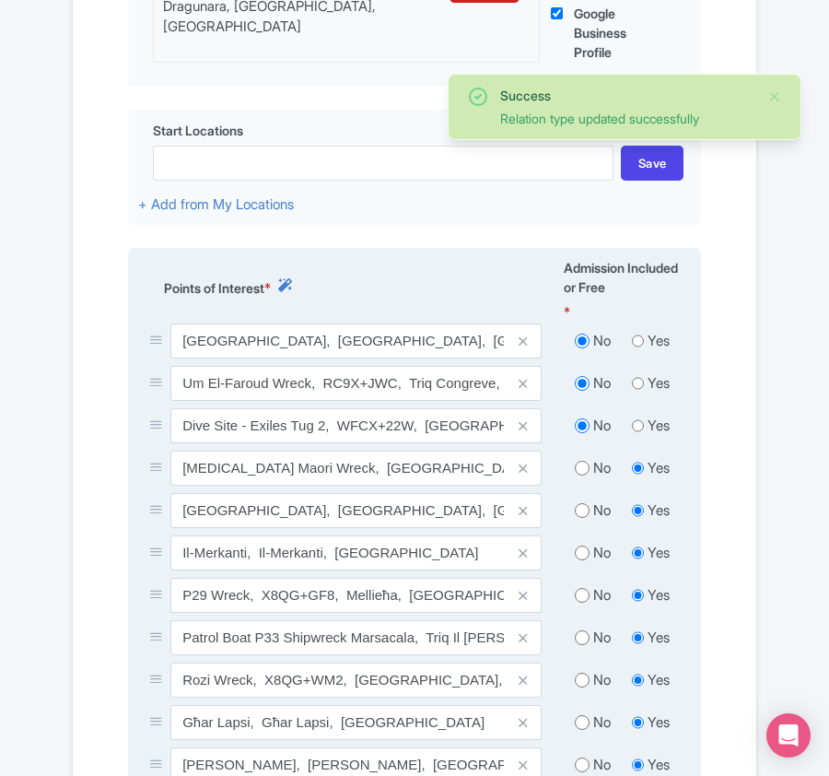
click at [582, 474] on input "radio" at bounding box center [582, 468] width 15 height 18
radio input "true"
drag, startPoint x: 581, startPoint y: 514, endPoint x: 581, endPoint y: 529, distance: 14.7
click at [581, 517] on input "radio" at bounding box center [582, 510] width 15 height 18
radio input "true"
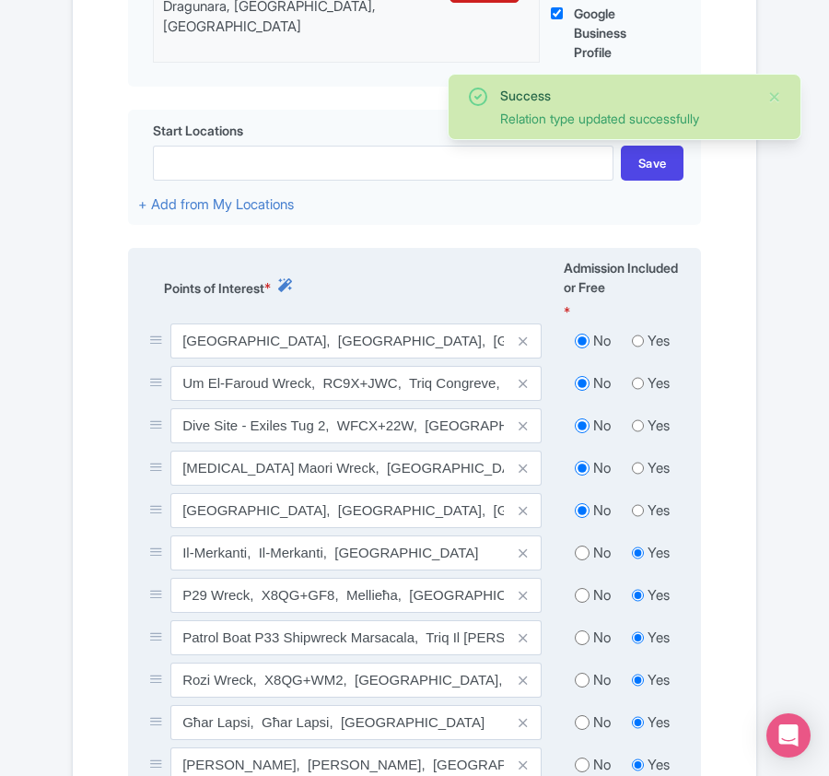
click at [583, 555] on input "radio" at bounding box center [582, 553] width 15 height 18
radio input "true"
click at [575, 605] on input "radio" at bounding box center [582, 595] width 15 height 18
radio input "true"
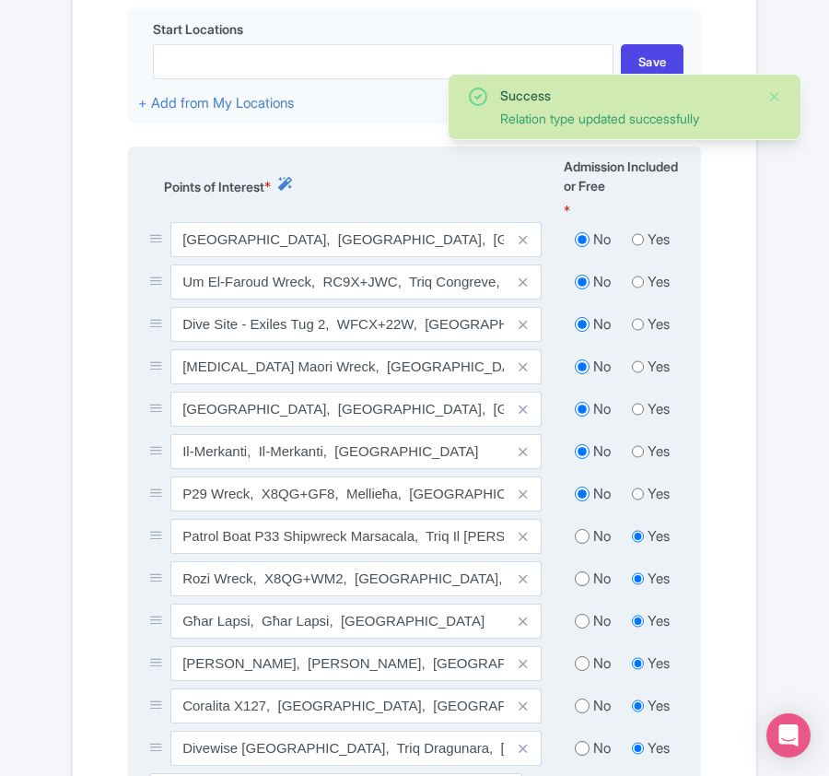
scroll to position [737, 0]
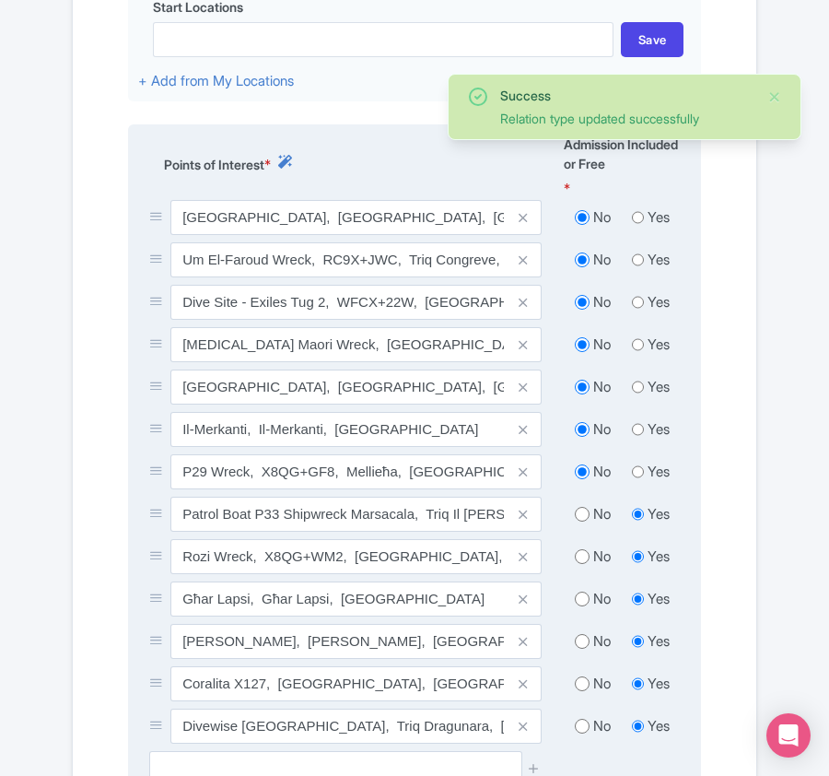
click at [583, 517] on input "radio" at bounding box center [582, 514] width 15 height 18
radio input "true"
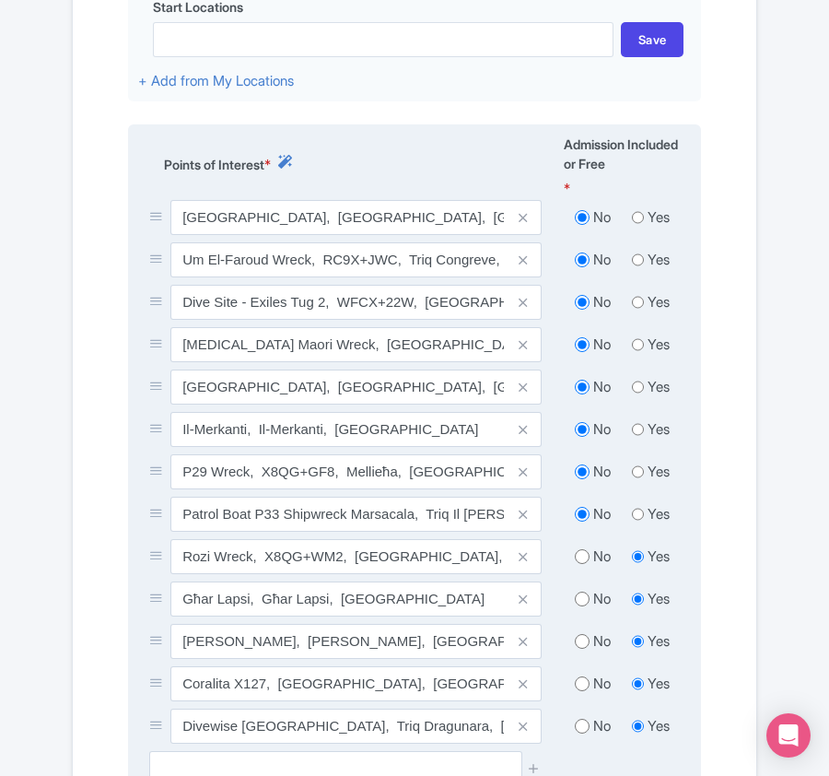
click at [576, 558] on input "radio" at bounding box center [582, 556] width 15 height 18
radio input "true"
click at [577, 597] on input "radio" at bounding box center [582, 599] width 15 height 18
radio input "true"
click at [584, 646] on input "radio" at bounding box center [582, 641] width 15 height 18
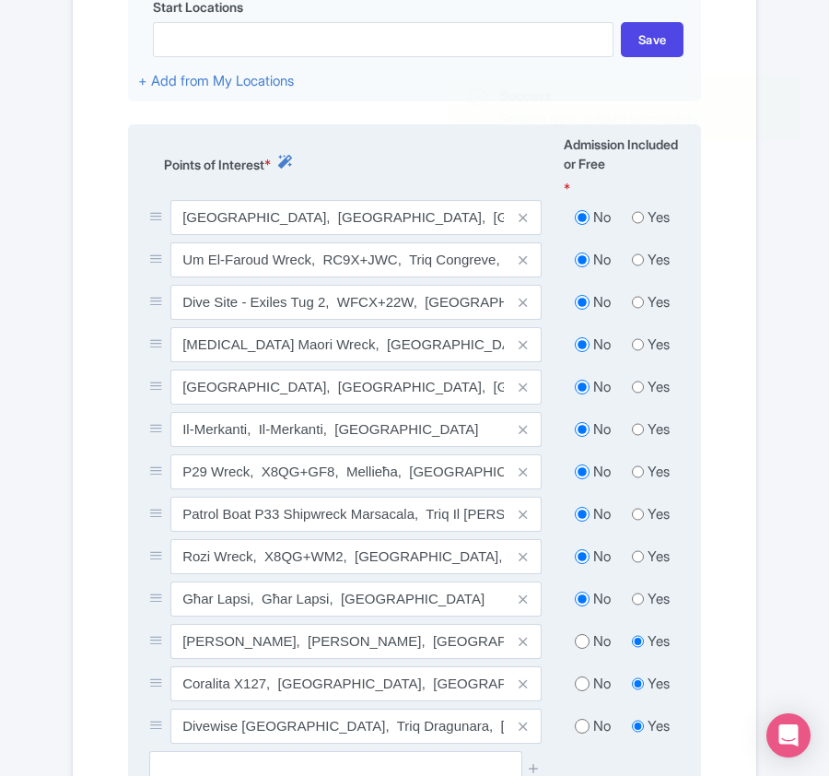
radio input "true"
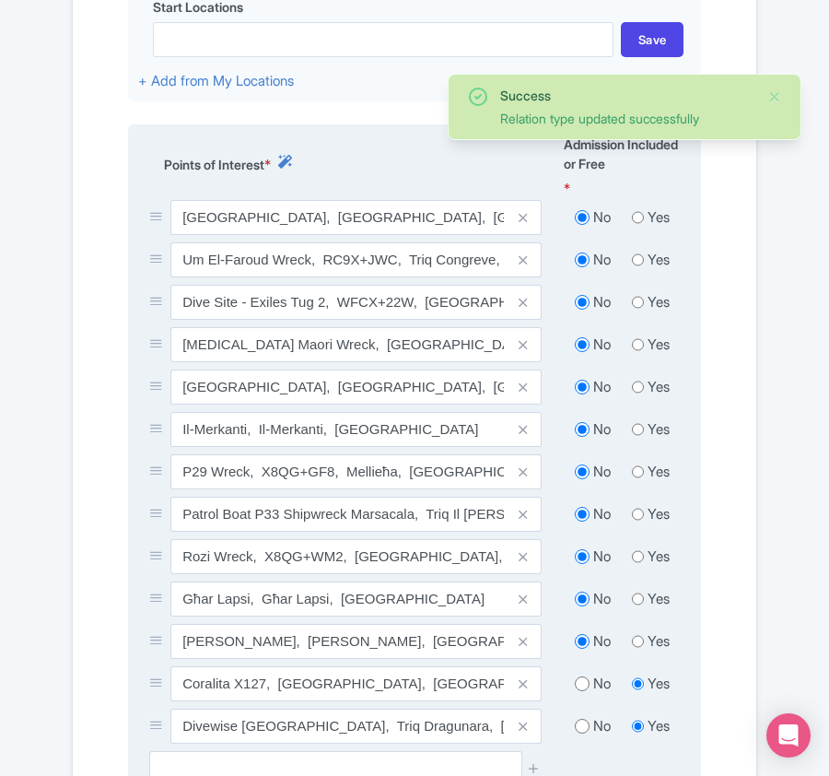
click at [580, 691] on input "radio" at bounding box center [582, 684] width 15 height 18
radio input "true"
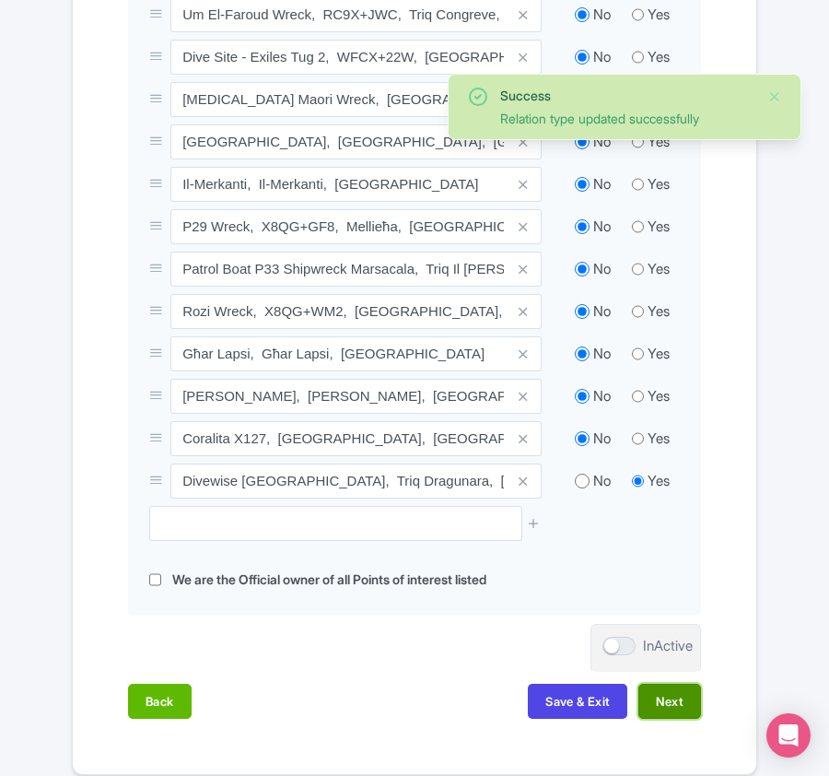
click at [679, 706] on button "Next" at bounding box center [670, 701] width 63 height 35
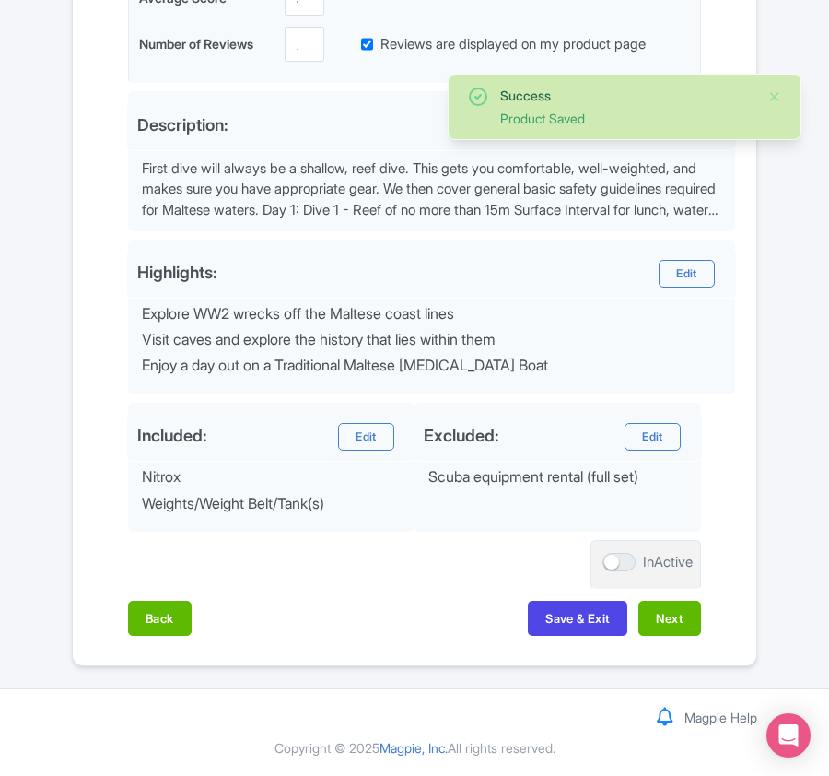
scroll to position [610, 0]
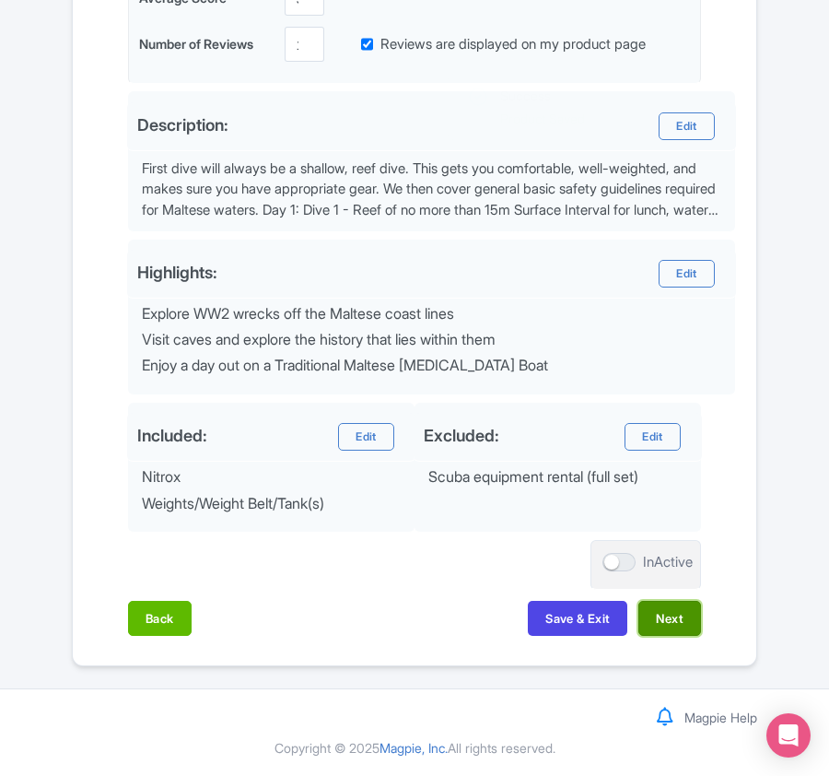
click at [686, 620] on button "Next" at bounding box center [670, 618] width 63 height 35
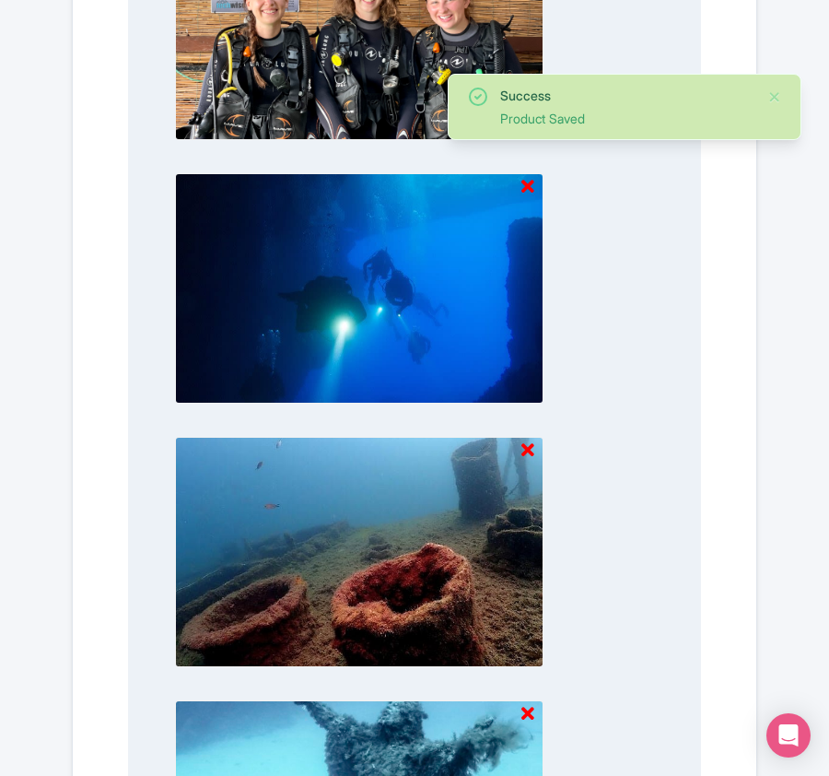
scroll to position [1921, 0]
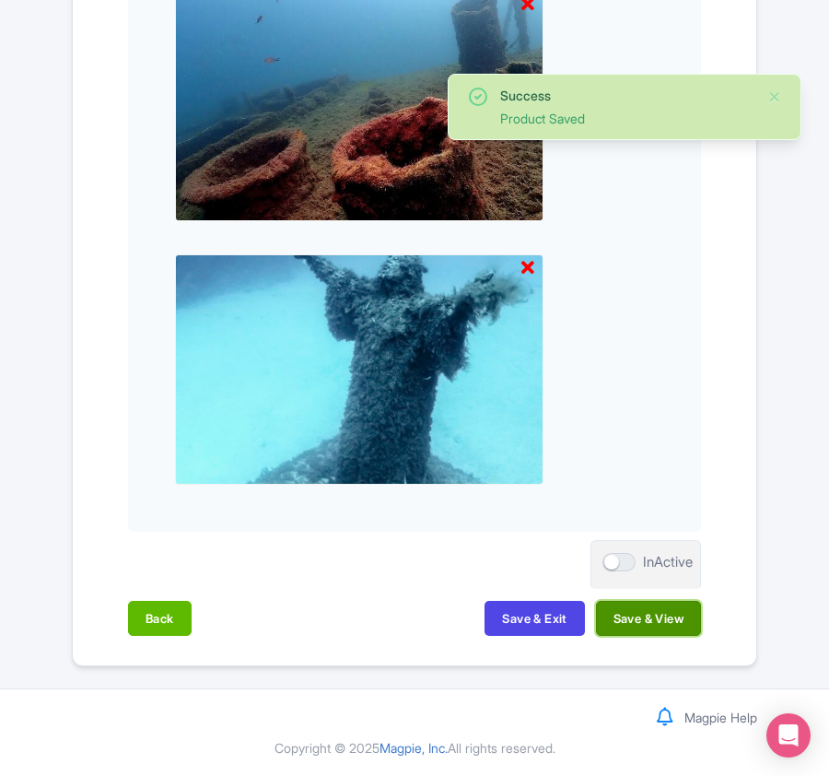
click at [616, 624] on button "Save & View" at bounding box center [648, 618] width 105 height 35
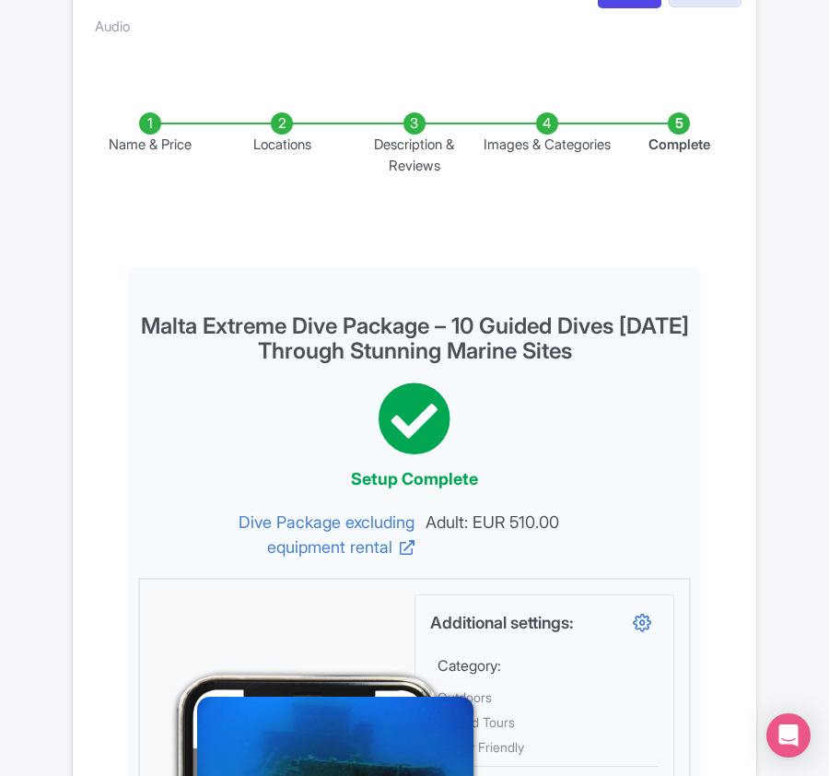
scroll to position [0, 0]
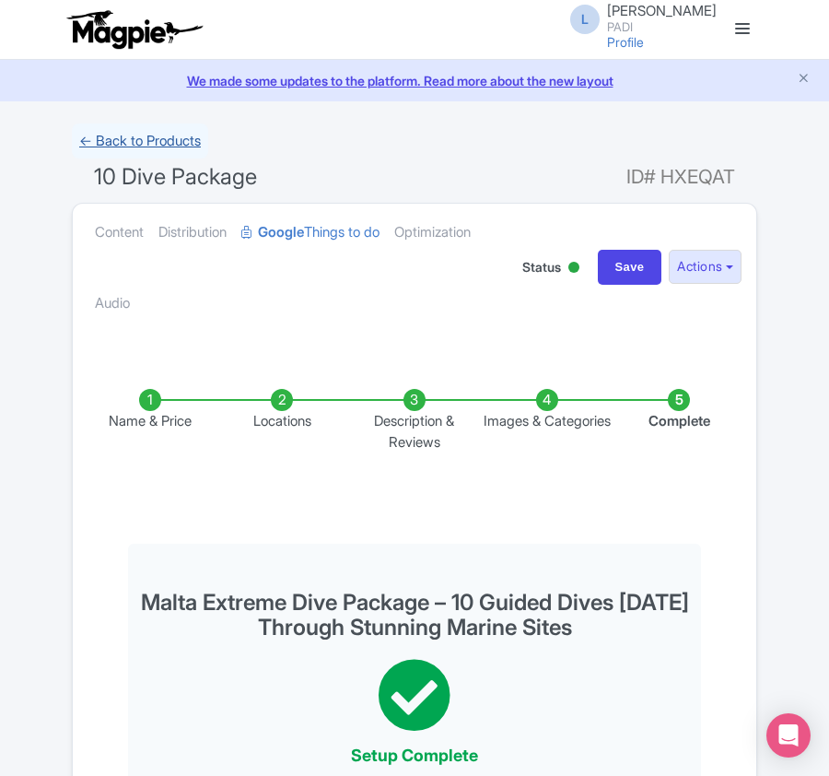
click at [141, 140] on link "← Back to Products" at bounding box center [140, 142] width 136 height 36
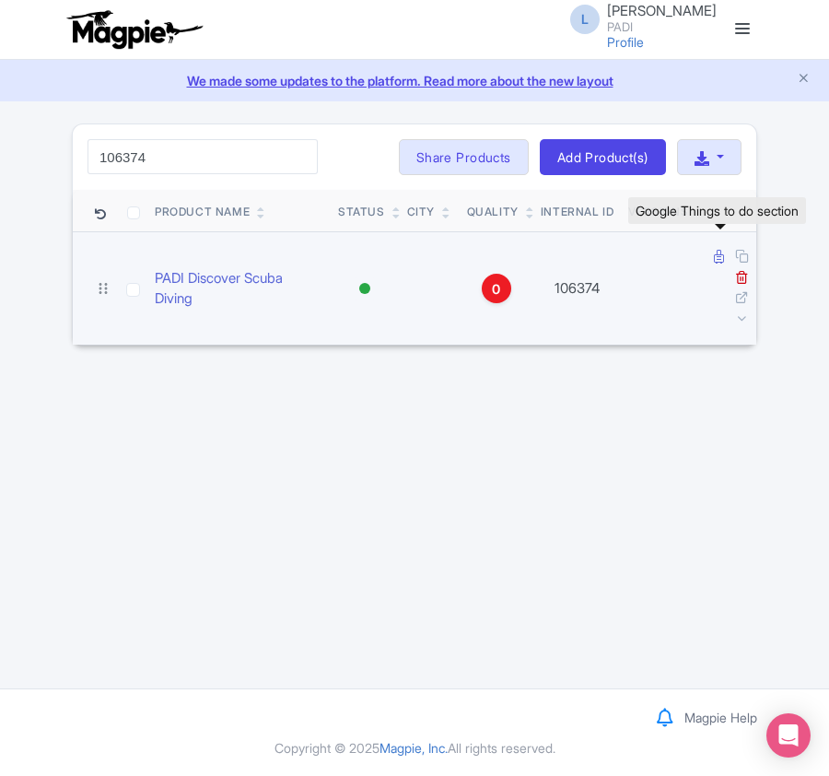
type input "106374"
click at [717, 259] on icon at bounding box center [719, 257] width 10 height 14
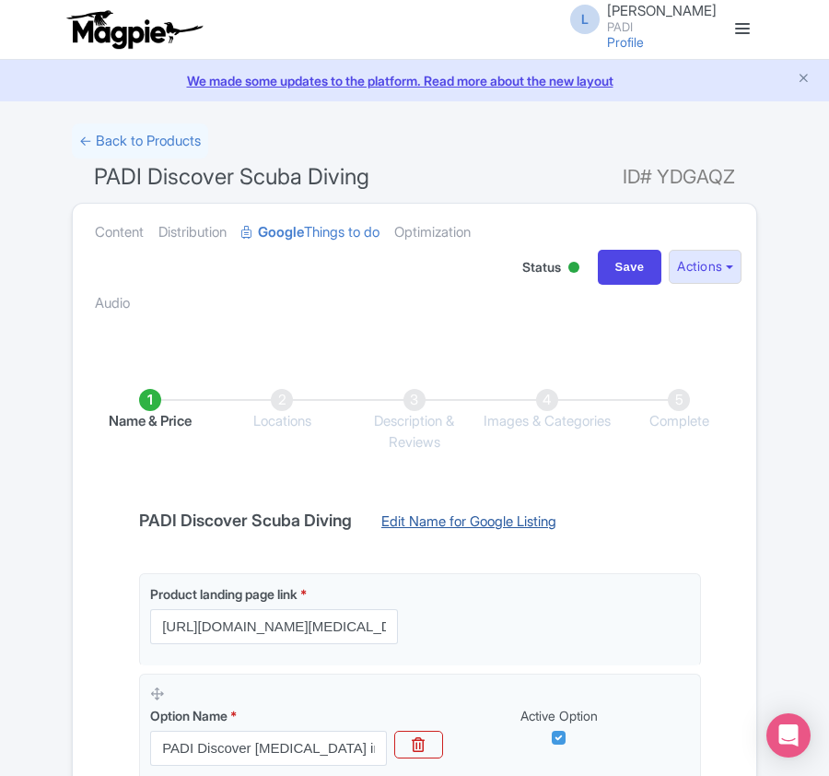
click at [415, 516] on link "Edit Name for Google Listing" at bounding box center [469, 526] width 212 height 29
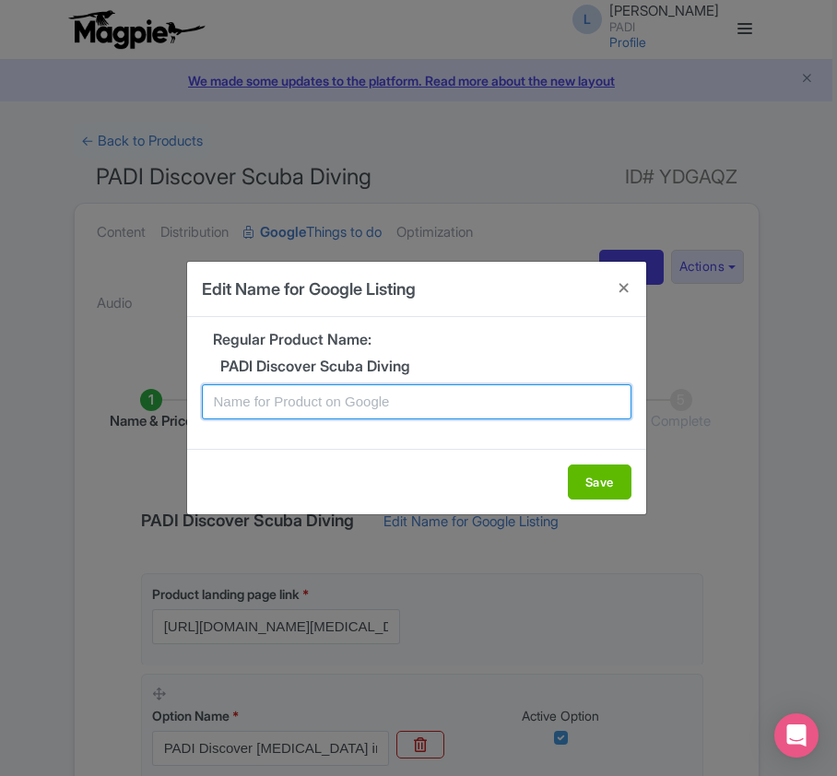
click at [345, 409] on input "text" at bounding box center [416, 401] width 429 height 35
paste input "Cambrils Scuba Discovery – Beginner-Friendly Introductory Experience"
type input "Cambrils Scuba Discovery – Beginner-Friendly Introductory Experience"
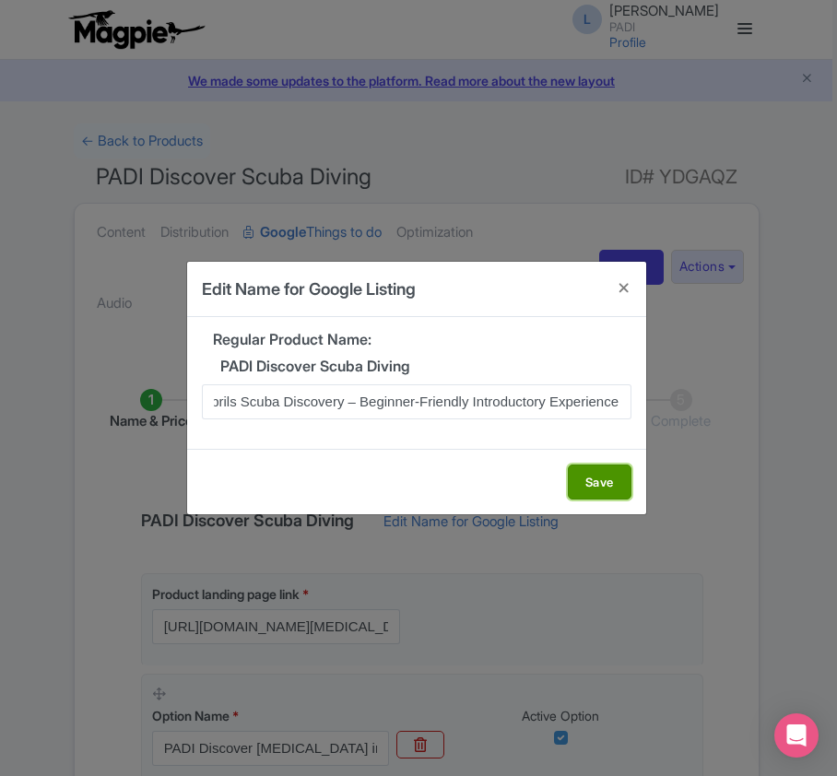
click at [598, 470] on button "Save" at bounding box center [600, 482] width 64 height 35
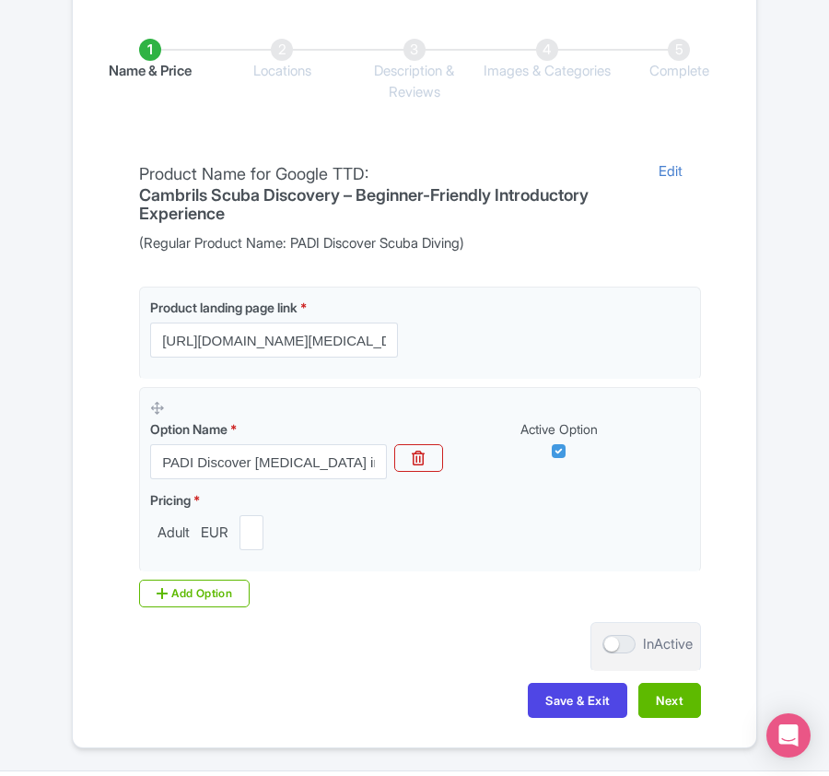
scroll to position [436, 0]
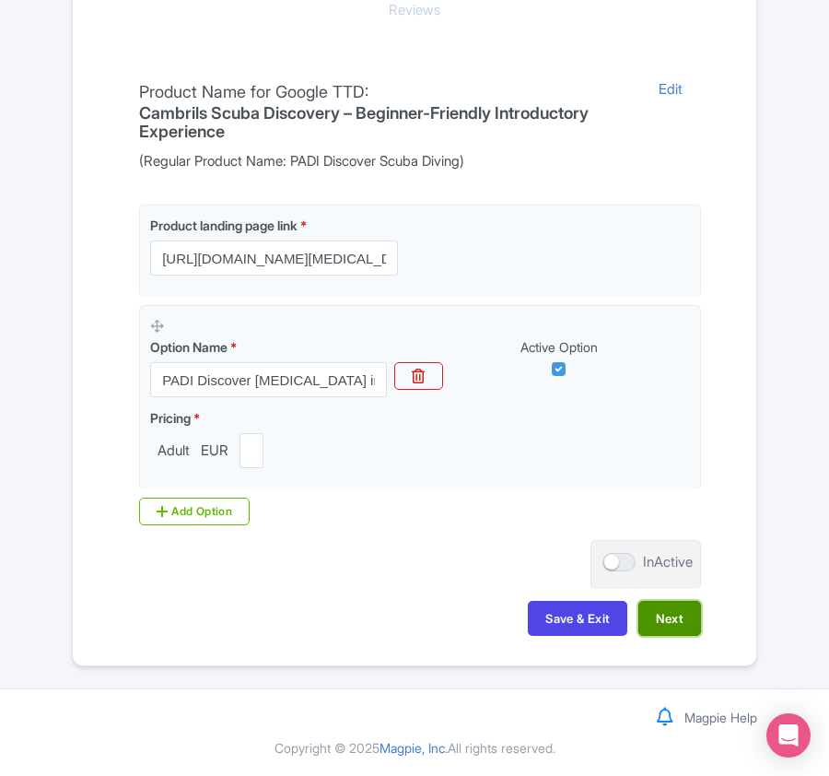
click at [661, 618] on button "Next" at bounding box center [670, 618] width 63 height 35
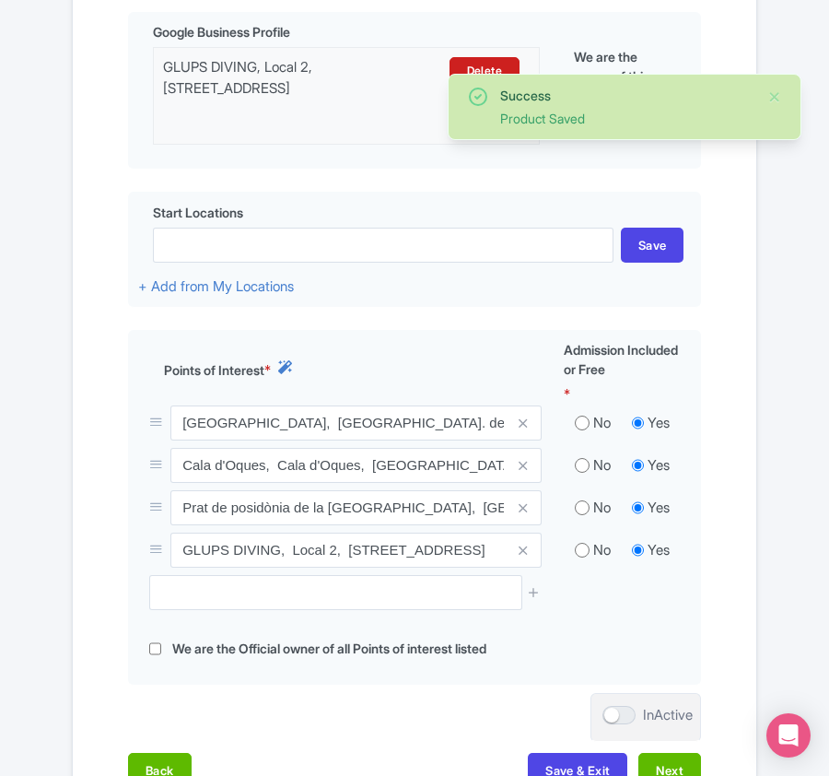
scroll to position [559, 0]
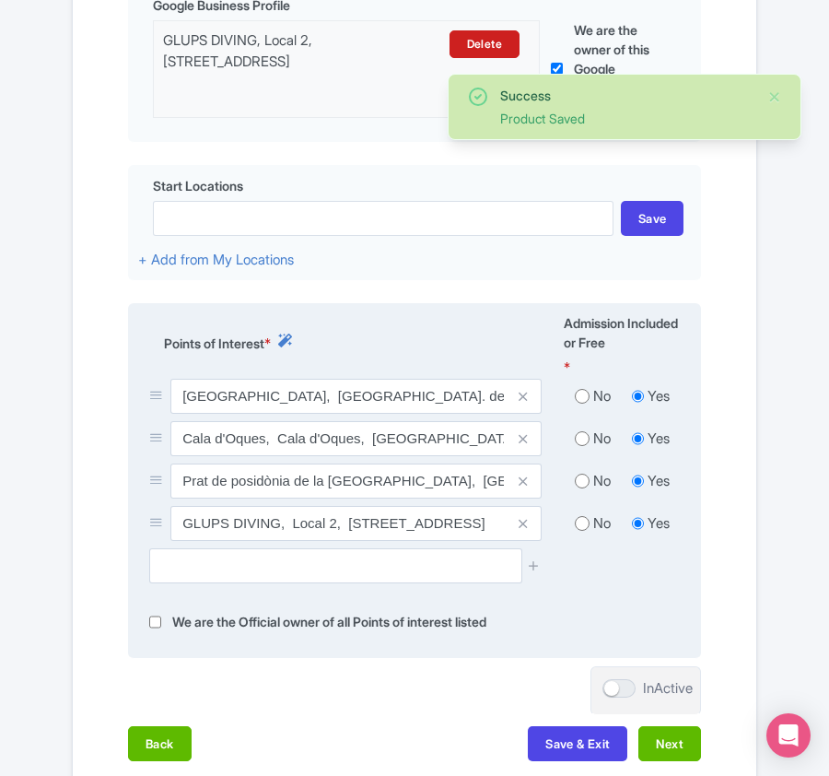
click at [586, 398] on input "radio" at bounding box center [582, 396] width 15 height 18
radio input "true"
click at [582, 446] on input "radio" at bounding box center [582, 438] width 15 height 18
radio input "true"
click at [582, 488] on input "radio" at bounding box center [582, 481] width 15 height 18
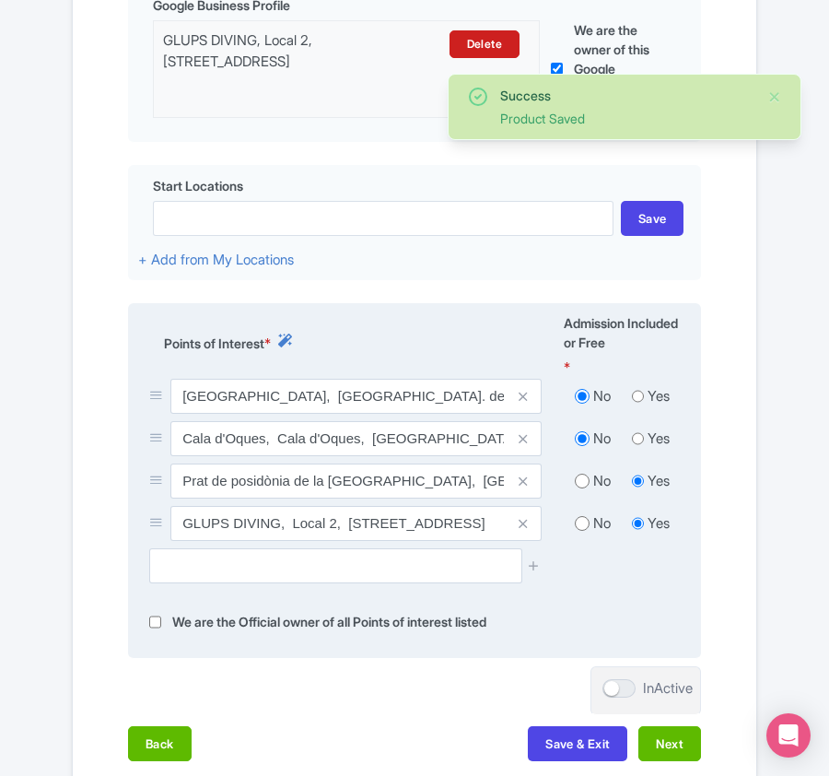
radio input "true"
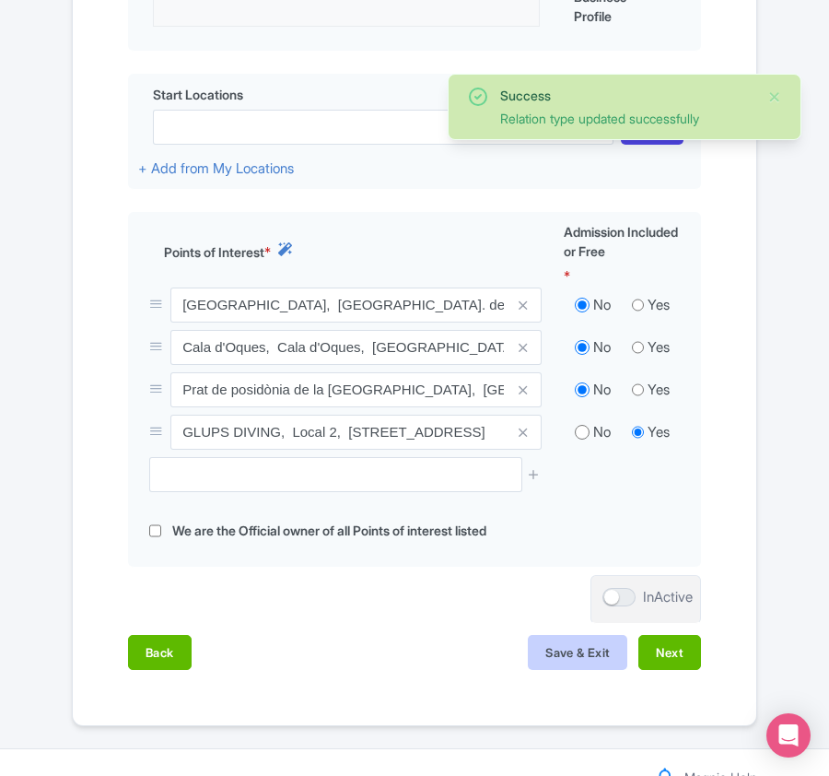
scroll to position [716, 0]
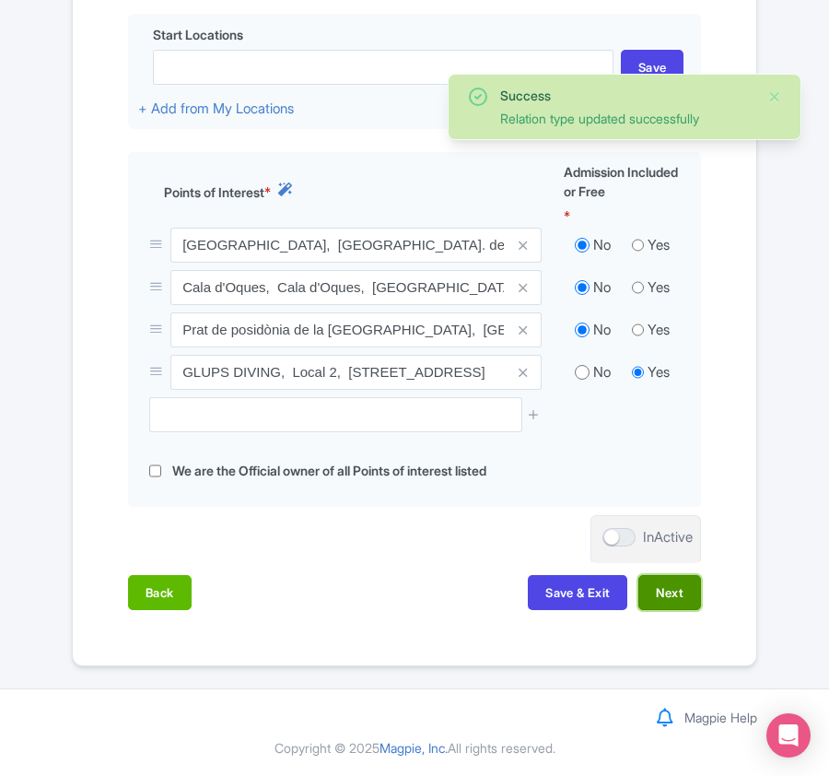
click at [672, 588] on button "Next" at bounding box center [670, 592] width 63 height 35
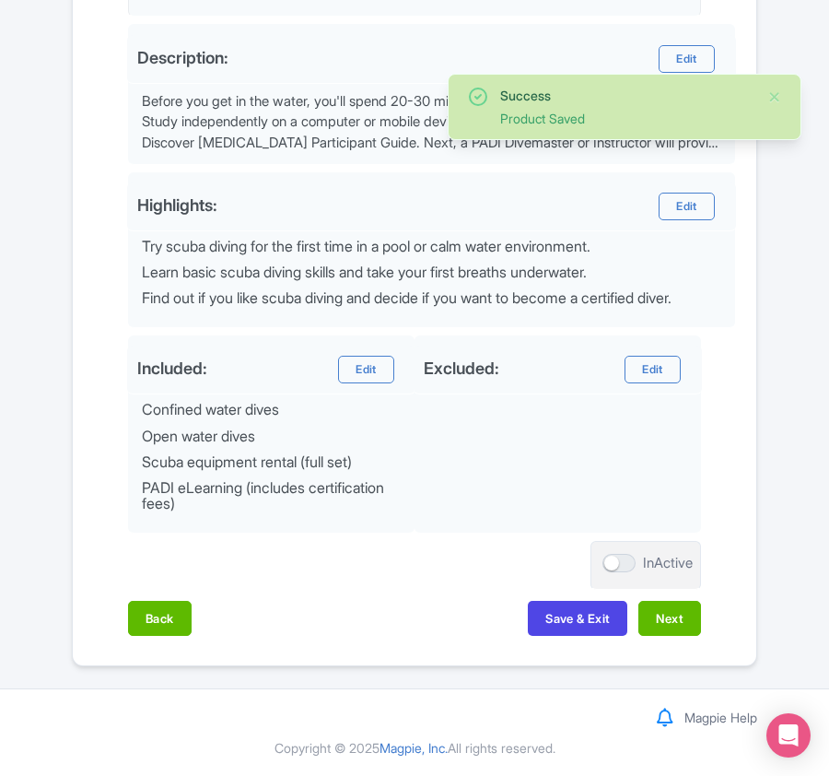
scroll to position [678, 0]
click at [676, 623] on button "Next" at bounding box center [670, 618] width 63 height 35
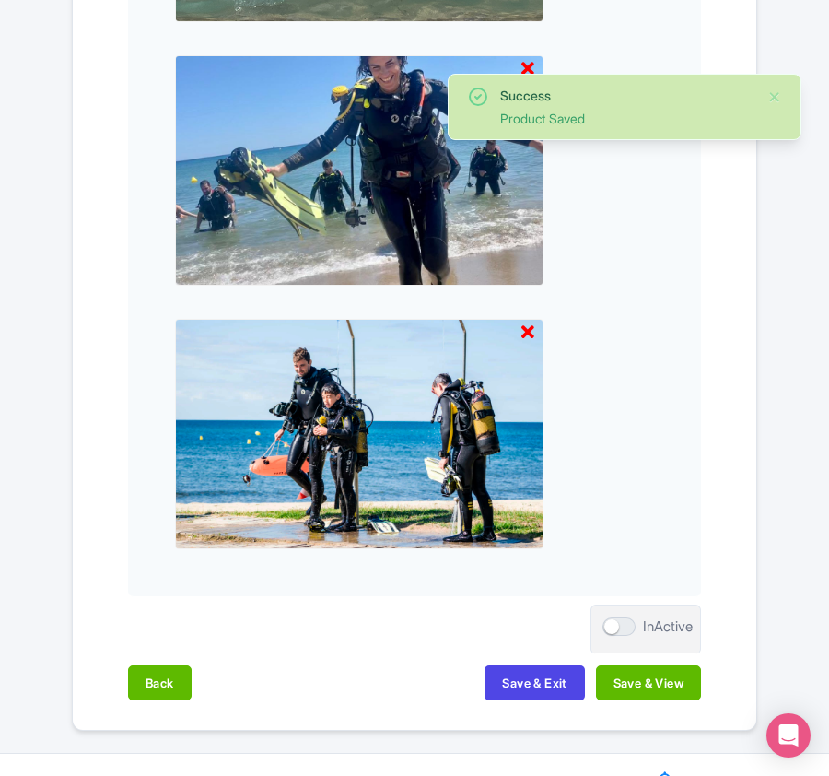
scroll to position [1945, 0]
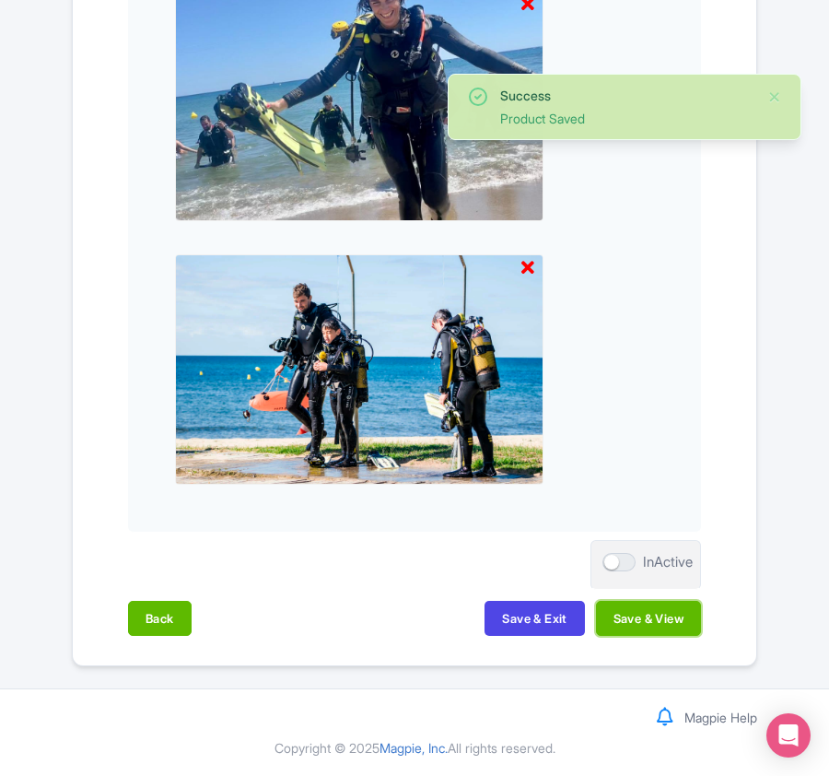
click at [676, 623] on button "Save & View" at bounding box center [648, 618] width 105 height 35
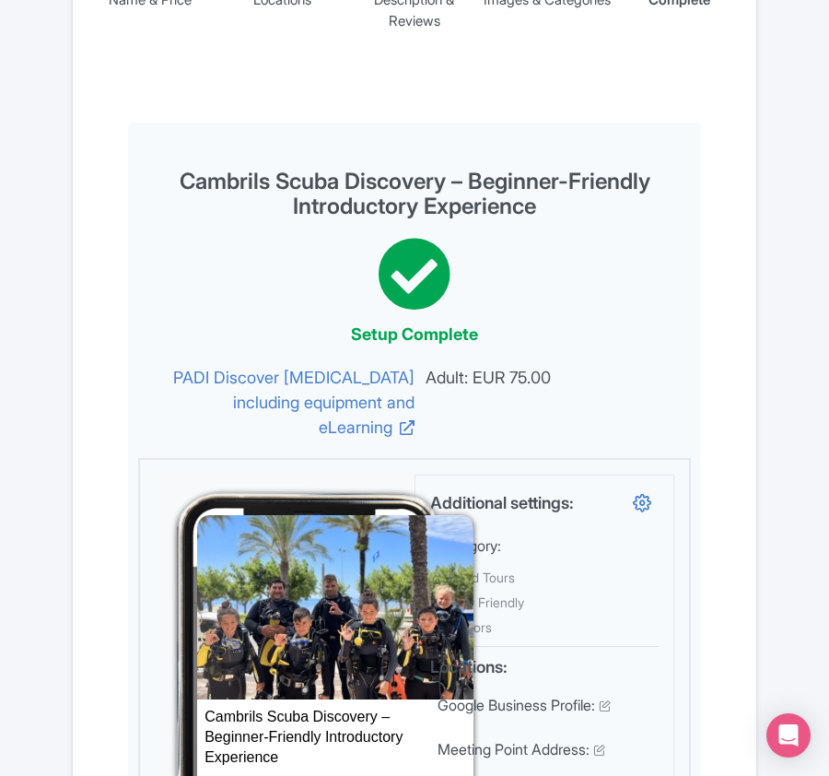
scroll to position [0, 0]
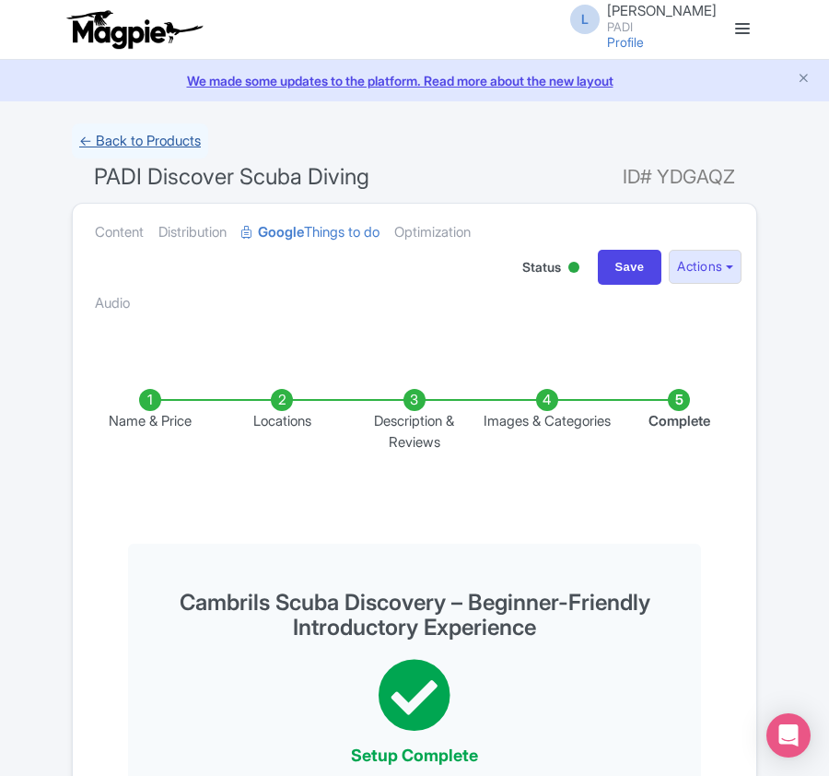
click at [164, 142] on link "← Back to Products" at bounding box center [140, 142] width 136 height 36
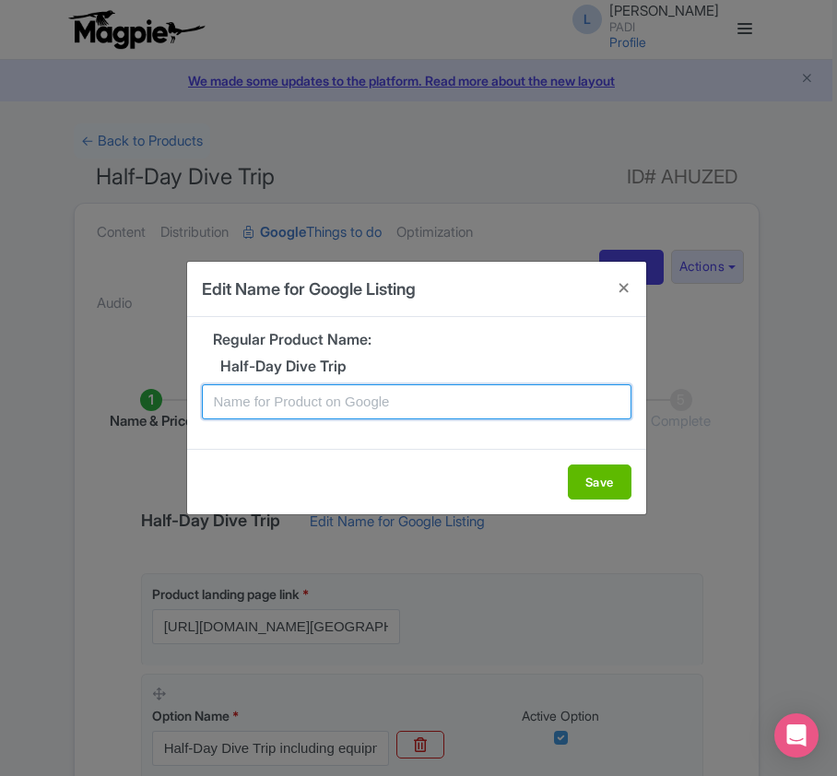
click at [348, 402] on input "text" at bounding box center [416, 401] width 429 height 35
paste input "Gili Fun Dive: Crystal Waters, Unforgettable Moments!"
type input "Gili Fun Dive: Crystal Waters, Unforgettable Moments!"
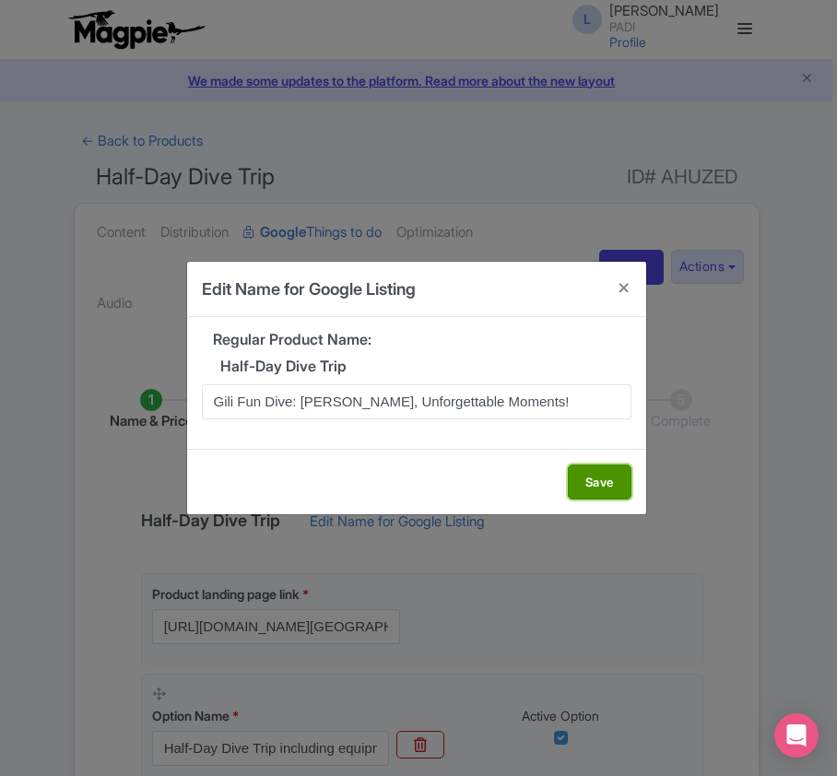
click at [590, 473] on button "Save" at bounding box center [600, 482] width 64 height 35
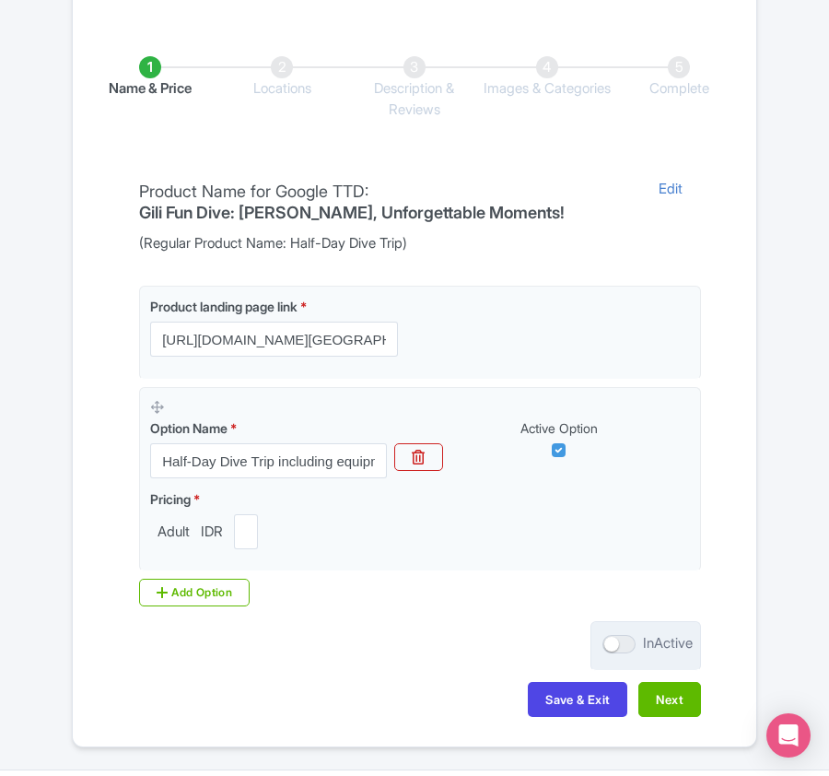
scroll to position [418, 0]
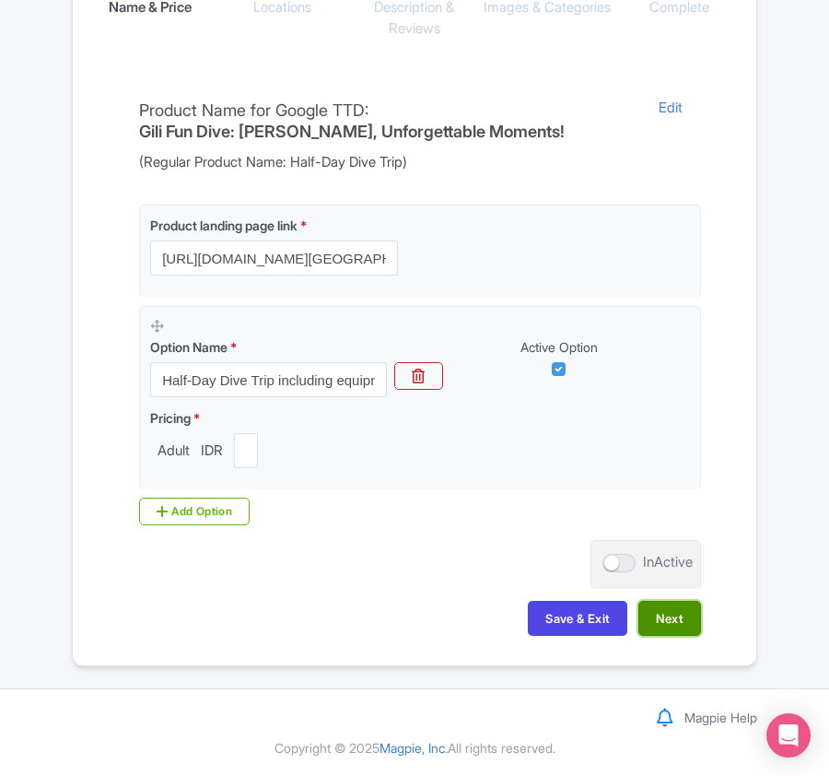
click at [690, 612] on button "Next" at bounding box center [670, 618] width 63 height 35
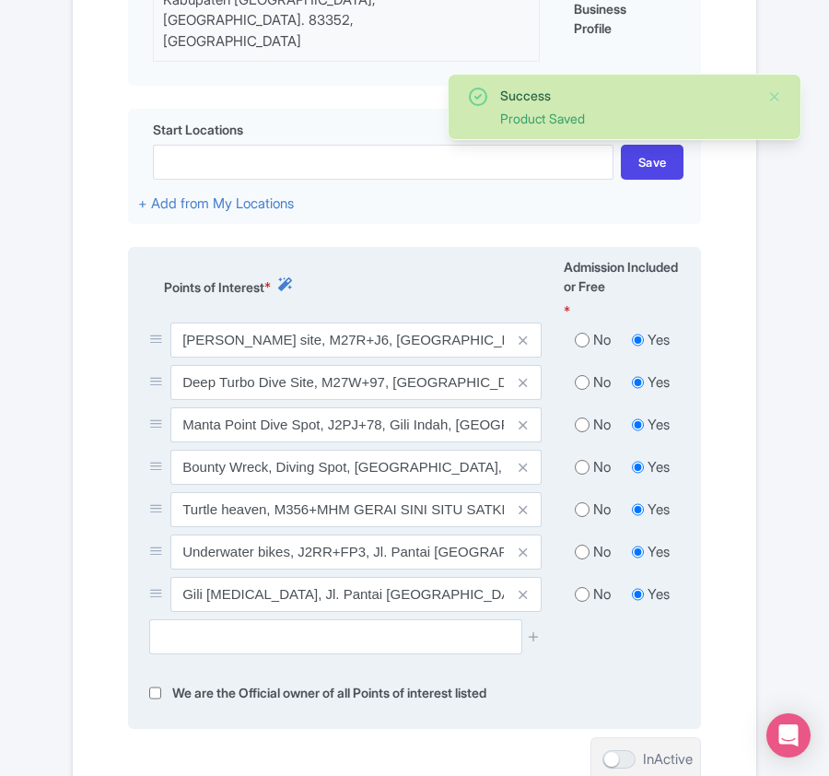
scroll to position [664, 0]
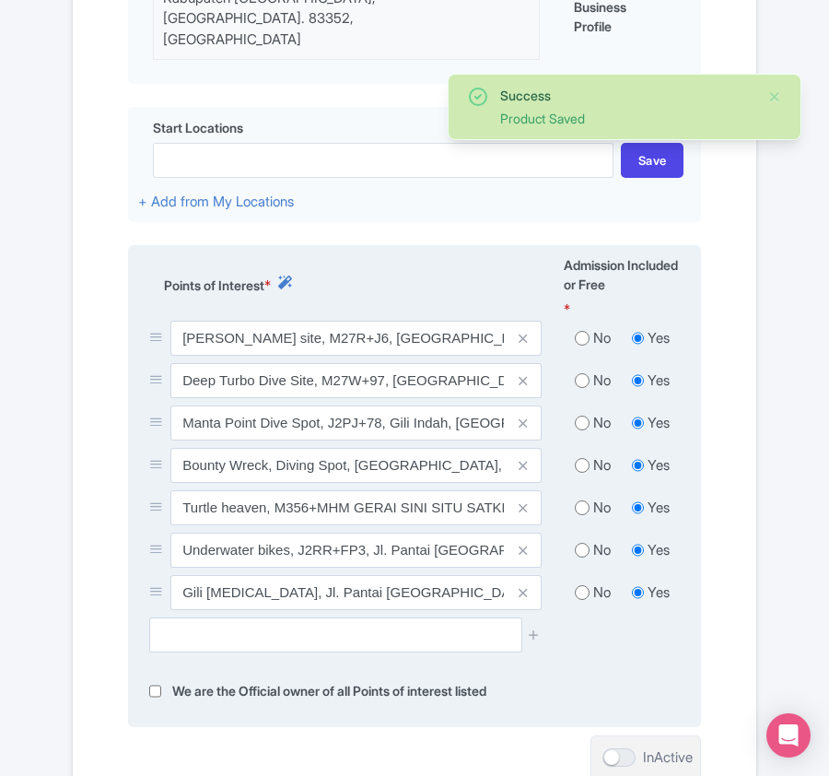
click at [581, 329] on input "radio" at bounding box center [582, 338] width 15 height 18
radio input "true"
click at [581, 371] on input "radio" at bounding box center [582, 380] width 15 height 18
radio input "true"
click at [575, 414] on input "radio" at bounding box center [582, 423] width 15 height 18
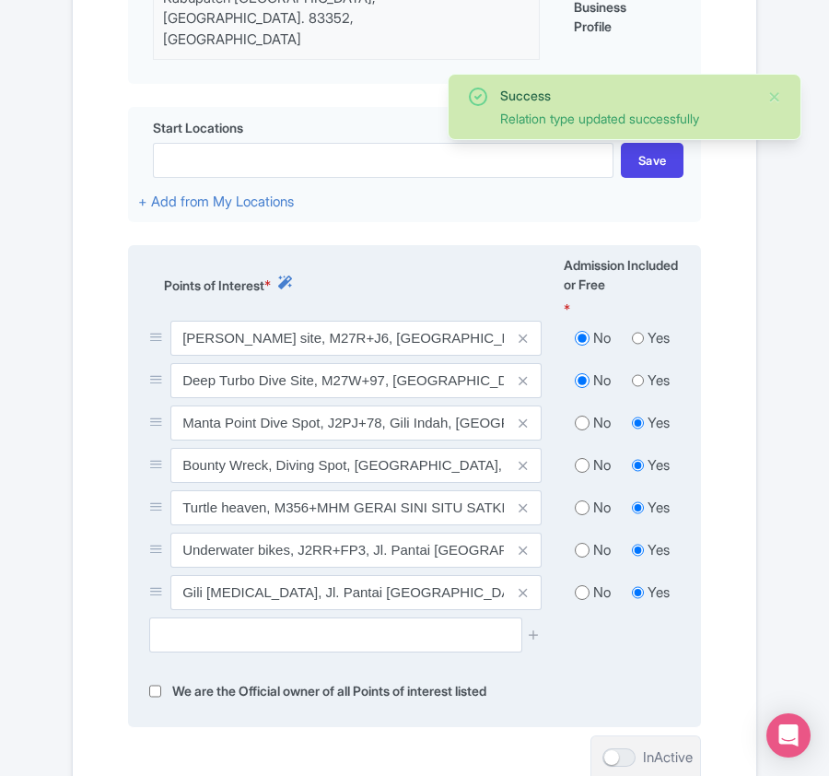
radio input "true"
click at [577, 456] on input "radio" at bounding box center [582, 465] width 15 height 18
radio input "true"
click at [582, 499] on input "radio" at bounding box center [582, 508] width 15 height 18
radio input "true"
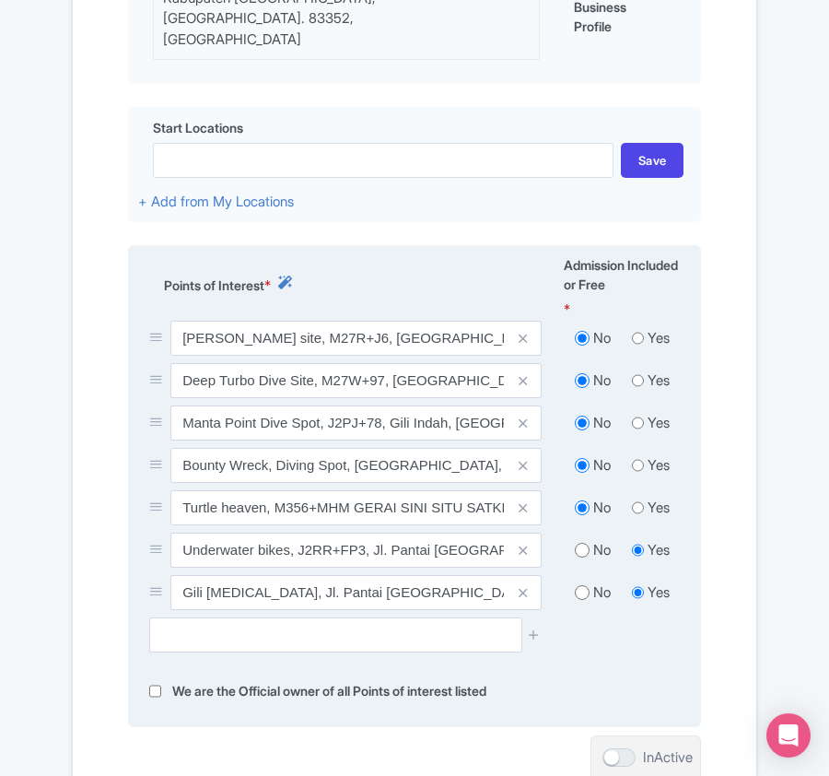
click at [579, 541] on input "radio" at bounding box center [582, 550] width 15 height 18
radio input "true"
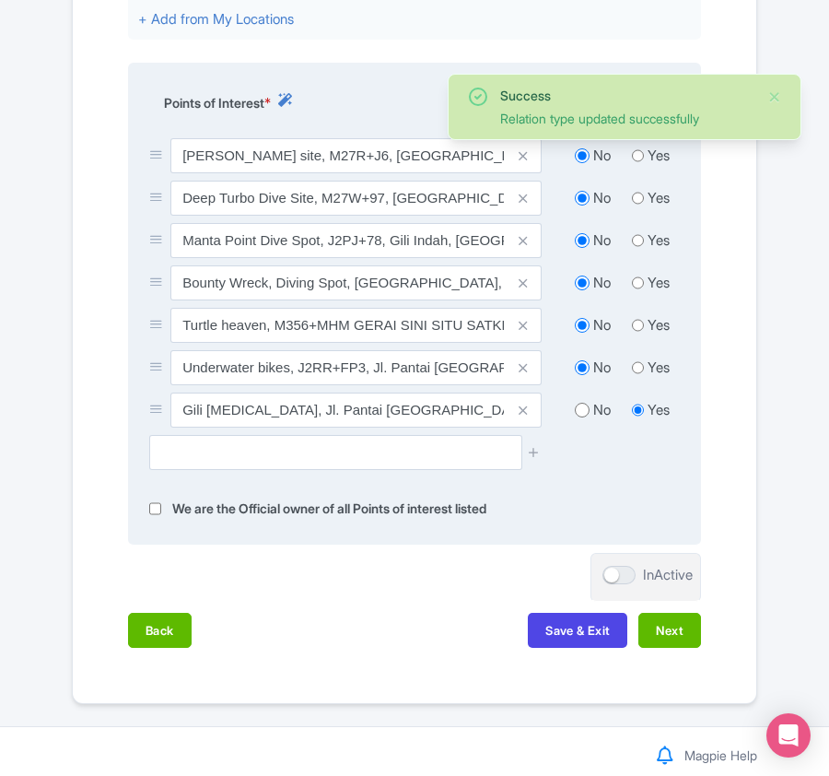
scroll to position [849, 0]
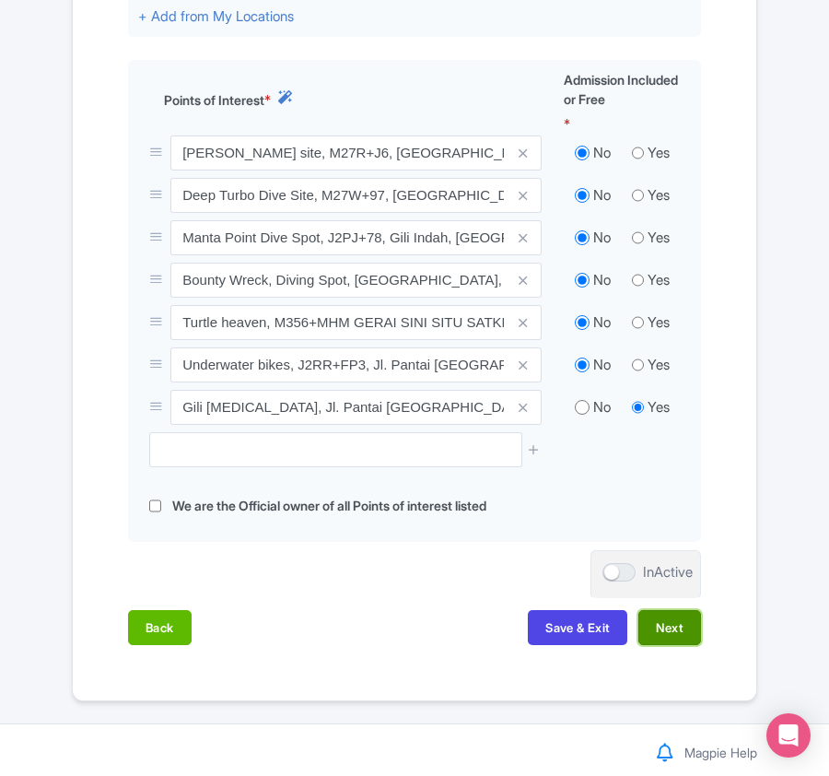
click at [679, 610] on button "Next" at bounding box center [670, 627] width 63 height 35
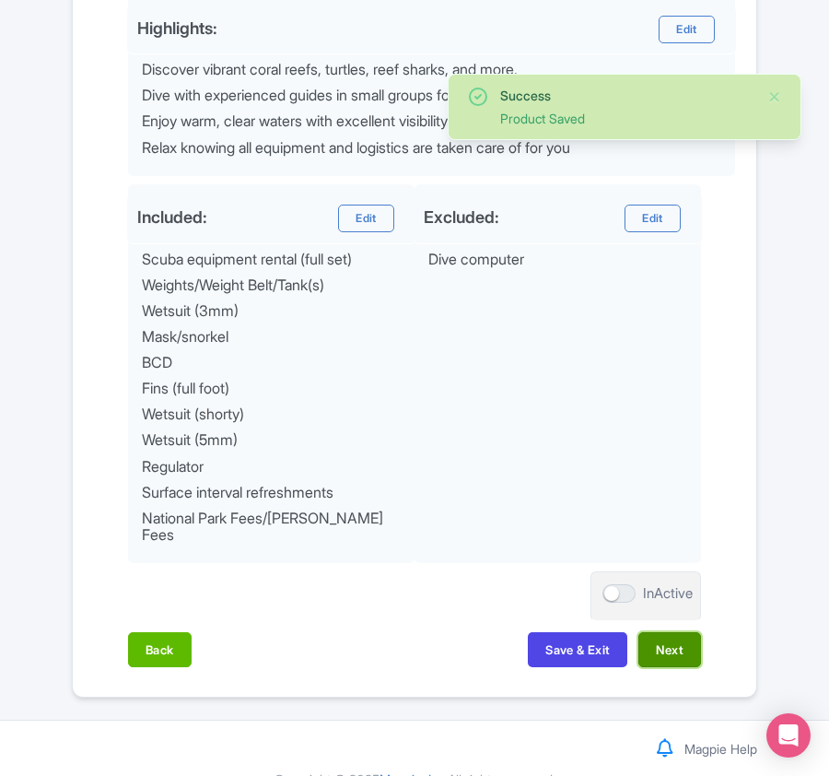
click at [665, 646] on button "Next" at bounding box center [670, 649] width 63 height 35
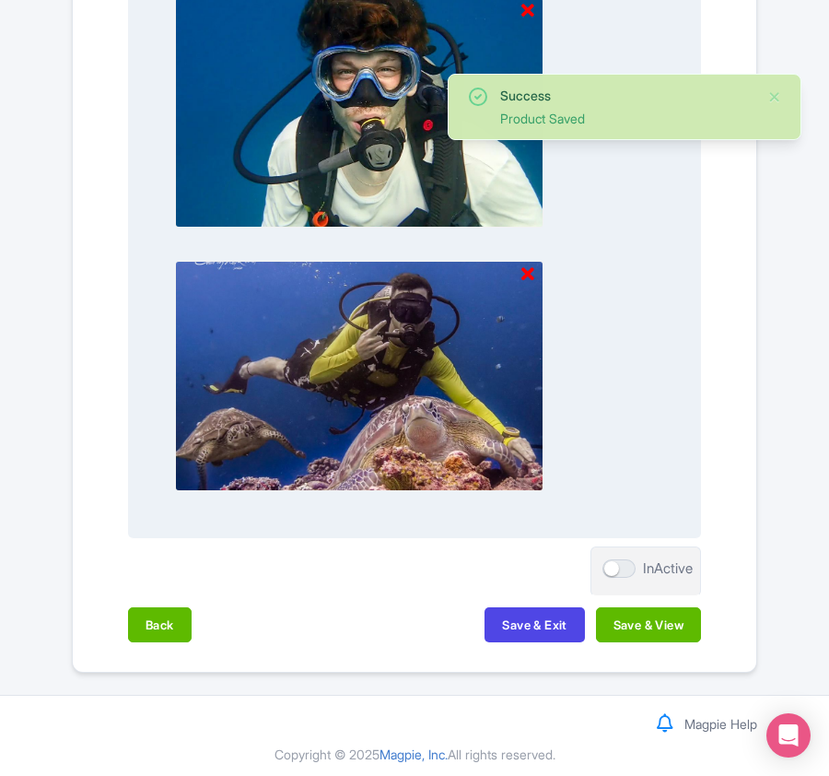
scroll to position [1921, 0]
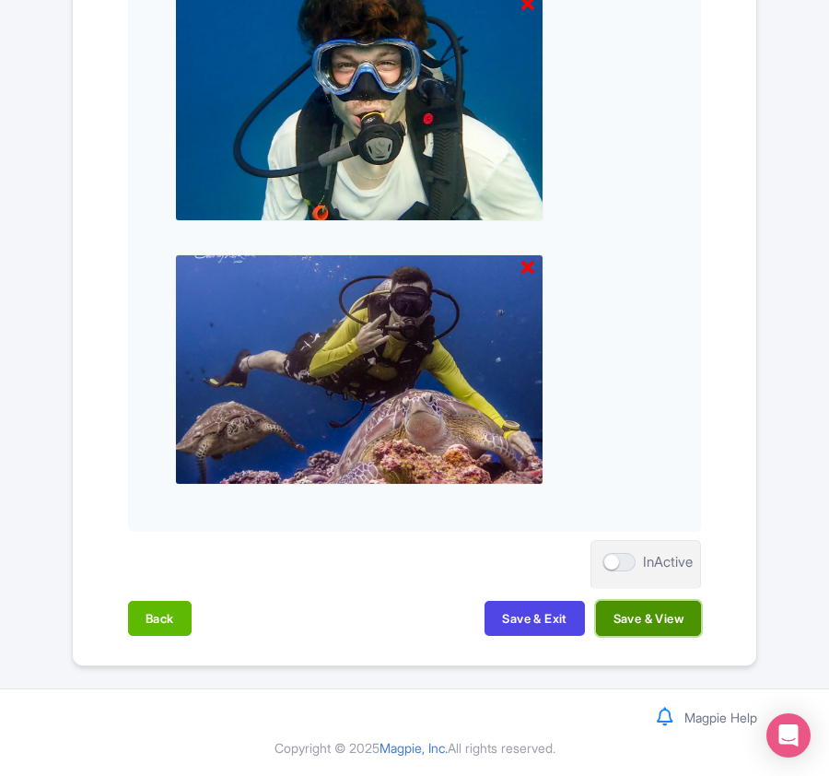
click at [665, 625] on button "Save & View" at bounding box center [648, 618] width 105 height 35
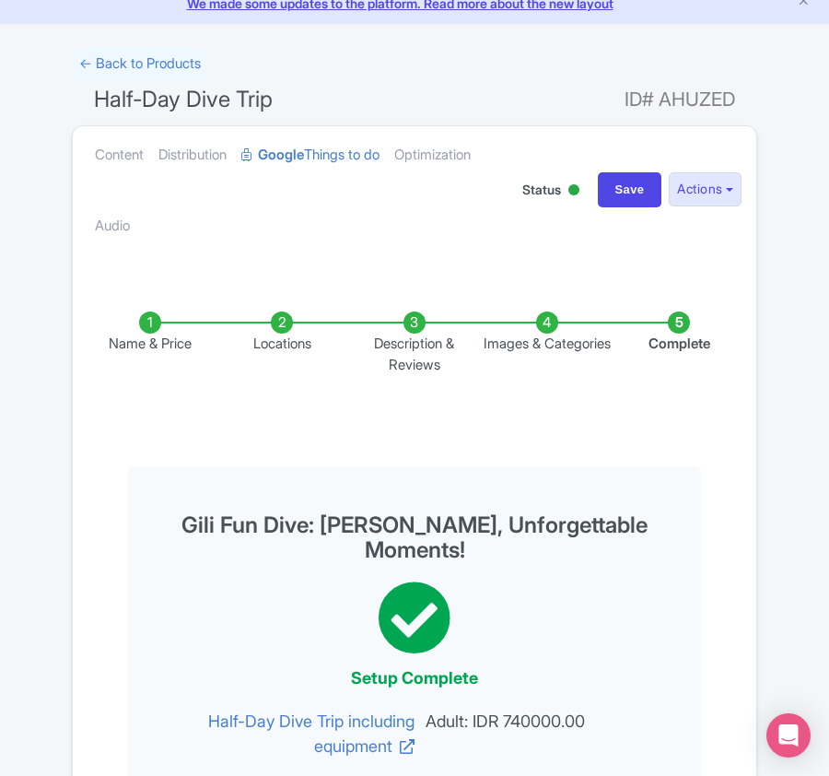
scroll to position [0, 0]
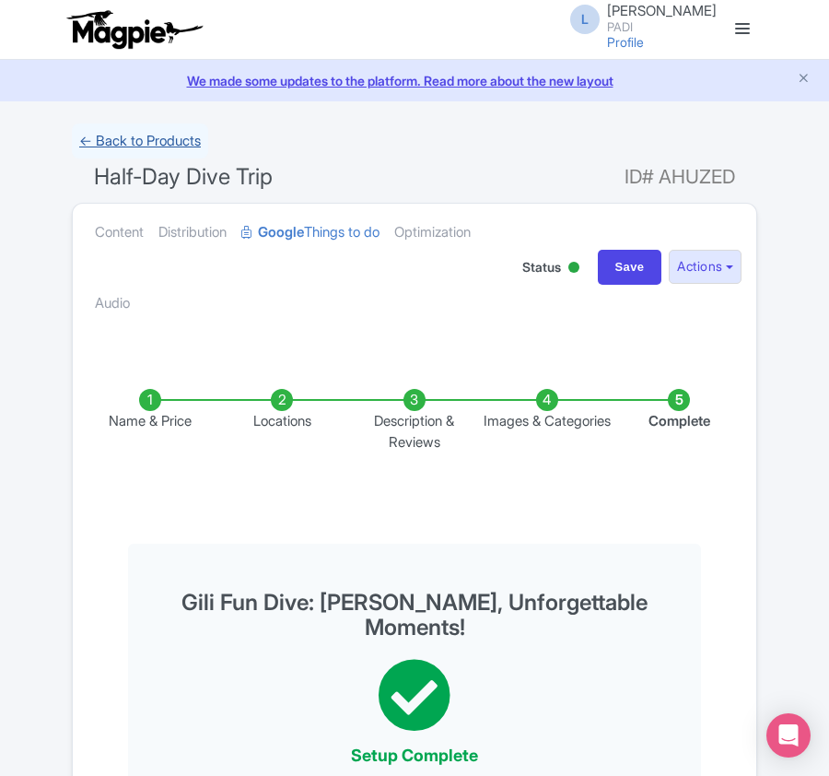
click at [103, 144] on link "← Back to Products" at bounding box center [140, 142] width 136 height 36
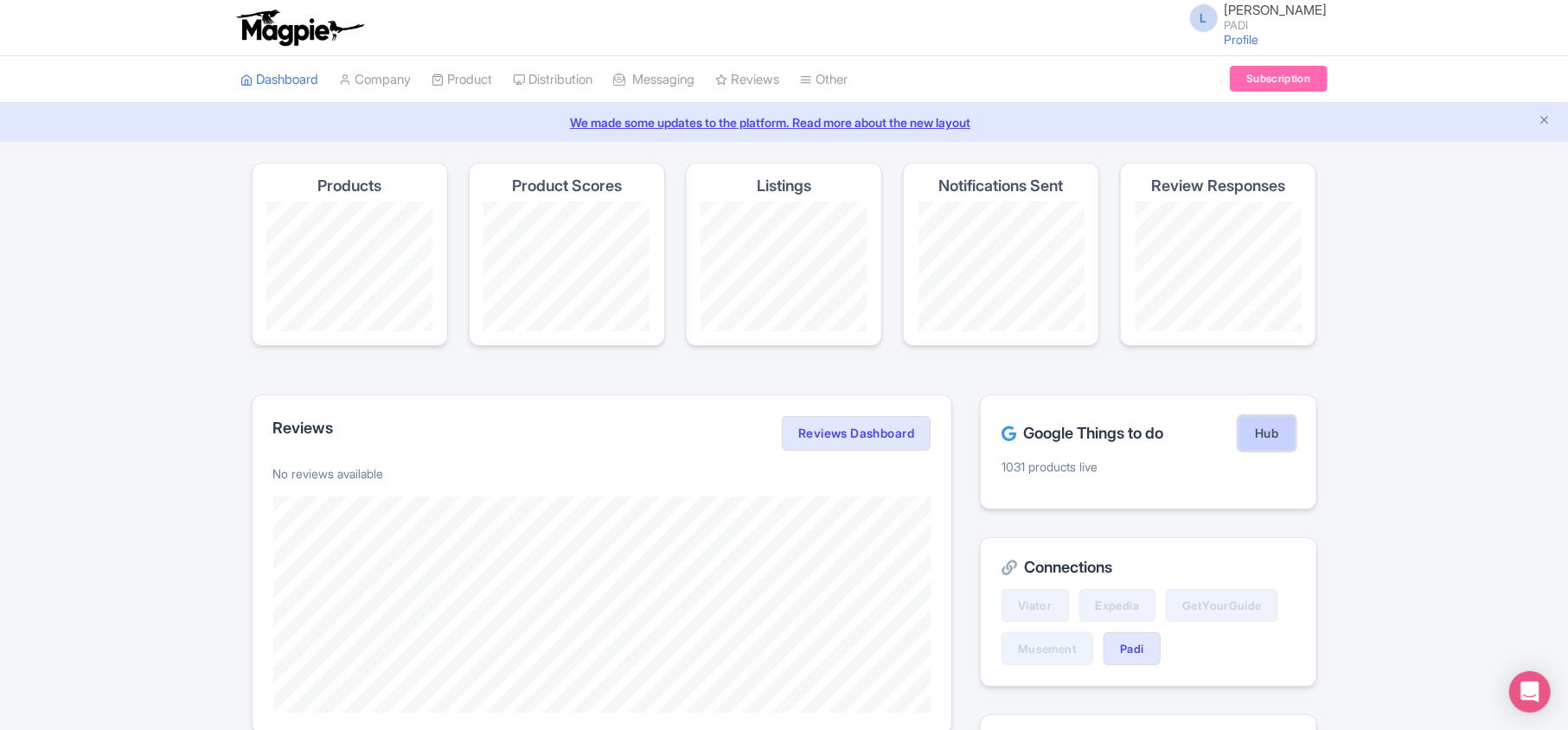
click at [778, 440] on link "Hub" at bounding box center [1267, 433] width 56 height 35
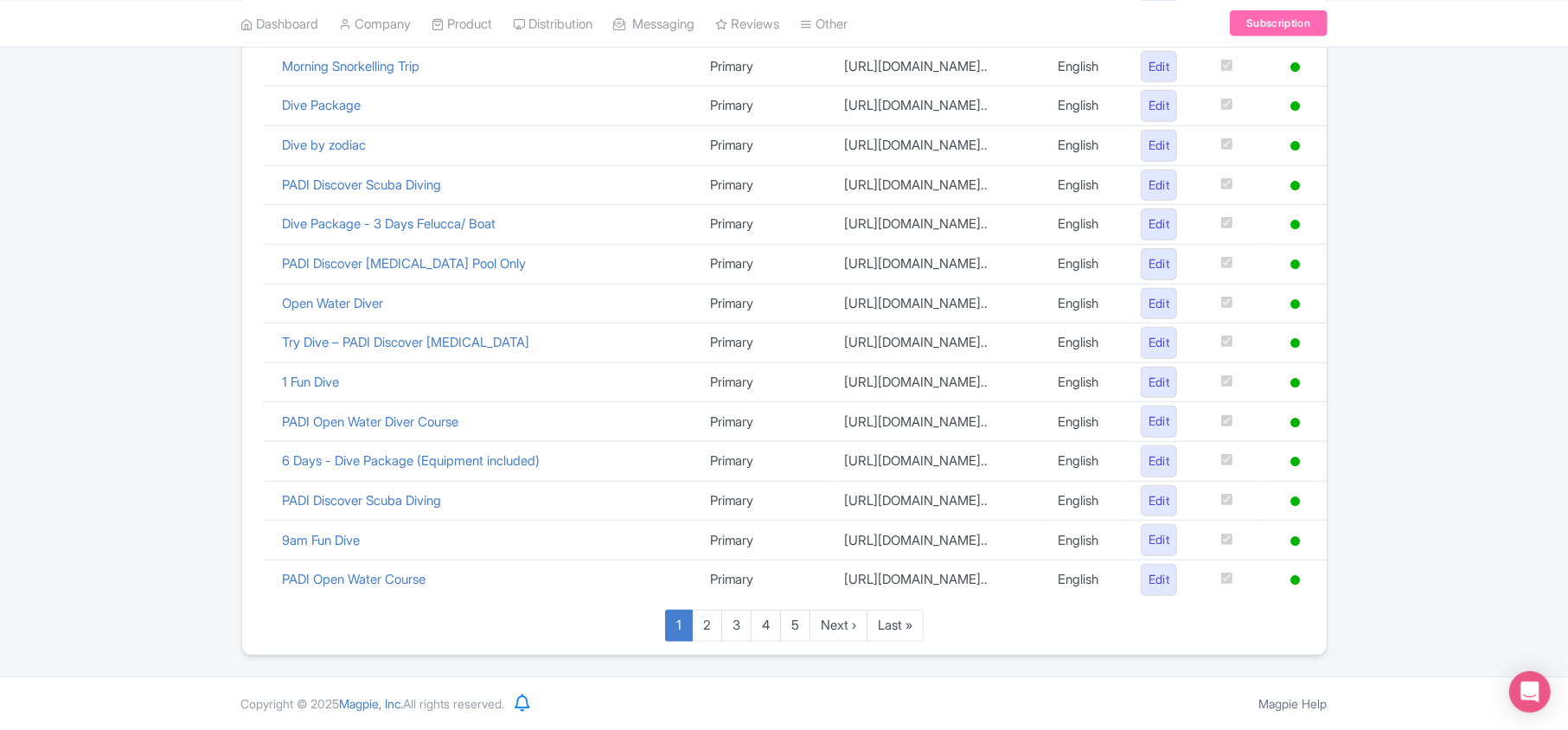
scroll to position [1194, 0]
click at [904, 621] on link "Last »" at bounding box center [895, 626] width 57 height 32
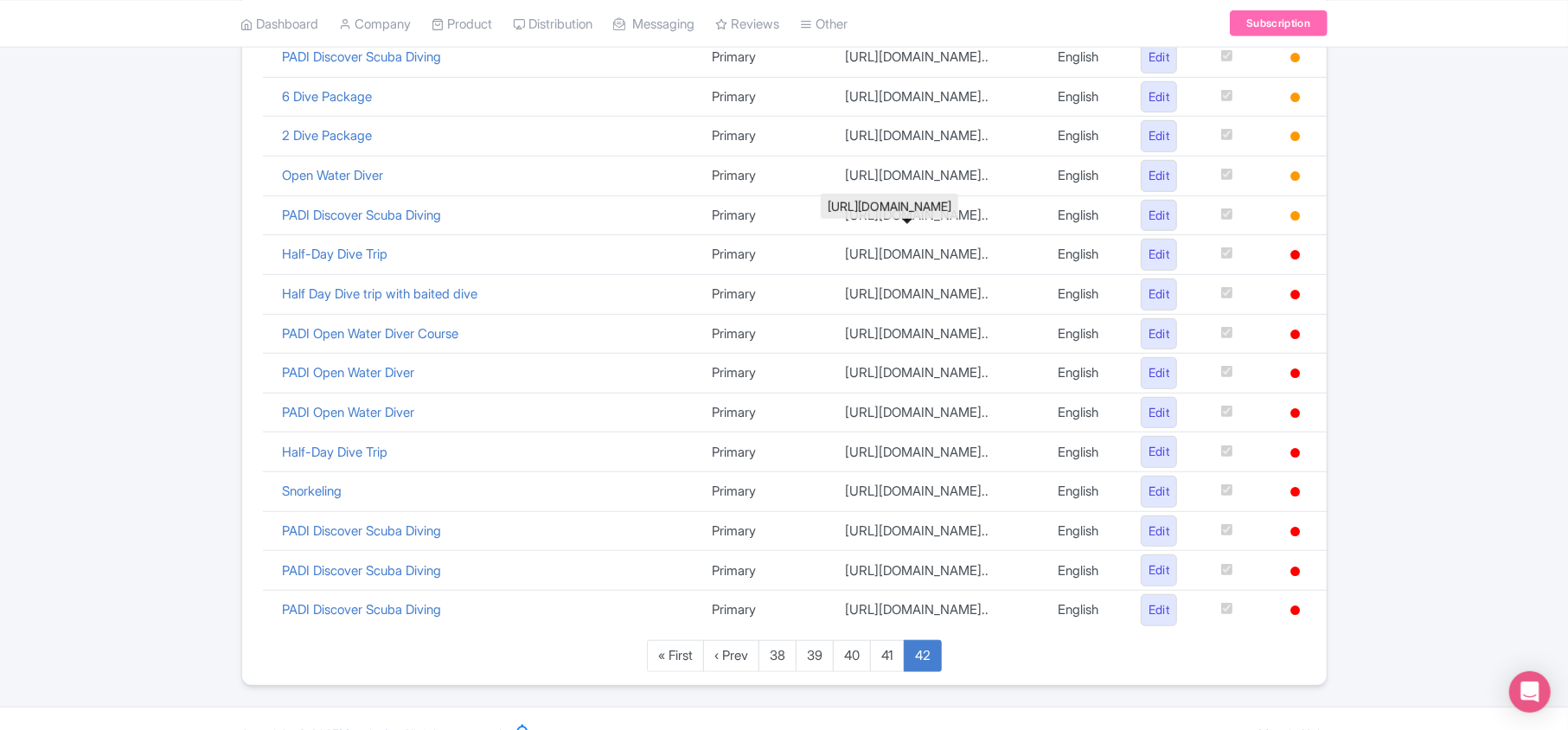
scroll to position [578, 0]
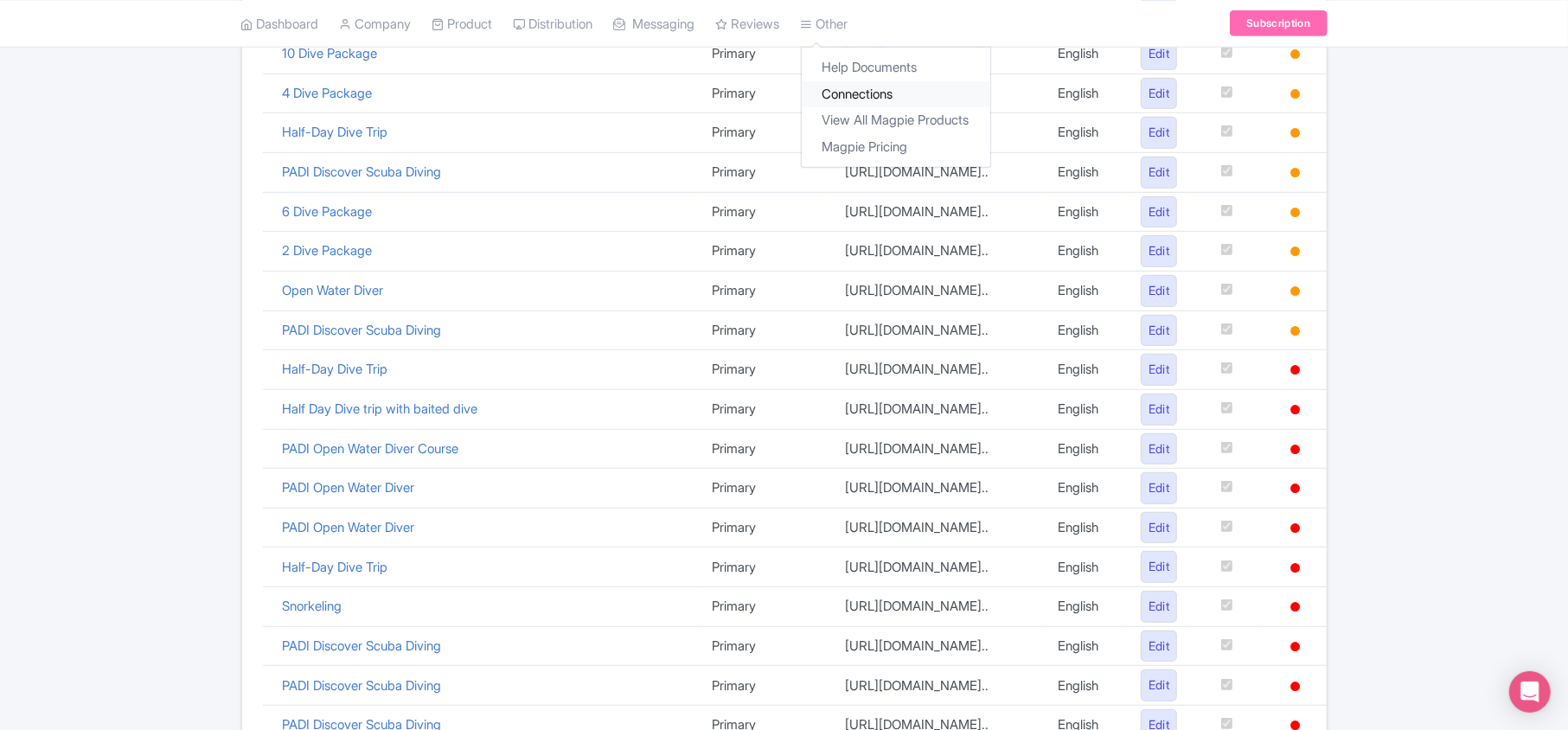
click at [859, 100] on link "Connections" at bounding box center [895, 94] width 189 height 27
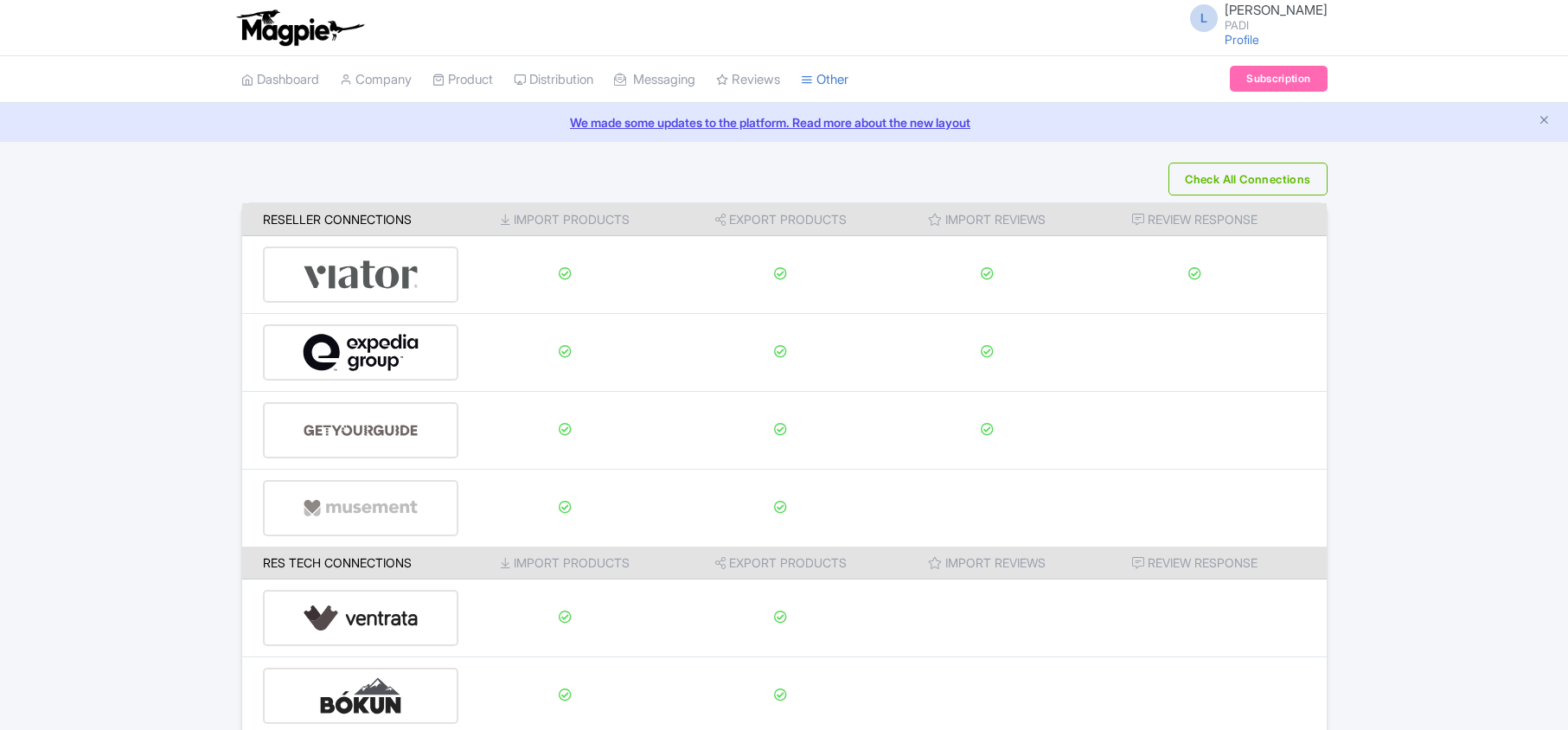
scroll to position [271, 0]
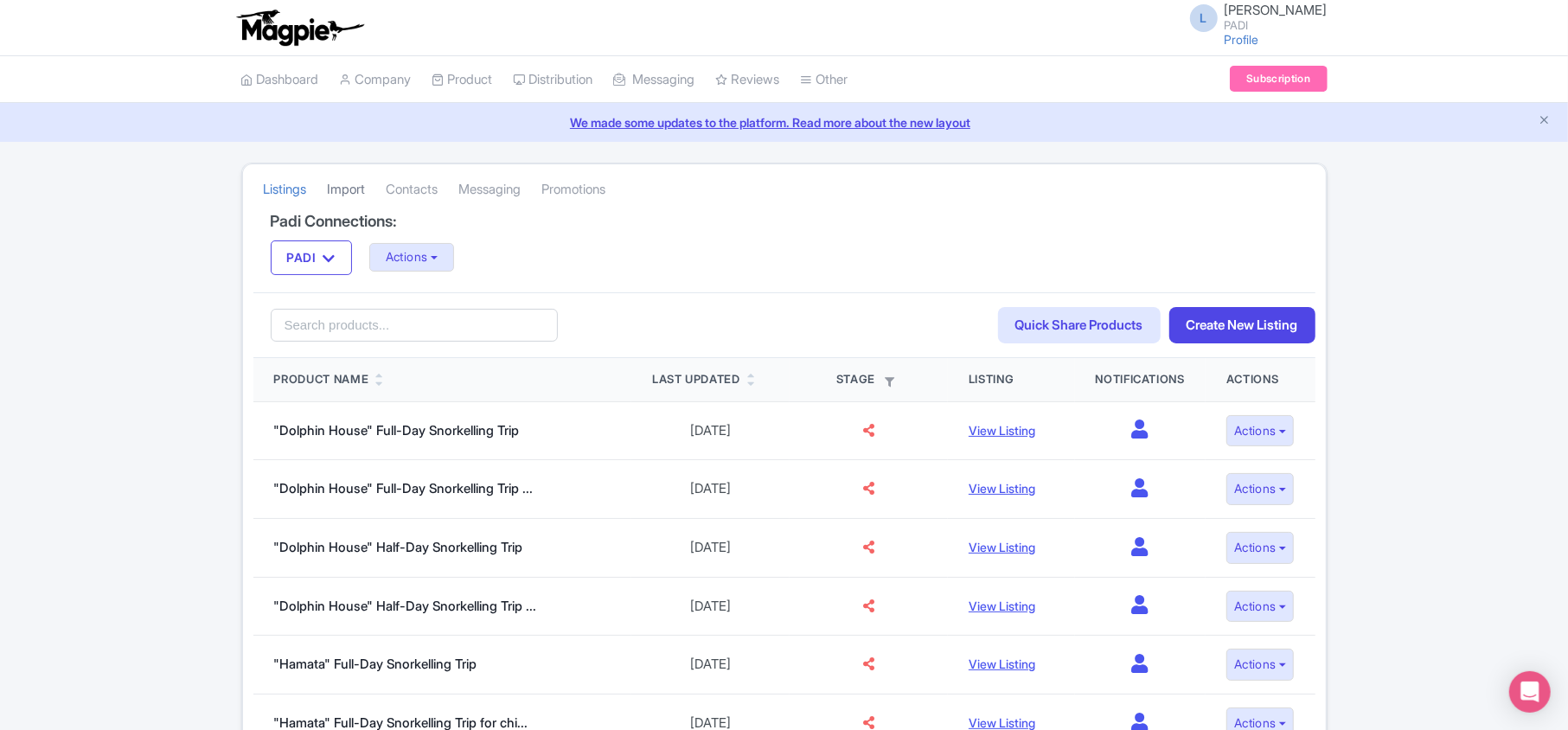
click at [347, 185] on link "Import" at bounding box center [346, 190] width 38 height 48
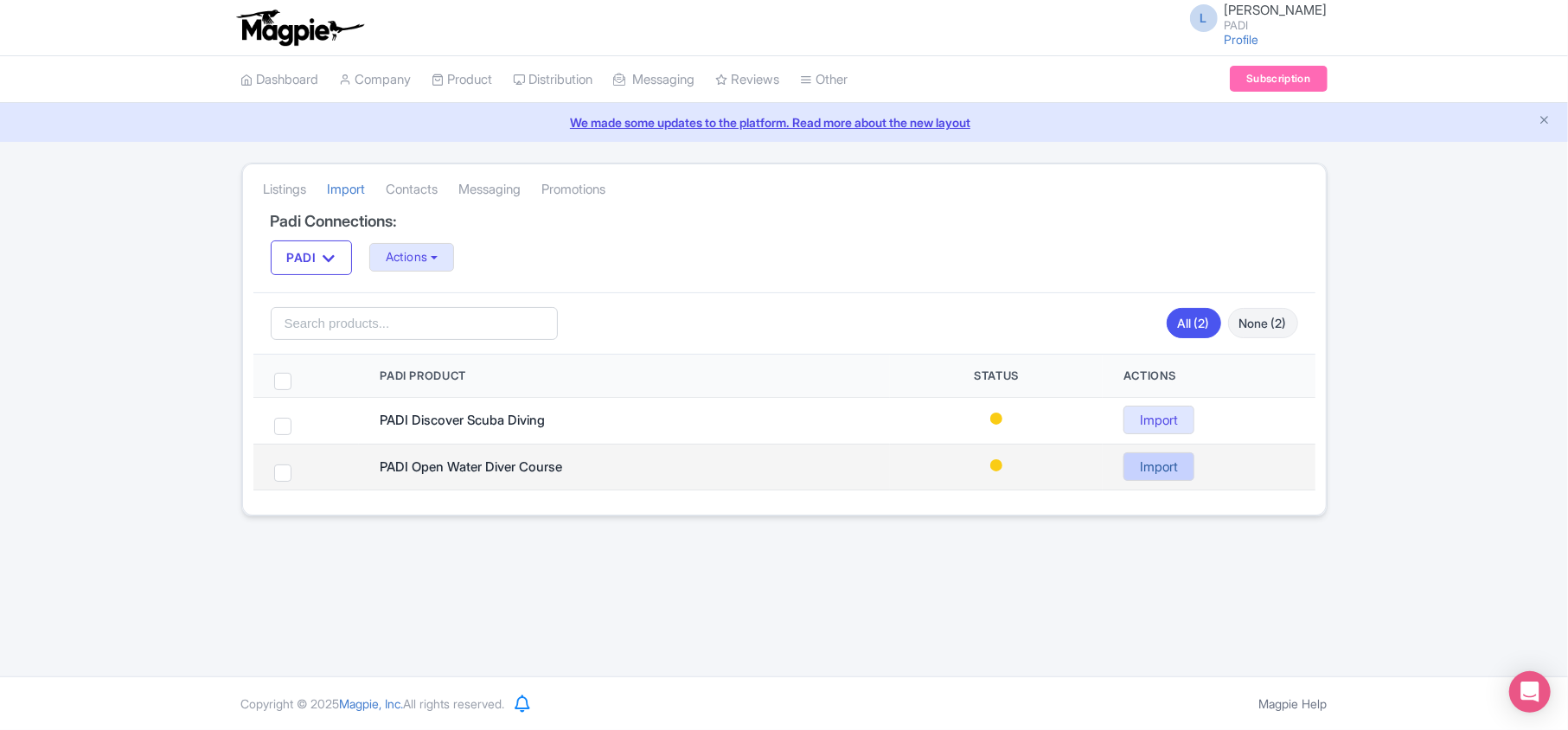
click at [1167, 470] on link "Import" at bounding box center [1159, 466] width 71 height 28
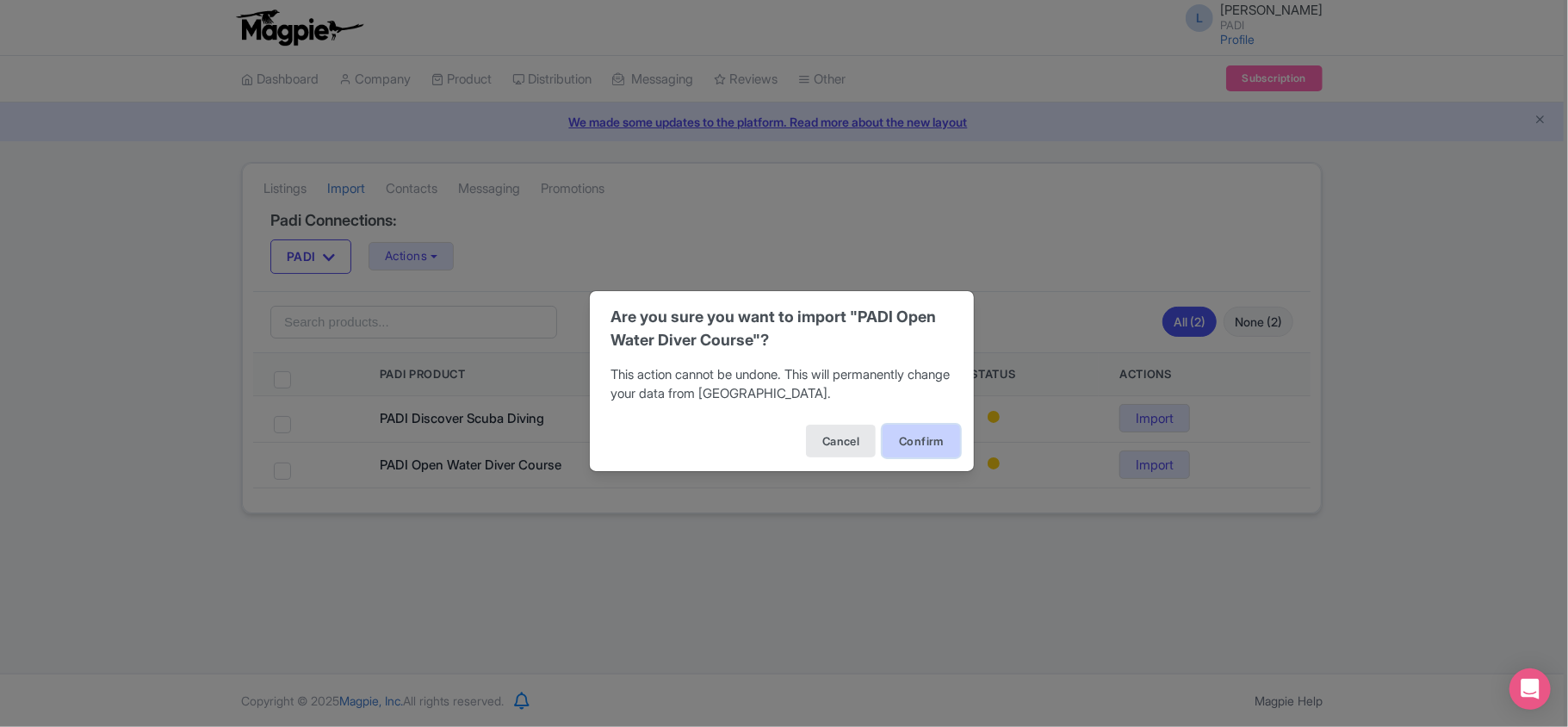
click at [911, 446] on button "Confirm" at bounding box center [921, 440] width 78 height 33
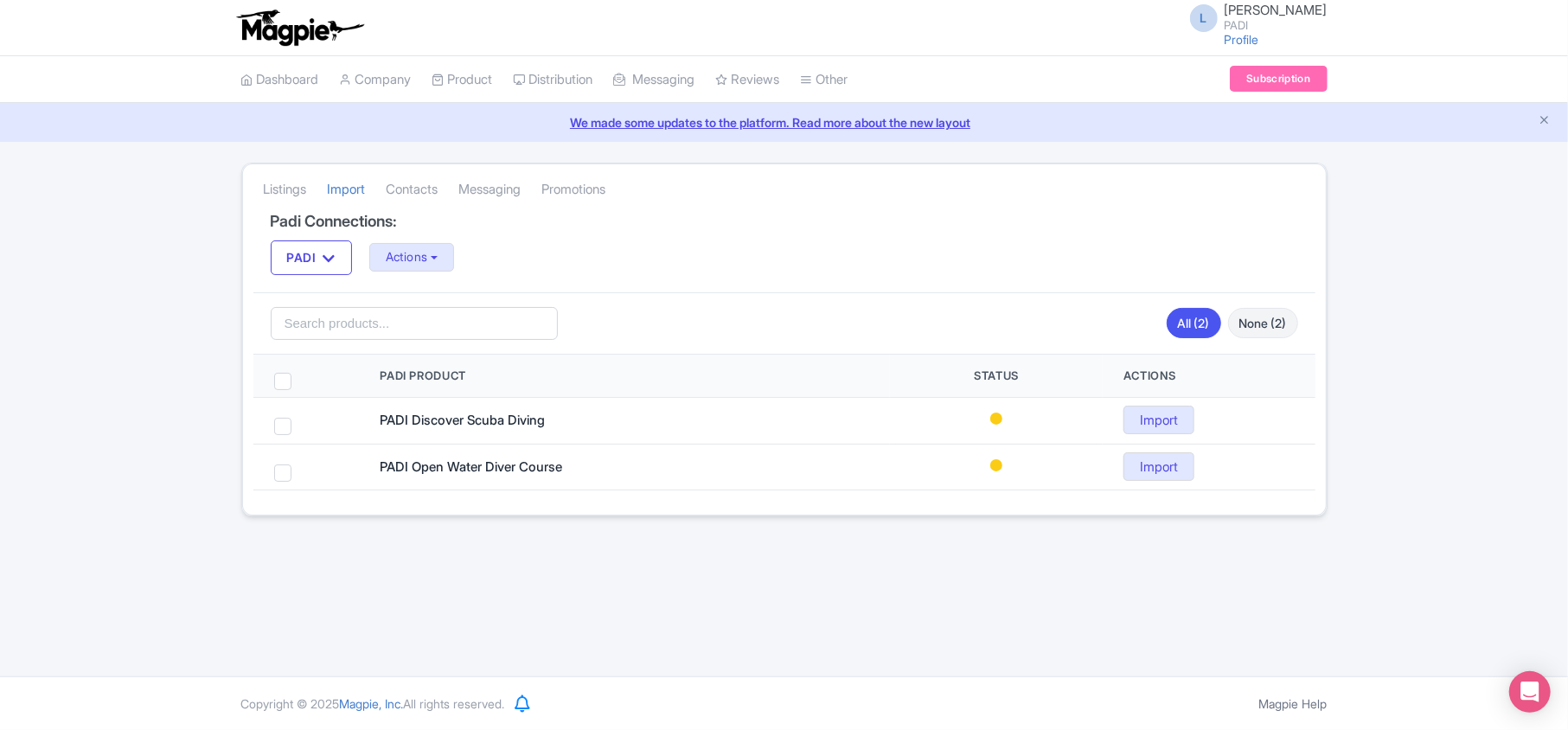
click at [1437, 267] on div "Error Can't import product PADI Open Water Diver Course. Maybe the product is n…" at bounding box center [784, 339] width 1568 height 354
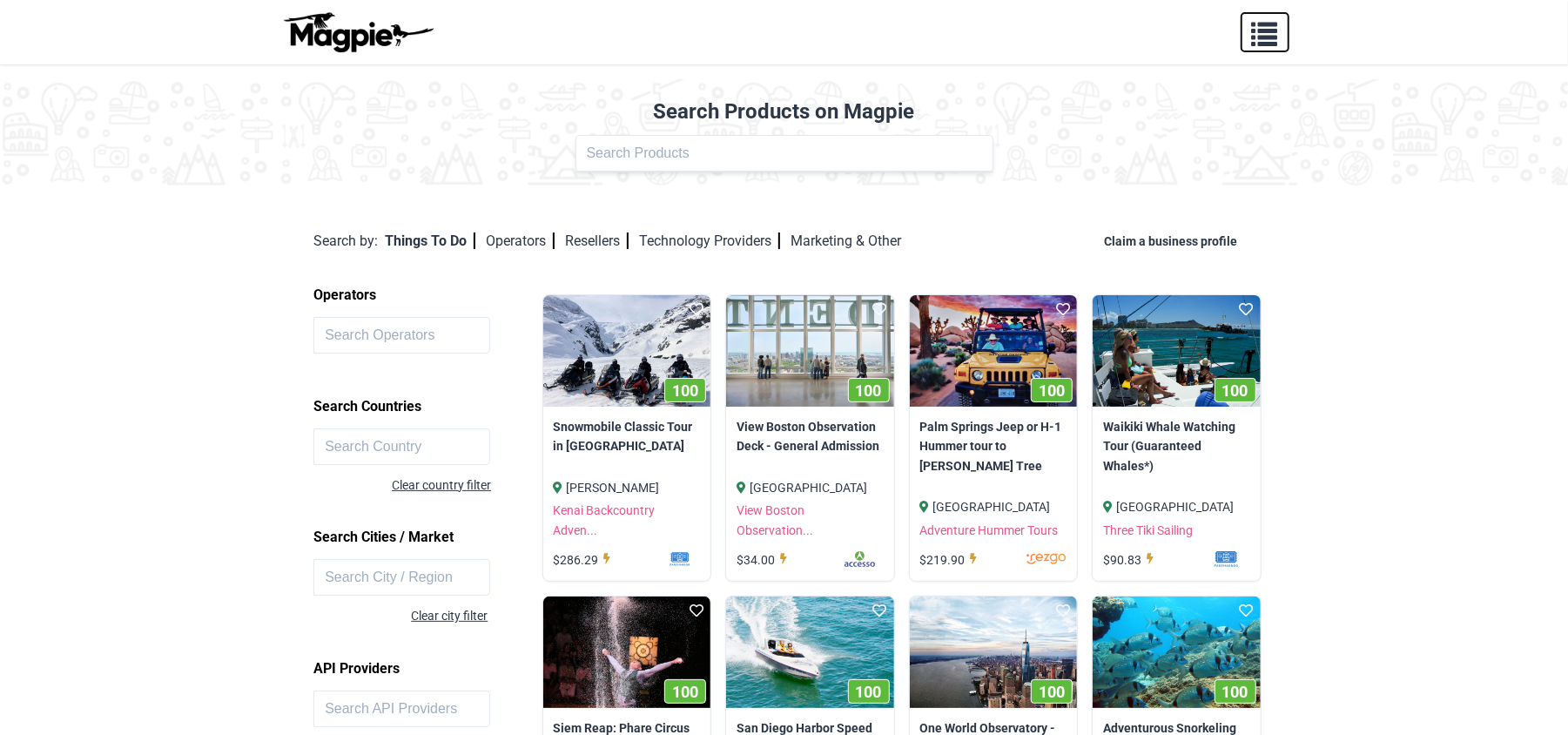
click at [1272, 35] on span "button" at bounding box center [1265, 30] width 26 height 26
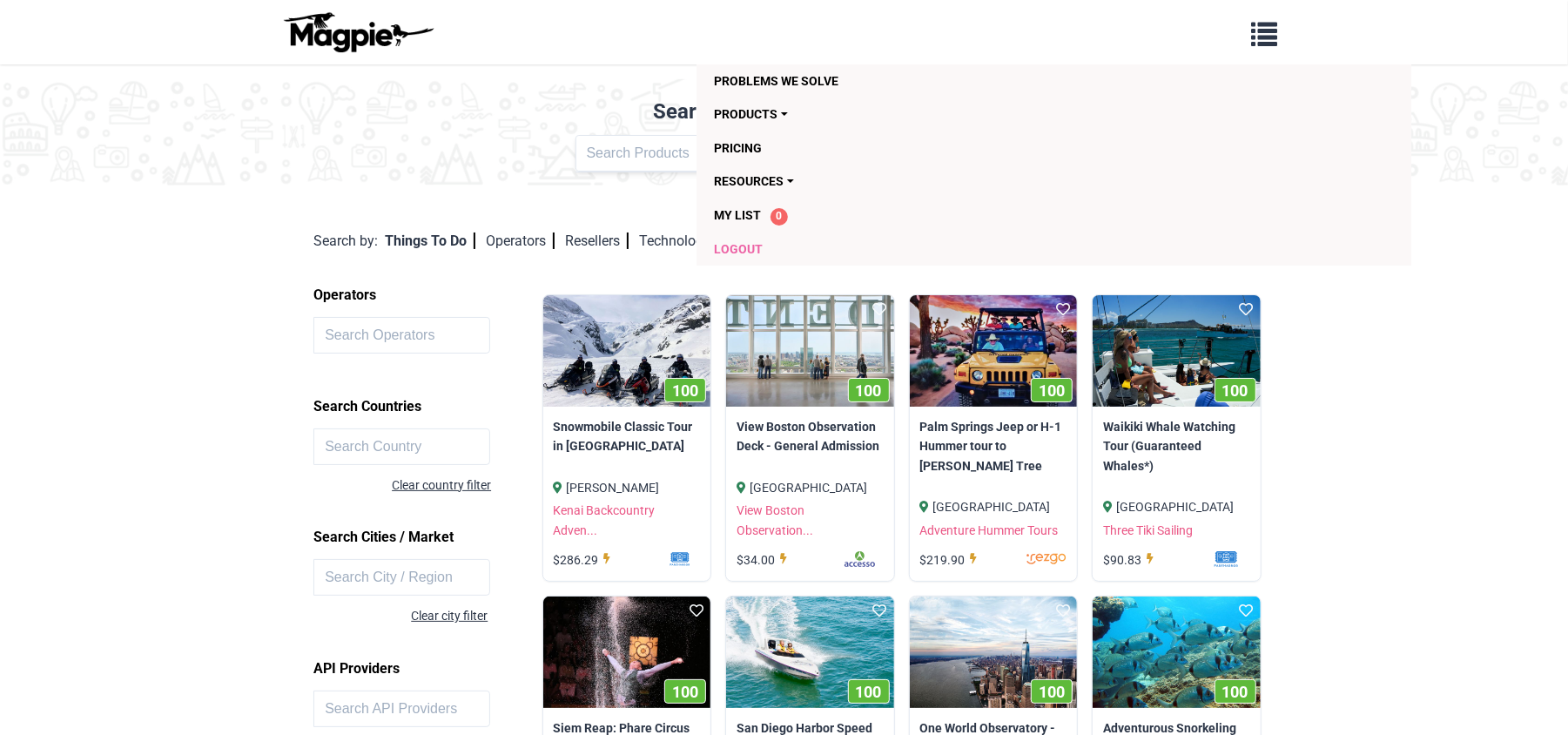
click at [722, 249] on link "Logout" at bounding box center [954, 248] width 480 height 33
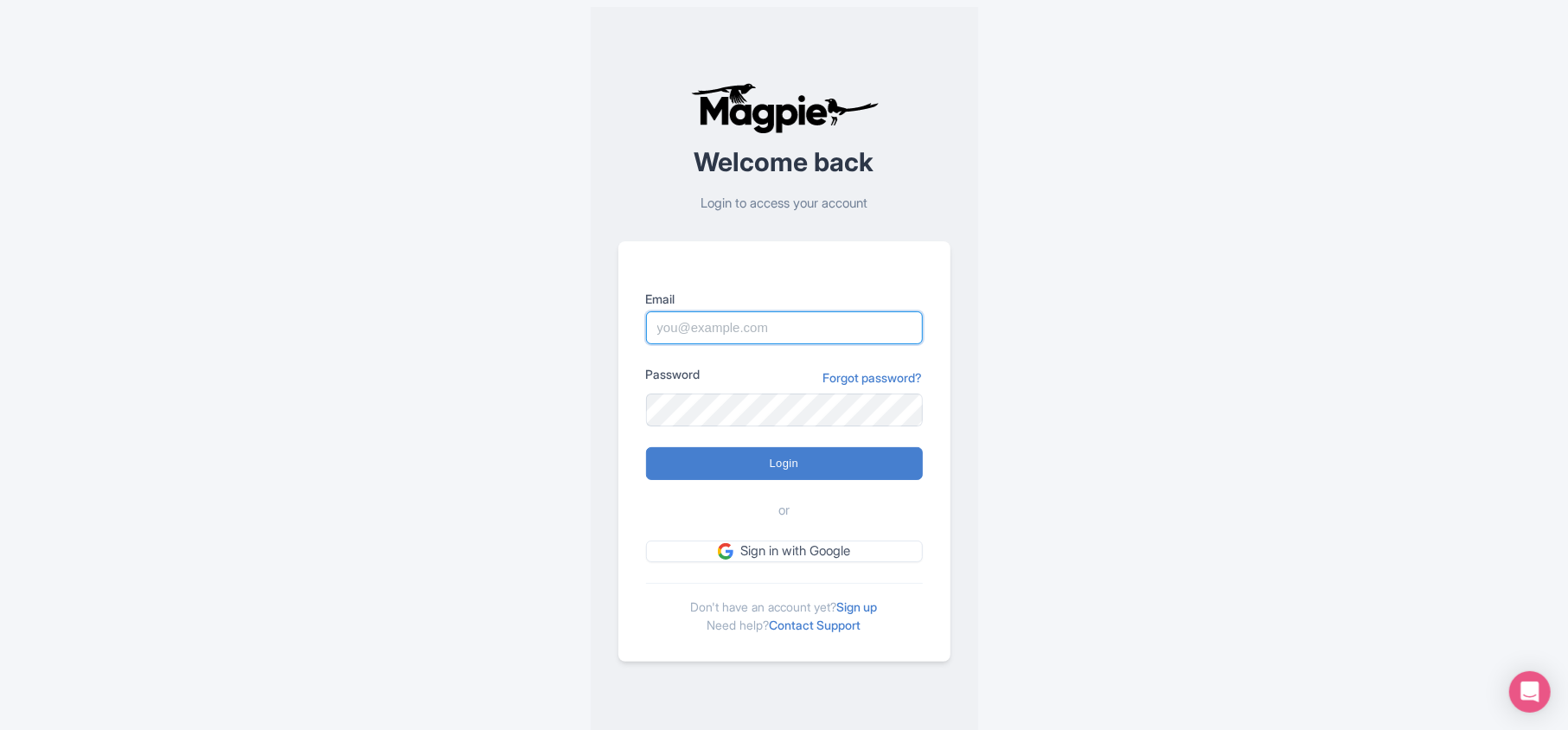
type input "[PERSON_NAME][EMAIL_ADDRESS][DOMAIN_NAME]"
click at [1228, 104] on div "Success You have been logged out Welcome back Login to access your account Emai…" at bounding box center [784, 372] width 1107 height 744
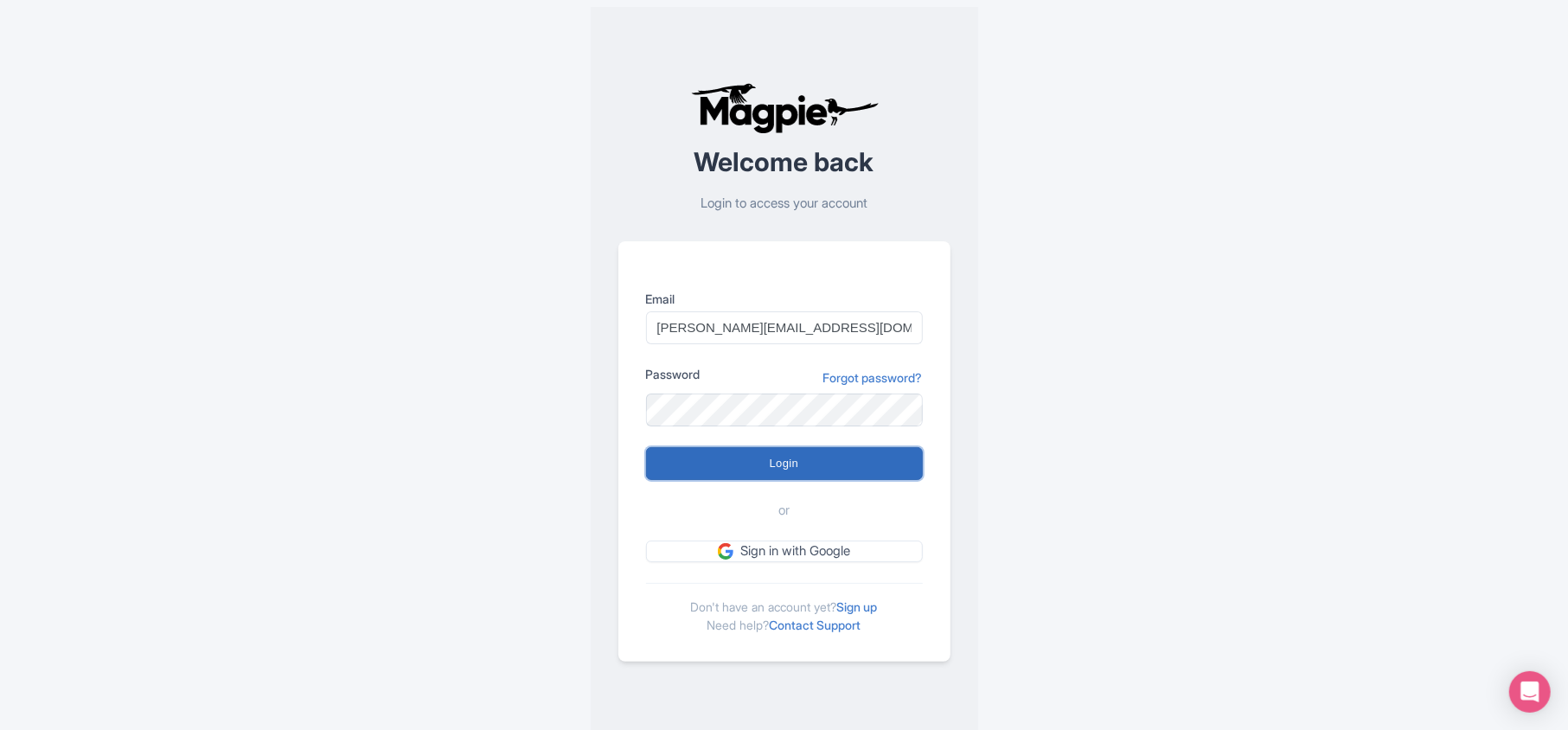
click at [802, 462] on input "Login" at bounding box center [784, 463] width 277 height 33
type input "Logging in..."
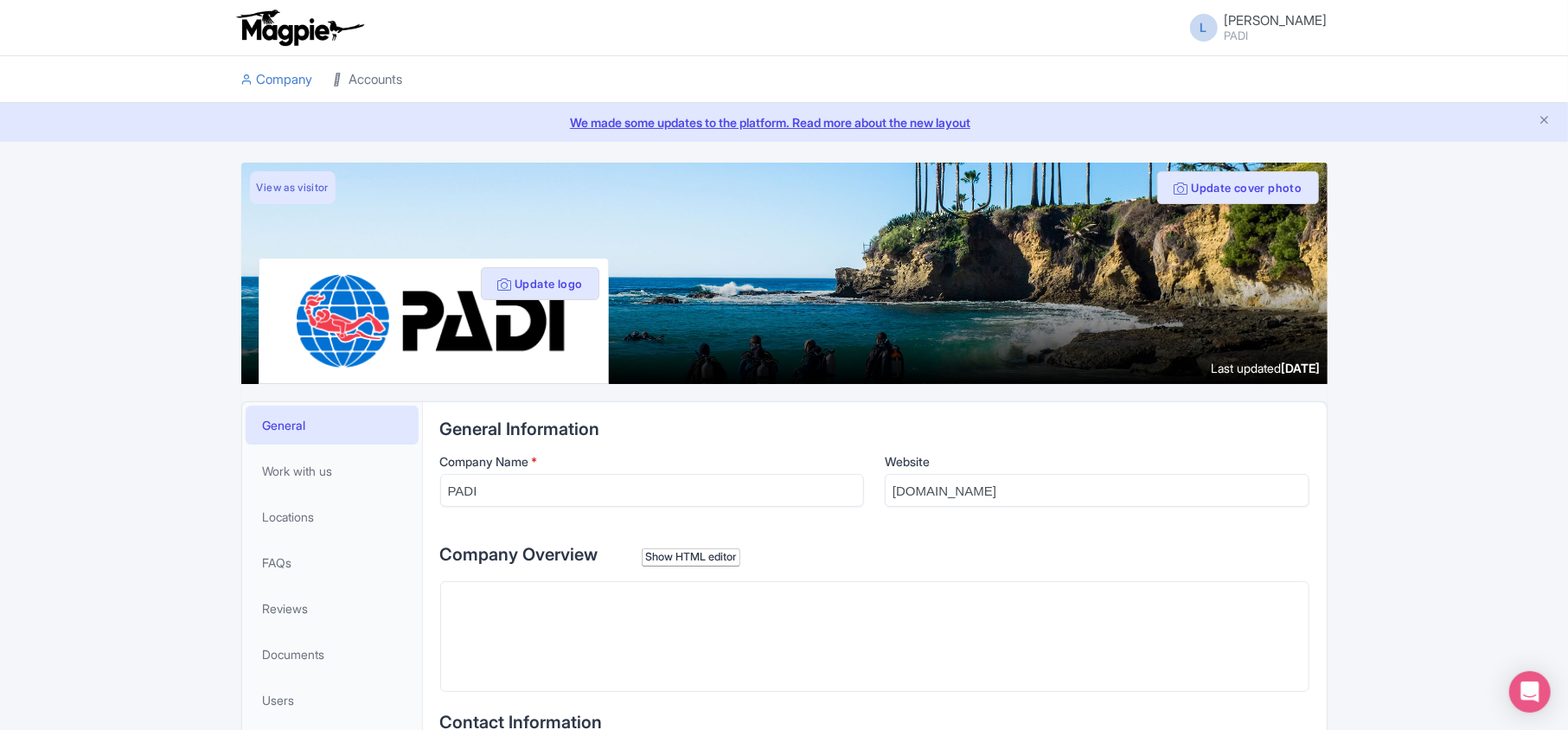
click at [379, 71] on link "Accounts" at bounding box center [369, 80] width 69 height 48
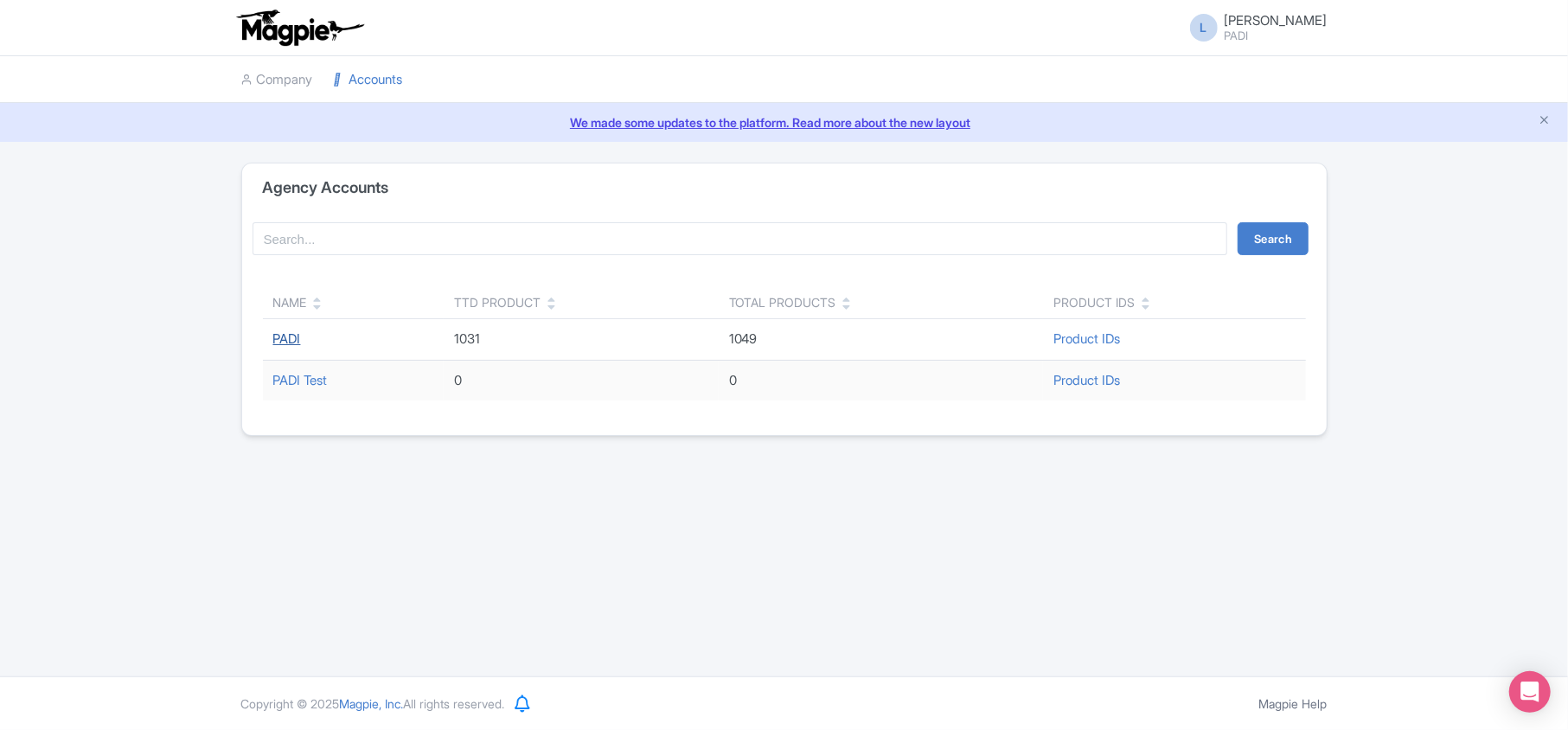
click at [277, 341] on link "PADI" at bounding box center [286, 339] width 27 height 17
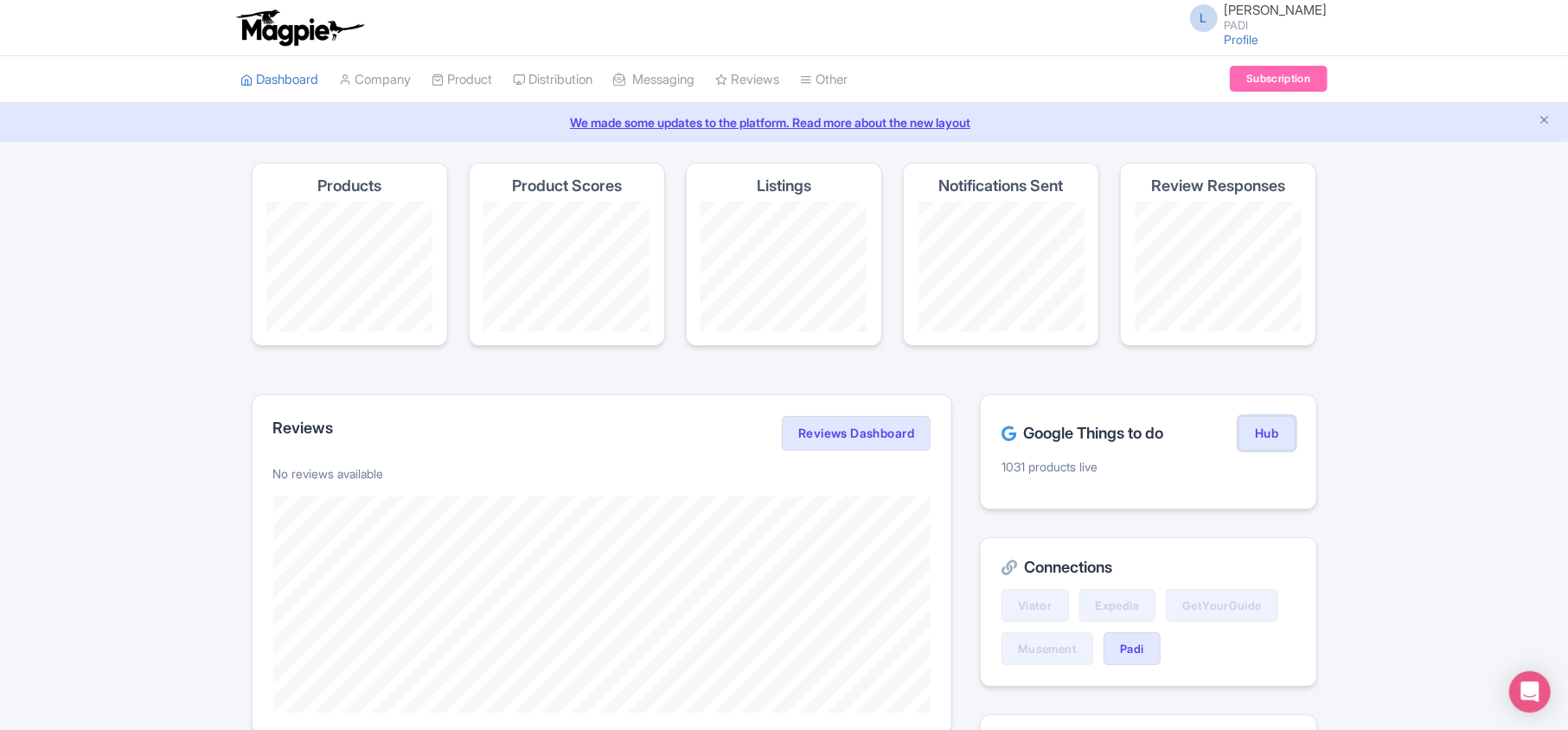
click at [1281, 433] on link "Hub" at bounding box center [1267, 433] width 56 height 35
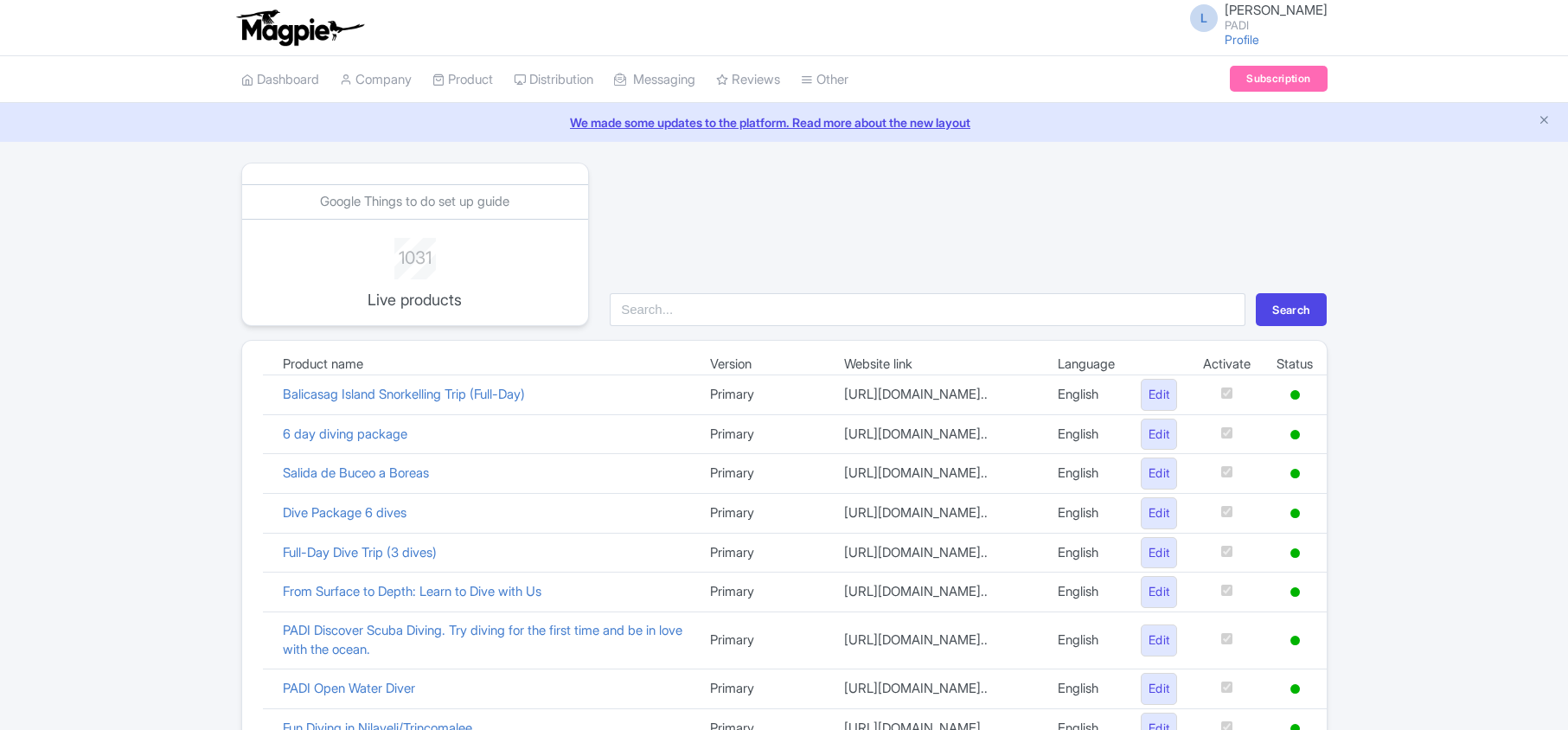
scroll to position [1194, 0]
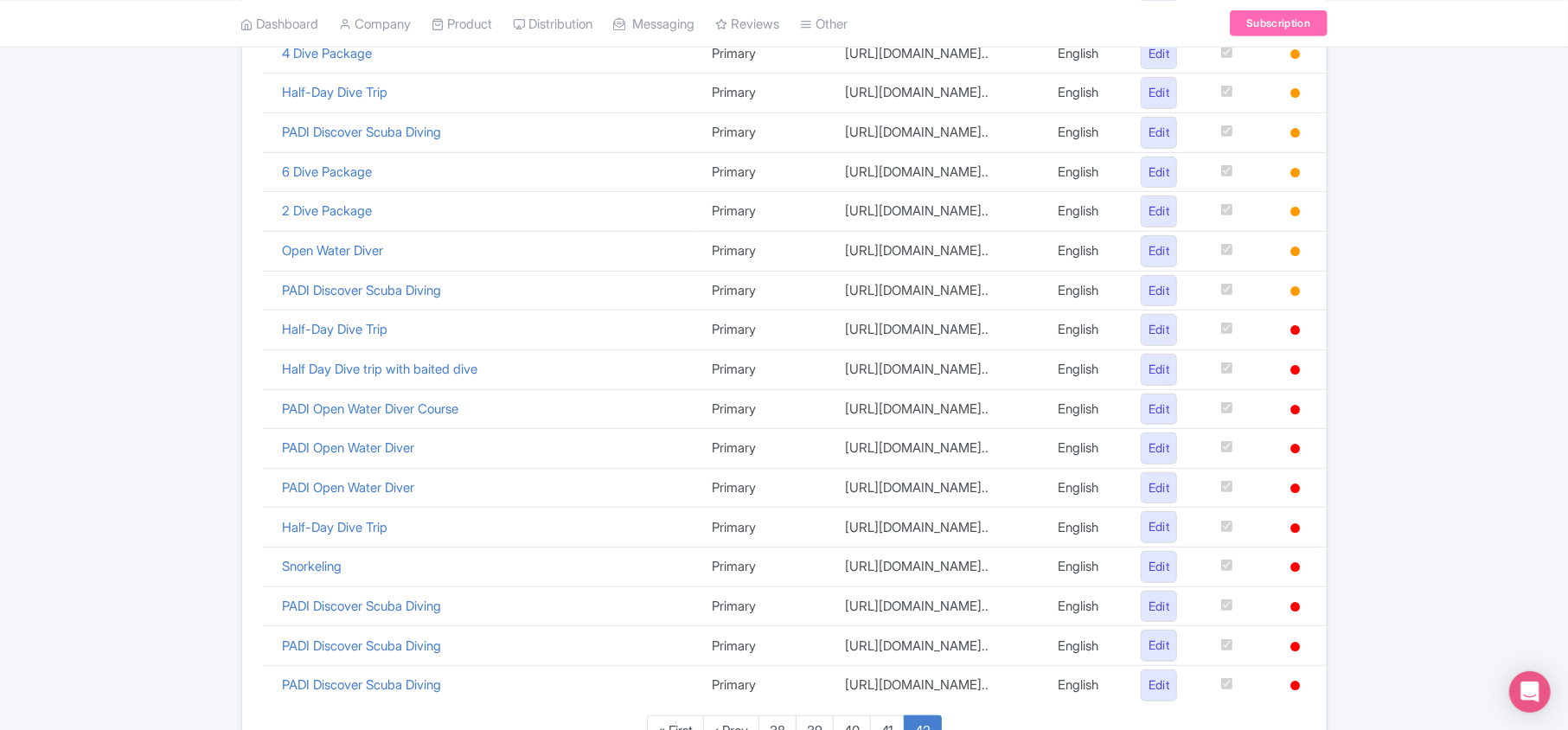
scroll to position [576, 0]
